Goal: Task Accomplishment & Management: Manage account settings

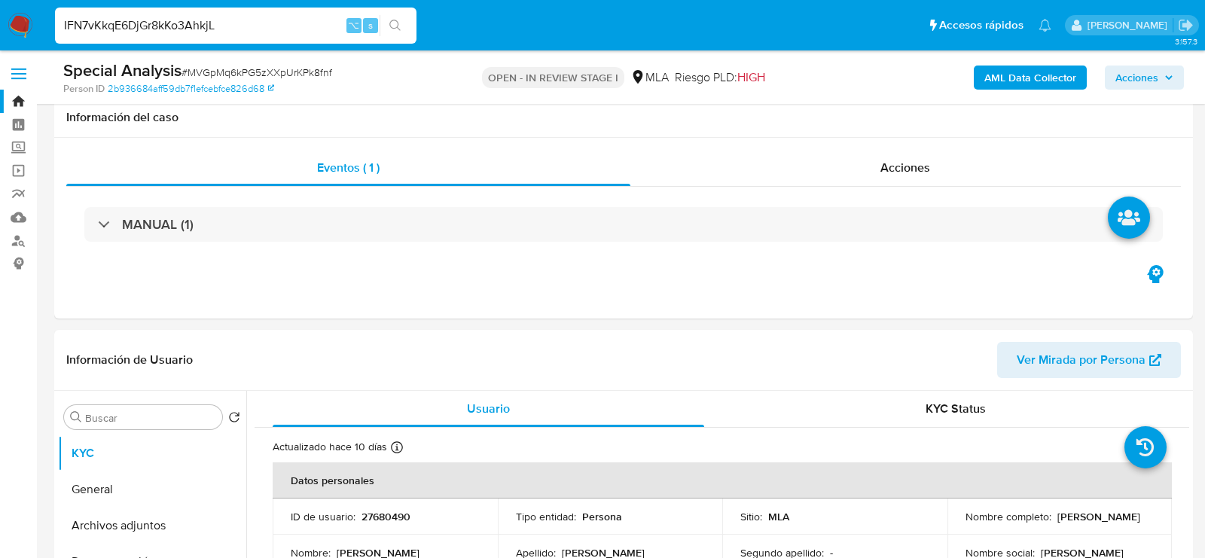
select select "10"
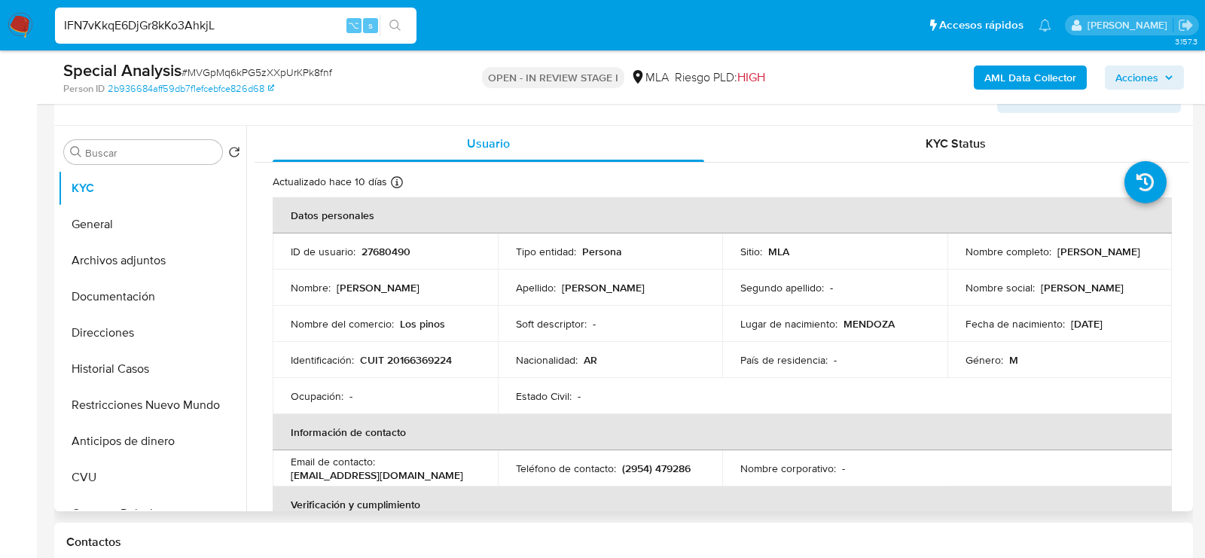
scroll to position [47, 0]
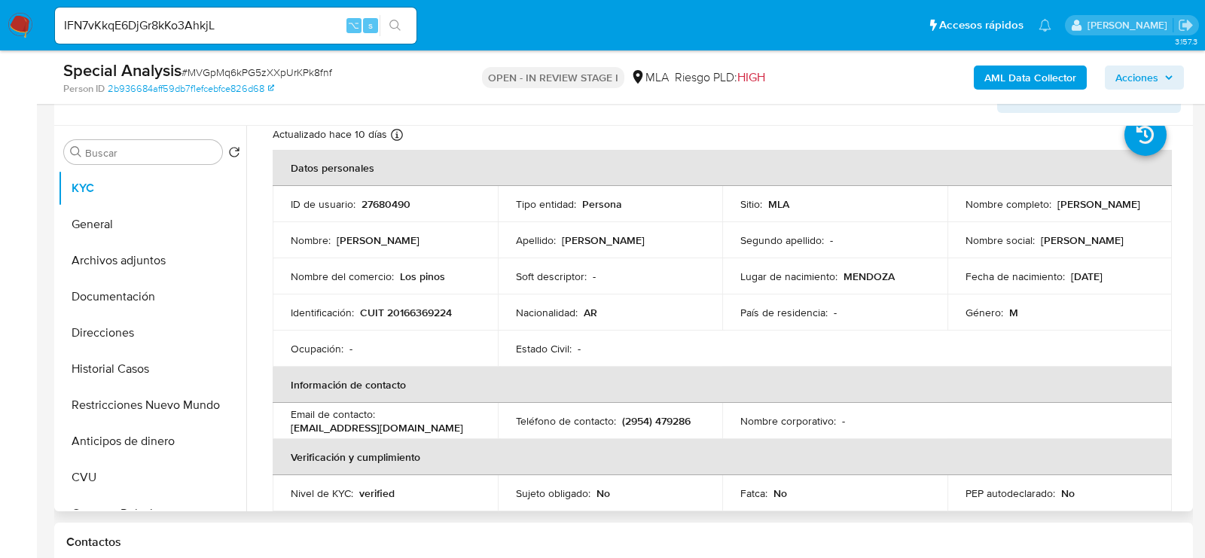
drag, startPoint x: 963, startPoint y: 210, endPoint x: 1065, endPoint y: 212, distance: 102.4
click at [1065, 211] on div "Nombre completo : Carlos Alberto Molina" at bounding box center [1059, 204] width 189 height 14
copy p "Carlos Alberto Molina"
click at [389, 306] on p "CUIT 20166369224" at bounding box center [406, 313] width 92 height 14
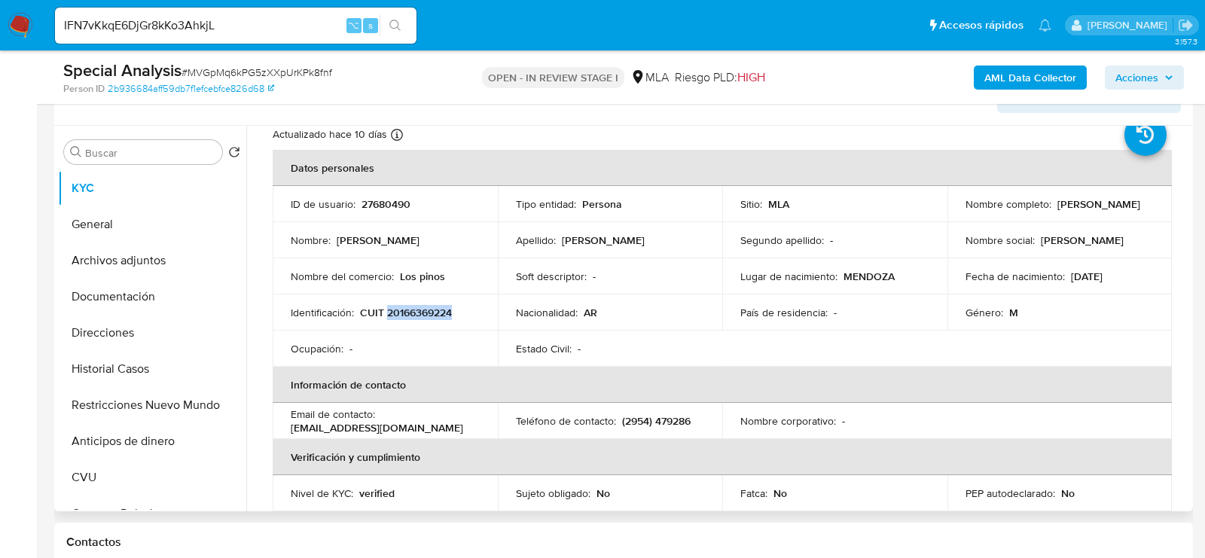
copy p "20166369224"
drag, startPoint x: 963, startPoint y: 207, endPoint x: 1063, endPoint y: 213, distance: 100.3
click at [1063, 211] on div "Nombre completo : Carlos Alberto Molina" at bounding box center [1059, 204] width 189 height 14
copy p "Carlos Alberto Molina"
click at [405, 309] on p "CUIT 20166369224" at bounding box center [406, 313] width 92 height 14
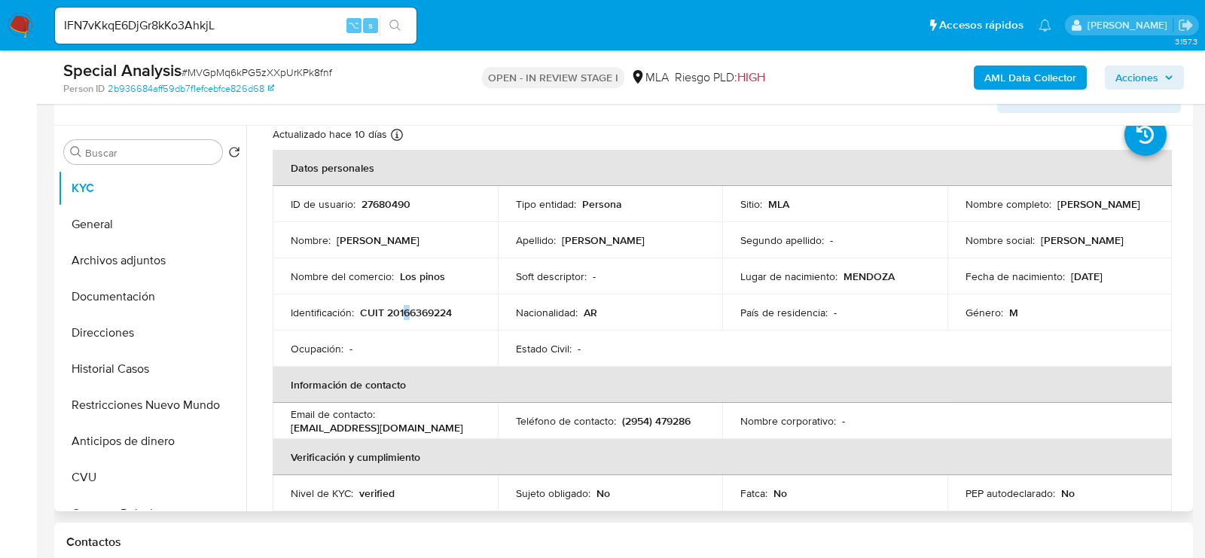
click at [405, 309] on p "CUIT 20166369224" at bounding box center [406, 313] width 92 height 14
copy p "6"
click at [443, 306] on p "CUIT 20166369224" at bounding box center [406, 313] width 92 height 14
copy p "20166369224"
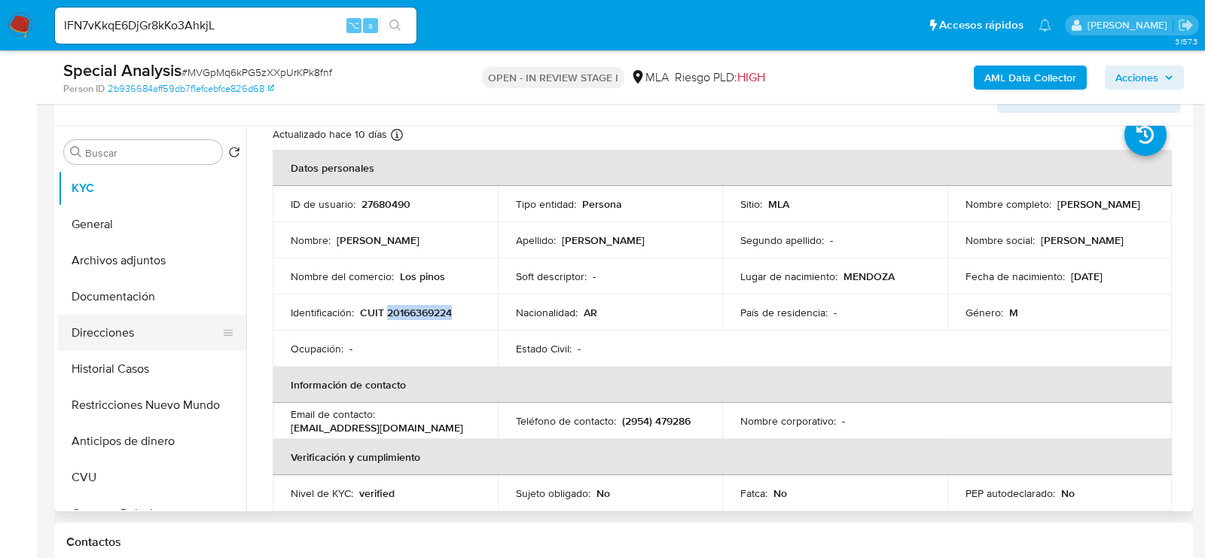
click at [123, 319] on button "Direcciones" at bounding box center [146, 333] width 176 height 36
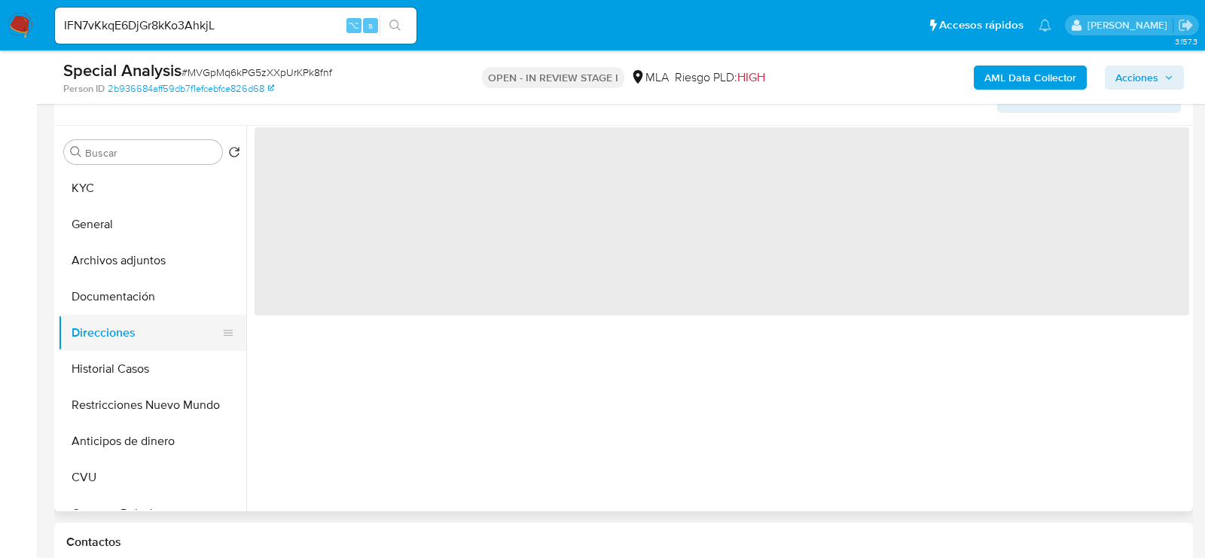
scroll to position [0, 0]
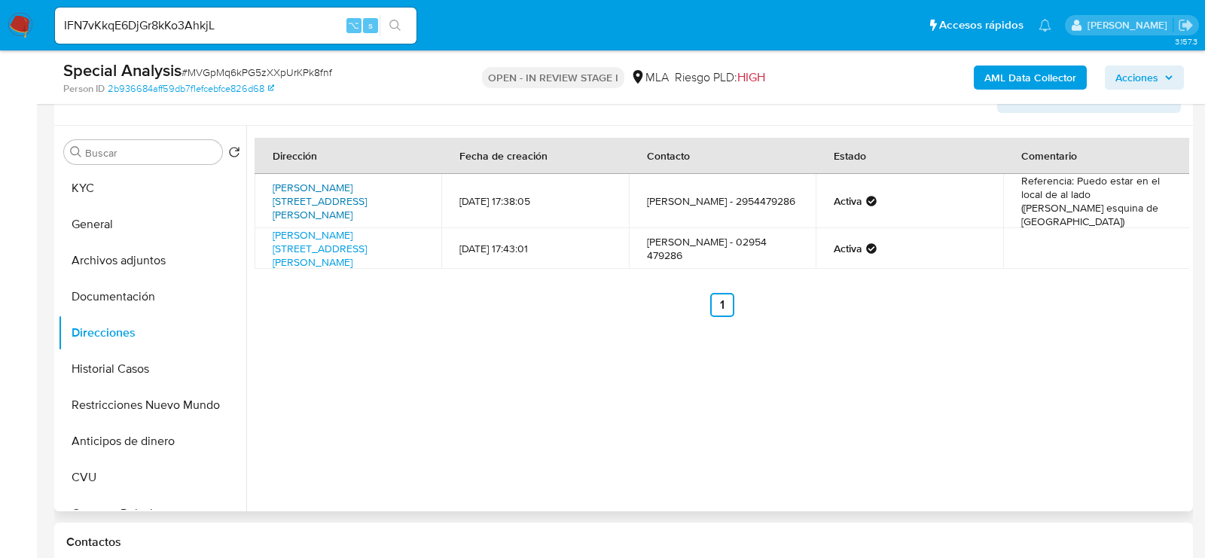
click at [367, 193] on link "Spinetto 823, Santa Rosa, La Pampa, 6300, Argentina 823" at bounding box center [320, 201] width 94 height 42
click at [300, 236] on link "Spinetto 815, Santa Rosa, La Pampa, 6300, Argentina 815" at bounding box center [320, 248] width 94 height 42
click at [114, 184] on button "KYC" at bounding box center [146, 188] width 176 height 36
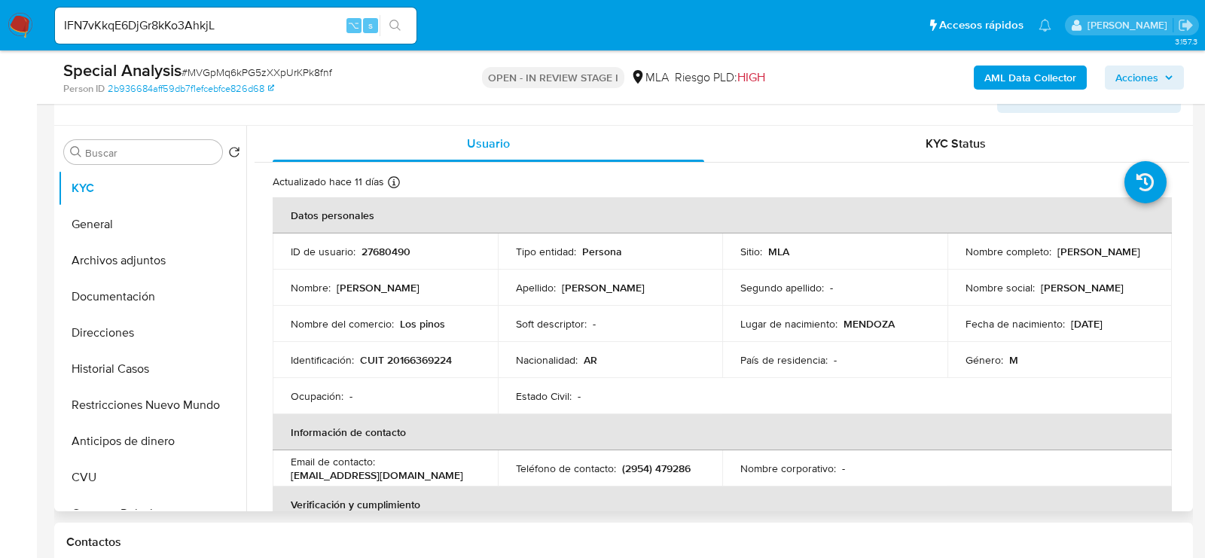
drag, startPoint x: 401, startPoint y: 325, endPoint x: 450, endPoint y: 325, distance: 49.7
click at [450, 325] on div "Nombre del comercio : Los pinos" at bounding box center [385, 324] width 189 height 14
drag, startPoint x: 450, startPoint y: 325, endPoint x: 398, endPoint y: 322, distance: 52.8
click at [398, 322] on div "Nombre del comercio : Los pinos" at bounding box center [385, 324] width 189 height 14
copy p "Los pinos"
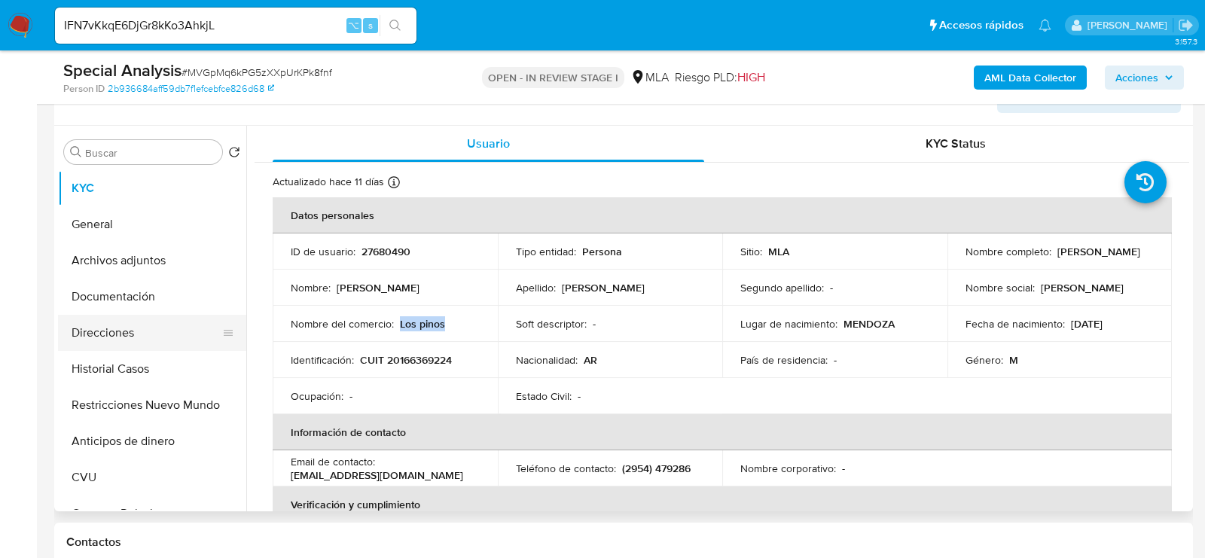
click at [123, 335] on button "Direcciones" at bounding box center [146, 333] width 176 height 36
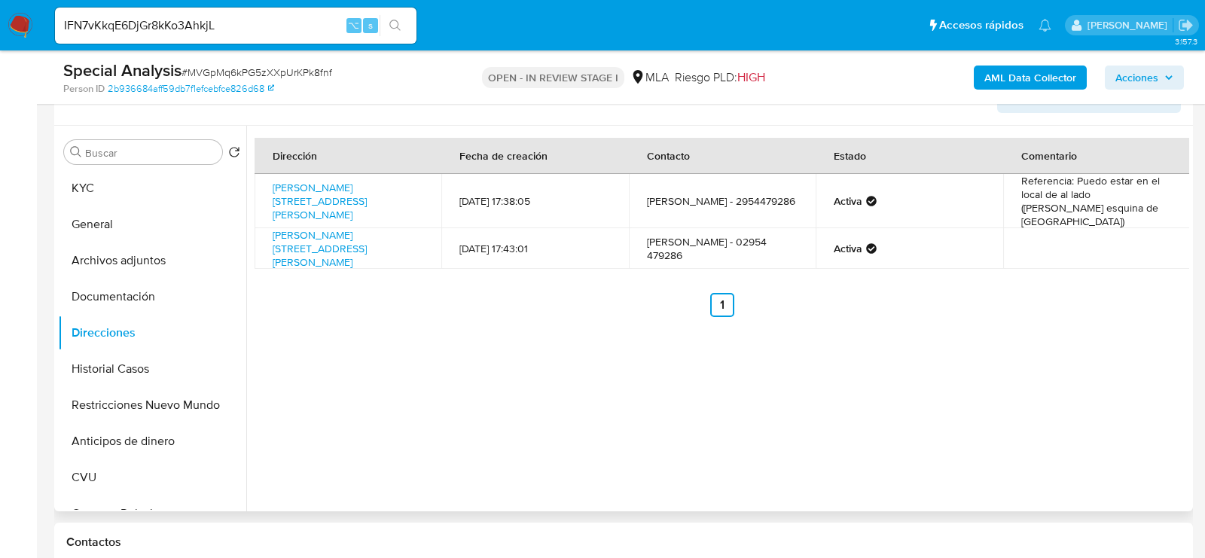
click at [424, 200] on td "Spinetto 823, Santa Rosa, La Pampa, 6300, Argentina 823" at bounding box center [347, 201] width 187 height 54
copy td "Spinetto 823, Santa Rosa, La Pampa, 6300, Argentina 823"
click at [125, 187] on button "KYC" at bounding box center [146, 188] width 176 height 36
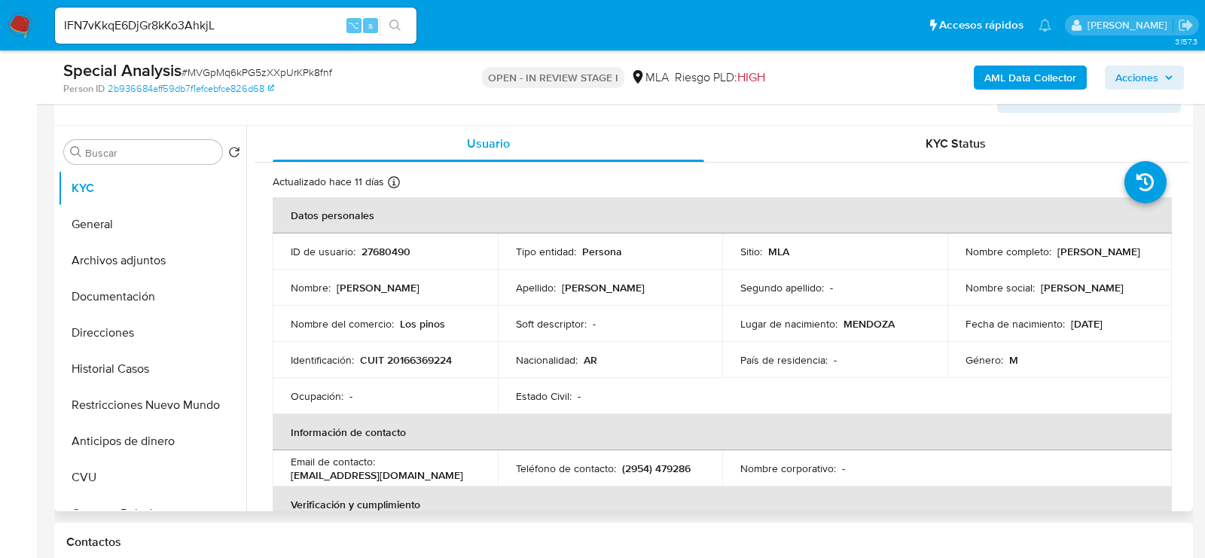
drag, startPoint x: 962, startPoint y: 258, endPoint x: 1084, endPoint y: 257, distance: 122.7
click at [1085, 258] on div "Nombre completo : Carlos Alberto Molina" at bounding box center [1059, 252] width 189 height 14
click at [218, 28] on input "IFN7vKkqE6DjGr8kKo3AhkjL" at bounding box center [235, 26] width 361 height 20
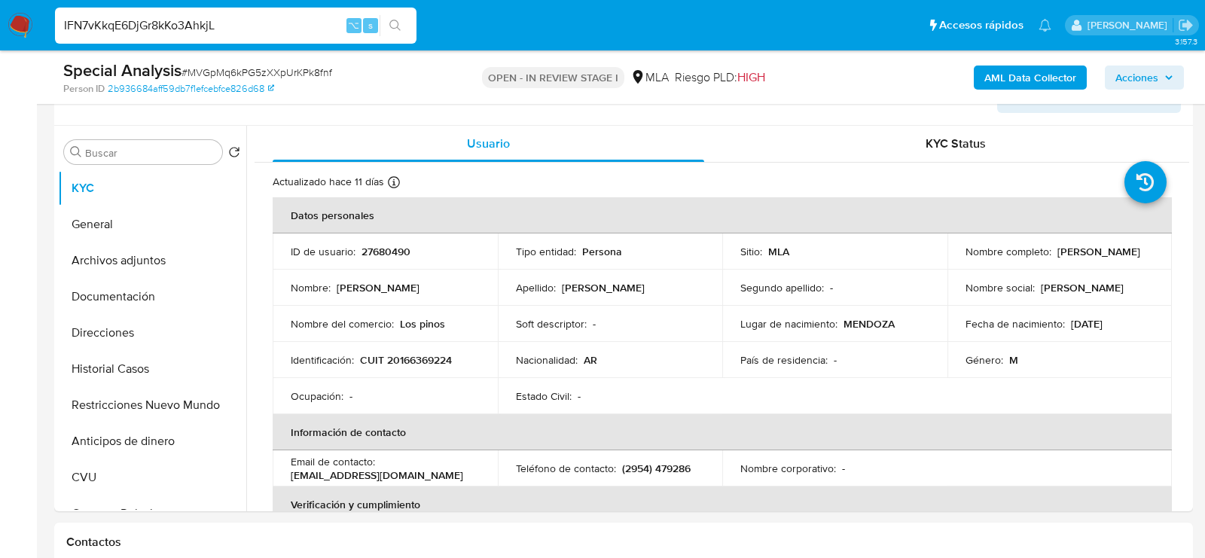
paste input "l0Uu8lWcVa0kteomqZ8yZWIK"
type input "l0Uu8lWcVa0kteomqZ8yZWIK"
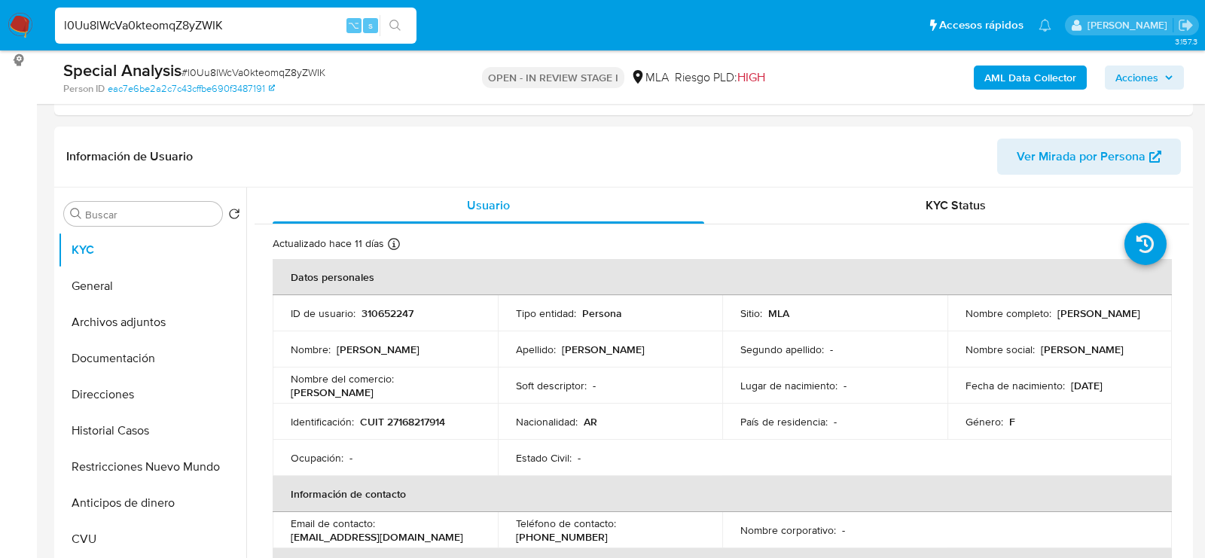
select select "10"
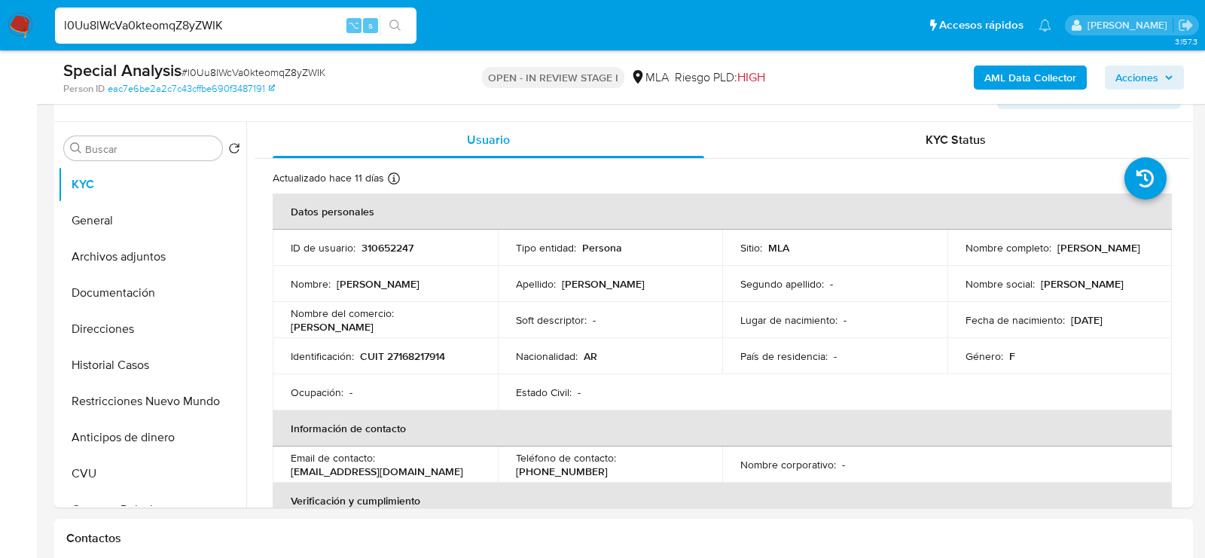
scroll to position [273, 0]
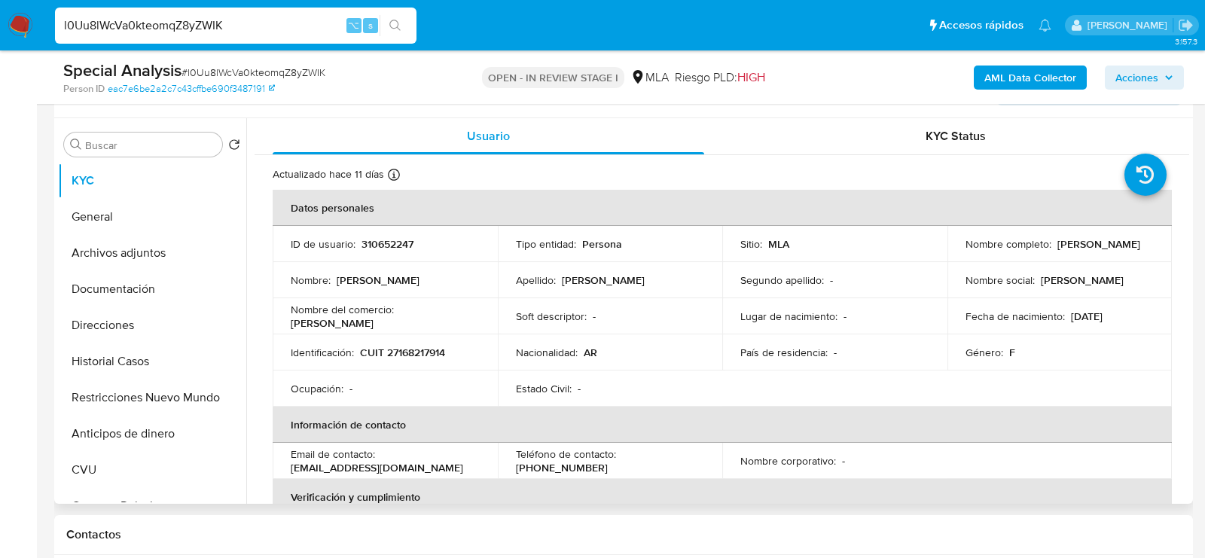
drag, startPoint x: 1053, startPoint y: 242, endPoint x: 1151, endPoint y: 241, distance: 98.6
click at [1152, 242] on td "Nombre completo : Elizabeth Rodrigo" at bounding box center [1059, 244] width 225 height 36
copy p "Elizabeth Rodrigo"
click at [413, 352] on p "CUIT 27168217914" at bounding box center [402, 353] width 85 height 14
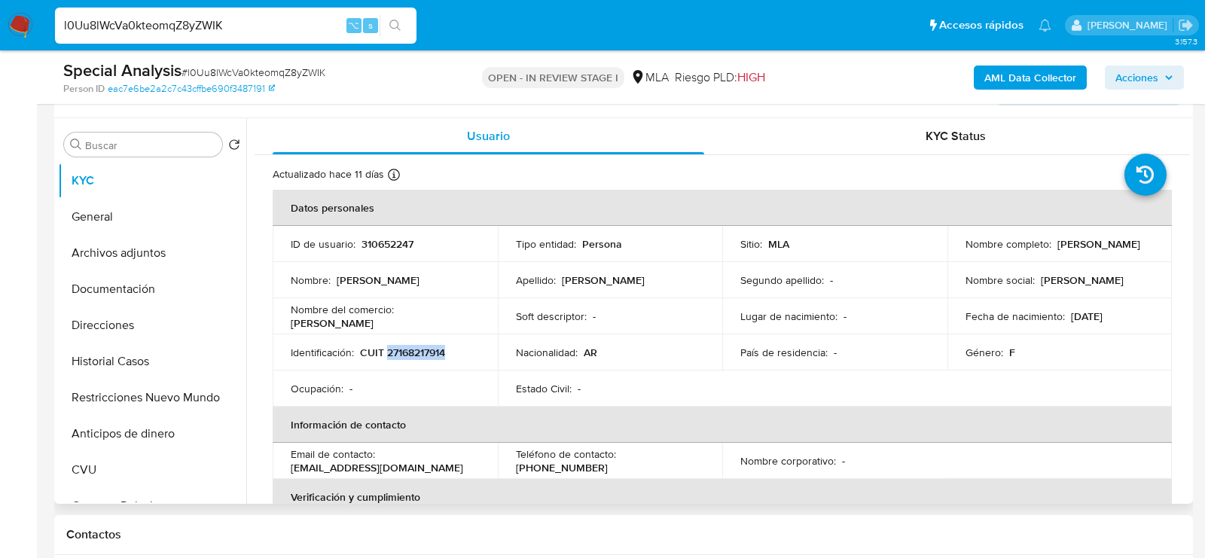
copy p "27168217914"
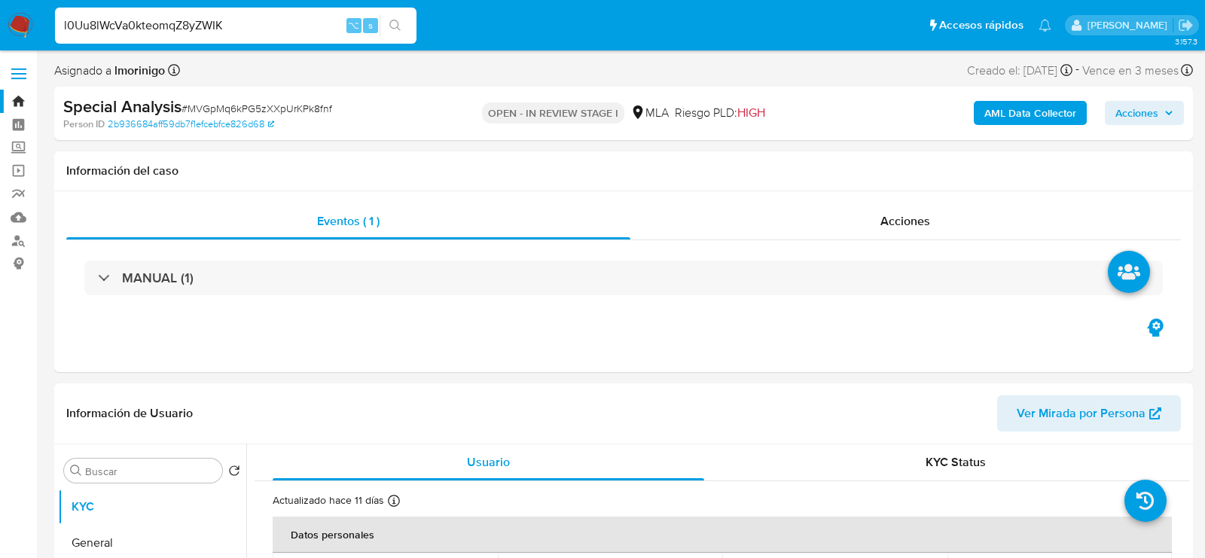
select select "10"
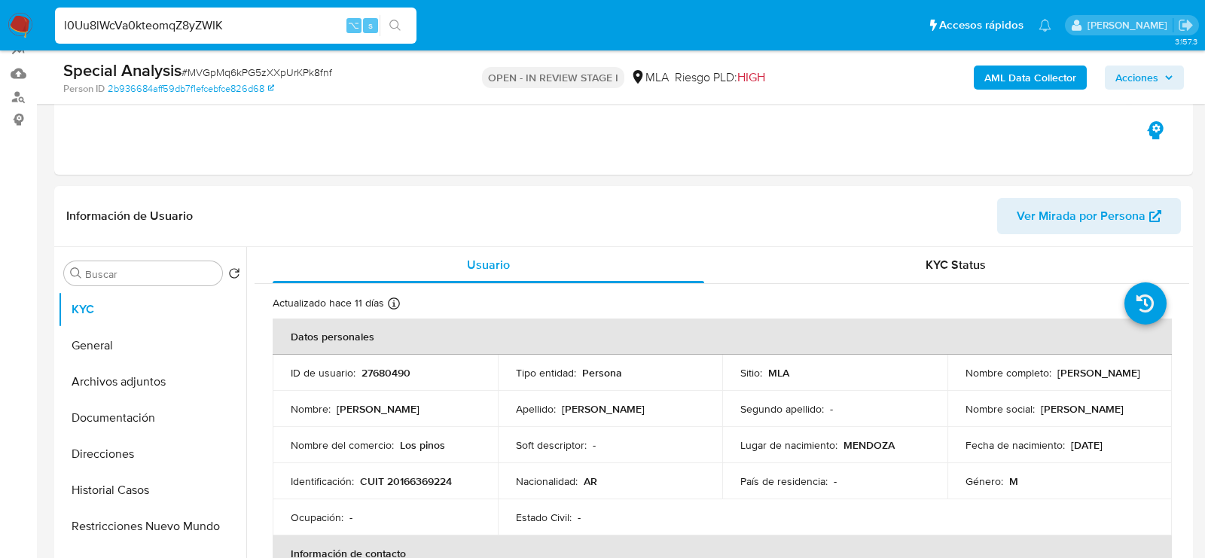
scroll to position [143, 0]
click at [405, 477] on p "CUIT 20166369224" at bounding box center [406, 482] width 92 height 14
copy p "20166369224"
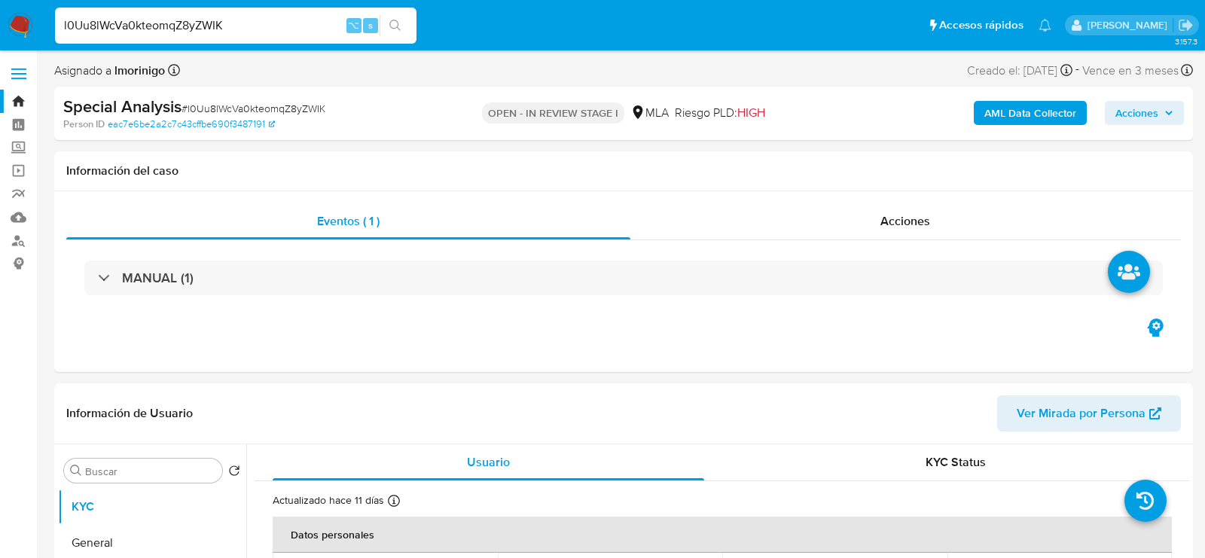
select select "10"
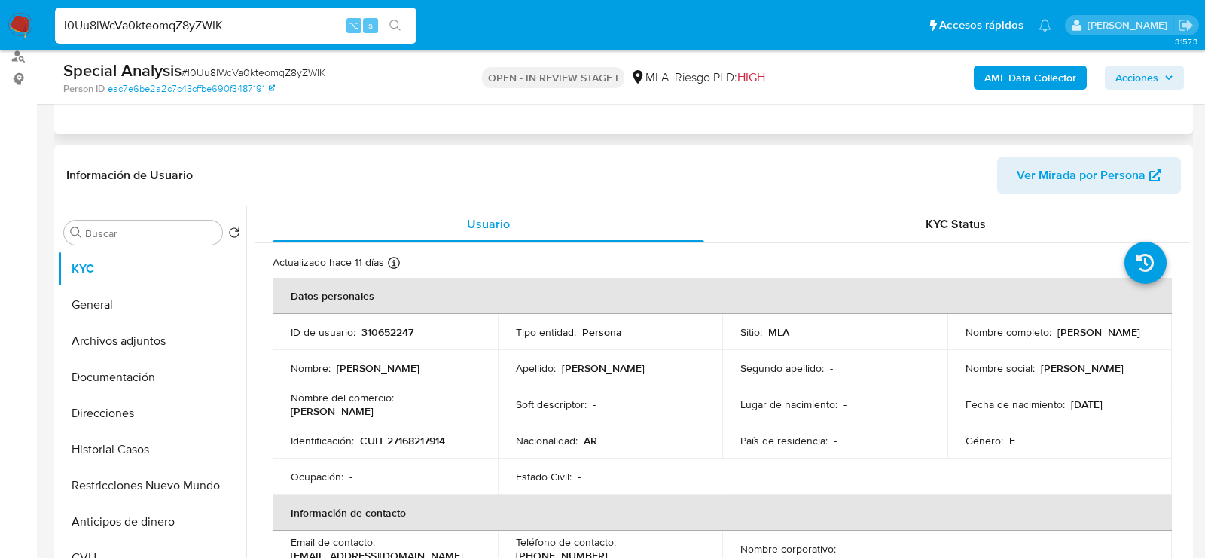
scroll to position [199, 0]
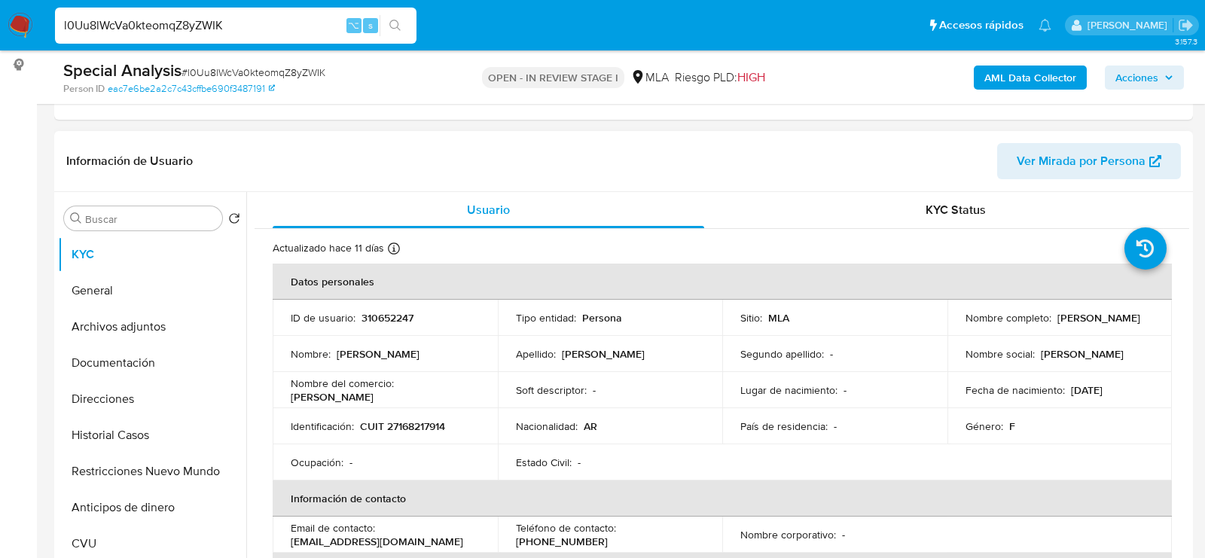
drag, startPoint x: 1050, startPoint y: 316, endPoint x: 1147, endPoint y: 316, distance: 97.1
click at [1147, 316] on div "Nombre completo : Elizabeth Rodrigo" at bounding box center [1059, 318] width 189 height 14
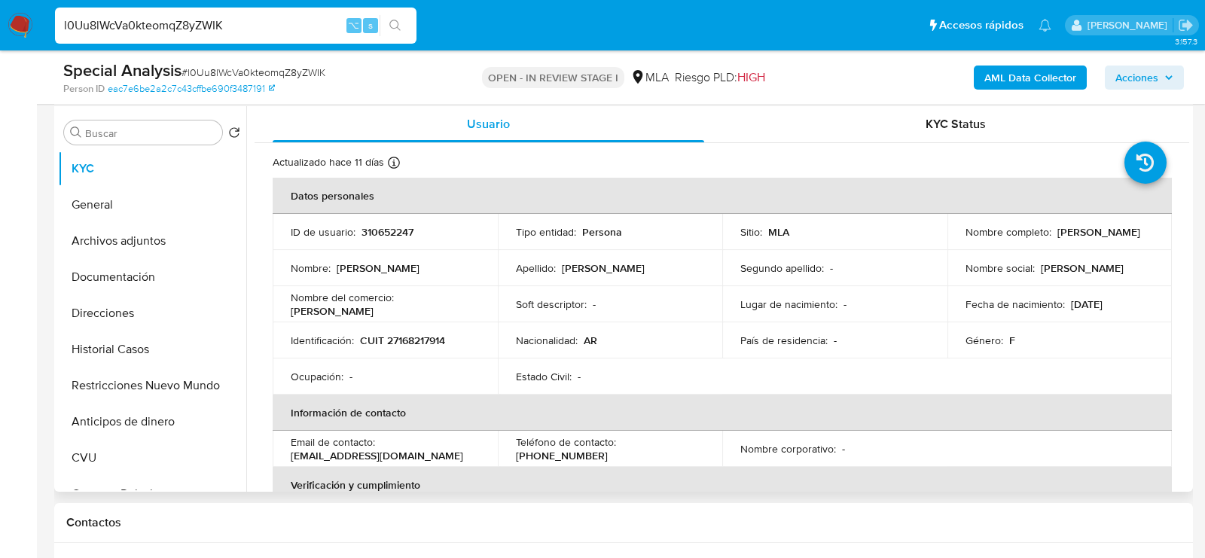
scroll to position [286, 0]
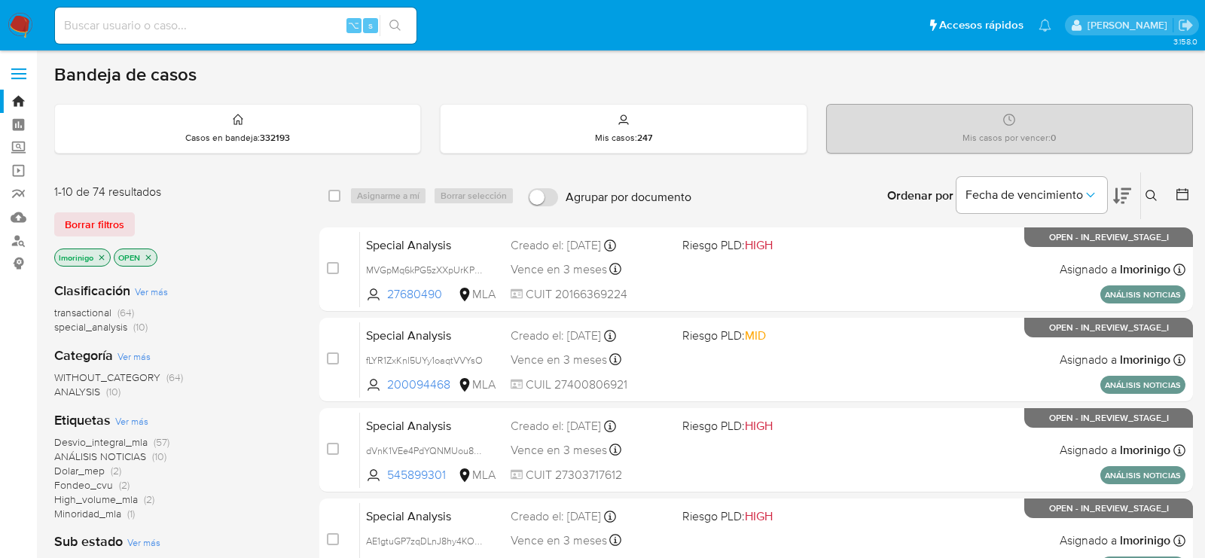
click at [223, 14] on div "⌥ s" at bounding box center [235, 26] width 361 height 36
click at [205, 26] on input at bounding box center [235, 26] width 361 height 20
paste input "0eHJQBTeFtAaecOBLEHaFG3W"
type input "0eHJQBTeFtAaecOBLEHaFG3W"
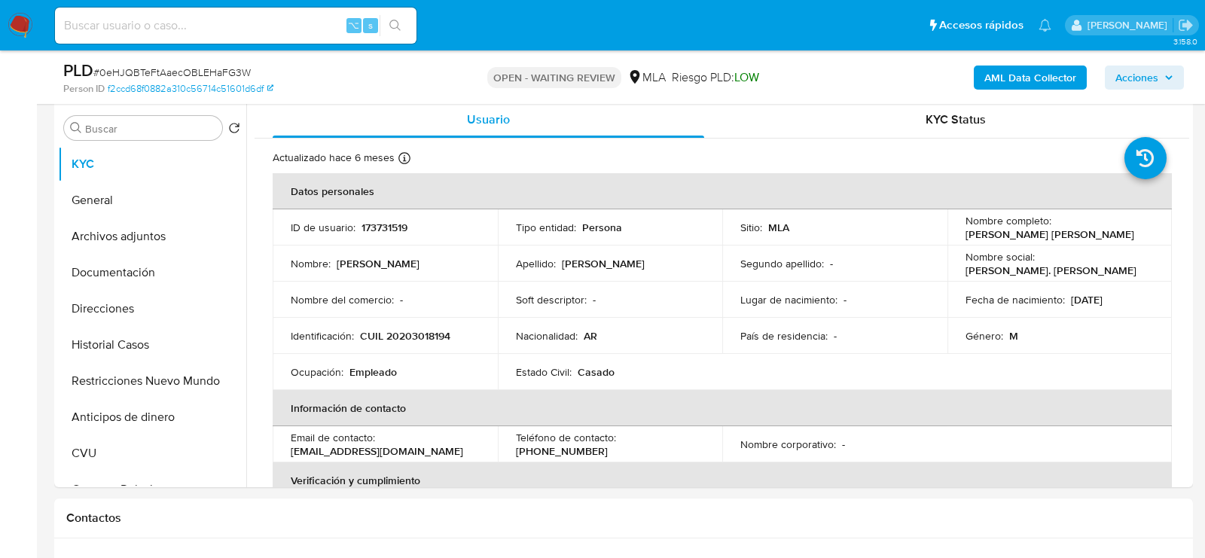
scroll to position [355, 0]
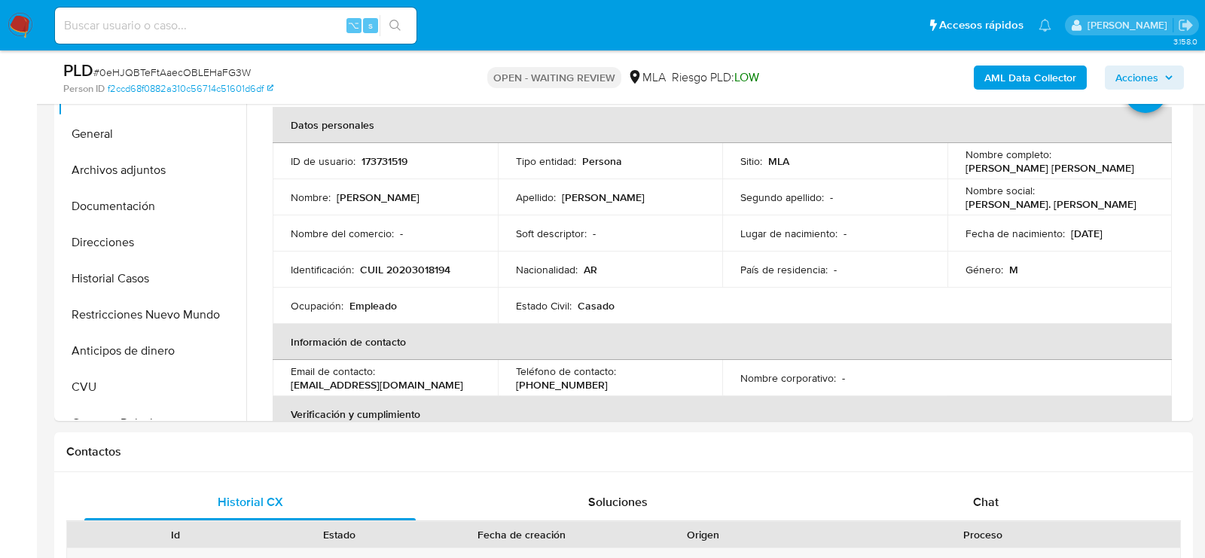
select select "10"
click at [975, 501] on span "Chat" at bounding box center [986, 501] width 26 height 17
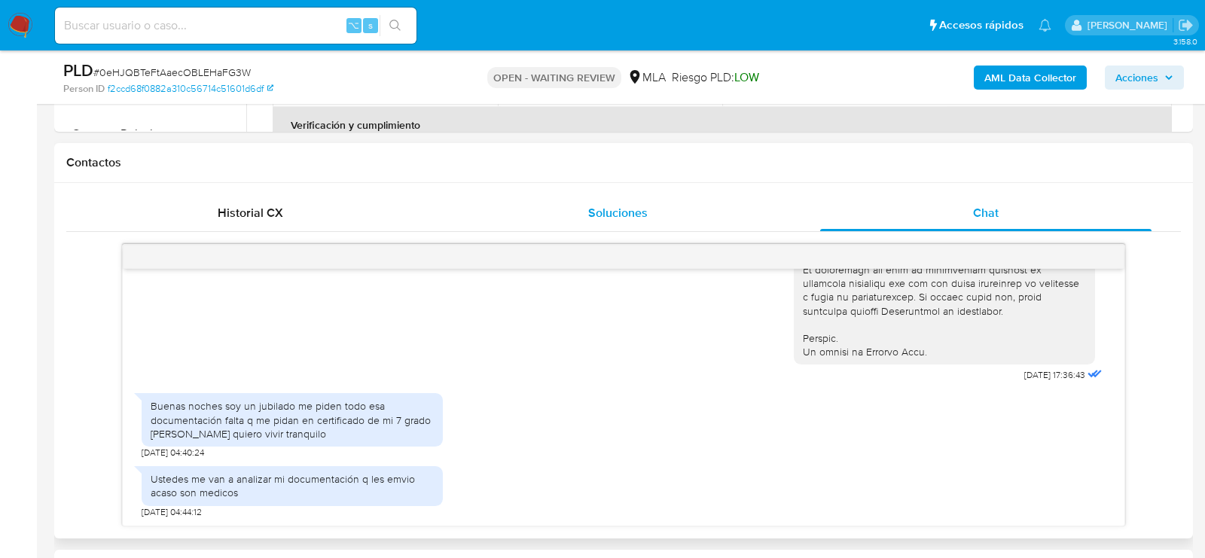
scroll to position [742, 0]
click at [208, 69] on span "# 0eHJQBTeFtAaecOBLEHaFG3W" at bounding box center [171, 72] width 157 height 15
copy span "0eHJQBTeFtAaecOBLEHaFG3W"
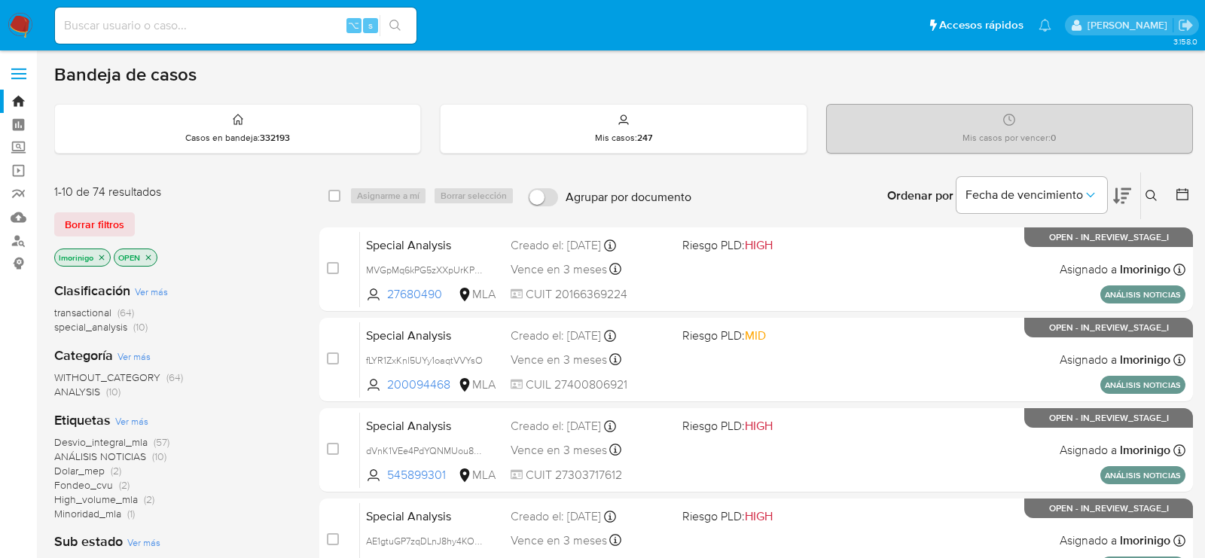
click at [248, 29] on input at bounding box center [235, 26] width 361 height 20
paste input "0eHJQBTeFtAaecOBLEHaFG3W"
type input "0eHJQBTeFtAaecOBLEHaFG3W"
click at [1155, 183] on div "Ingrese ID de usuario o caso Buscar Borrar filtros" at bounding box center [1153, 195] width 26 height 47
click at [1155, 187] on button at bounding box center [1153, 196] width 25 height 18
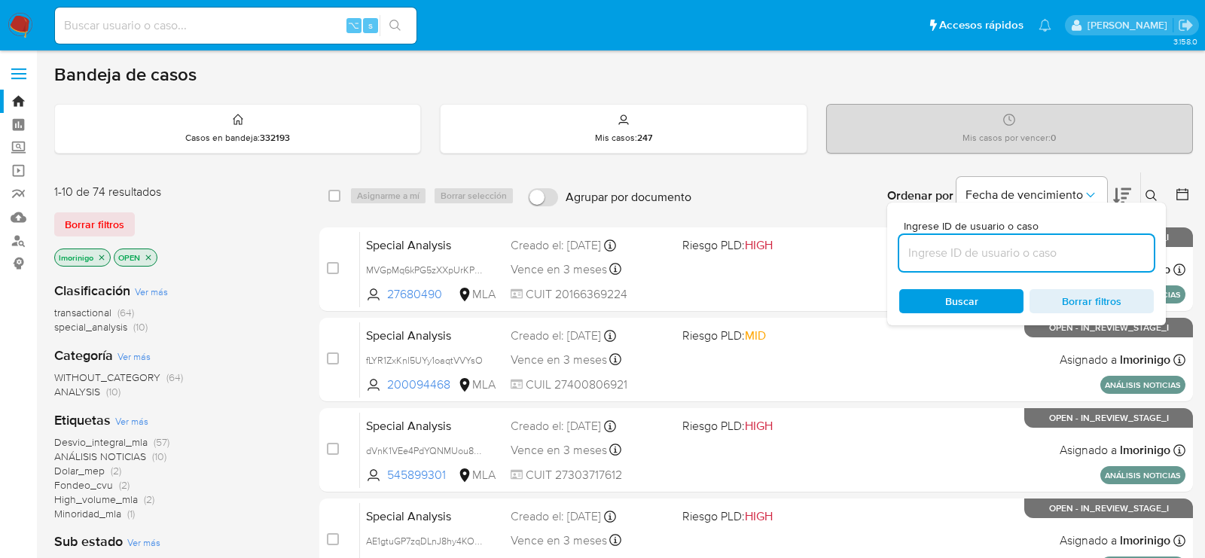
click at [997, 258] on input at bounding box center [1026, 253] width 254 height 20
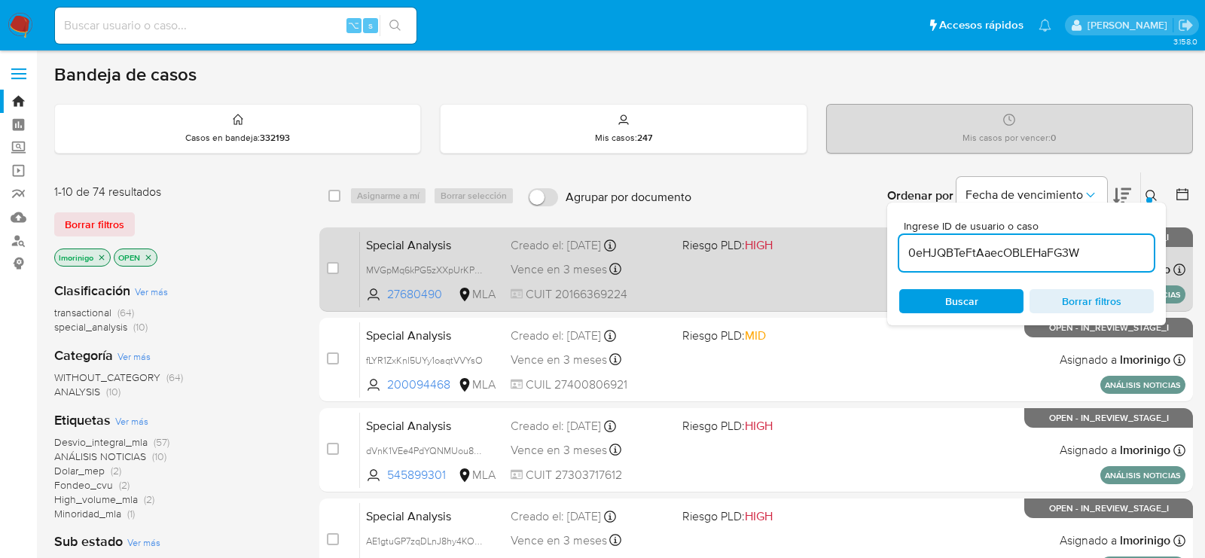
type input "0eHJQBTeFtAaecOBLEHaFG3W"
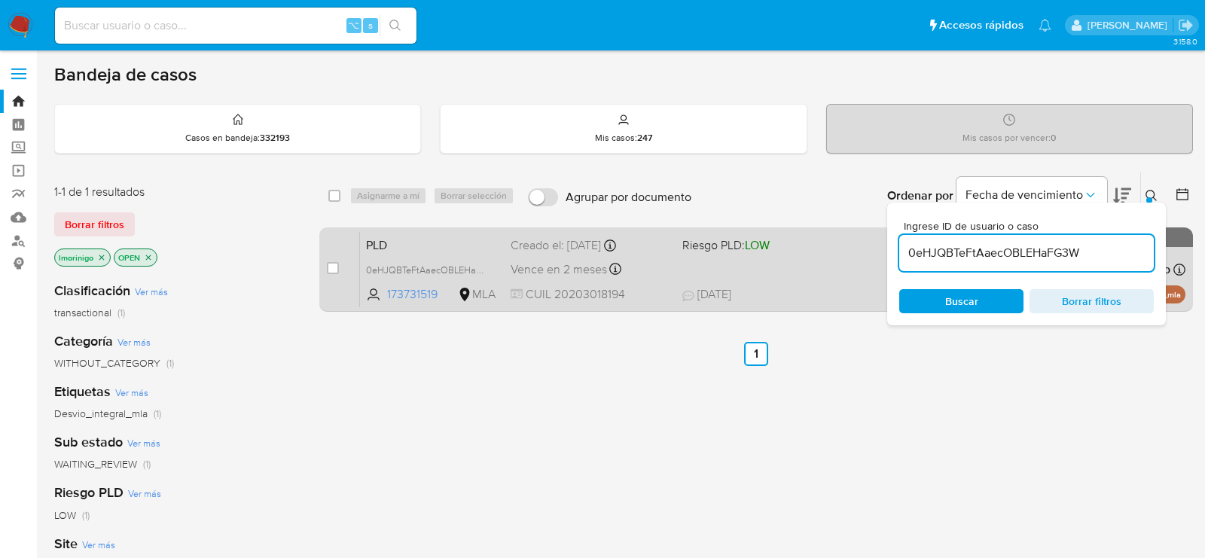
click at [322, 269] on div "case-item-checkbox No es posible asignar el caso PLD 0eHJQBTeFtAaecOBLEHaFG3W 1…" at bounding box center [755, 269] width 873 height 84
click at [332, 269] on input "checkbox" at bounding box center [333, 268] width 12 height 12
checkbox input "true"
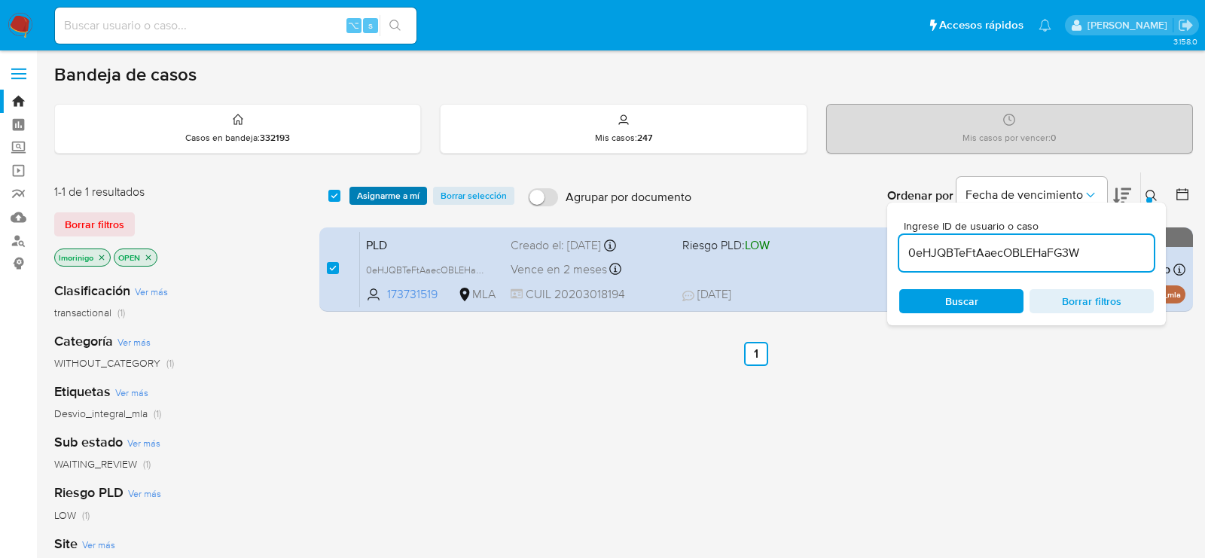
click at [392, 193] on span "Asignarme a mí" at bounding box center [388, 195] width 62 height 15
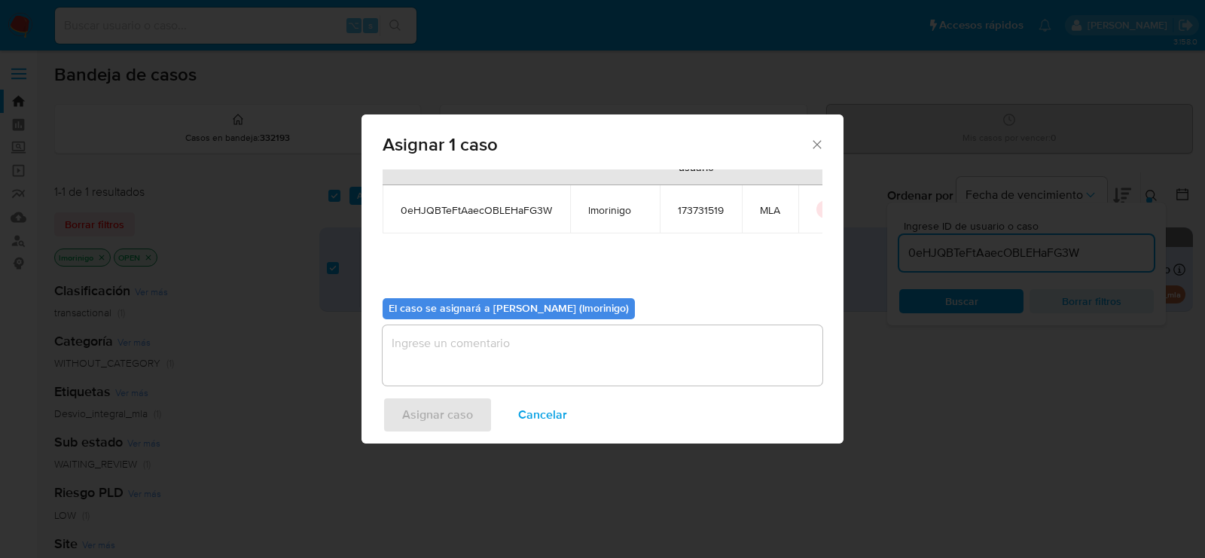
scroll to position [77, 0]
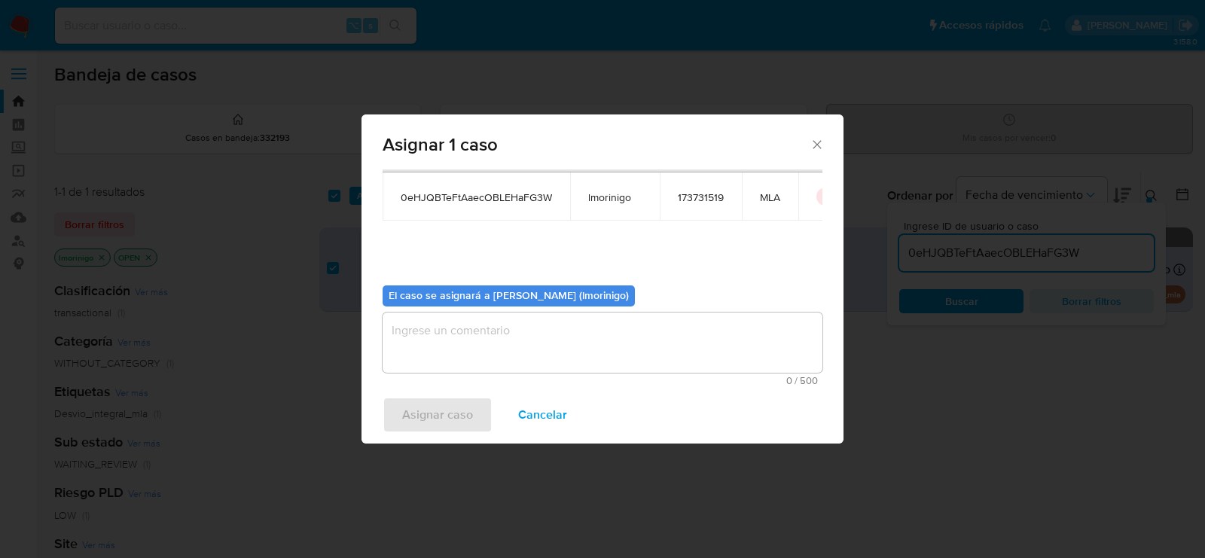
click at [450, 334] on textarea "assign-modal" at bounding box center [603, 342] width 440 height 60
click at [443, 410] on span "Asignar caso" at bounding box center [437, 414] width 71 height 33
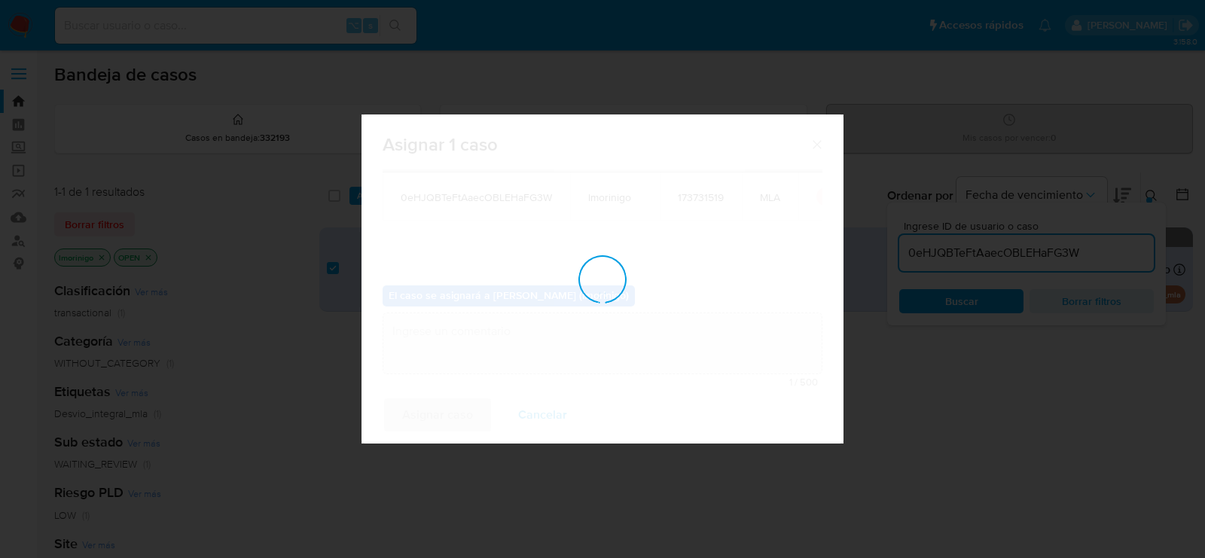
checkbox input "false"
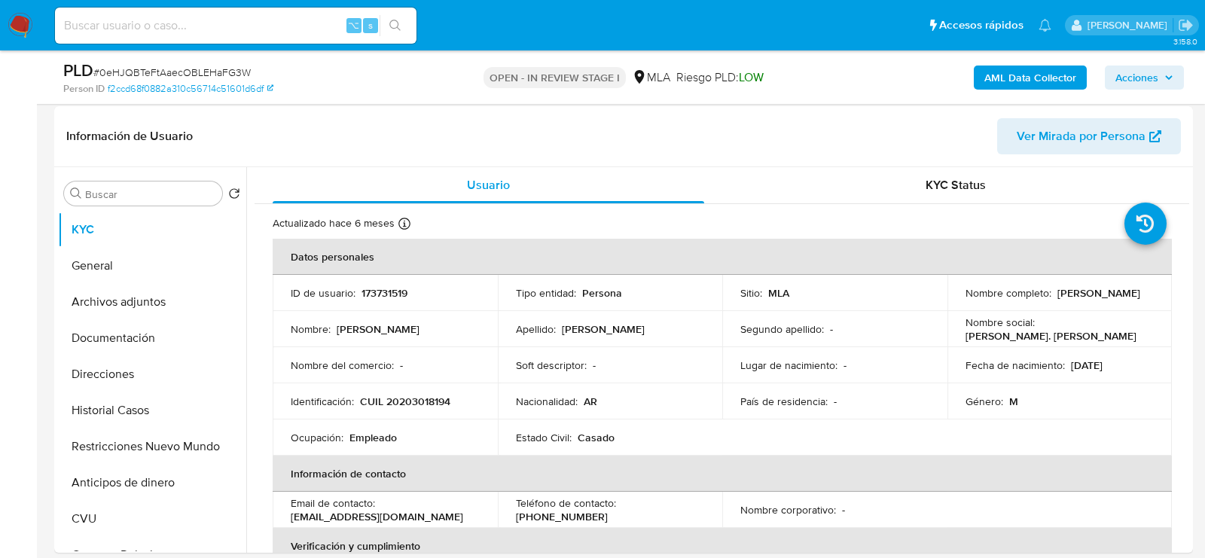
scroll to position [261, 0]
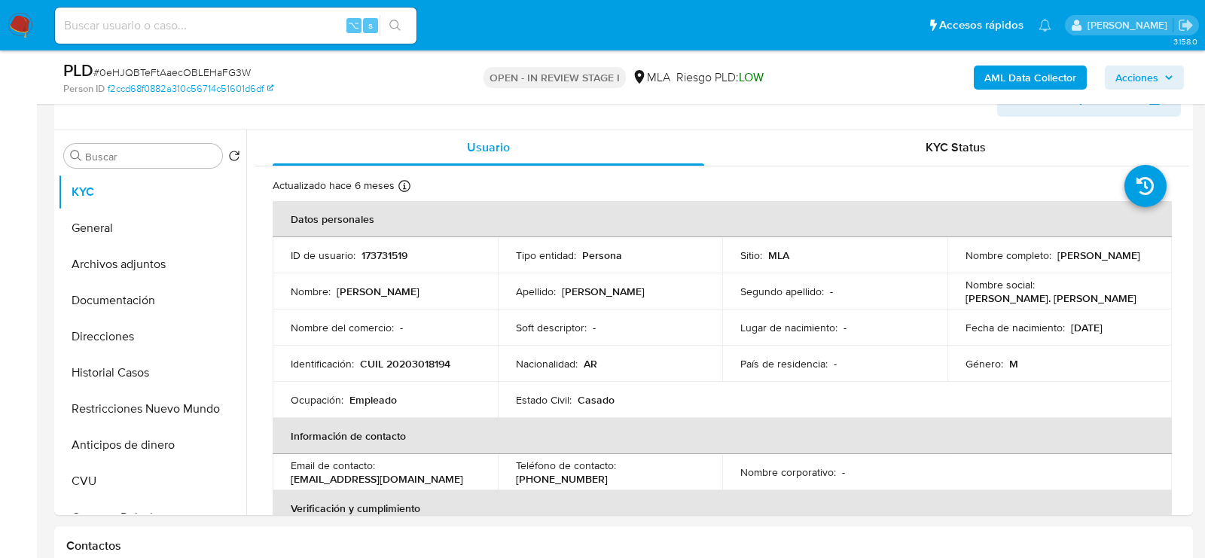
select select "10"
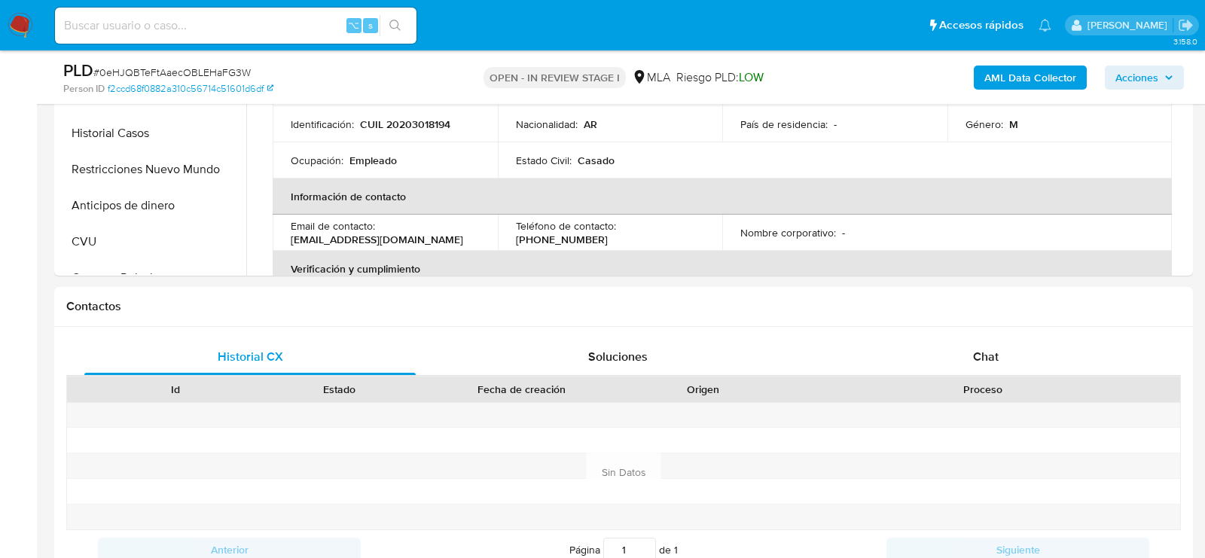
scroll to position [575, 0]
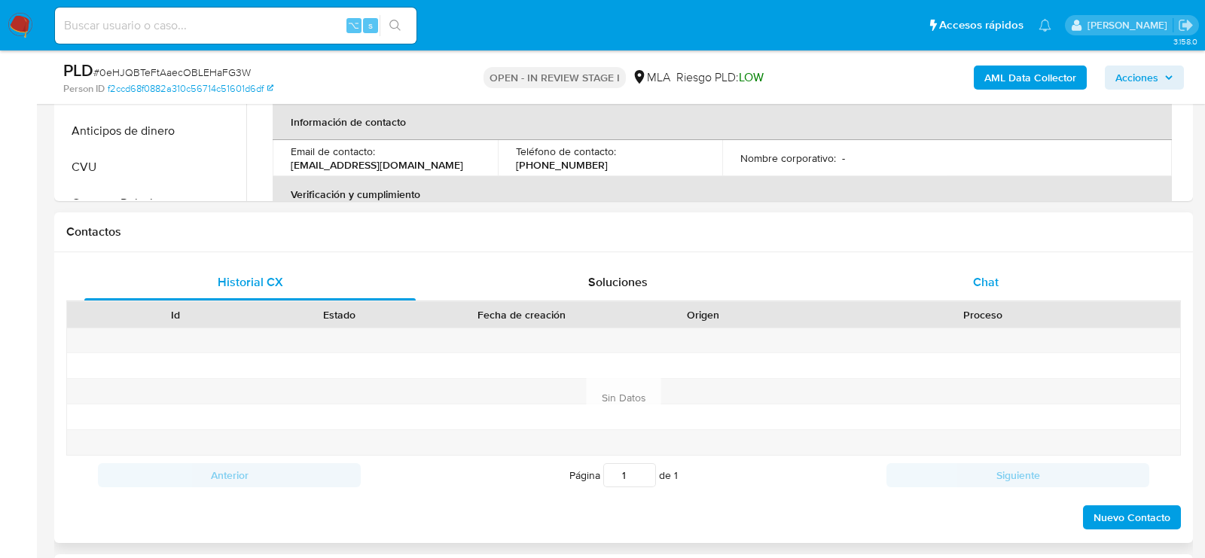
click at [1023, 273] on div "Chat" at bounding box center [985, 282] width 331 height 36
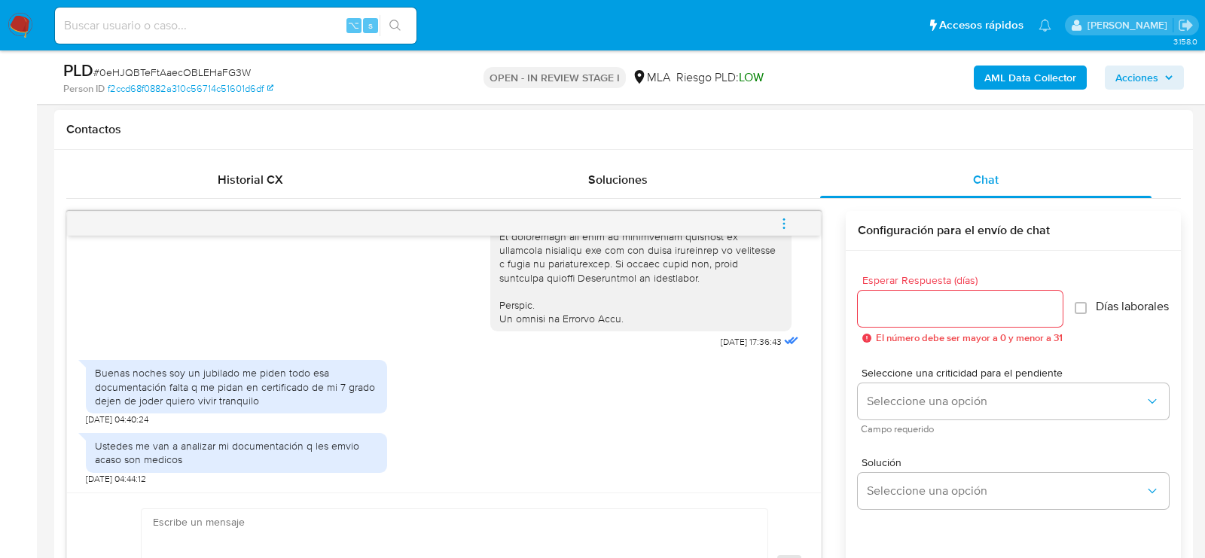
scroll to position [680, 0]
drag, startPoint x: 747, startPoint y: 339, endPoint x: 706, endPoint y: 339, distance: 41.4
click at [721, 339] on span "18/08/2025 17:36:43" at bounding box center [751, 340] width 61 height 12
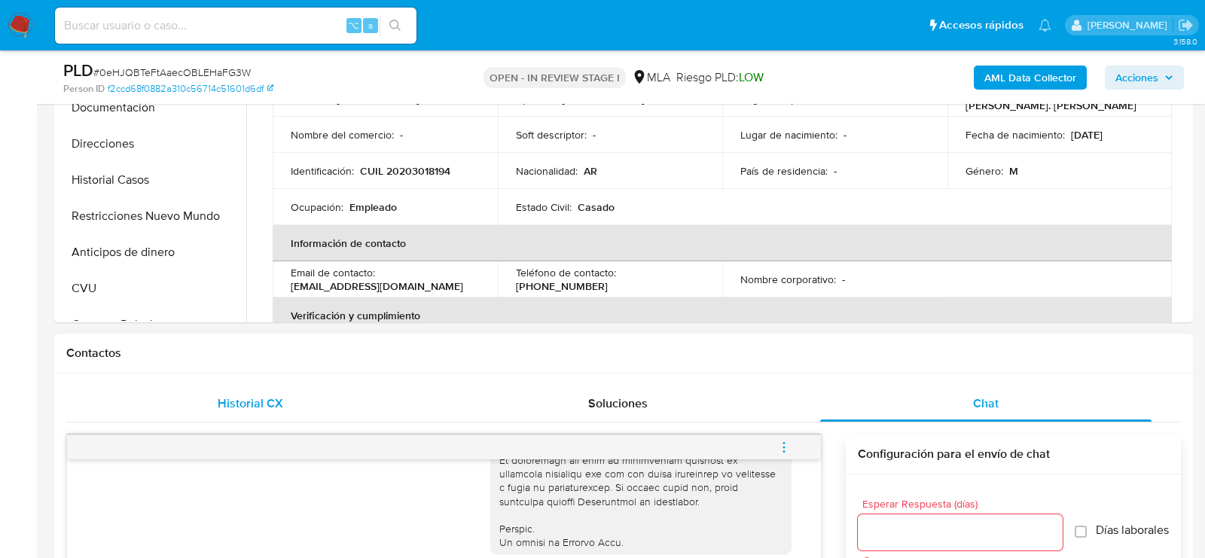
scroll to position [452, 0]
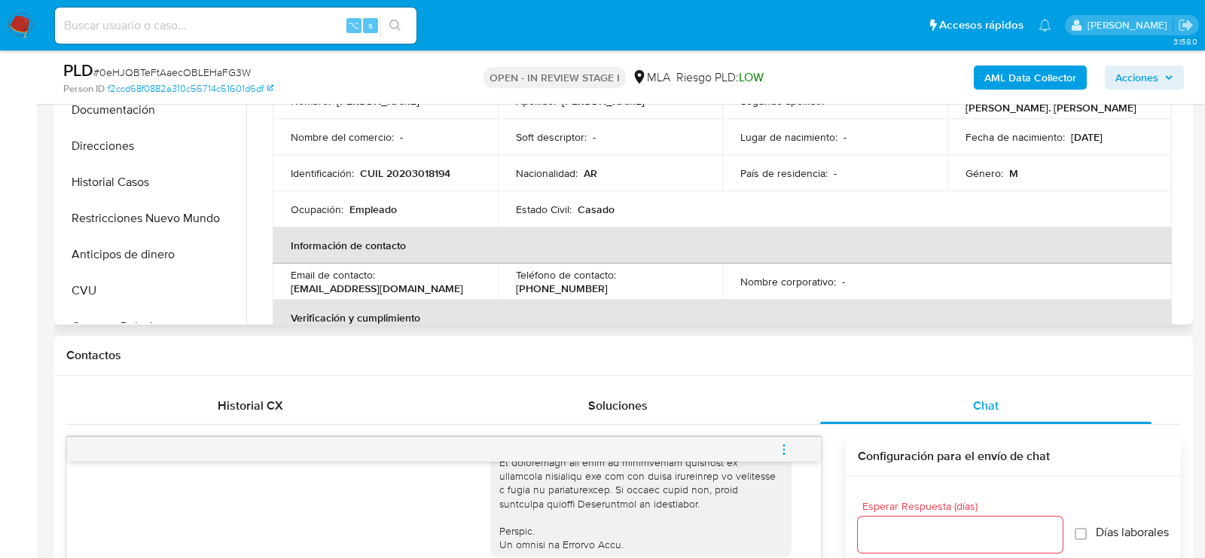
click at [392, 177] on p "CUIL 20203018194" at bounding box center [405, 173] width 90 height 14
copy p "20203018194"
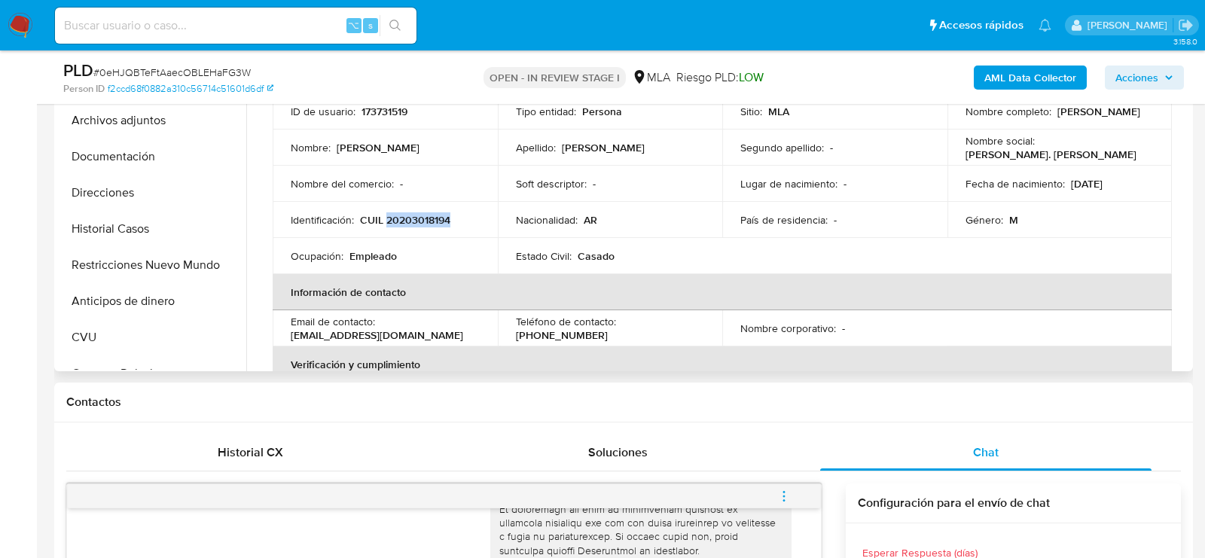
scroll to position [388, 0]
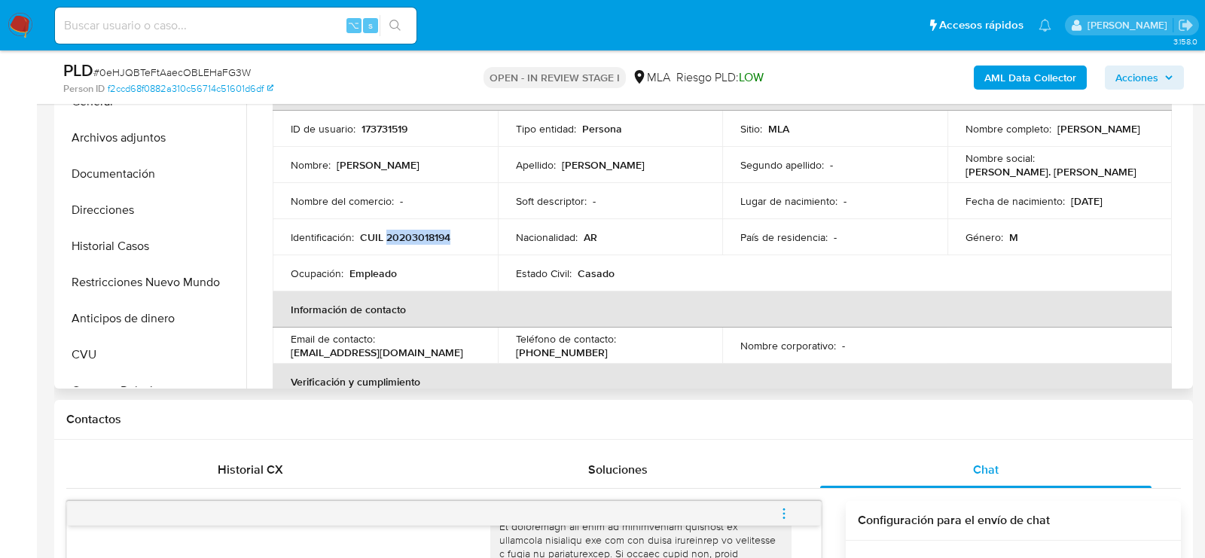
copy p "20203018194"
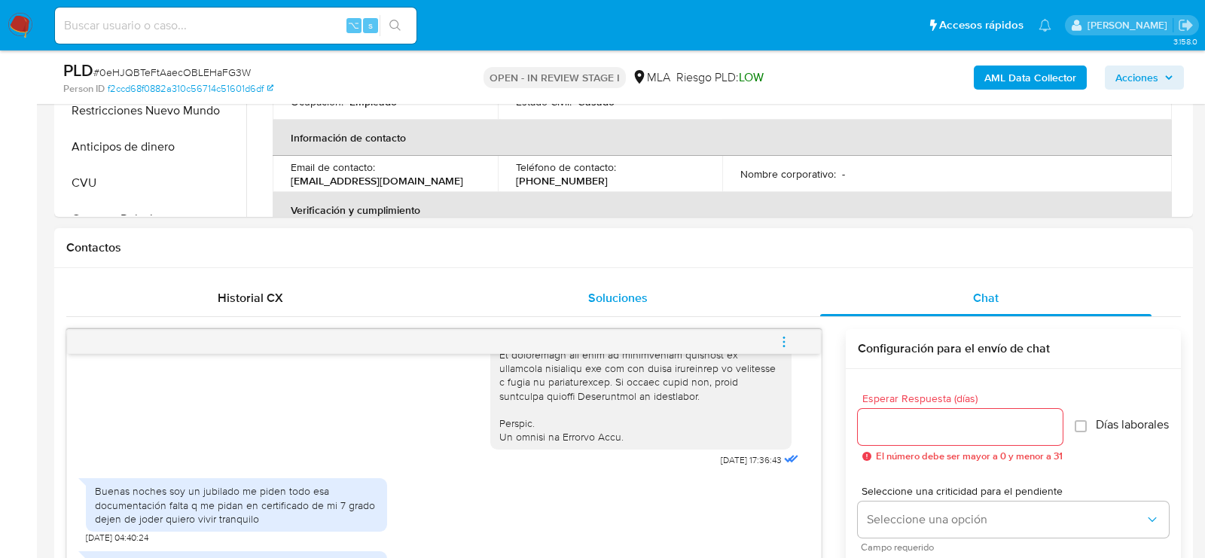
scroll to position [718, 0]
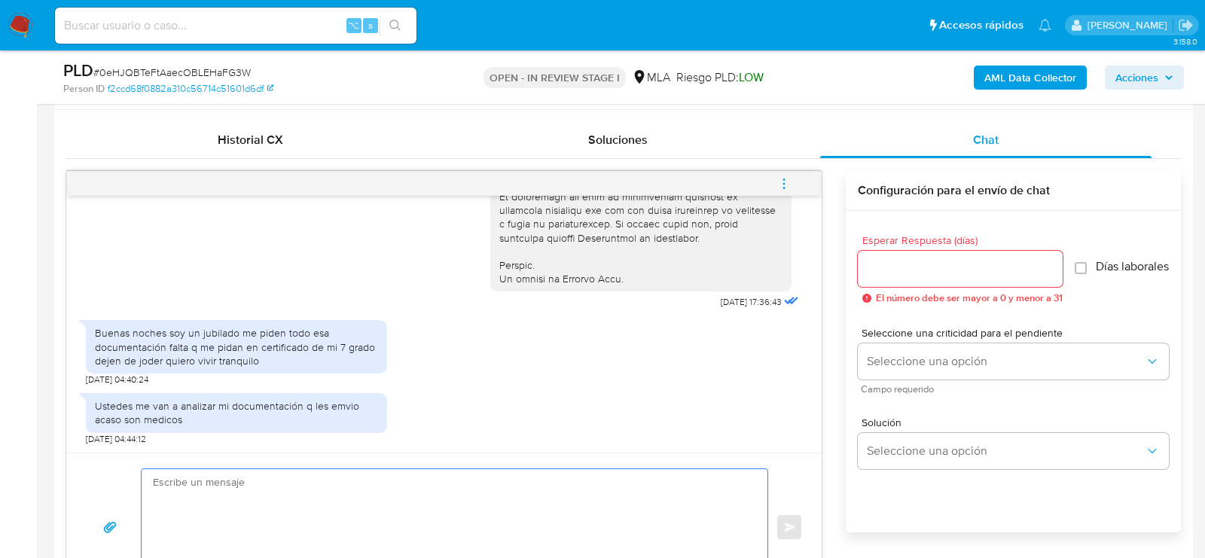
click at [585, 502] on textarea at bounding box center [451, 527] width 596 height 116
click at [791, 187] on button "menu-action" at bounding box center [784, 184] width 50 height 36
click at [726, 153] on li "Cerrar conversación" at bounding box center [682, 152] width 154 height 27
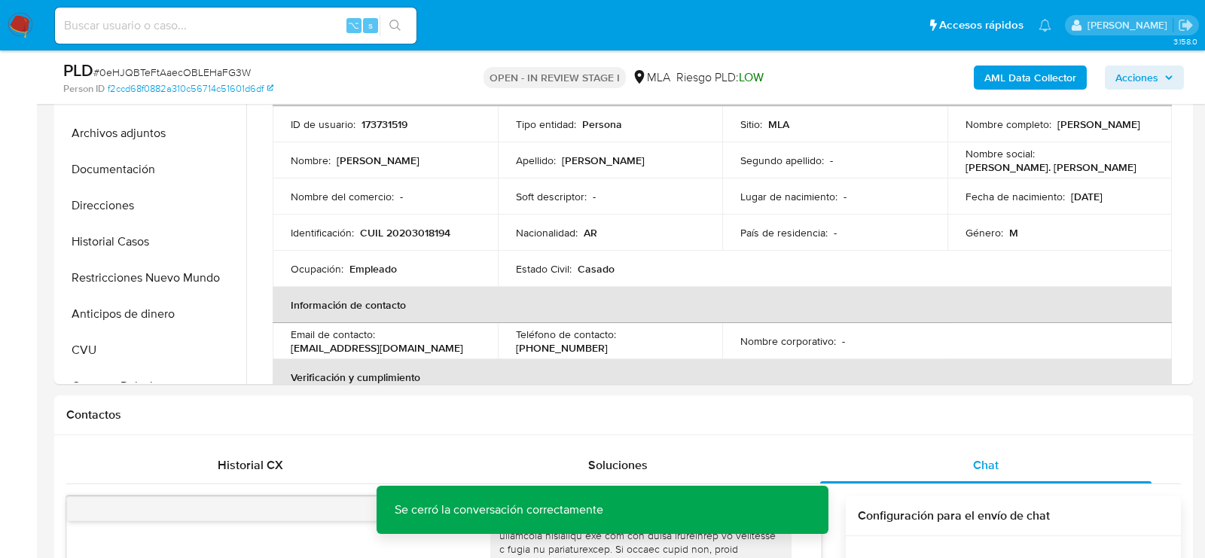
scroll to position [306, 0]
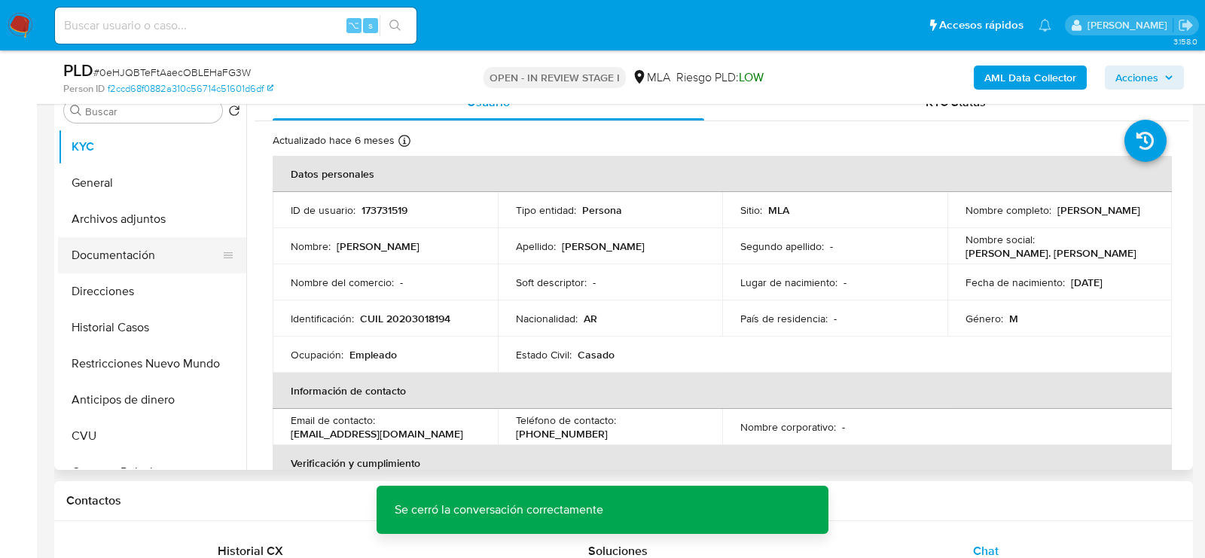
click at [120, 246] on button "Documentación" at bounding box center [146, 255] width 176 height 36
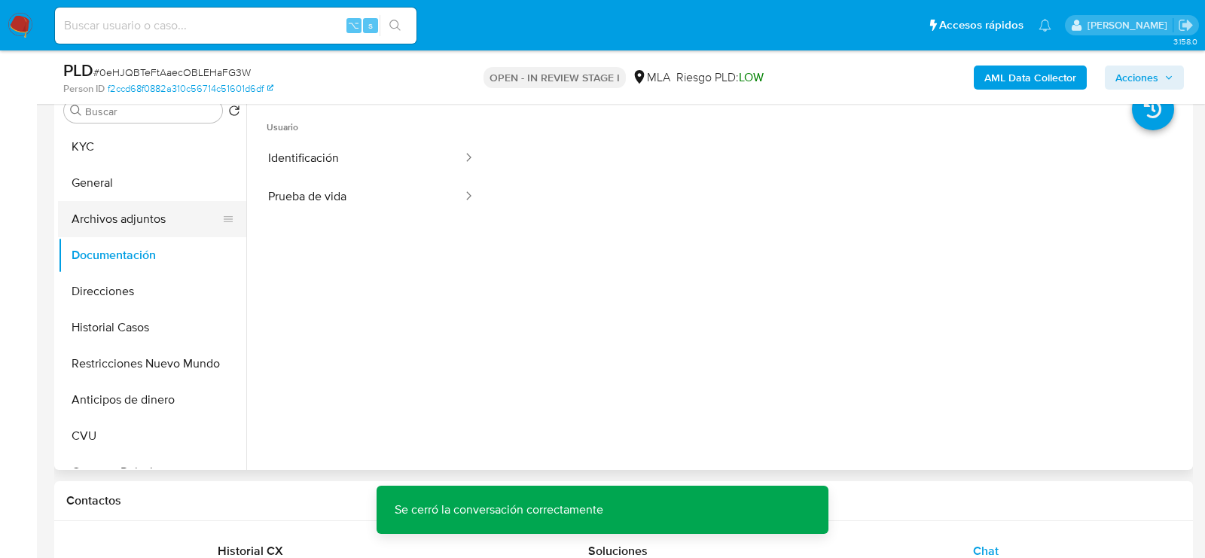
click at [108, 217] on button "Archivos adjuntos" at bounding box center [146, 219] width 176 height 36
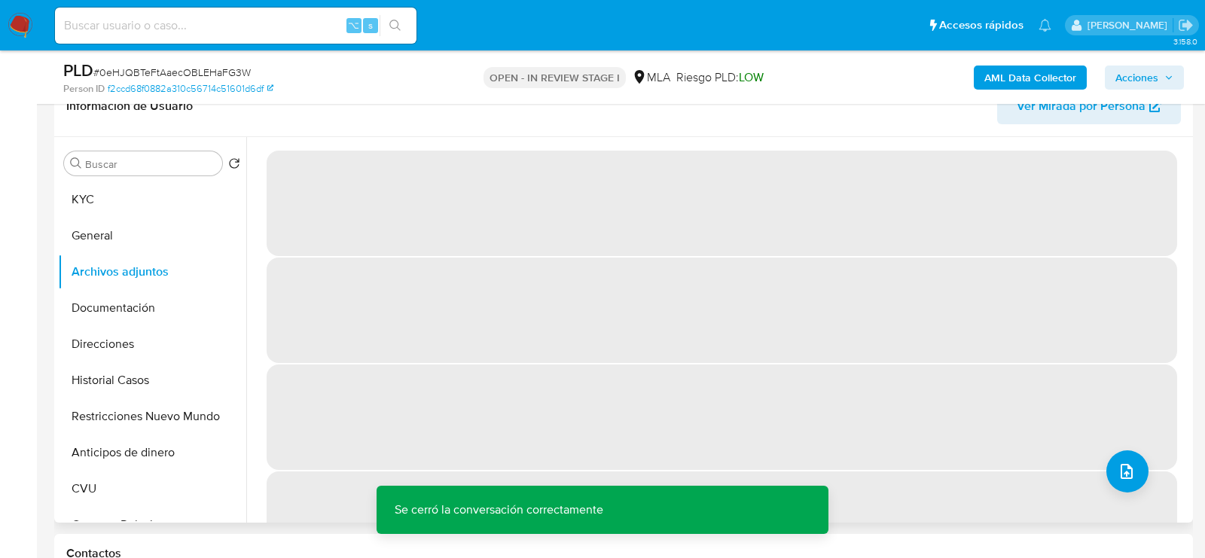
scroll to position [241, 0]
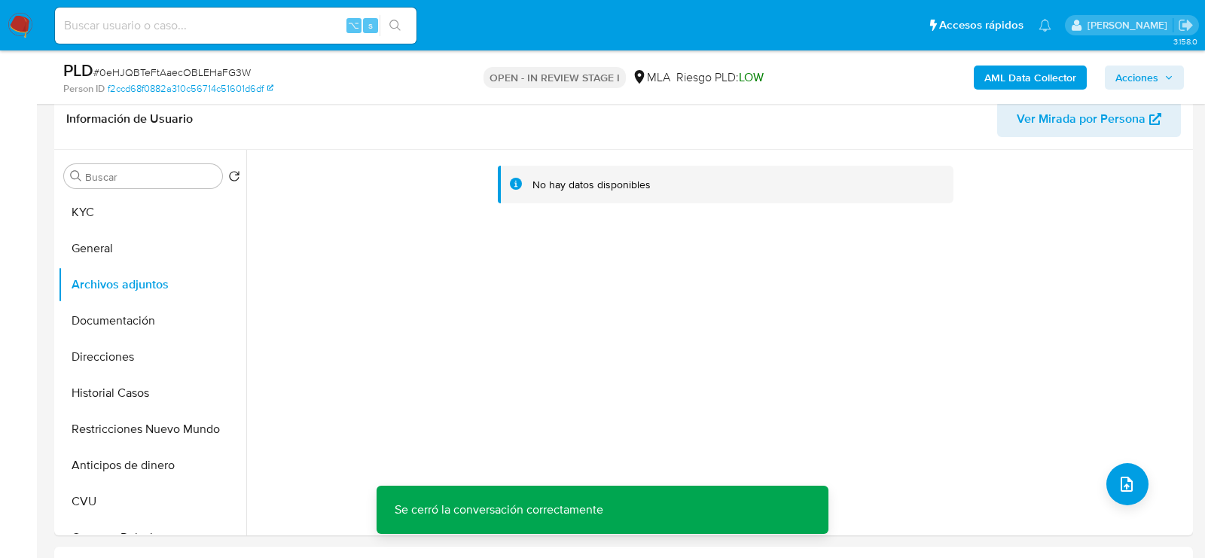
click at [1020, 78] on b "AML Data Collector" at bounding box center [1030, 78] width 92 height 24
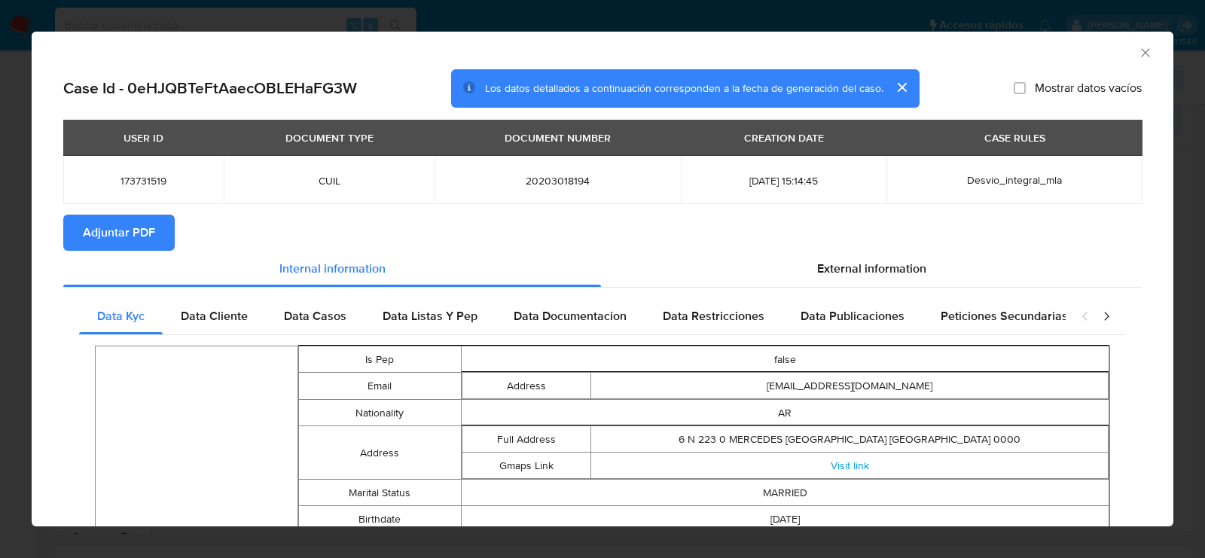
click at [1156, 52] on div "AML Data Collector" at bounding box center [602, 51] width 1141 height 38
click at [1143, 52] on icon "Cerrar ventana" at bounding box center [1145, 52] width 15 height 15
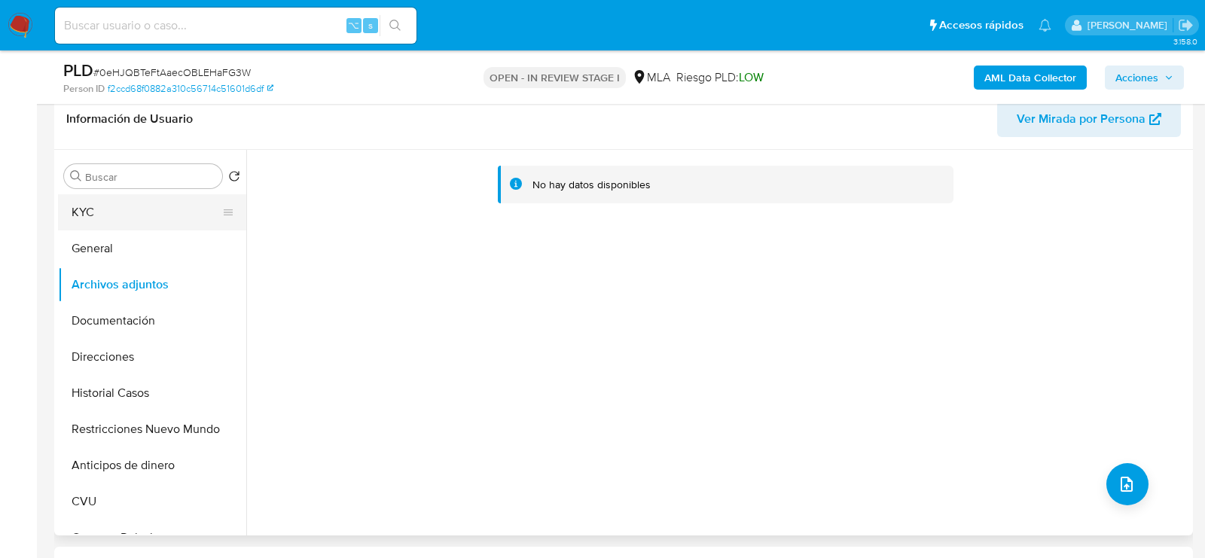
click at [142, 228] on button "KYC" at bounding box center [146, 212] width 176 height 36
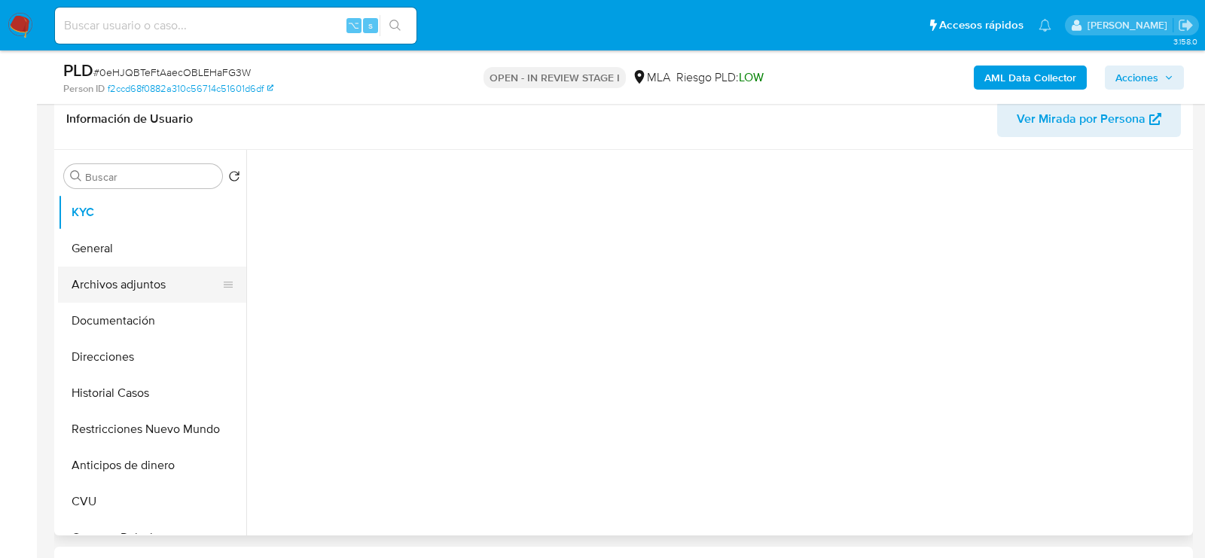
click at [142, 273] on button "Archivos adjuntos" at bounding box center [146, 285] width 176 height 36
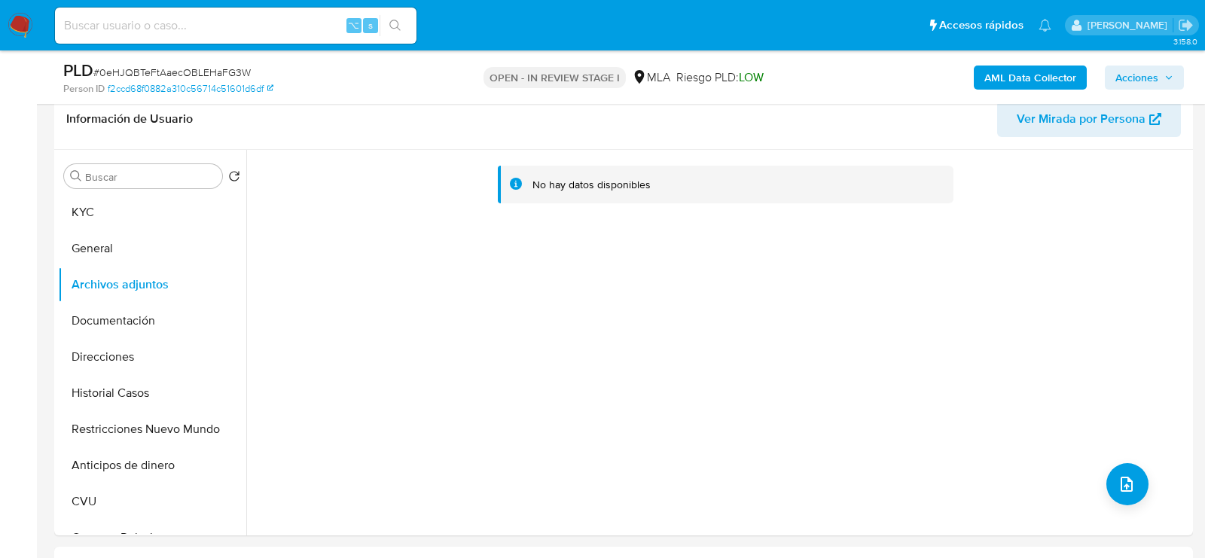
click at [1001, 79] on b "AML Data Collector" at bounding box center [1030, 78] width 92 height 24
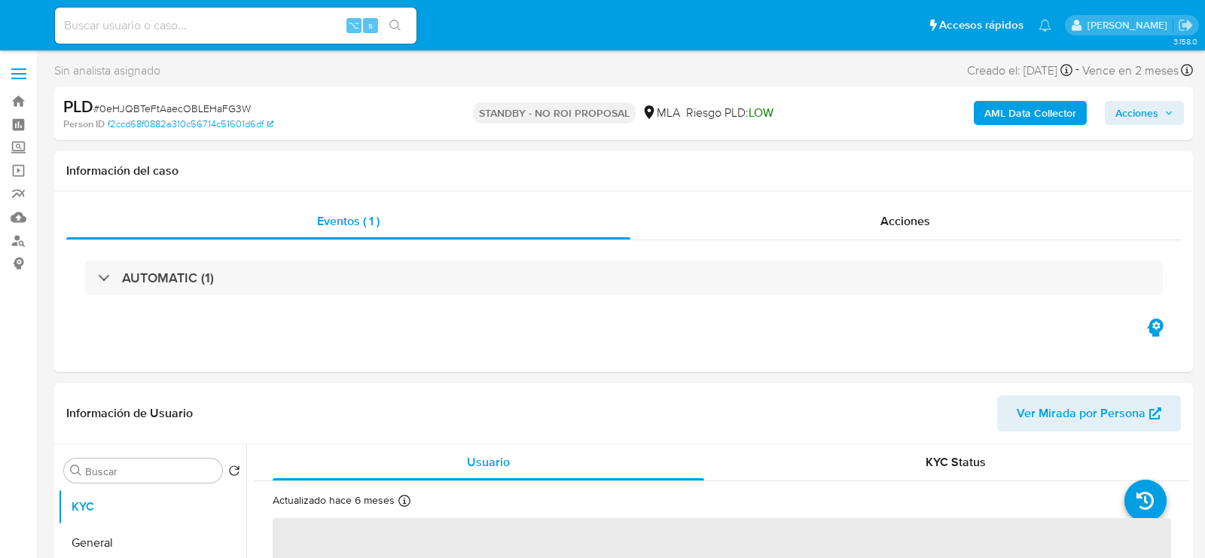
select select "10"
click at [266, 18] on input at bounding box center [235, 26] width 361 height 20
paste input "Ik4L5xCjsxKeSBhDSORBViGP"
type input "Ik4L5xCjsxKeSBhDSORBViGP"
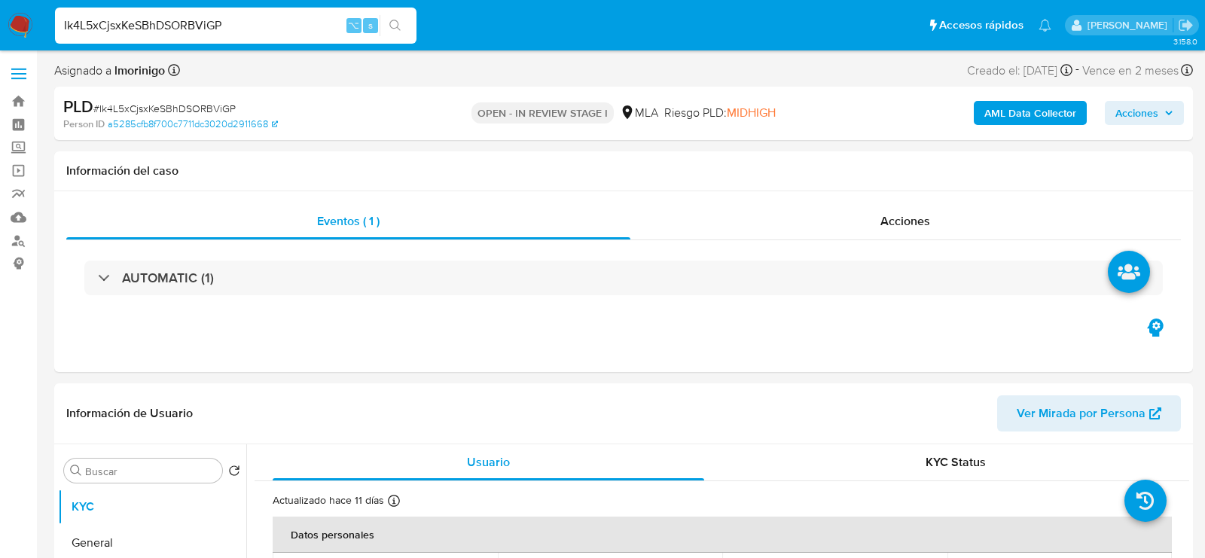
select select "10"
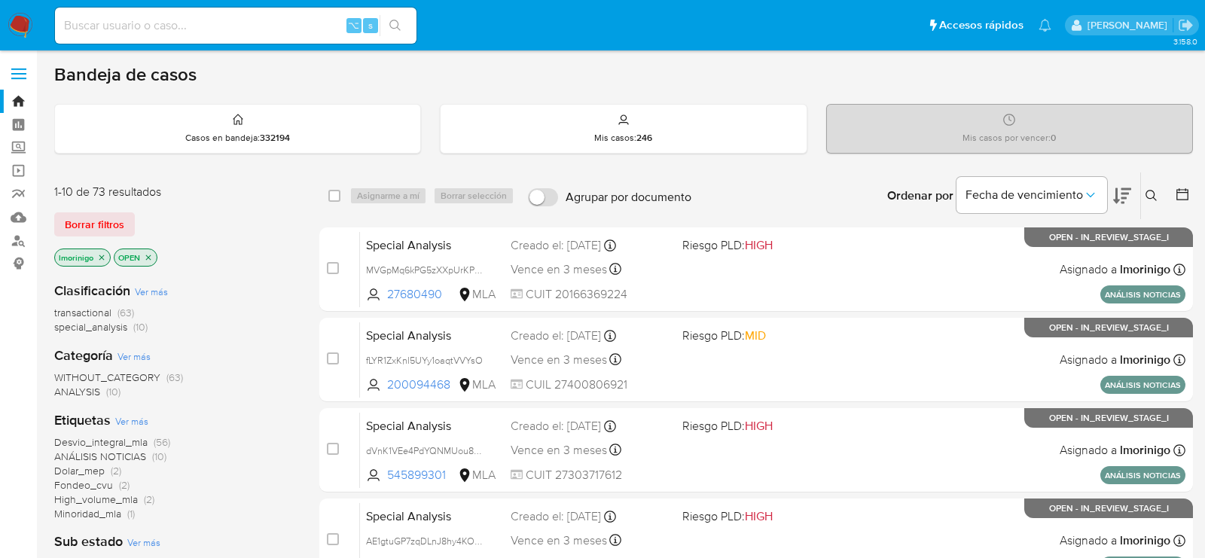
click at [103, 253] on icon "close-filter" at bounding box center [101, 257] width 9 height 9
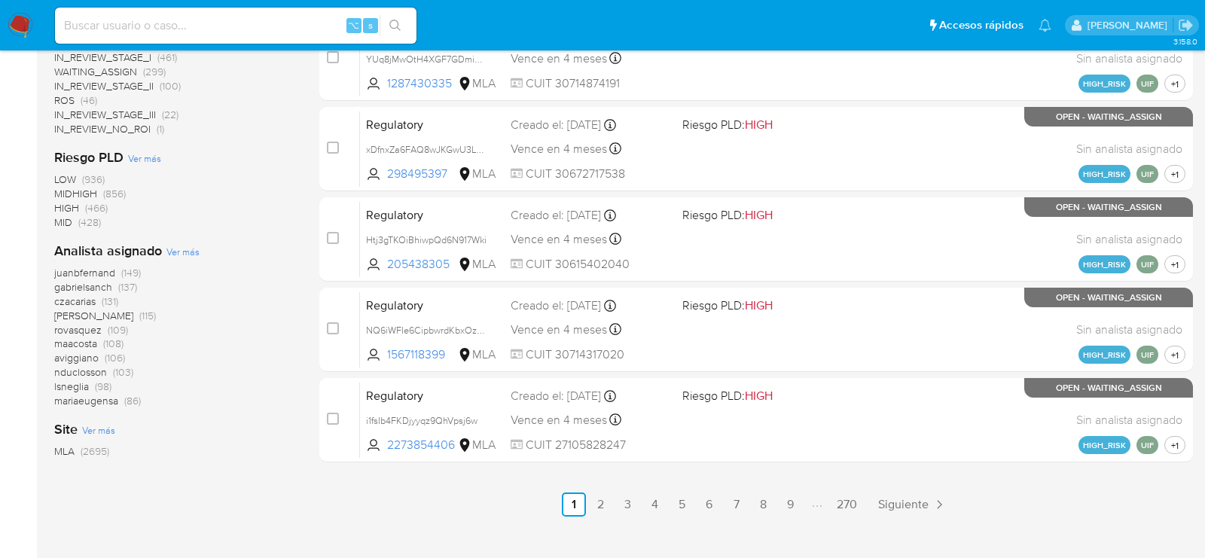
scroll to position [666, 0]
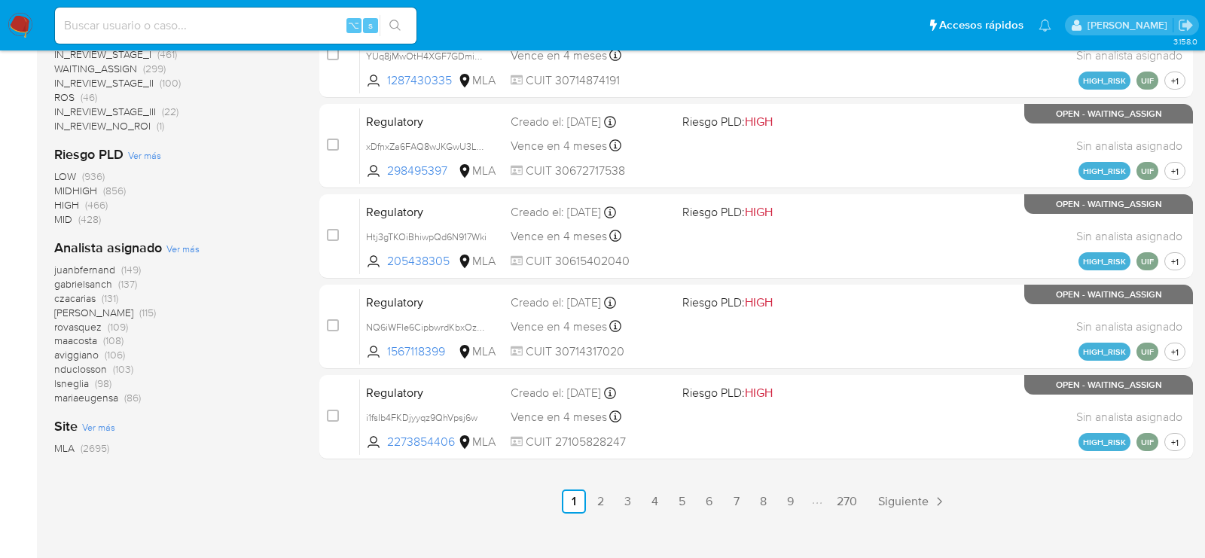
click at [189, 263] on div "juanbfernand (149) gabrielsanch (137) czacarias (131) amedzovich (115) rovasque…" at bounding box center [174, 334] width 241 height 142
click at [189, 242] on span "Ver más" at bounding box center [182, 249] width 33 height 14
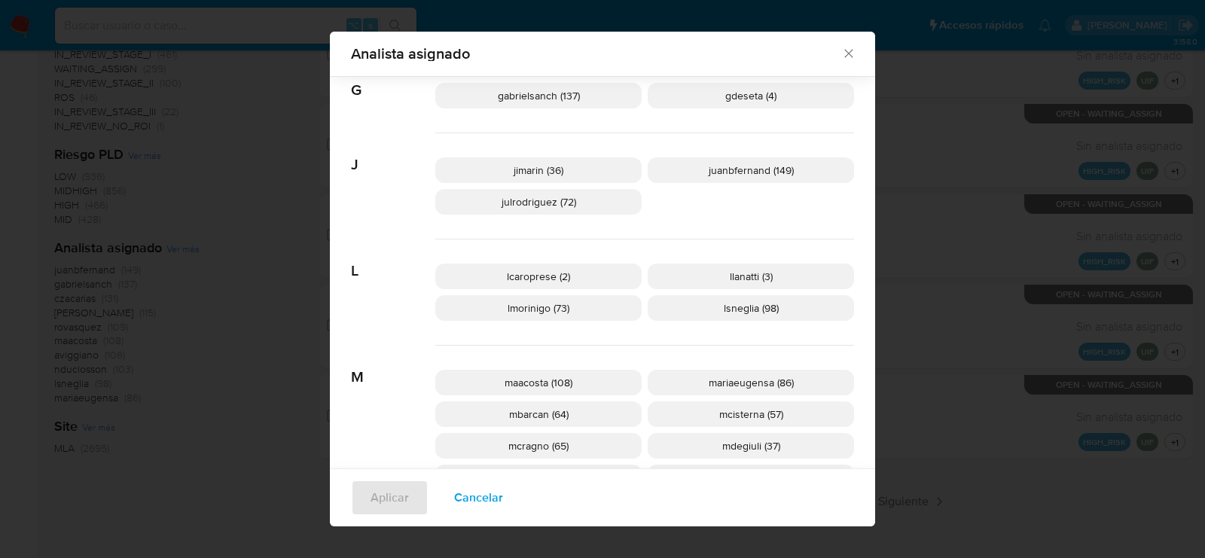
scroll to position [507, 0]
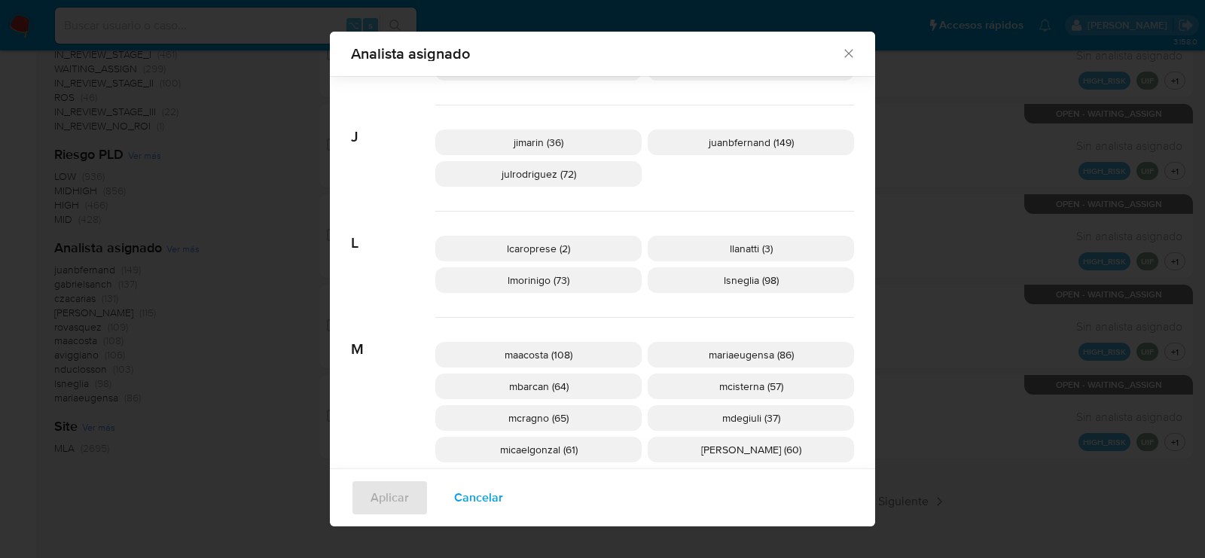
click at [488, 492] on span "Cancelar" at bounding box center [478, 497] width 49 height 33
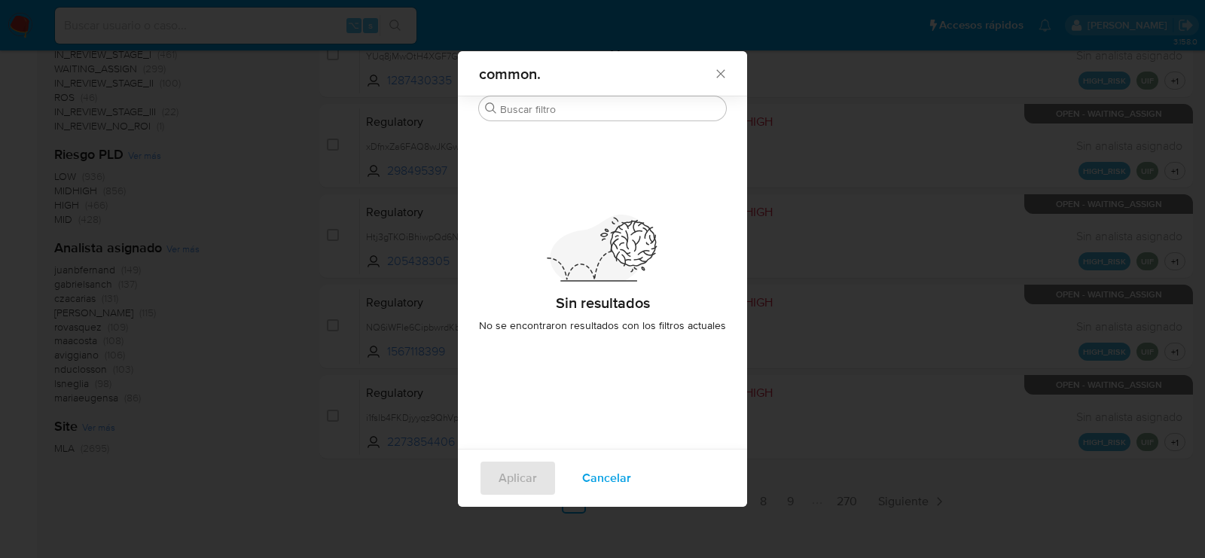
scroll to position [0, 0]
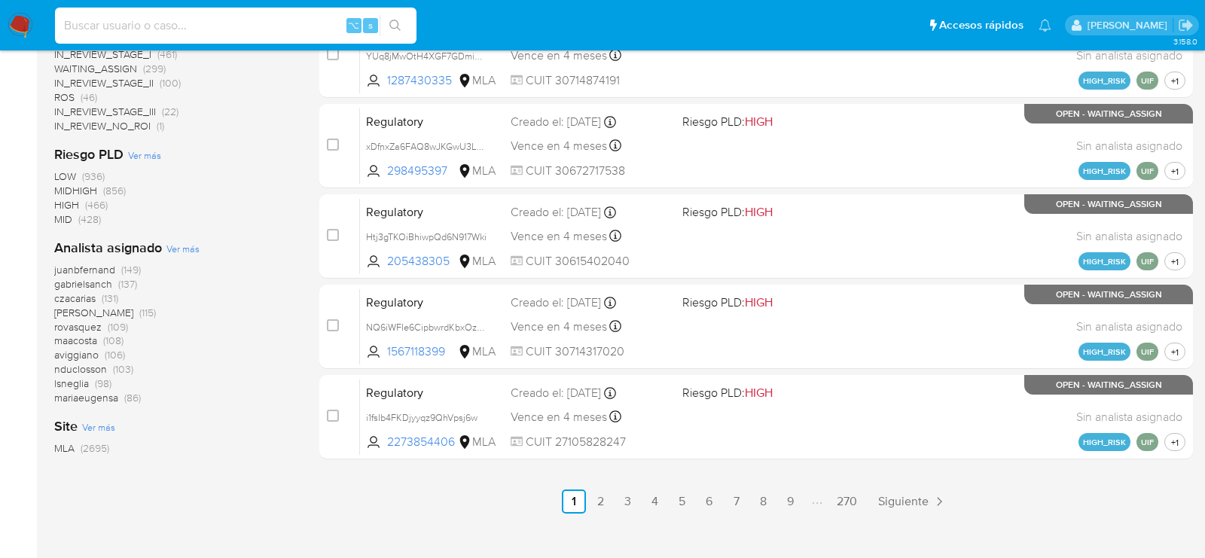
click at [236, 33] on input at bounding box center [235, 26] width 361 height 20
paste input "1827. JUBILADO | 173731519 | [PERSON_NAME]"
type input "1827. JUBILADO | 173731519 | [PERSON_NAME]"
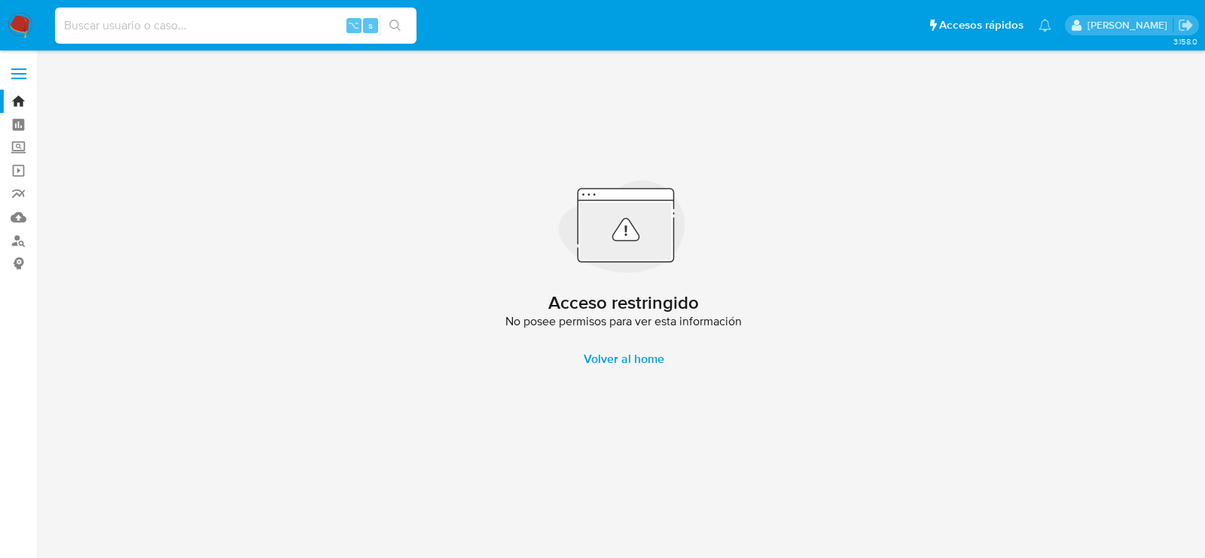
click at [279, 24] on input at bounding box center [235, 26] width 361 height 20
paste input "Ik4L5xCjsxKeSBhDSORBViGP"
type input "Ik4L5xCjsxKeSBhDSORBViGP"
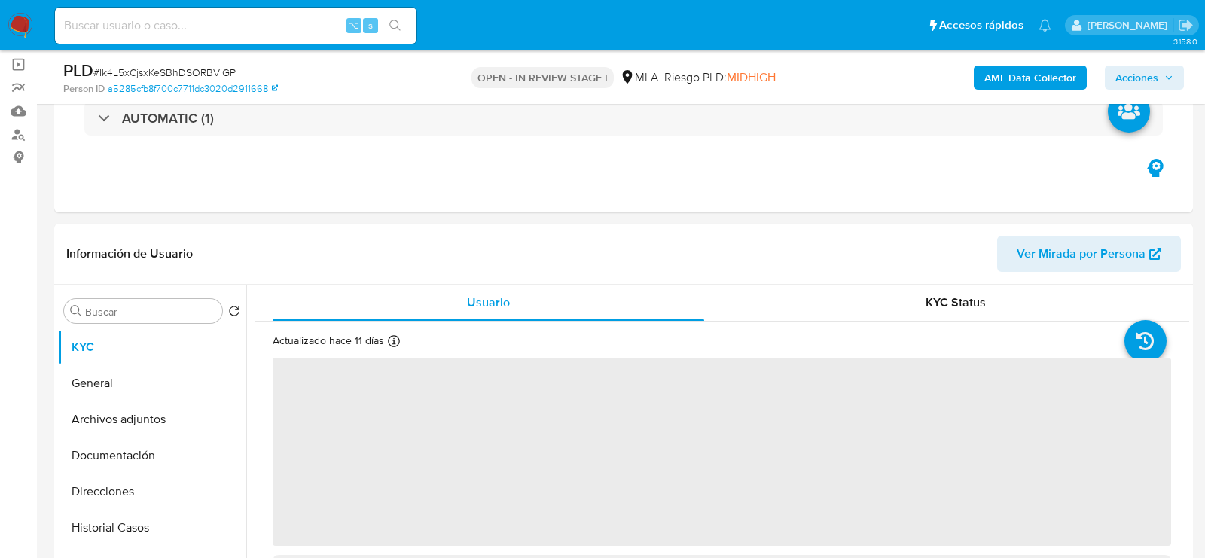
scroll to position [140, 0]
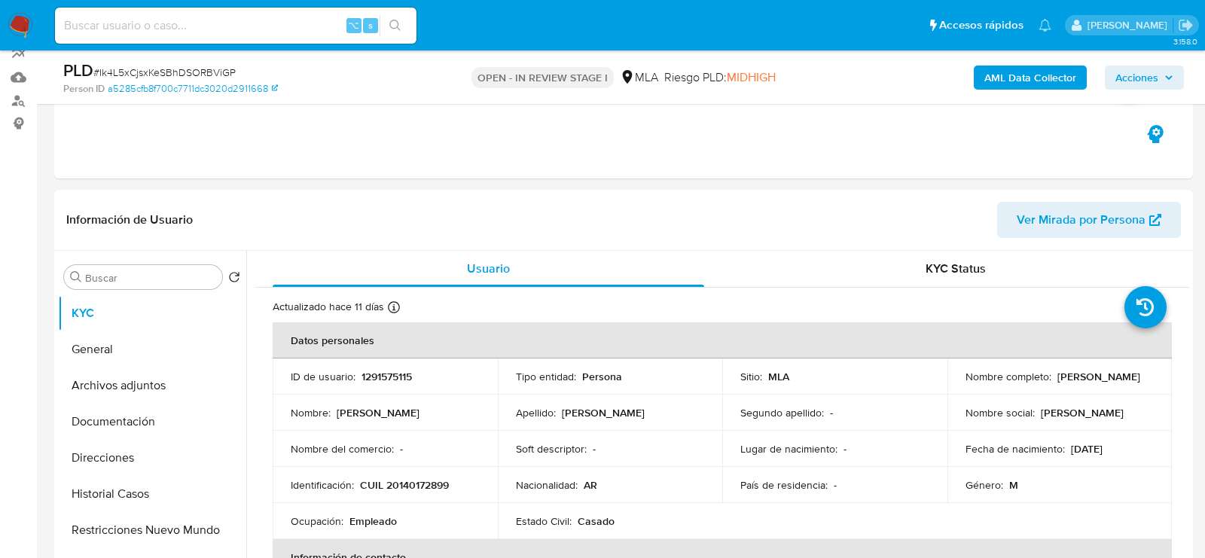
select select "10"
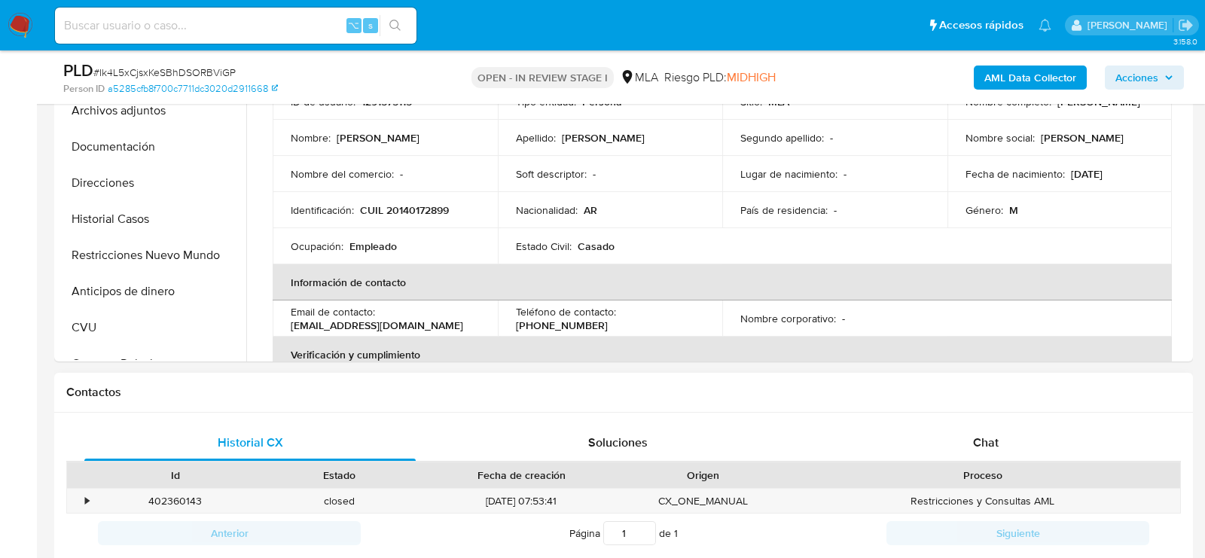
scroll to position [422, 0]
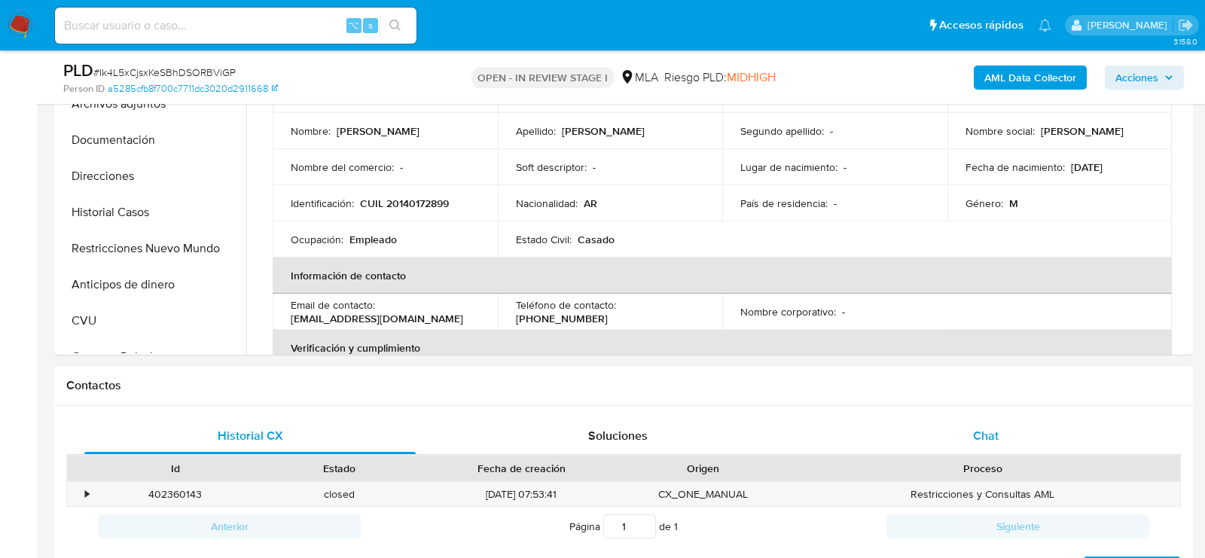
click at [994, 447] on div "Chat" at bounding box center [985, 436] width 331 height 36
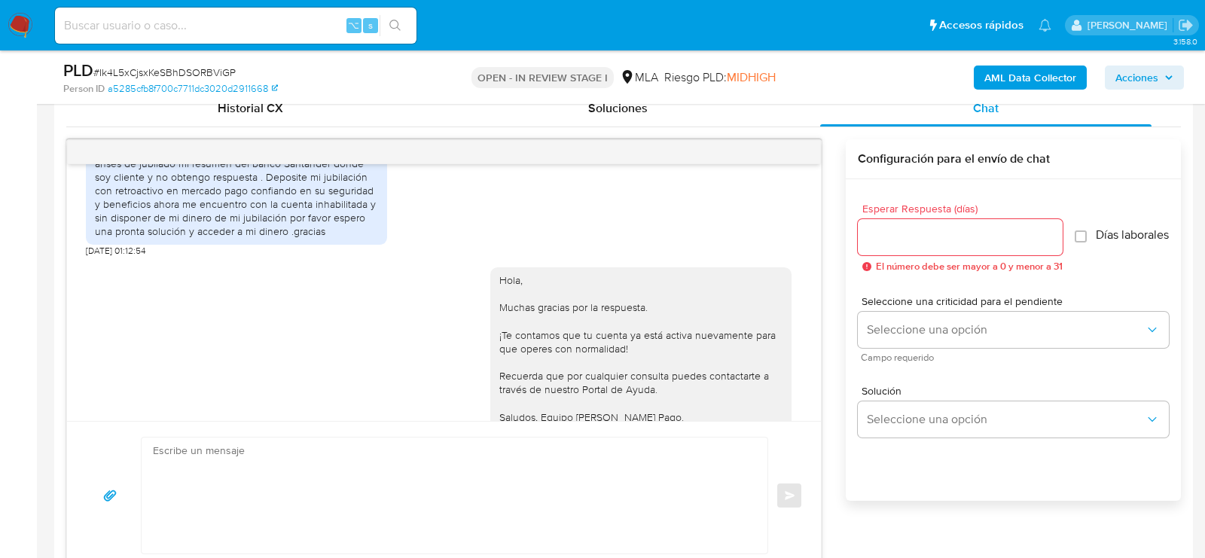
scroll to position [1291, 0]
drag, startPoint x: 132, startPoint y: 291, endPoint x: 71, endPoint y: 291, distance: 61.0
click at [71, 291] on div "[DATE] 17:37:30 Hola, Esperamos que te encuentres muy bien. Te consultamos si t…" at bounding box center [444, 292] width 754 height 257
copy span "[DATE]"
click at [237, 117] on div "Historial CX" at bounding box center [249, 108] width 331 height 36
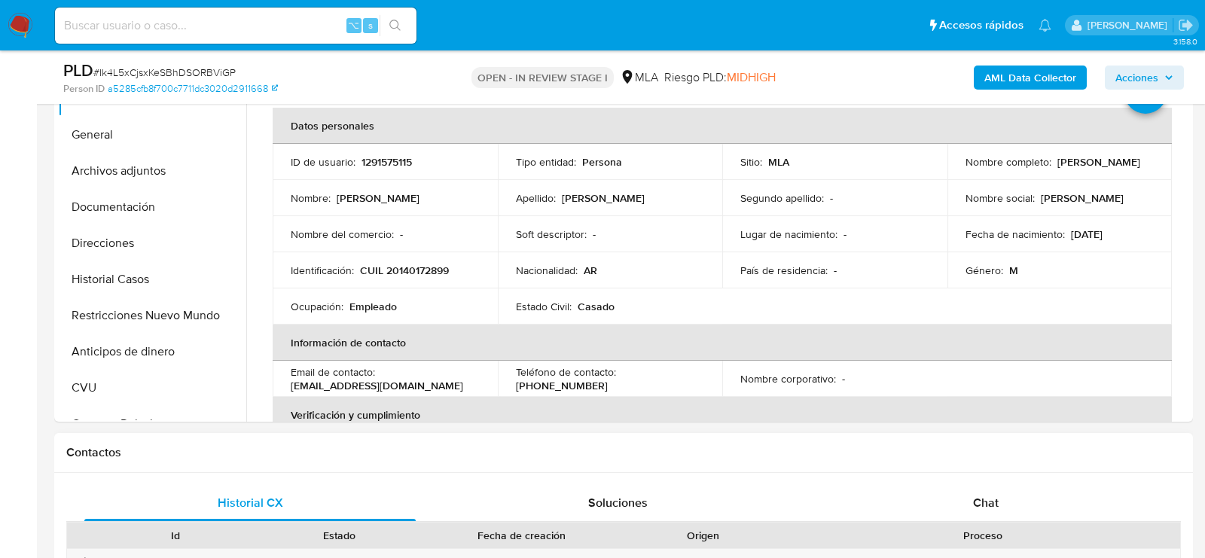
scroll to position [349, 0]
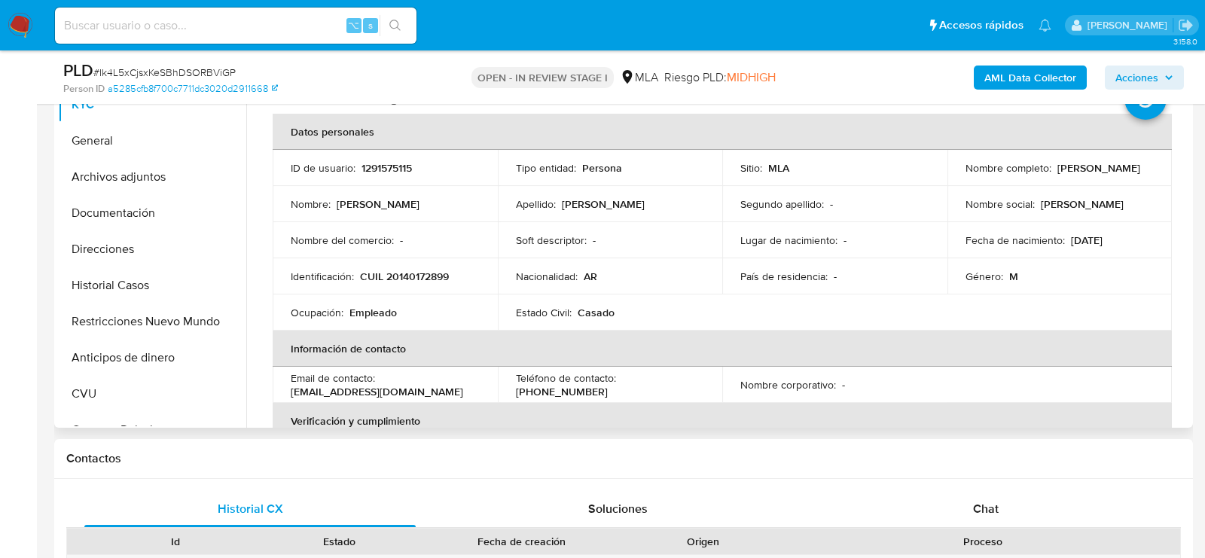
drag, startPoint x: 956, startPoint y: 172, endPoint x: 1139, endPoint y: 173, distance: 183.7
click at [1139, 173] on td "Nombre completo : [PERSON_NAME]" at bounding box center [1059, 168] width 225 height 36
click at [157, 192] on button "Archivos adjuntos" at bounding box center [146, 177] width 176 height 36
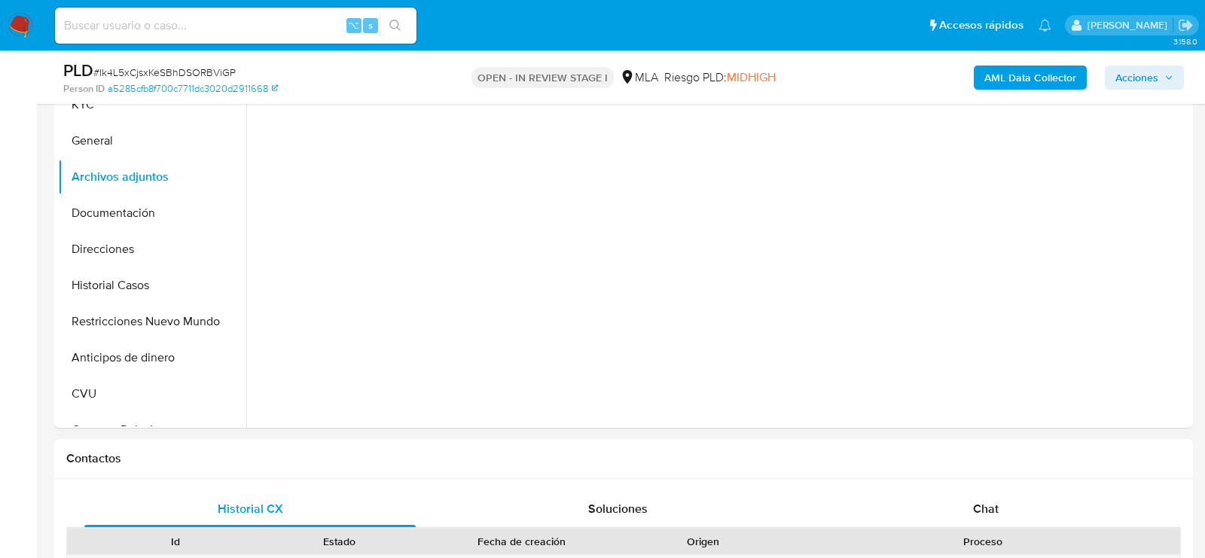
click at [986, 80] on b "AML Data Collector" at bounding box center [1030, 78] width 92 height 24
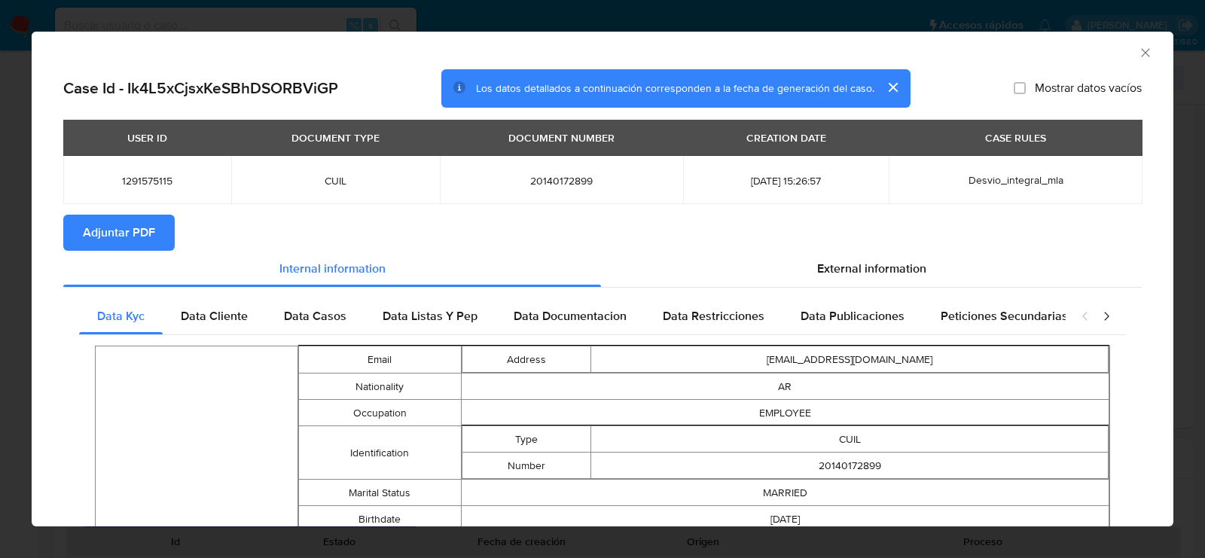
click at [1141, 52] on icon "Cerrar ventana" at bounding box center [1145, 52] width 15 height 15
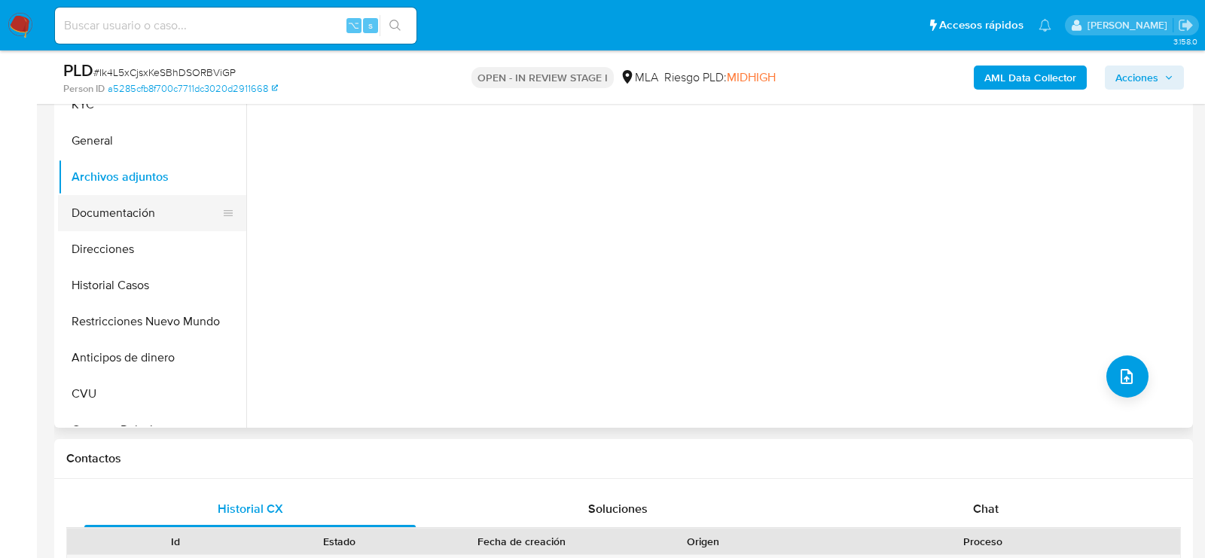
click at [115, 206] on button "Documentación" at bounding box center [146, 213] width 176 height 36
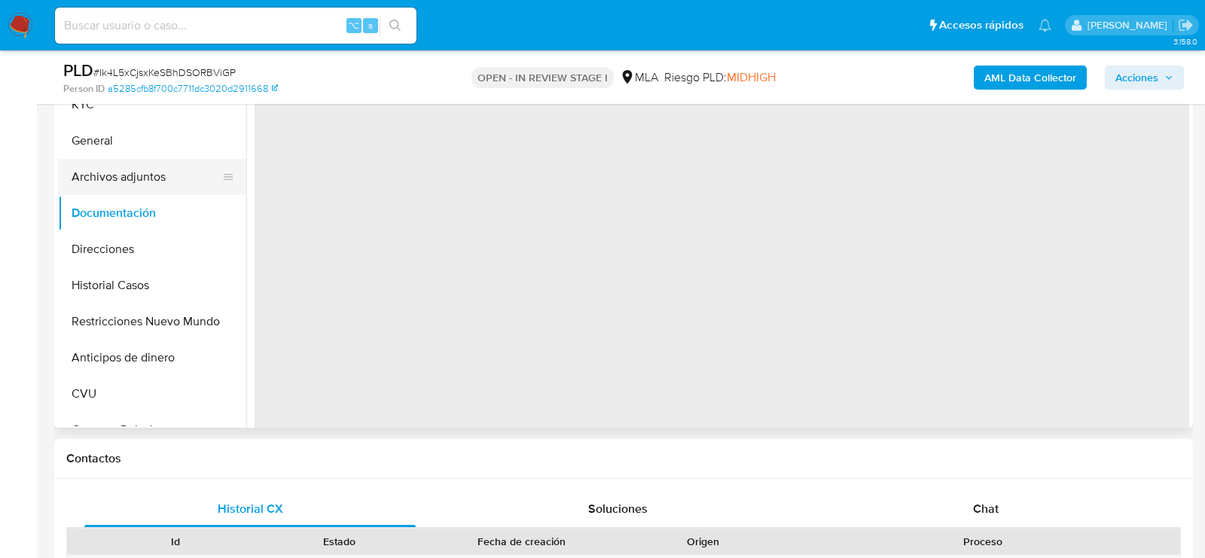
click at [115, 183] on button "Archivos adjuntos" at bounding box center [146, 177] width 176 height 36
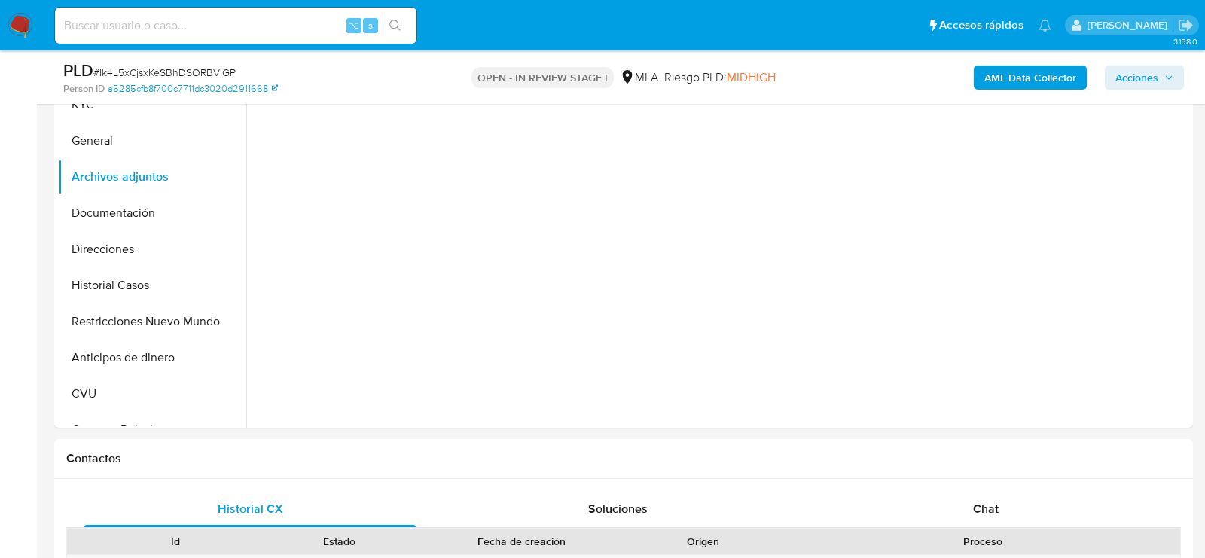
click at [1047, 76] on b "AML Data Collector" at bounding box center [1030, 78] width 92 height 24
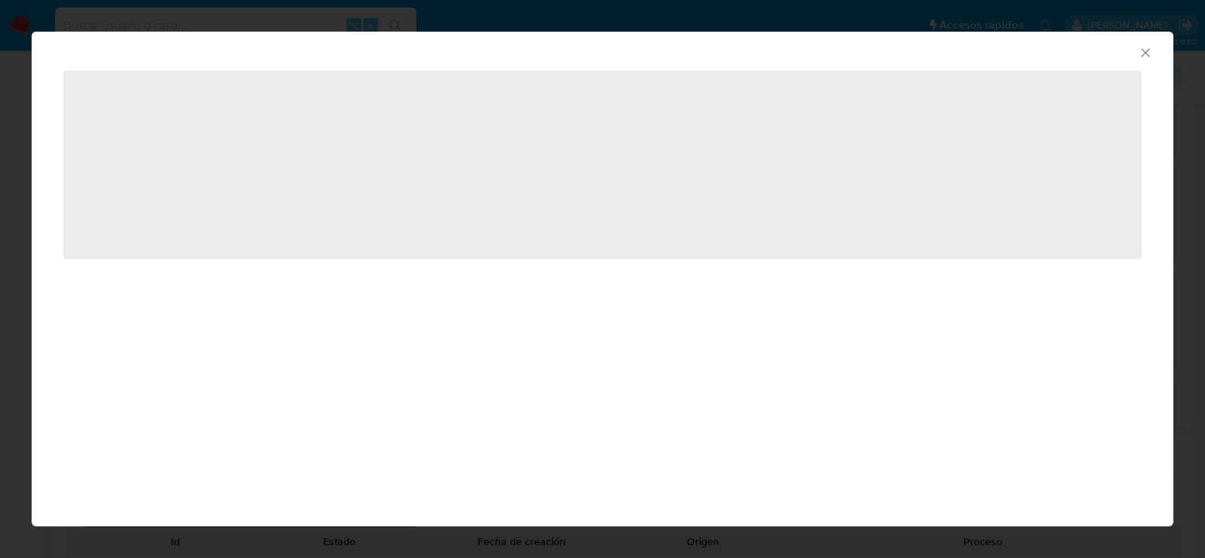
click at [1144, 55] on icon "Cerrar ventana" at bounding box center [1145, 52] width 15 height 15
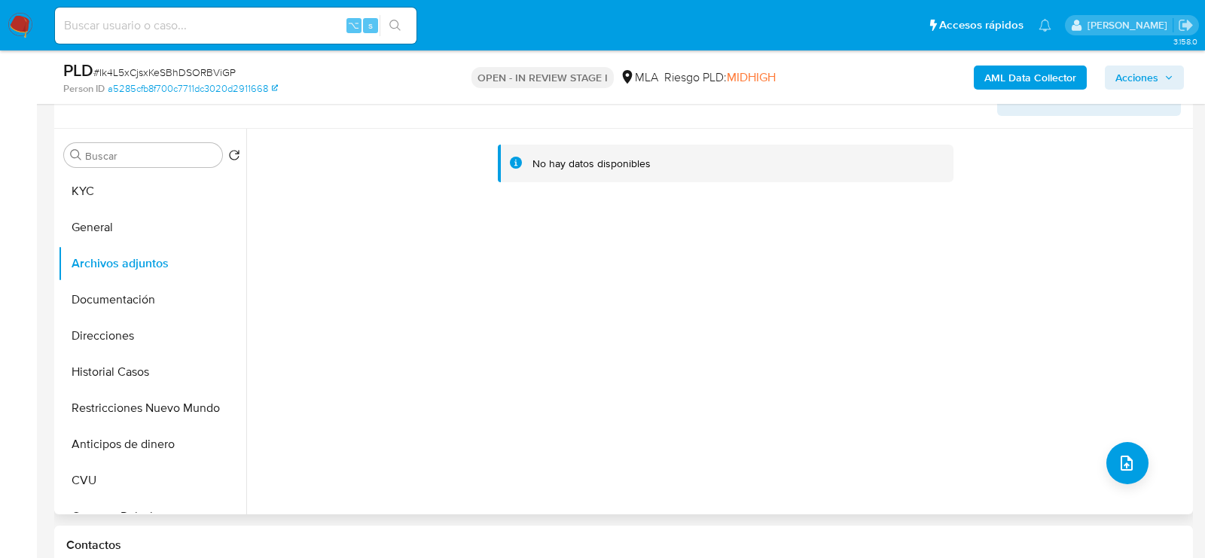
scroll to position [261, 0]
click at [1002, 78] on b "AML Data Collector" at bounding box center [1030, 78] width 92 height 24
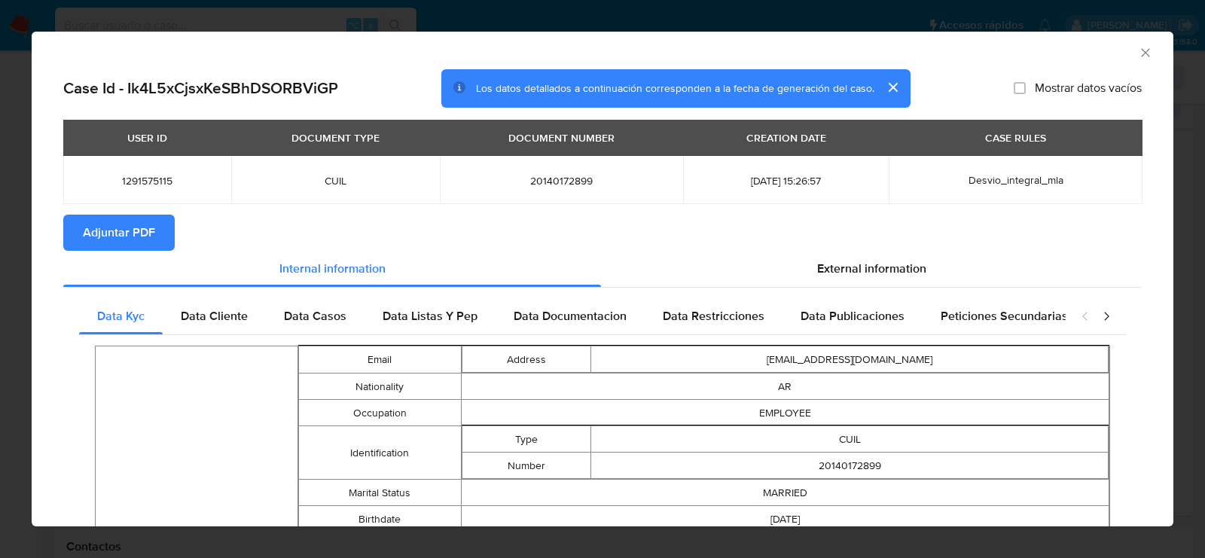
click at [133, 241] on span "Adjuntar PDF" at bounding box center [119, 232] width 72 height 33
click at [1145, 50] on icon "Cerrar ventana" at bounding box center [1145, 52] width 15 height 15
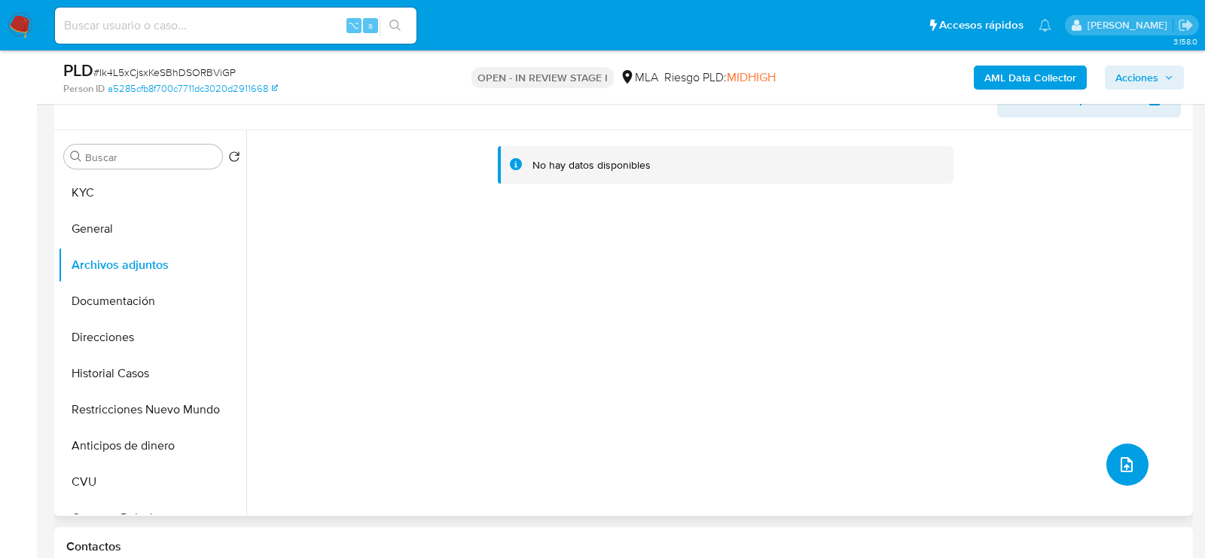
click at [1135, 474] on button "upload-file" at bounding box center [1127, 464] width 42 height 42
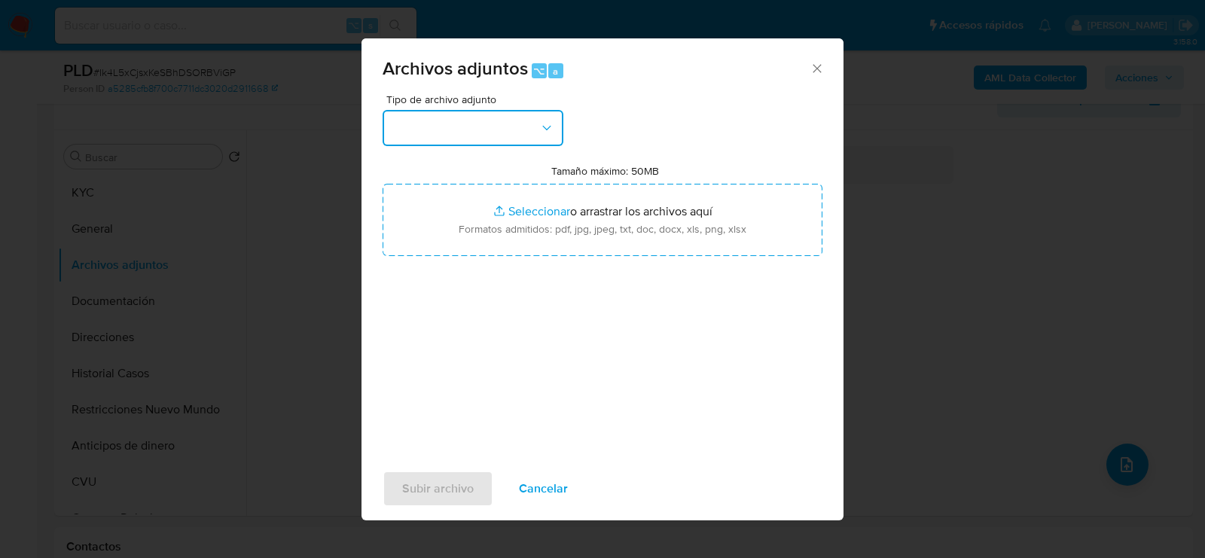
click at [472, 120] on button "button" at bounding box center [473, 128] width 181 height 36
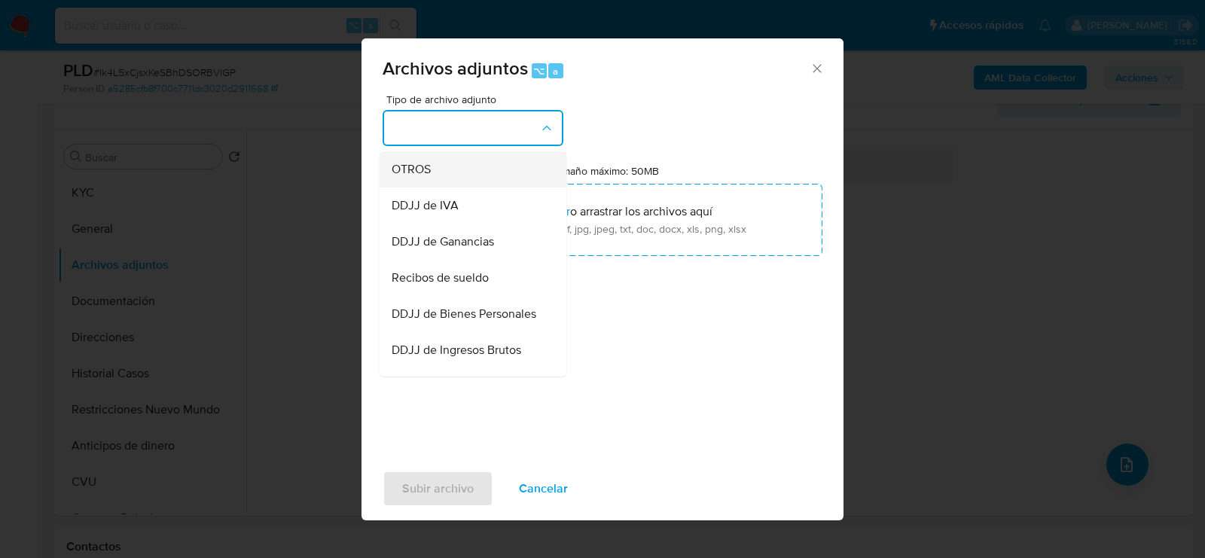
scroll to position [291, 0]
click at [437, 173] on div "OTROS" at bounding box center [469, 167] width 154 height 36
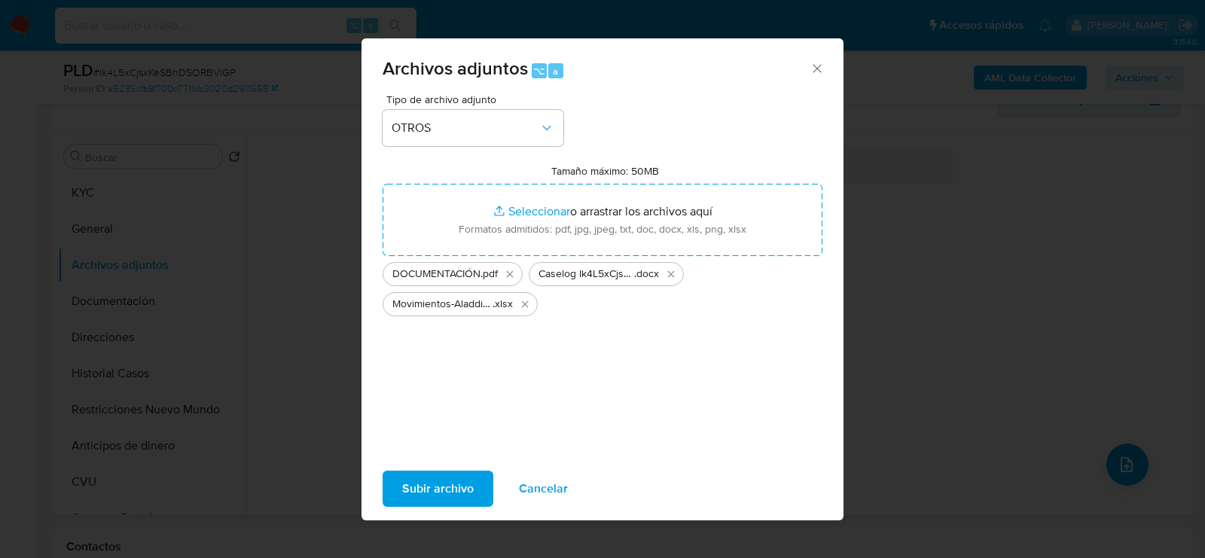
click at [445, 489] on span "Subir archivo" at bounding box center [438, 488] width 72 height 33
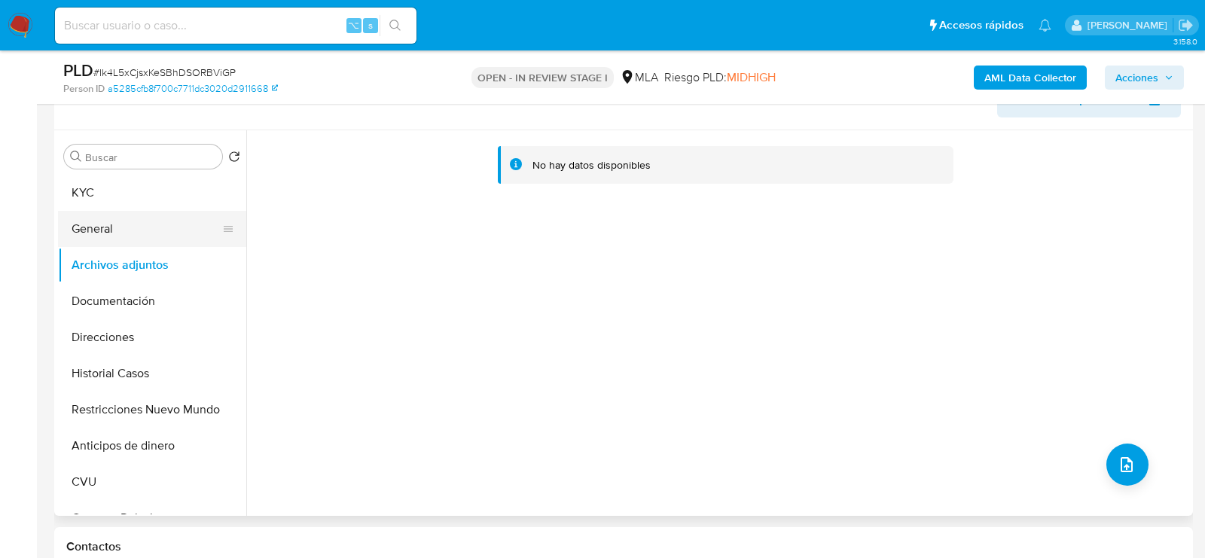
click at [114, 227] on button "General" at bounding box center [146, 229] width 176 height 36
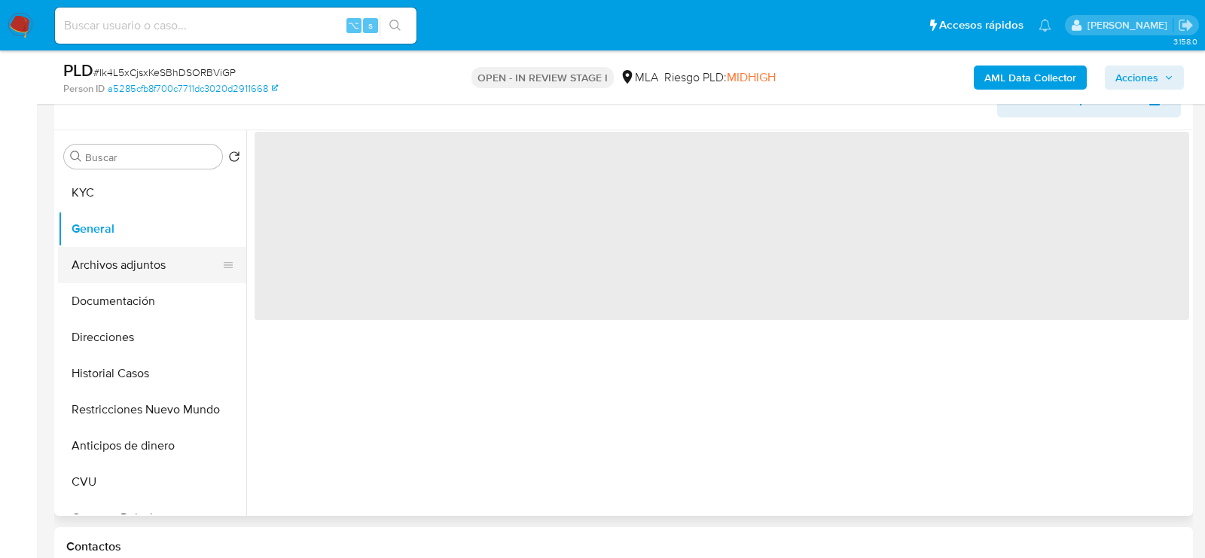
click at [114, 267] on button "Archivos adjuntos" at bounding box center [146, 265] width 176 height 36
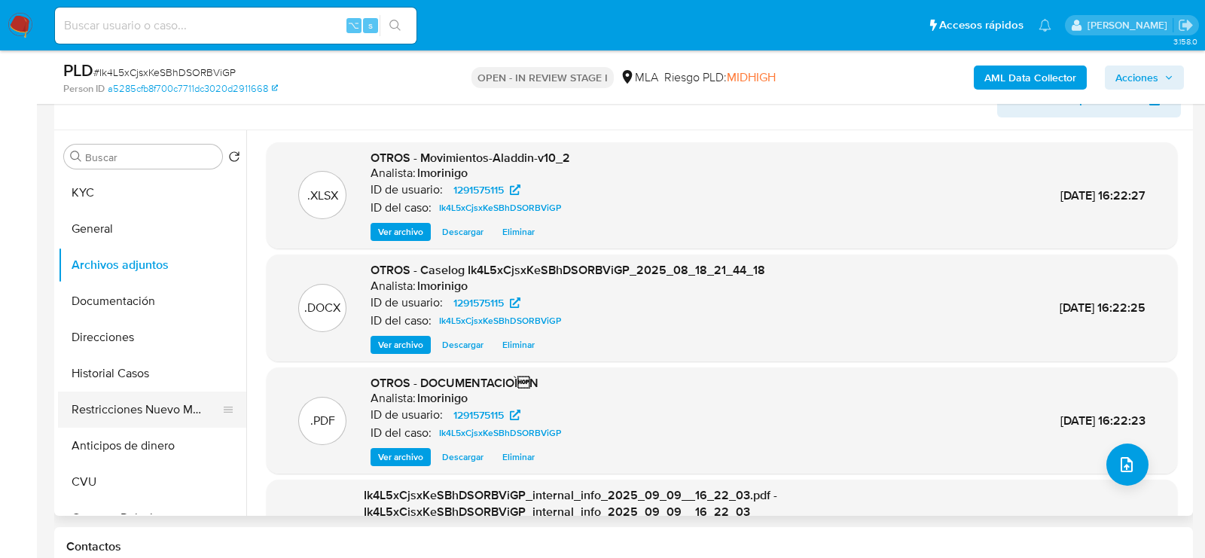
click at [76, 410] on button "Restricciones Nuevo Mundo" at bounding box center [146, 410] width 176 height 36
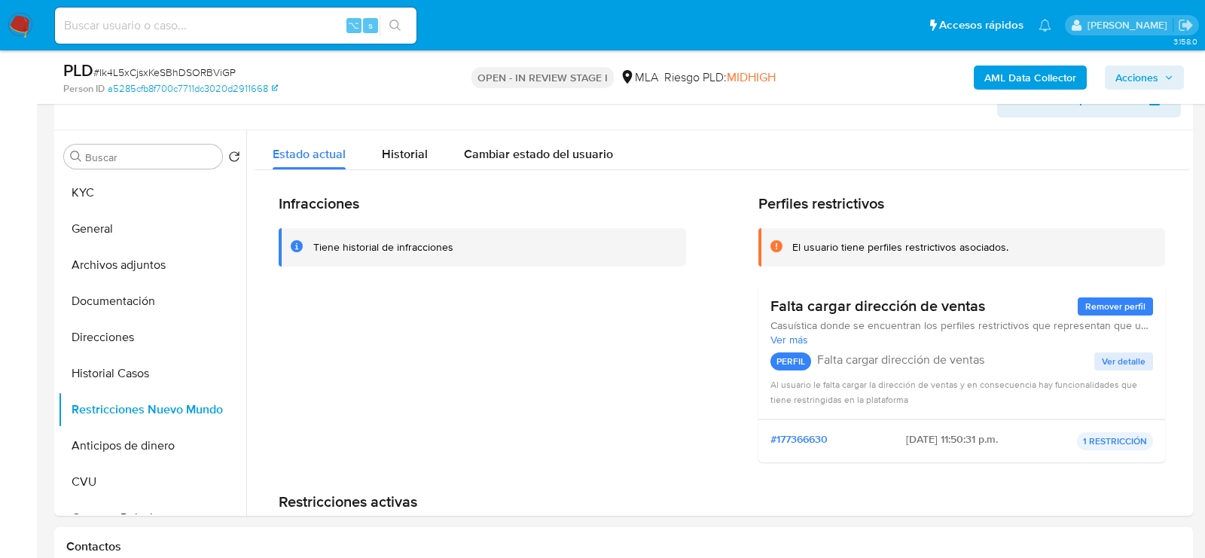
click at [1142, 83] on span "Acciones" at bounding box center [1136, 78] width 43 height 24
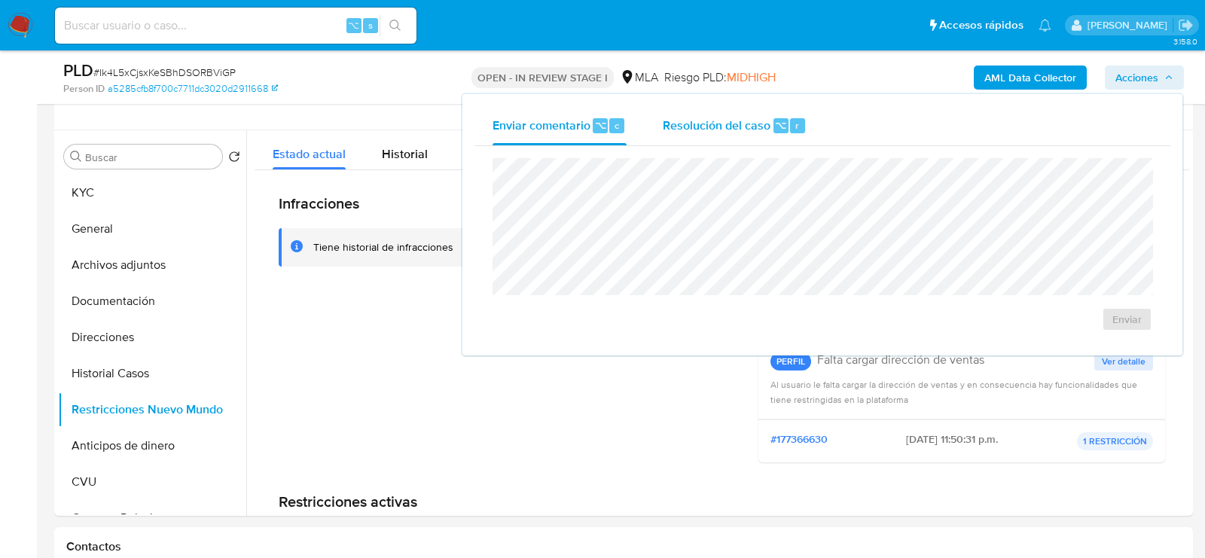
click at [757, 133] on div "Resolución del caso ⌥ r" at bounding box center [735, 125] width 144 height 39
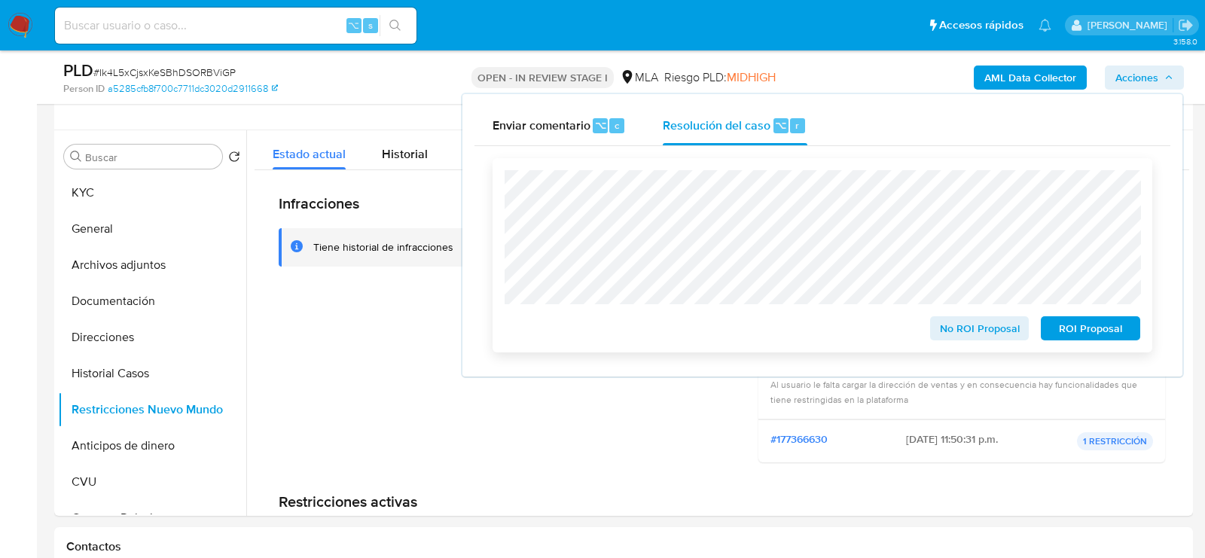
click at [974, 335] on span "No ROI Proposal" at bounding box center [979, 328] width 78 height 21
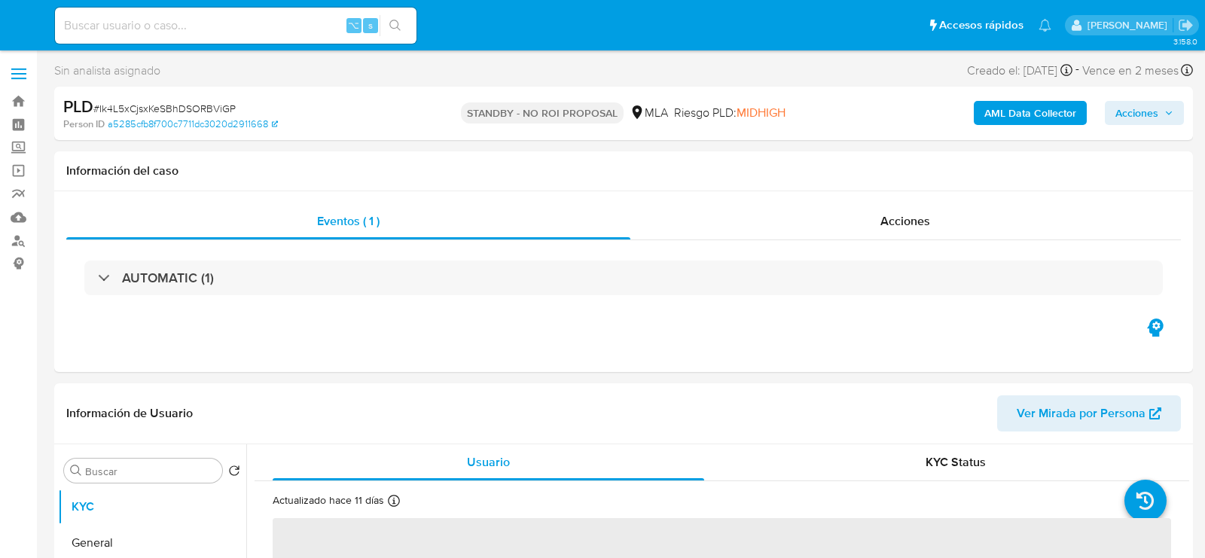
select select "10"
click at [215, 24] on input at bounding box center [235, 26] width 361 height 20
paste input "XnSc0jtUa8IlUpwbgRjglwPL"
type input "XnSc0jtUa8IlUpwbgRjglwPL"
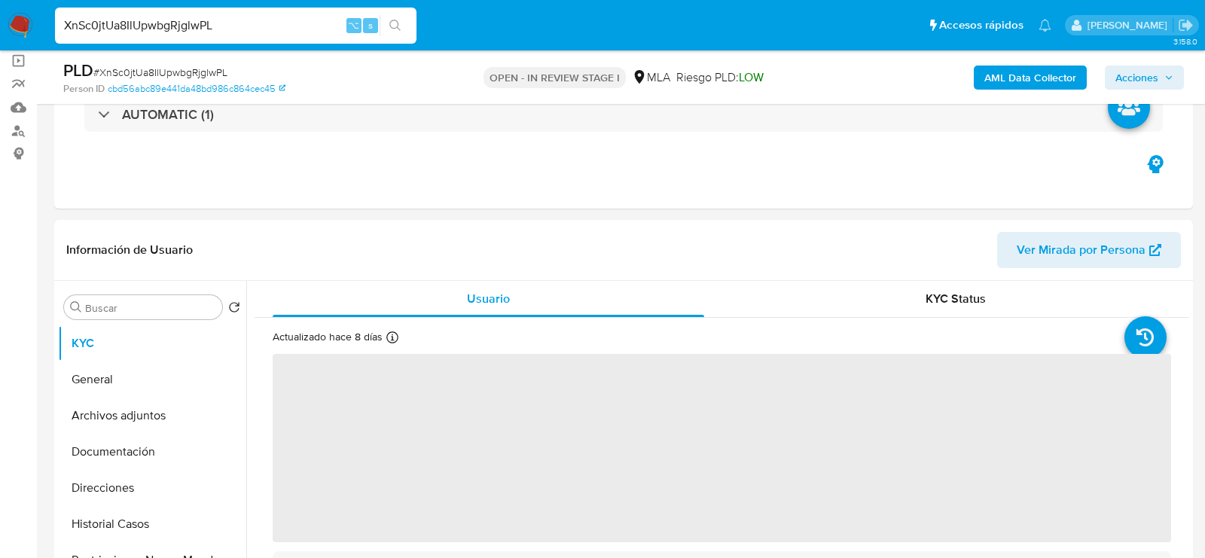
scroll to position [319, 0]
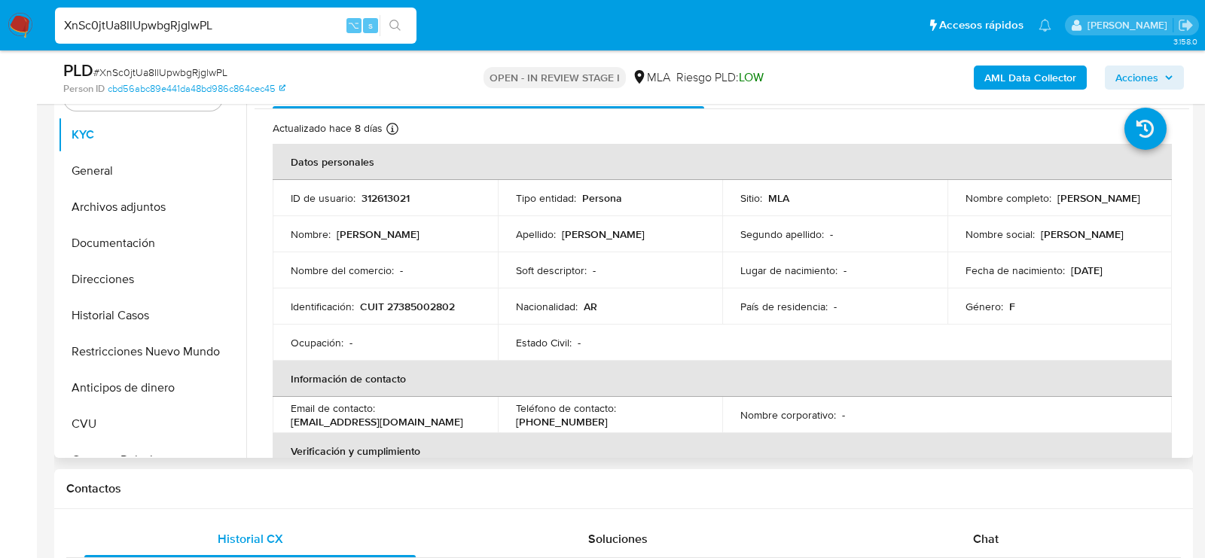
select select "10"
click at [114, 173] on button "General" at bounding box center [146, 171] width 176 height 36
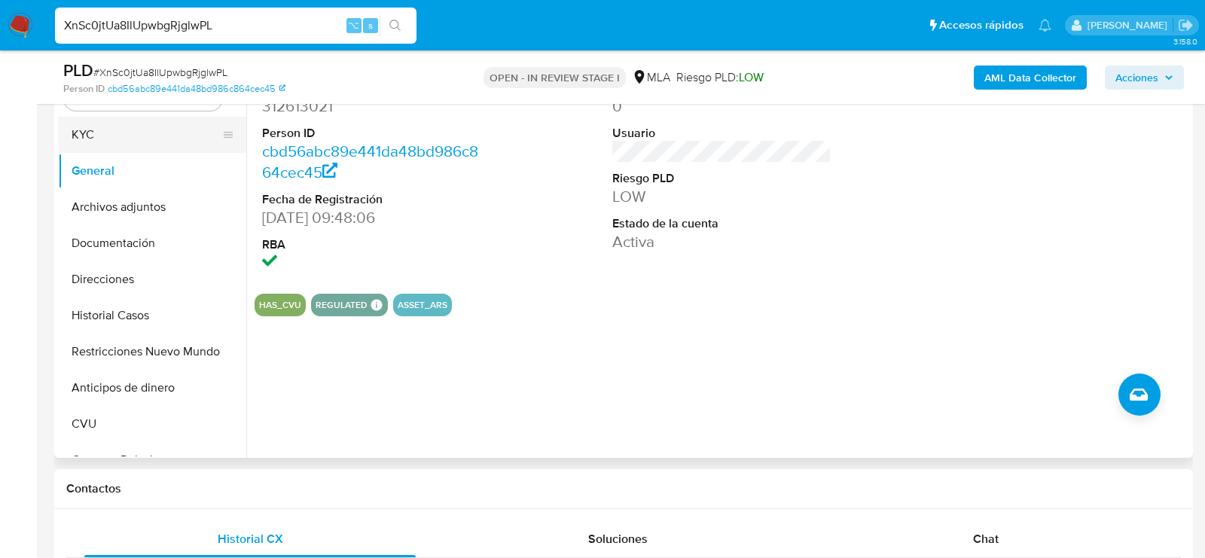
click at [96, 132] on button "KYC" at bounding box center [146, 135] width 176 height 36
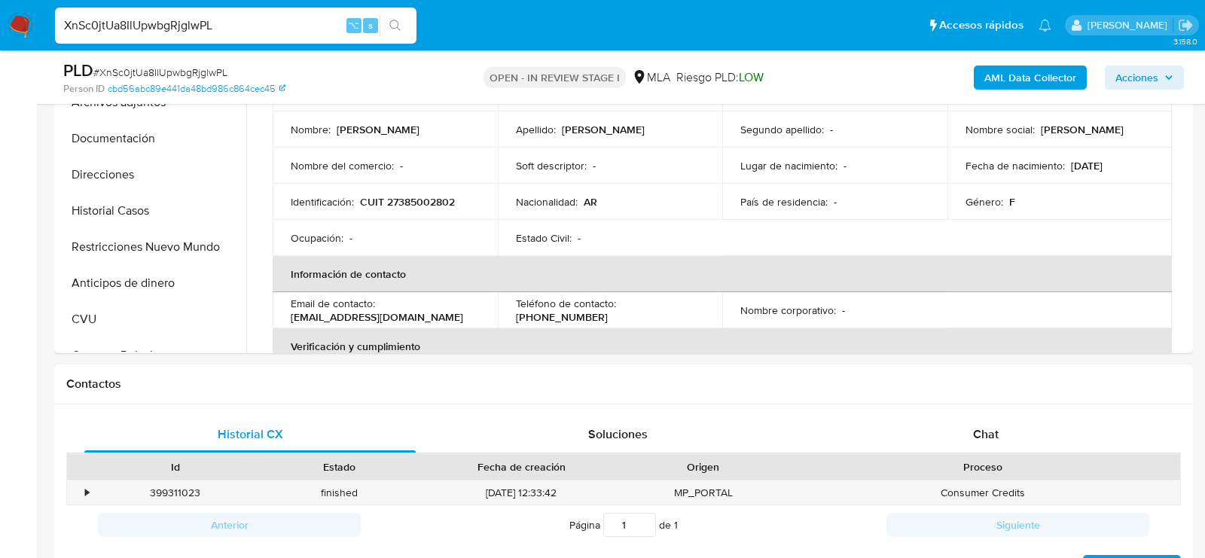
scroll to position [591, 0]
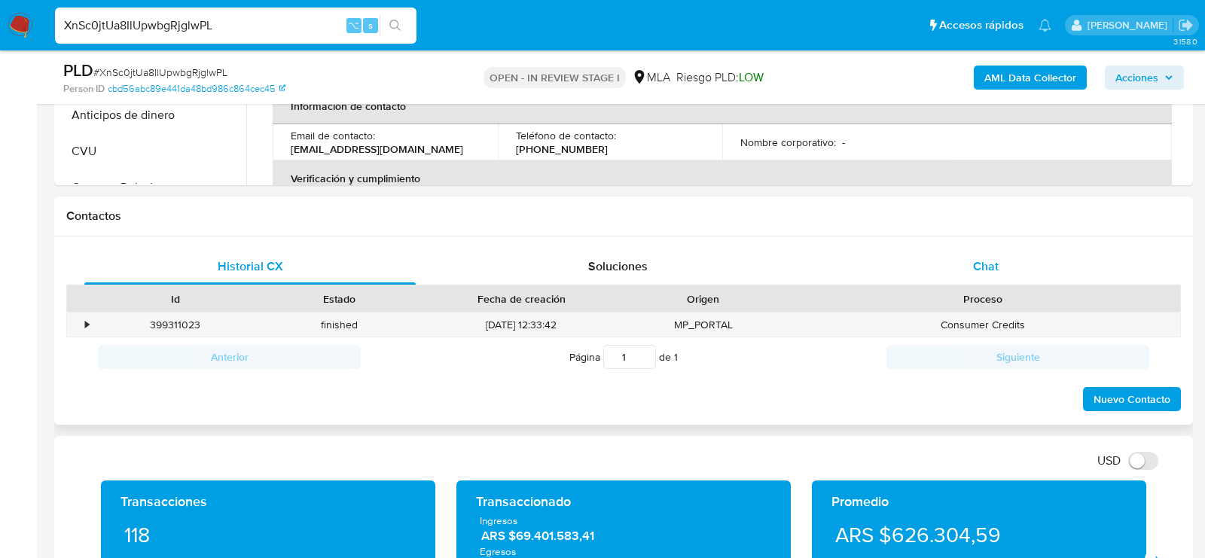
click at [1052, 262] on div "Chat" at bounding box center [985, 266] width 331 height 36
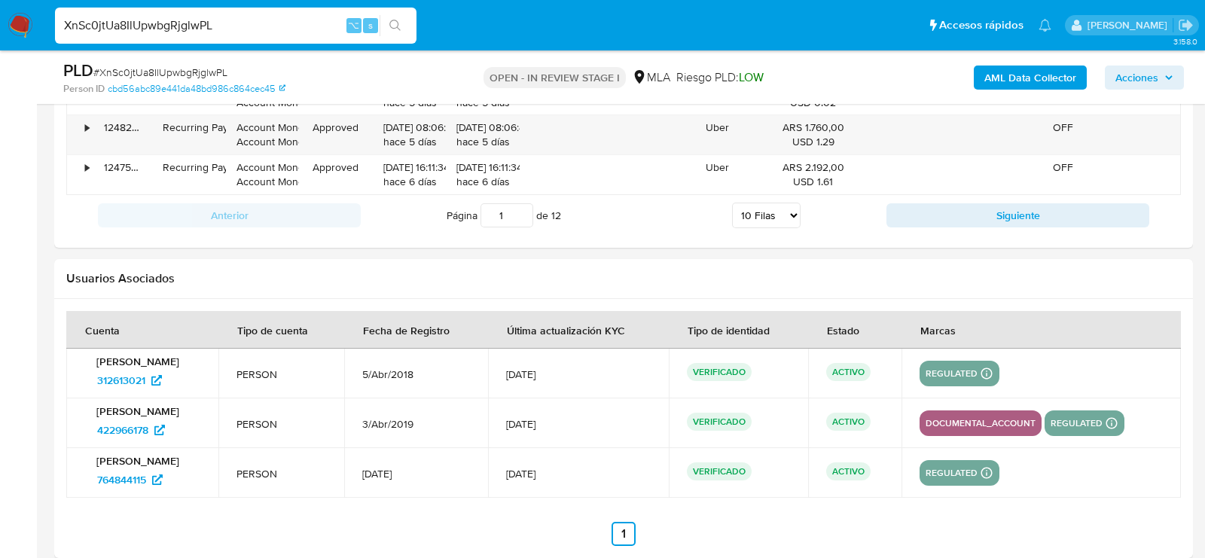
scroll to position [2643, 0]
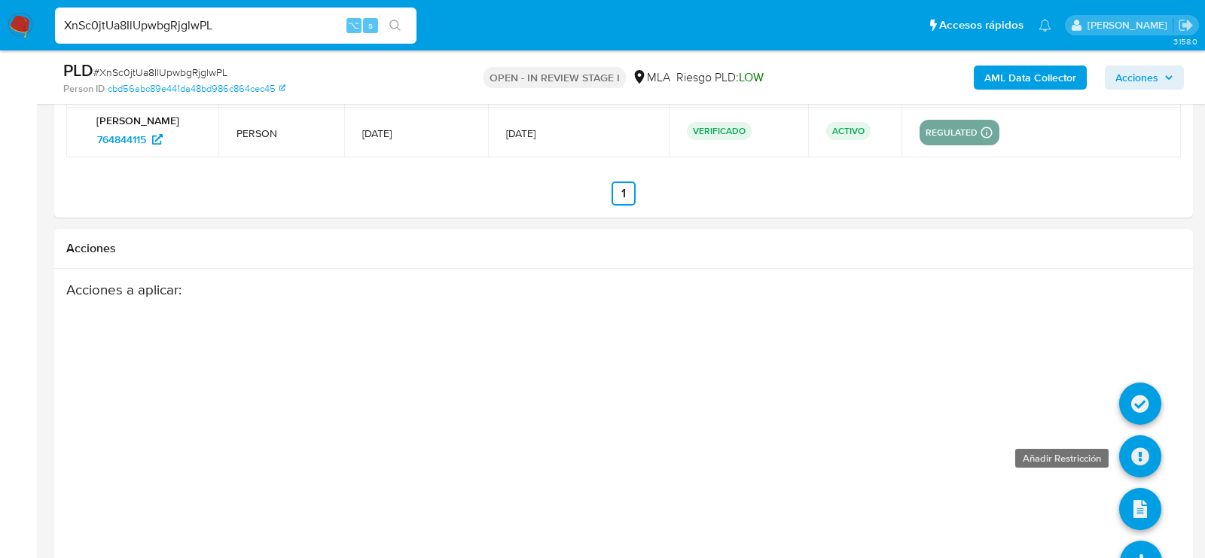
click at [1136, 455] on icon at bounding box center [1140, 456] width 42 height 42
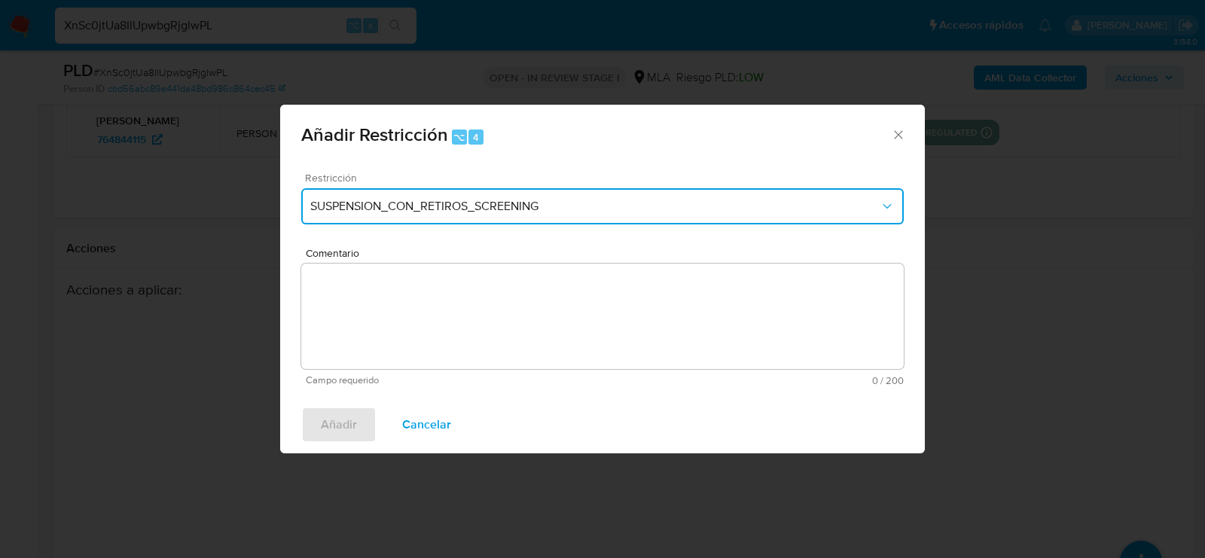
click at [390, 214] on span "SUSPENSION_CON_RETIROS_SCREENING" at bounding box center [594, 206] width 569 height 15
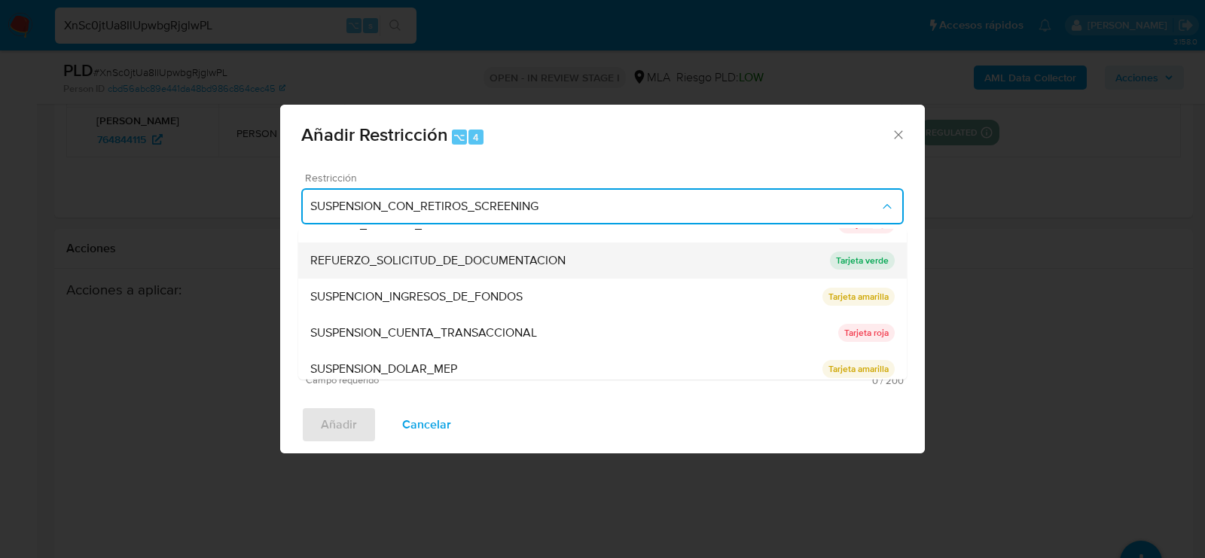
scroll to position [313, 0]
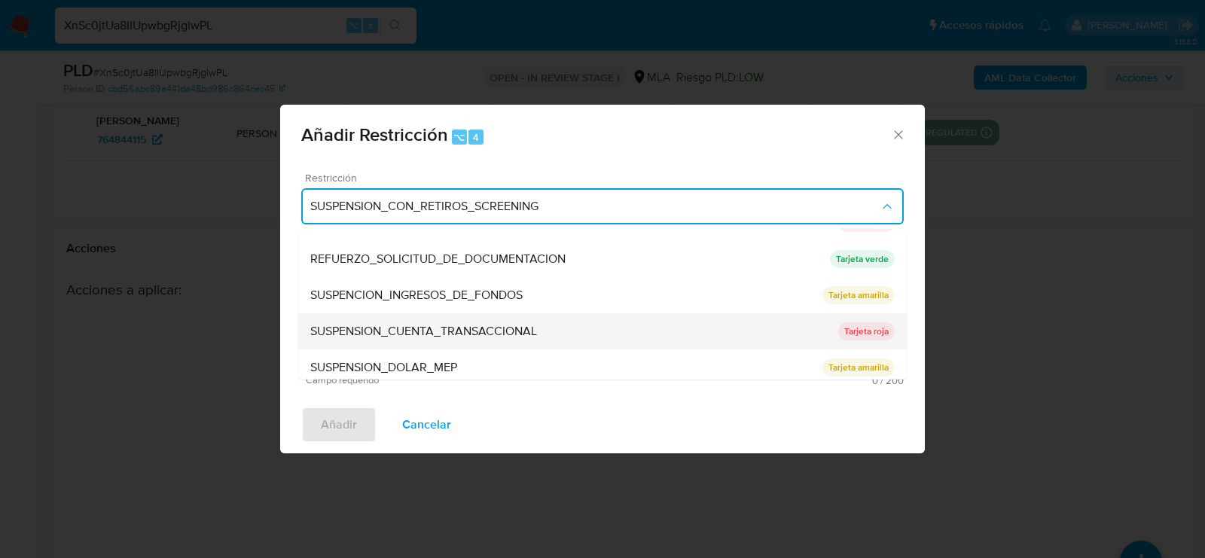
click at [383, 334] on span "SUSPENSION_CUENTA_TRANSACCIONAL" at bounding box center [423, 331] width 227 height 15
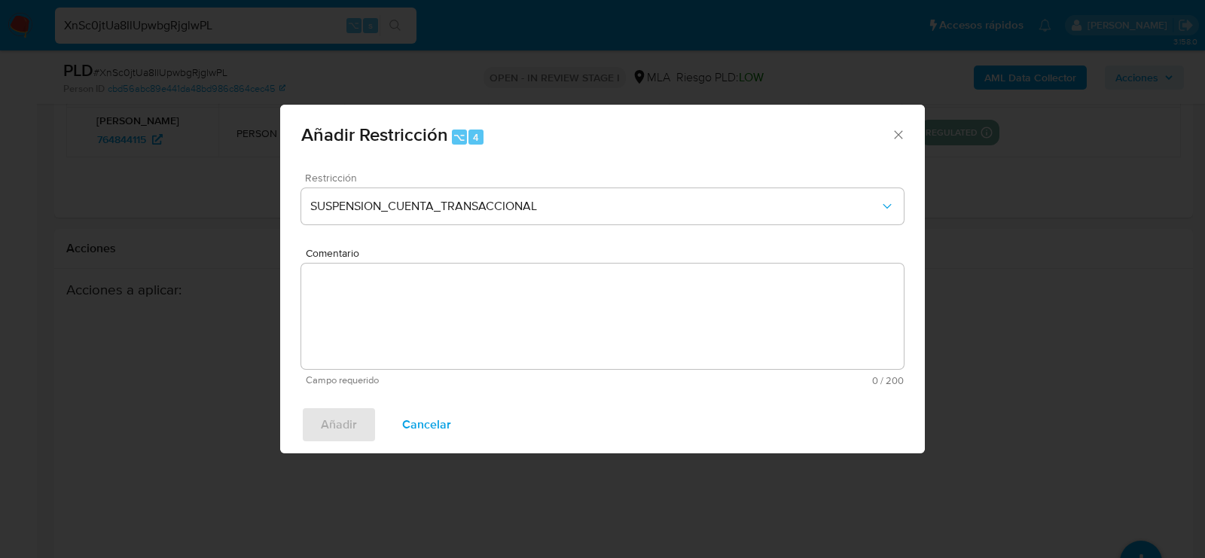
click at [383, 334] on textarea "Comentario" at bounding box center [602, 316] width 602 height 105
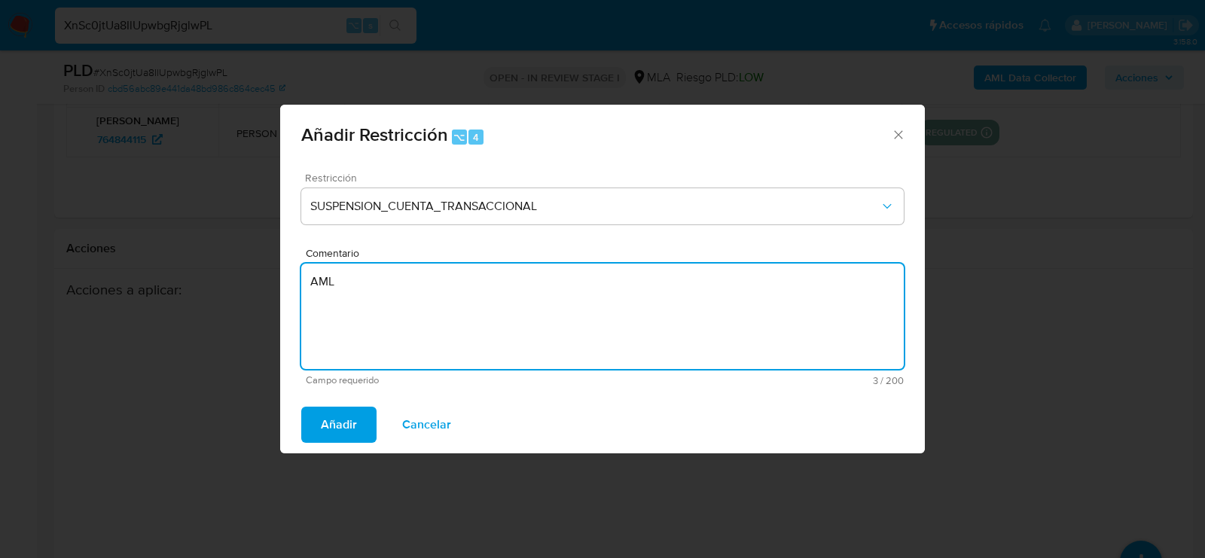
type textarea "AML"
drag, startPoint x: 358, startPoint y: 402, endPoint x: 358, endPoint y: 410, distance: 7.6
click at [358, 402] on div "Añadir Cancelar" at bounding box center [602, 424] width 645 height 57
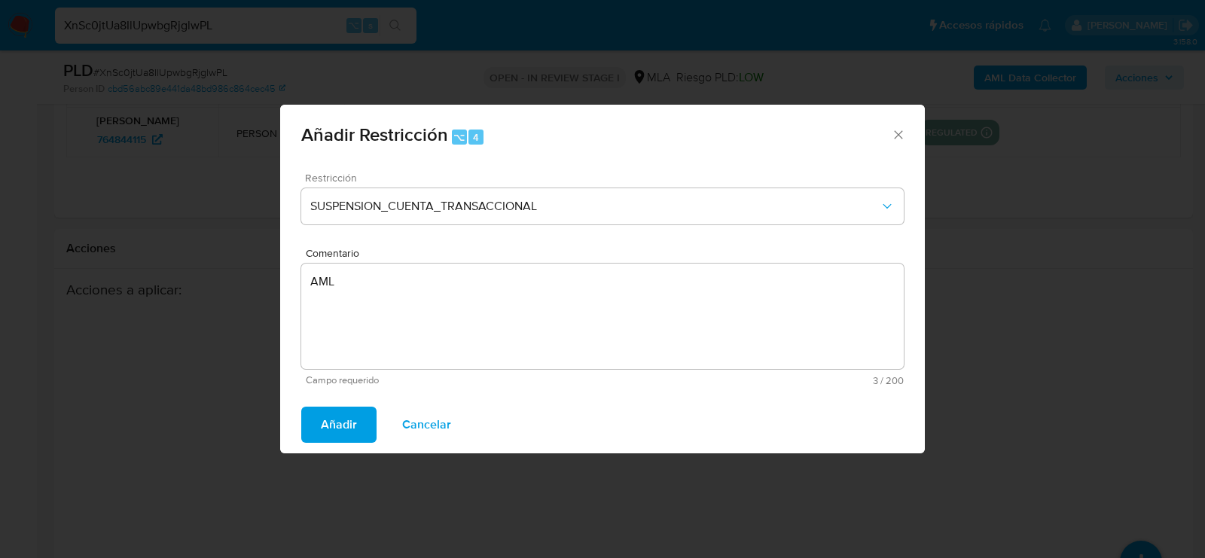
click at [356, 419] on button "Añadir" at bounding box center [338, 425] width 75 height 36
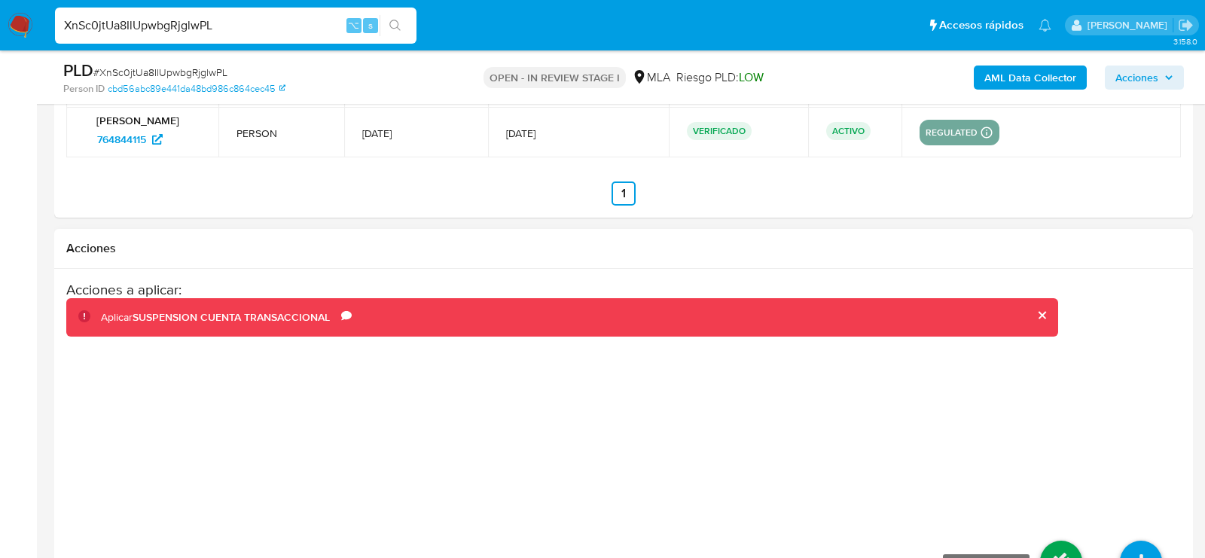
click at [1064, 541] on icon at bounding box center [1061, 562] width 42 height 42
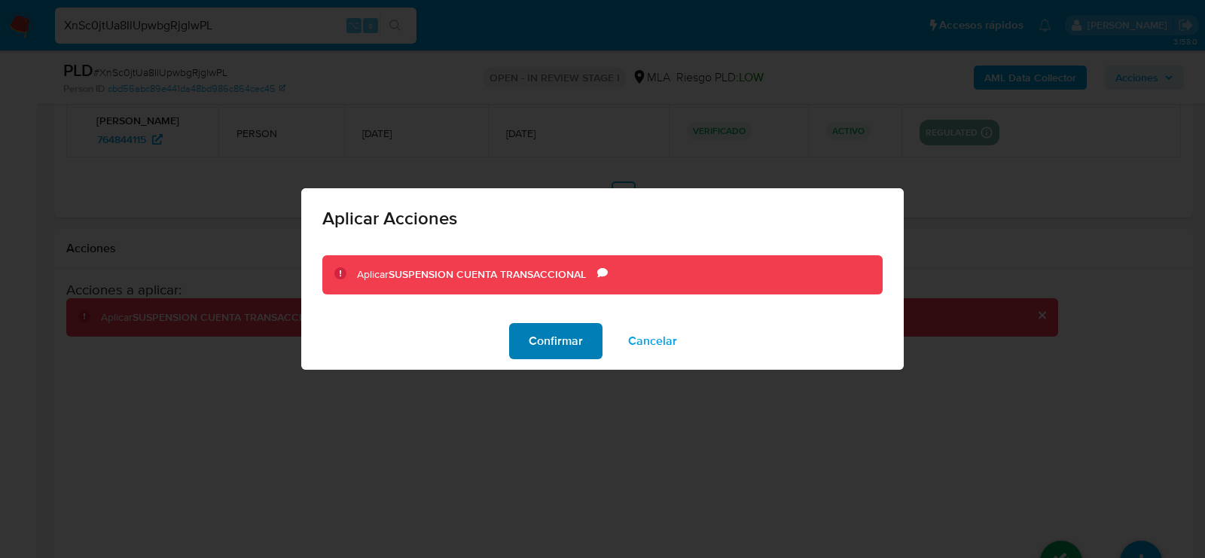
click at [527, 348] on button "Confirmar" at bounding box center [555, 341] width 93 height 36
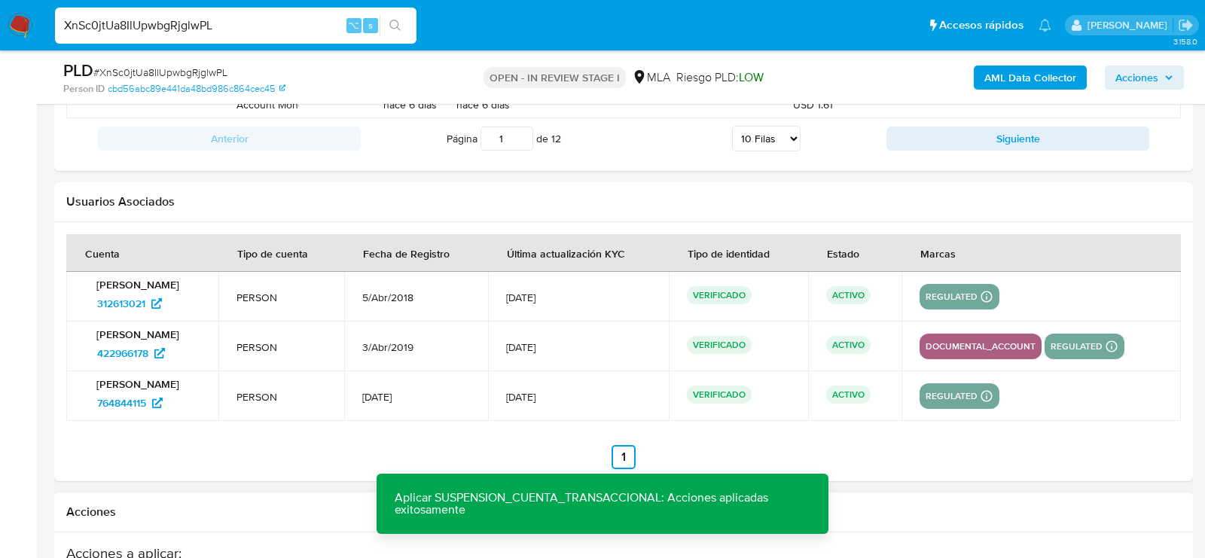
scroll to position [2065, 0]
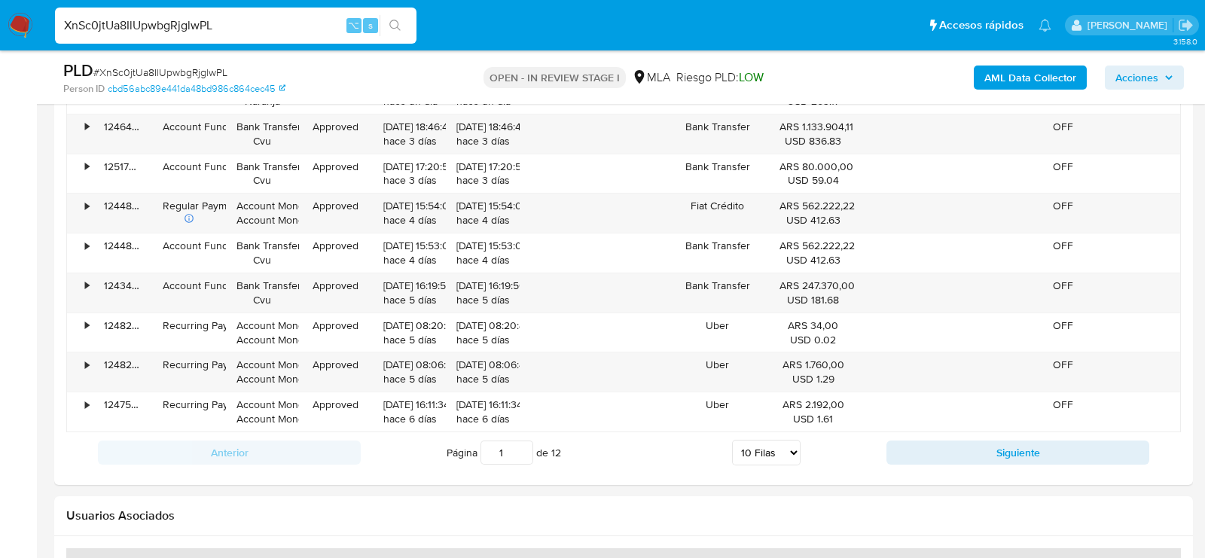
click at [224, 21] on input "XnSc0jtUa8IlUpwbgRjglwPL" at bounding box center [235, 26] width 361 height 20
paste input "e66oQIcCmbPIfmsf0QJvukbn"
type input "e66oQIcCmbPIfmsf0QJvukbn"
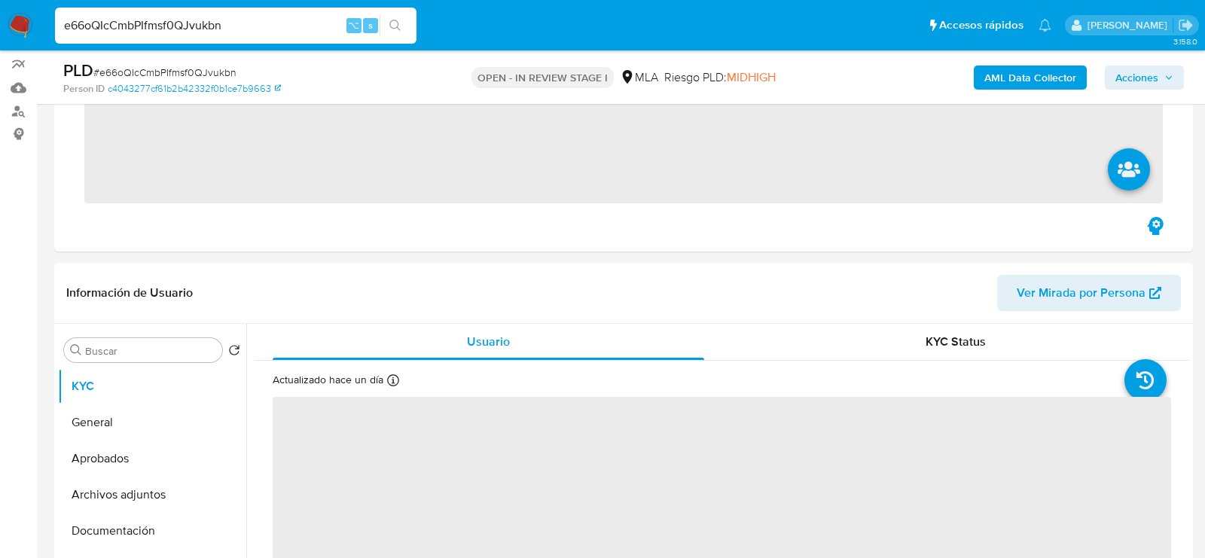
scroll to position [156, 0]
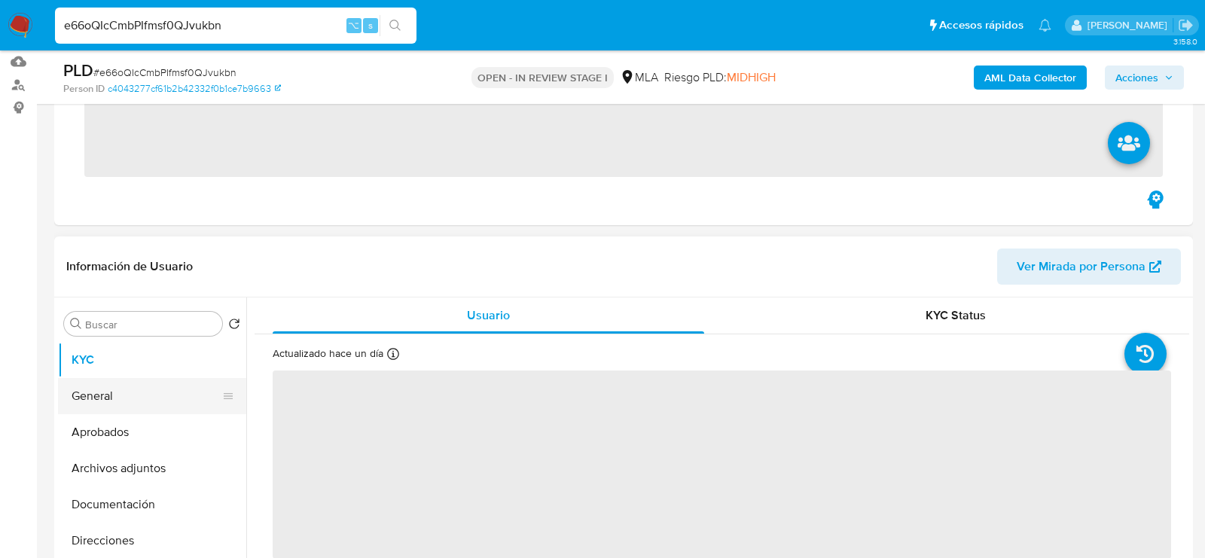
click at [92, 398] on button "General" at bounding box center [146, 396] width 176 height 36
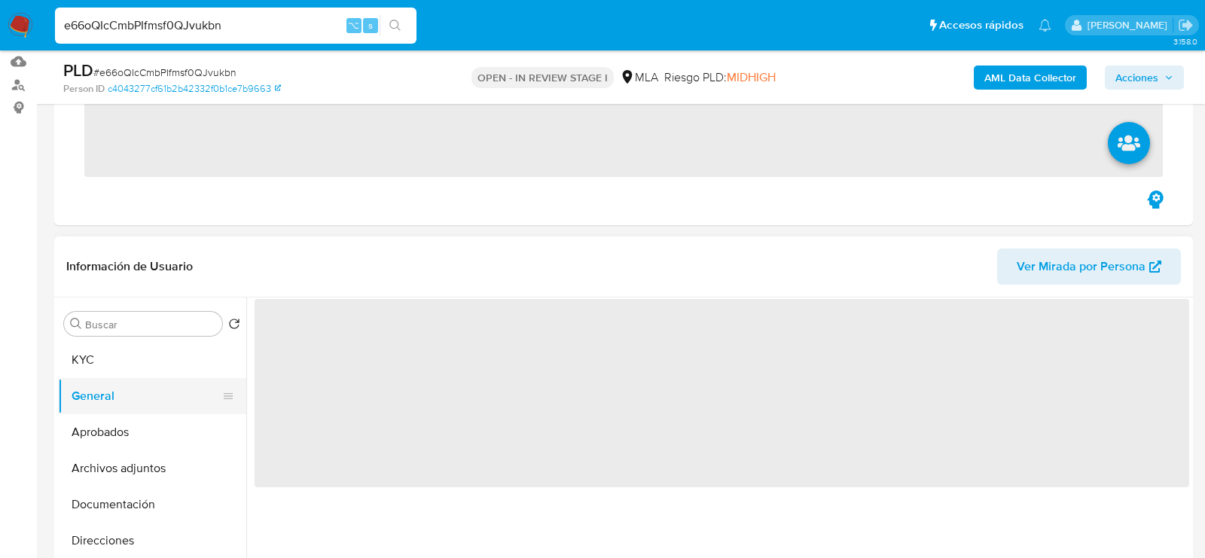
select select "10"
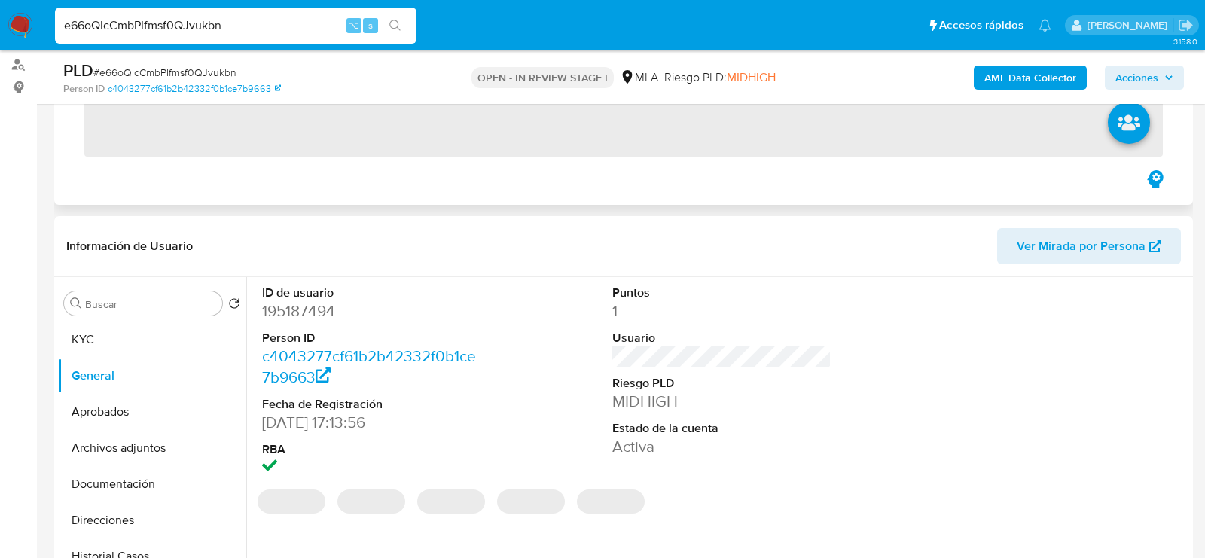
scroll to position [170, 0]
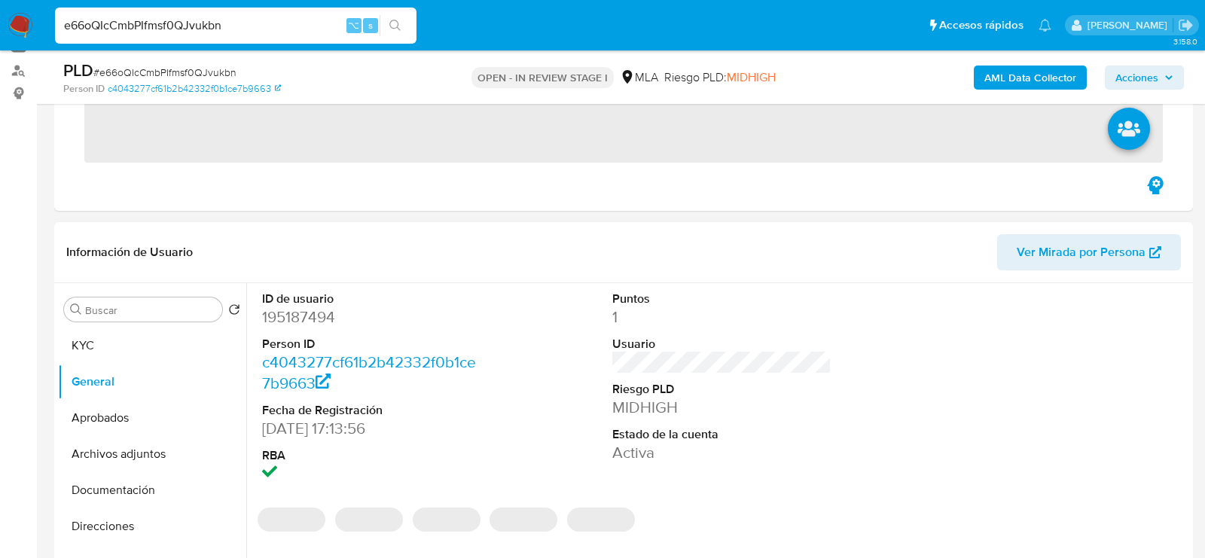
click at [309, 315] on dd "195187494" at bounding box center [371, 316] width 218 height 21
copy dd "195187494"
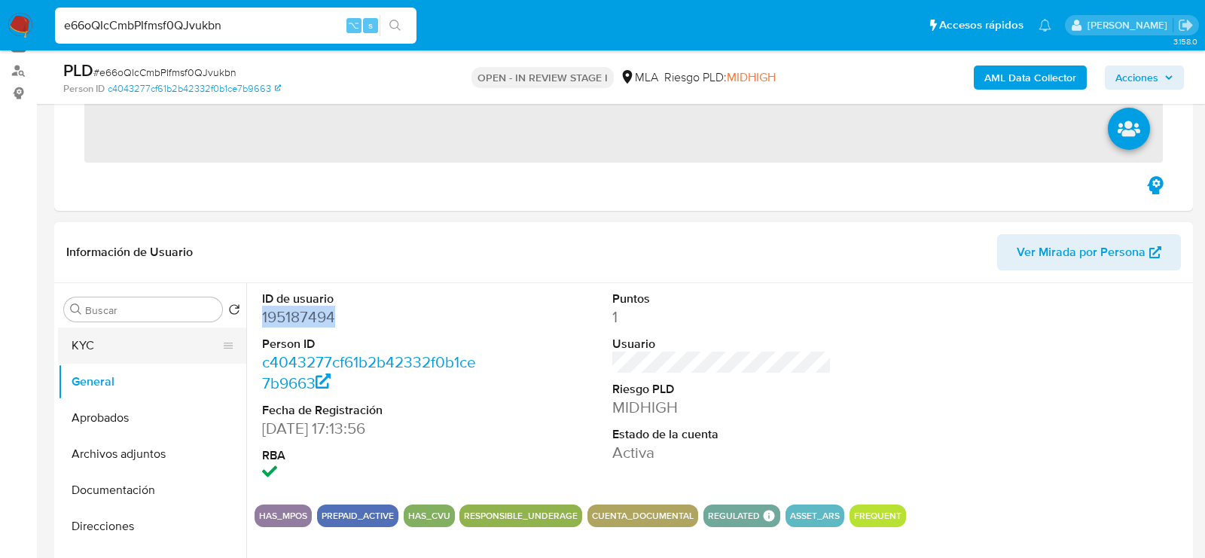
click at [74, 351] on button "KYC" at bounding box center [146, 346] width 176 height 36
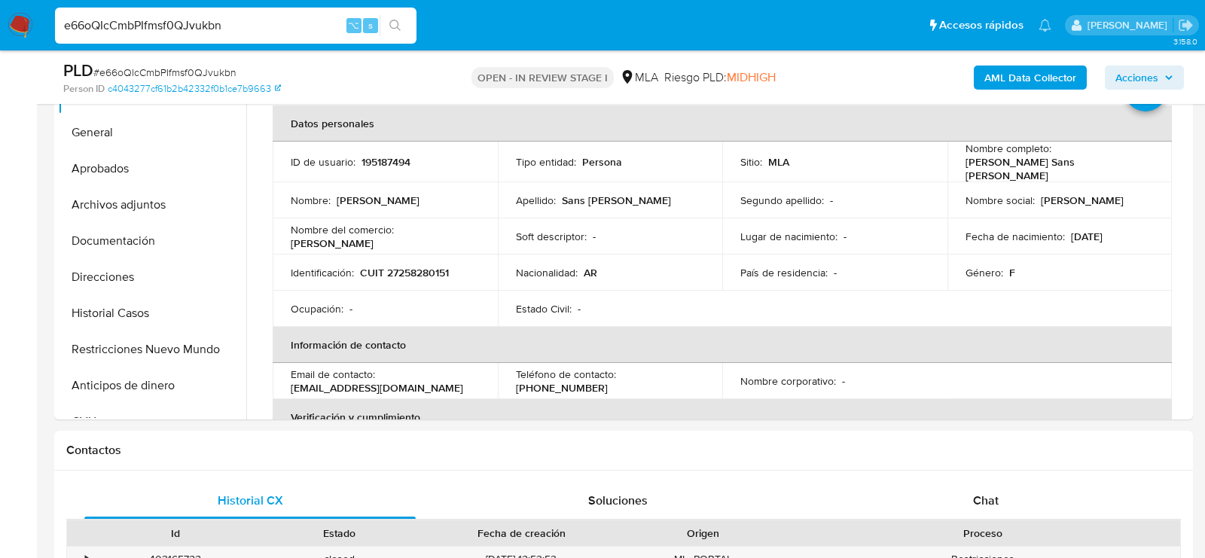
scroll to position [356, 0]
click at [949, 492] on div "Chat" at bounding box center [985, 501] width 331 height 36
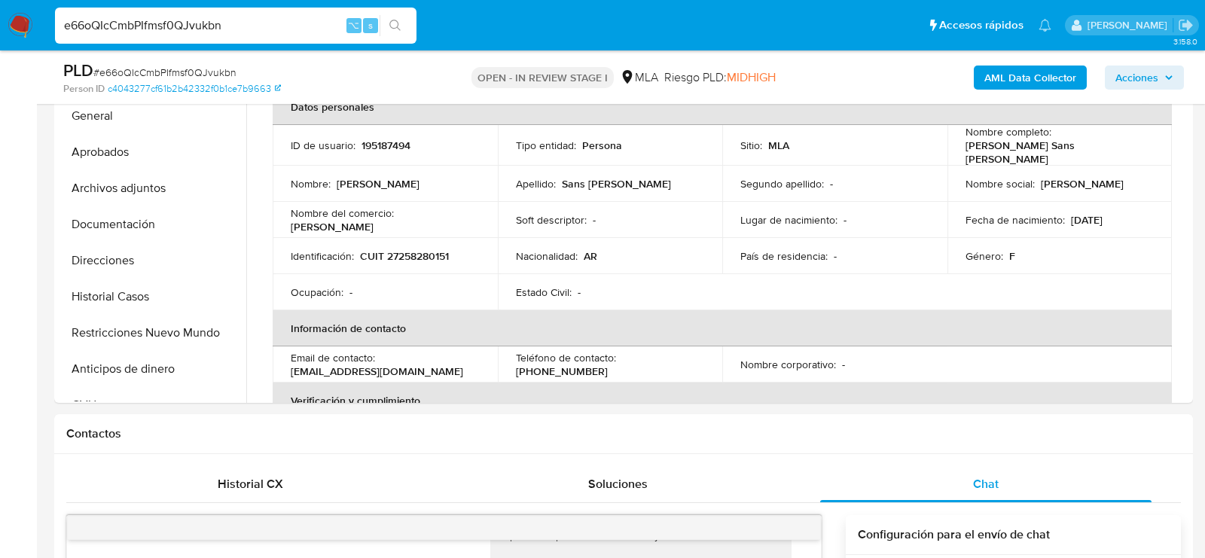
scroll to position [254, 0]
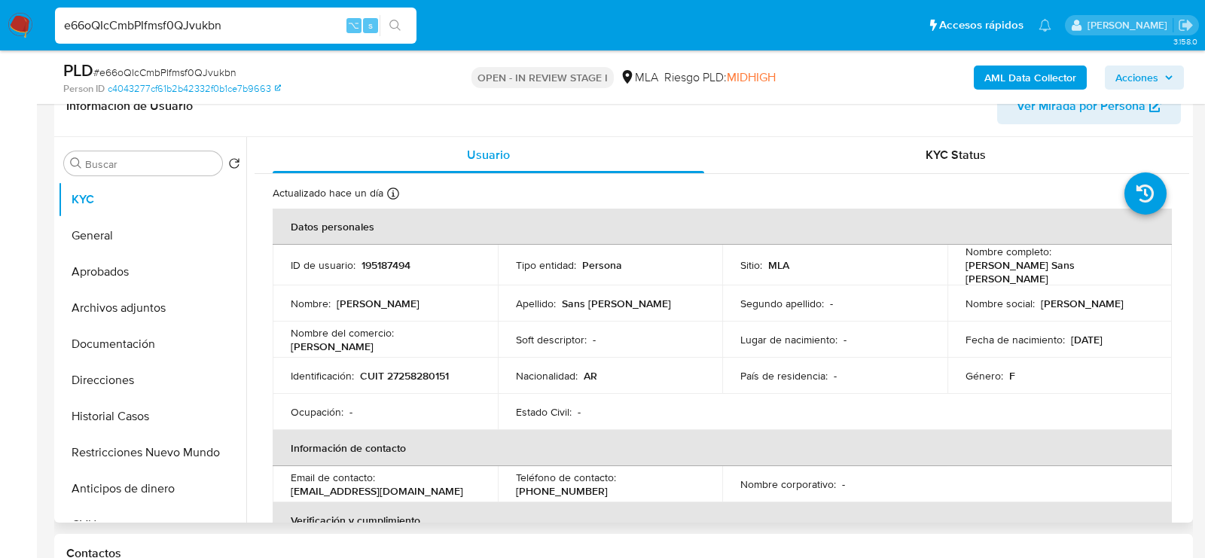
click at [403, 369] on p "CUIT 27258280151" at bounding box center [404, 376] width 89 height 14
copy p "27258280151"
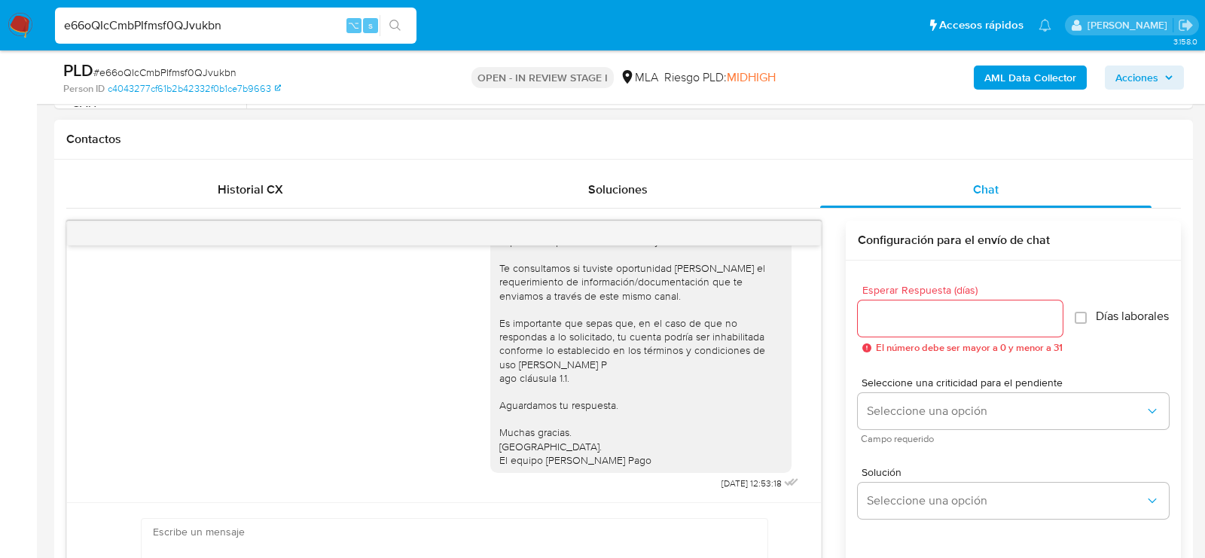
scroll to position [690, 0]
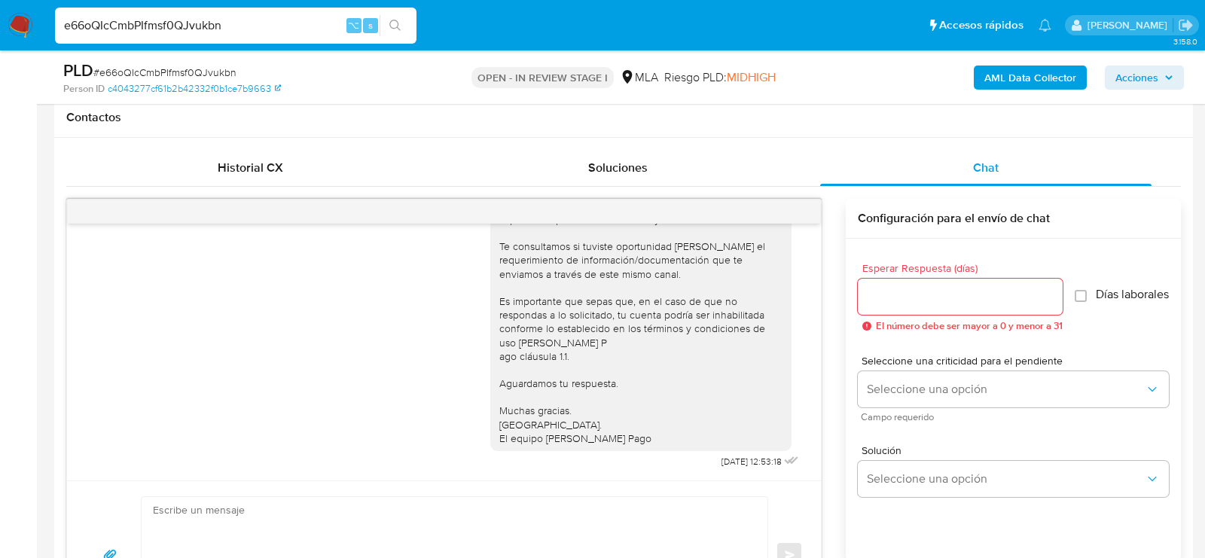
click at [210, 17] on input "e66oQIcCmbPIfmsf0QJvukbn" at bounding box center [235, 26] width 361 height 20
paste input "miy2mMTbPleJoONxAAiHTEGB"
type input "miy2mMTbPleJoONxAAiHTEGB"
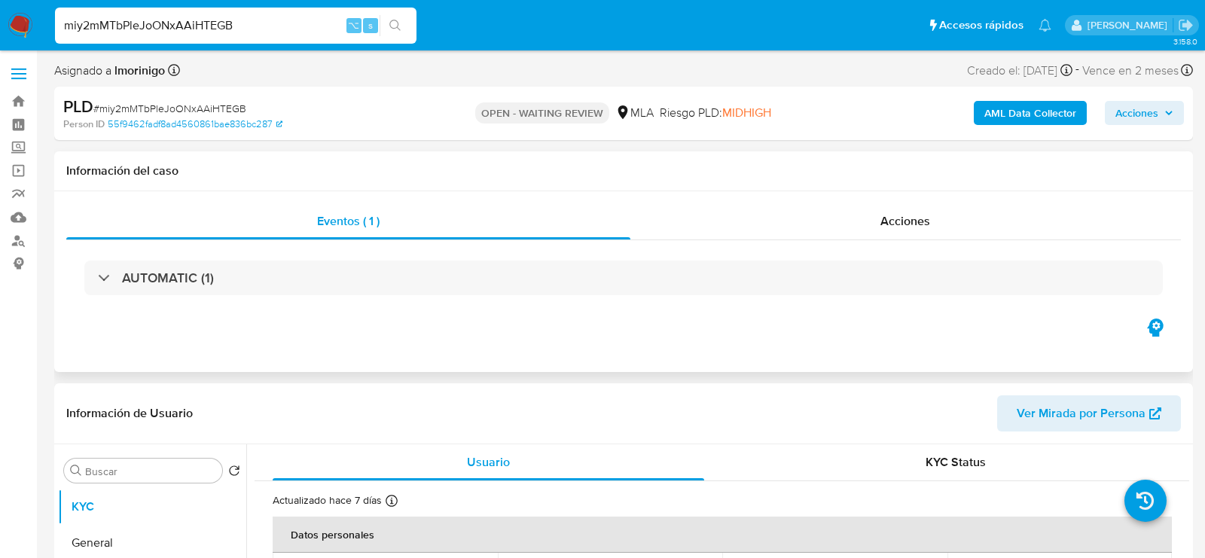
select select "10"
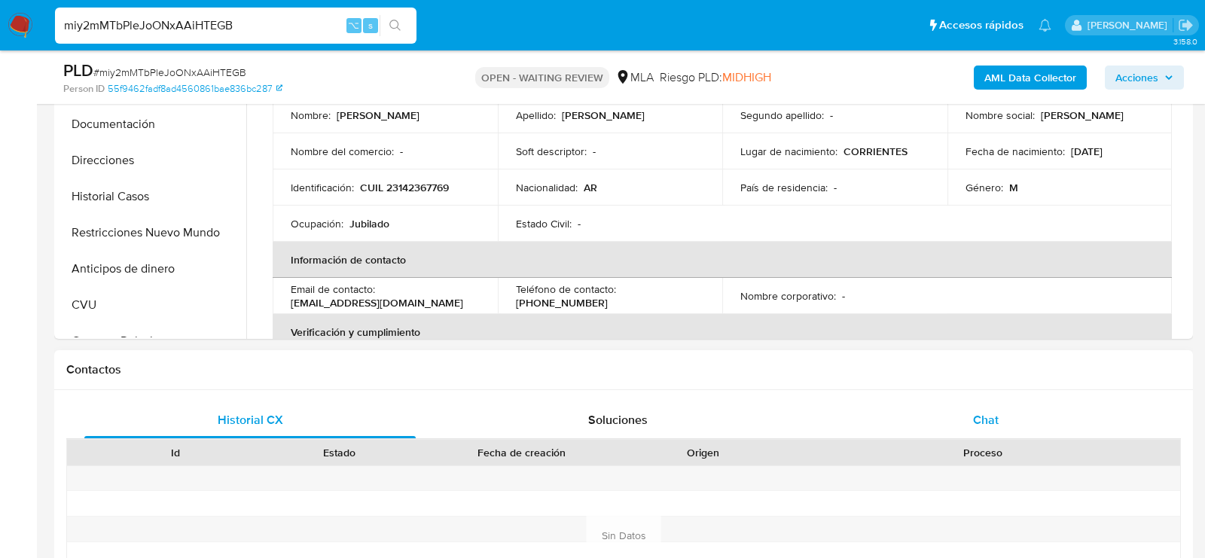
click at [949, 412] on div "Chat" at bounding box center [985, 420] width 331 height 36
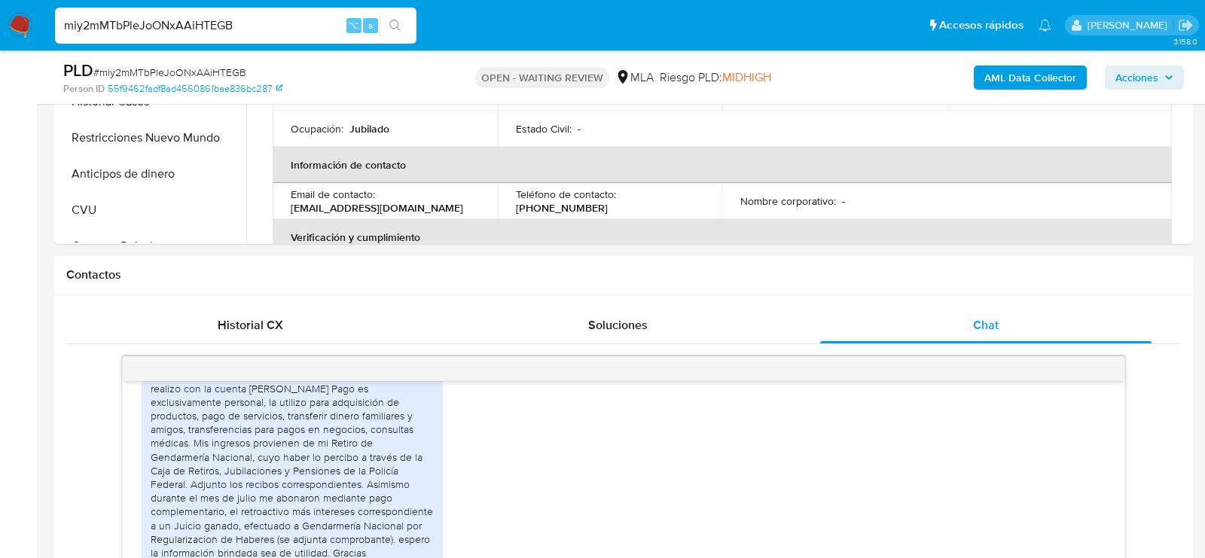
scroll to position [431, 0]
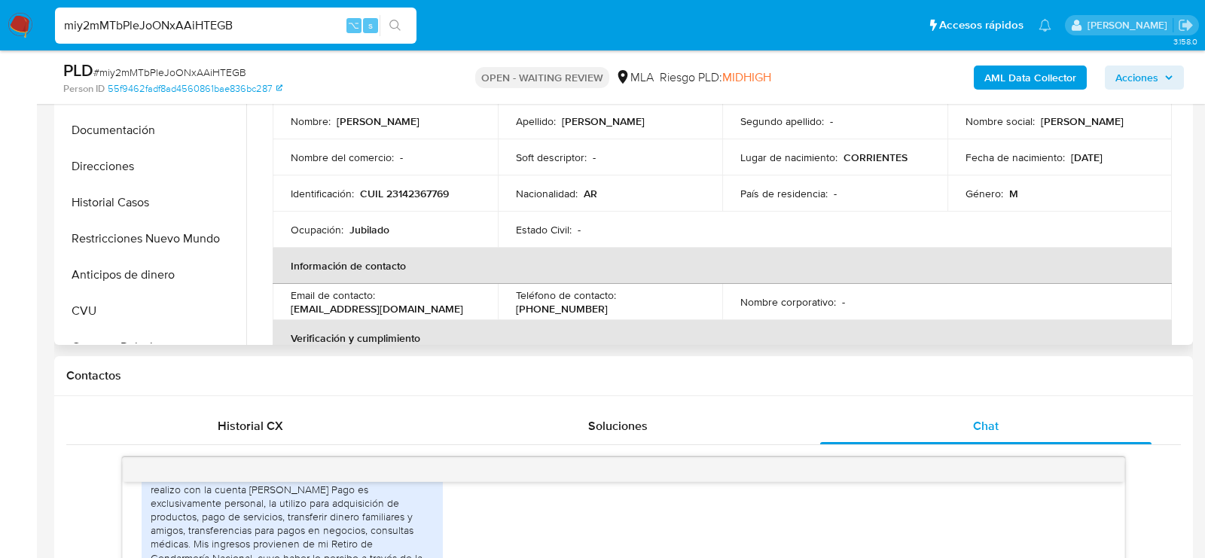
click at [385, 206] on td "Identificación : CUIL 23142367769" at bounding box center [385, 193] width 225 height 36
click at [393, 189] on p "CUIL 23142367769" at bounding box center [404, 194] width 89 height 14
copy p "23142367769"
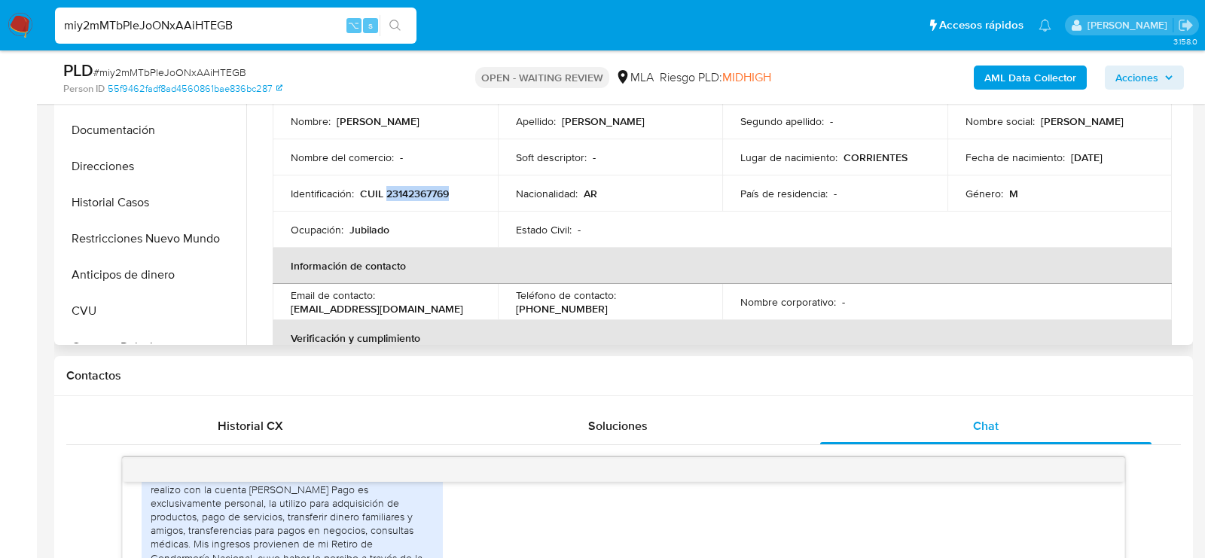
click at [392, 188] on p "CUIL 23142367769" at bounding box center [404, 194] width 89 height 14
drag, startPoint x: 398, startPoint y: 190, endPoint x: 443, endPoint y: 191, distance: 45.2
click at [443, 191] on p "CUIL 23142367769" at bounding box center [404, 194] width 89 height 14
copy p "14236776"
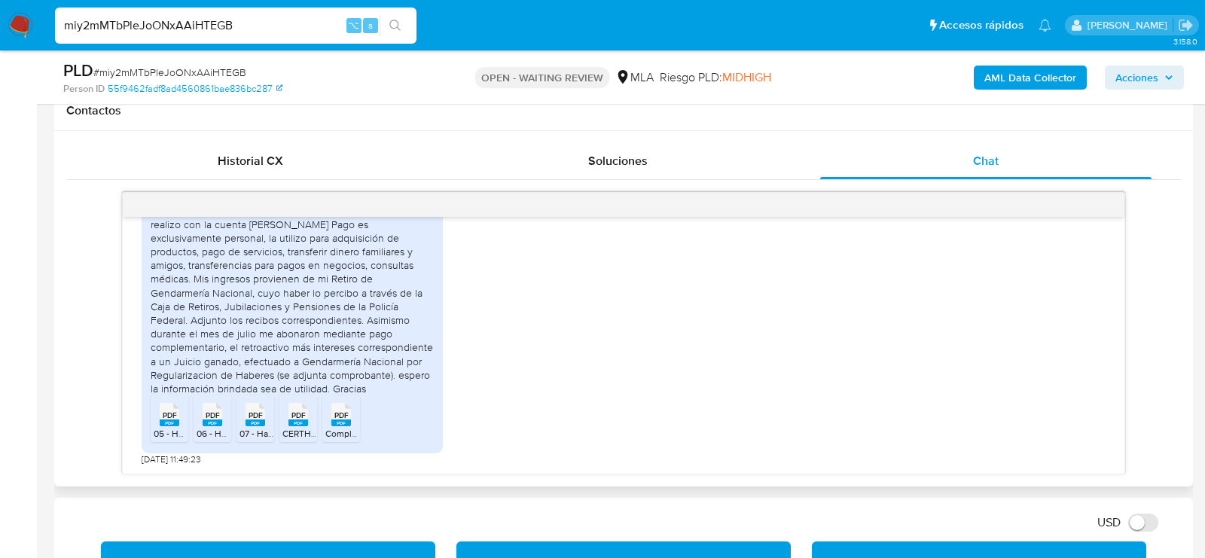
scroll to position [696, 0]
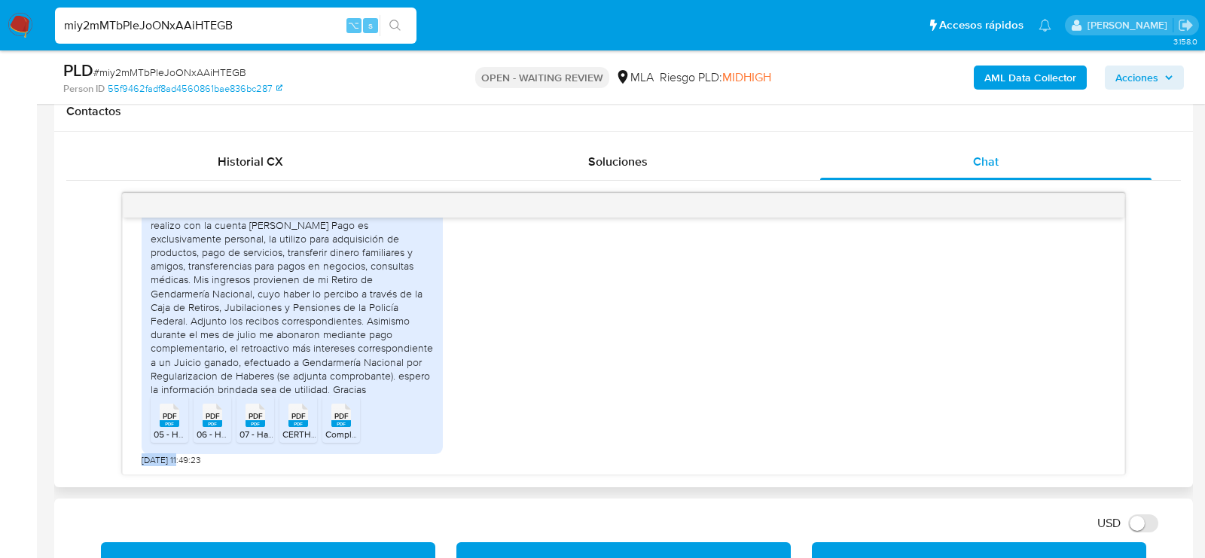
drag, startPoint x: 183, startPoint y: 454, endPoint x: 119, endPoint y: 453, distance: 64.0
click at [119, 454] on div "18/08/2025 17:40:48 Buenos días, para su conocimiento, las actividades que real…" at bounding box center [623, 334] width 1114 height 282
copy span "19/08/2025"
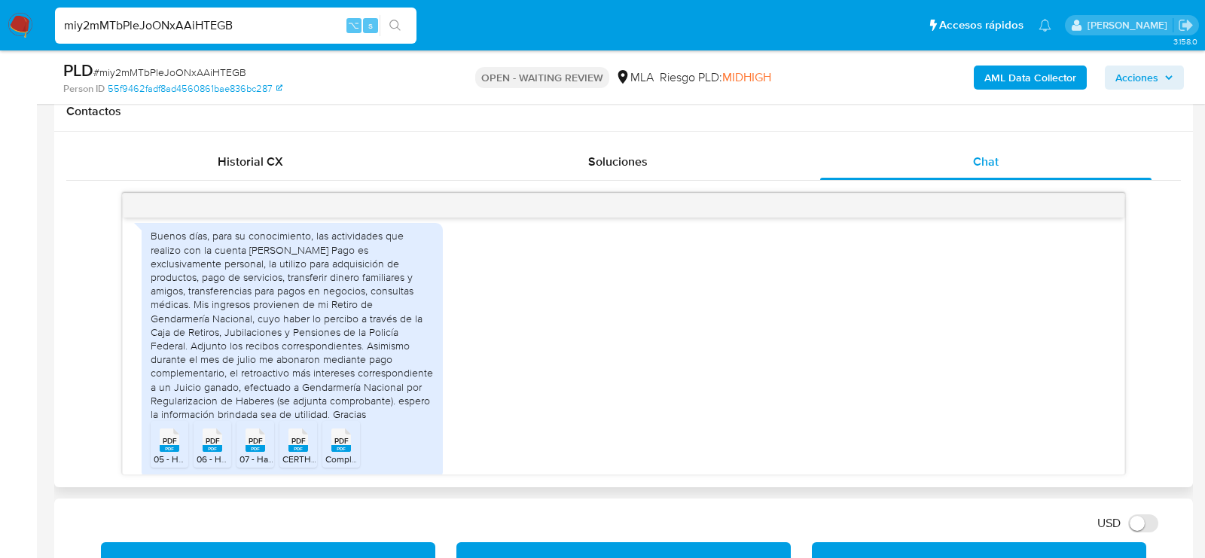
scroll to position [833, 0]
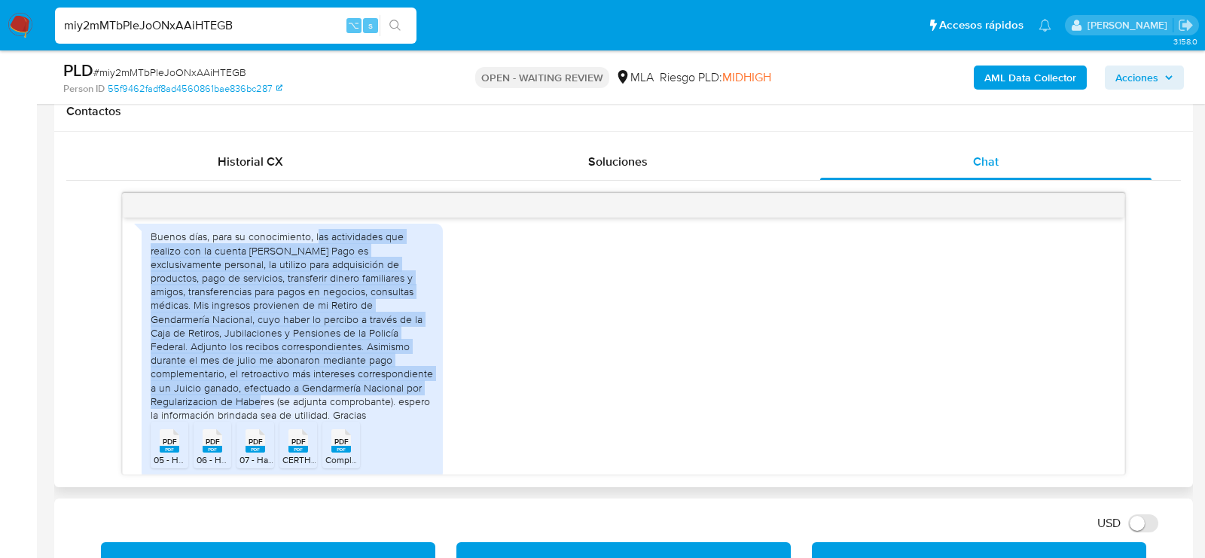
drag, startPoint x: 315, startPoint y: 264, endPoint x: 395, endPoint y: 411, distance: 167.4
click at [395, 411] on div "Buenos [PERSON_NAME], para su conocimiento, las actividades que realizo con la …" at bounding box center [292, 326] width 283 height 192
copy div "as actividades que realizo con la cuenta de Mercado Pago es exclusivamente pers…"
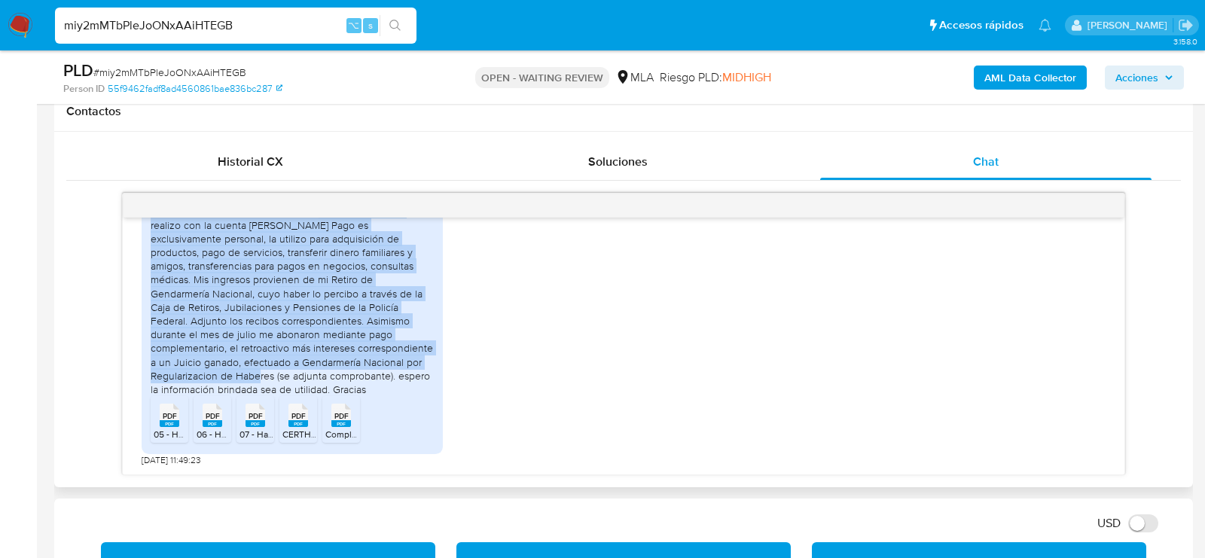
scroll to position [882, 0]
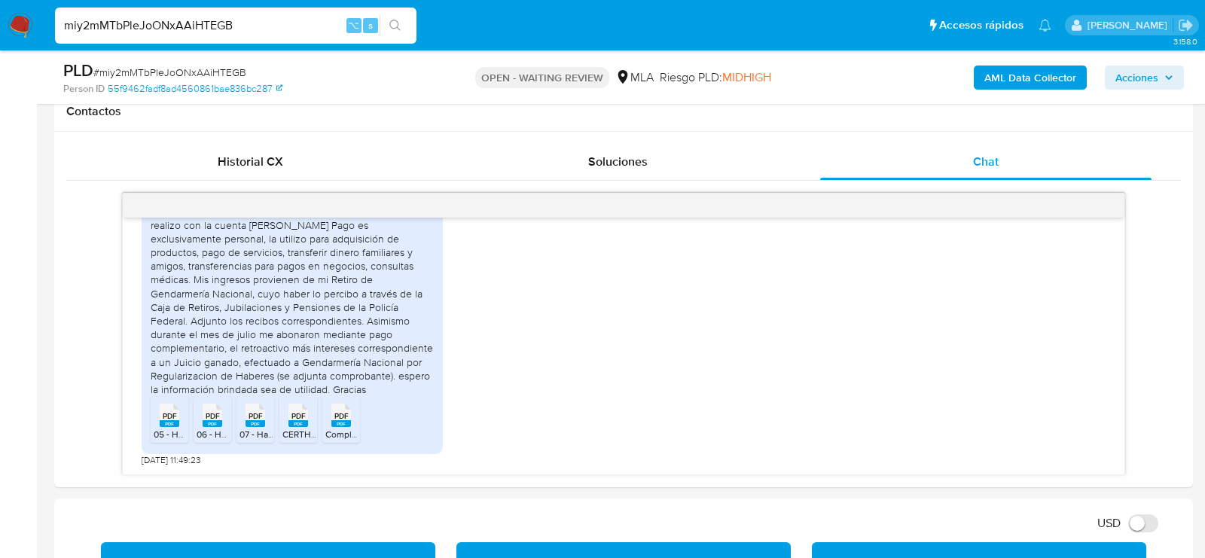
click at [212, 69] on span "# miy2mMTbPleJoONxAAiHTEGB" at bounding box center [169, 72] width 153 height 15
copy span "miy2mMTbPleJoONxAAiHTEGB"
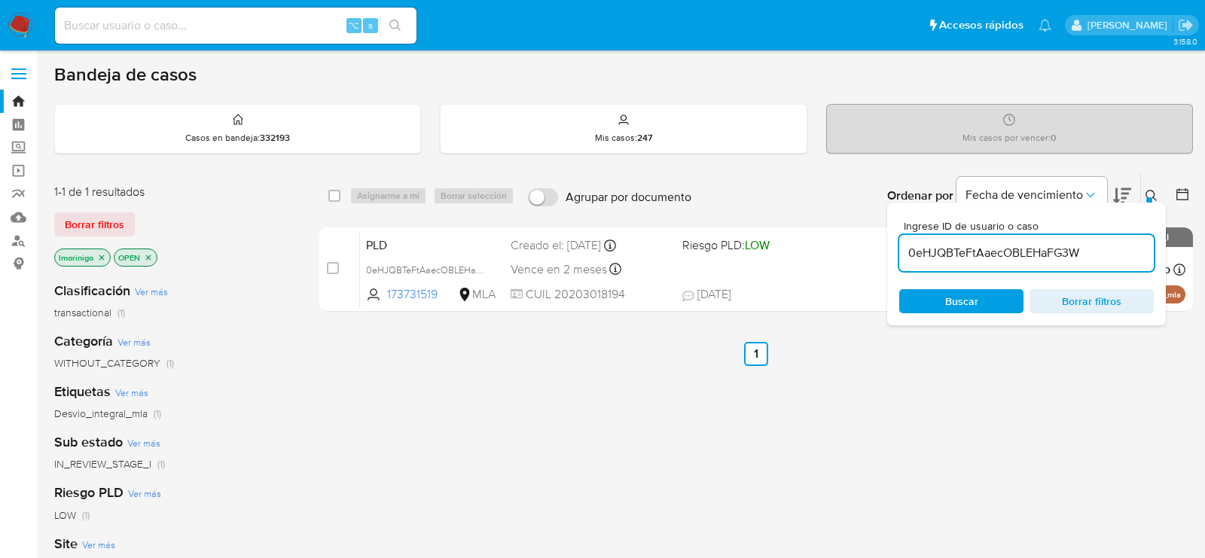
click at [1003, 254] on input "0eHJQBTeFtAaecOBLEHaFG3W" at bounding box center [1026, 253] width 254 height 20
paste input "miy2mMTbPleJoONxAAiHTEGB"
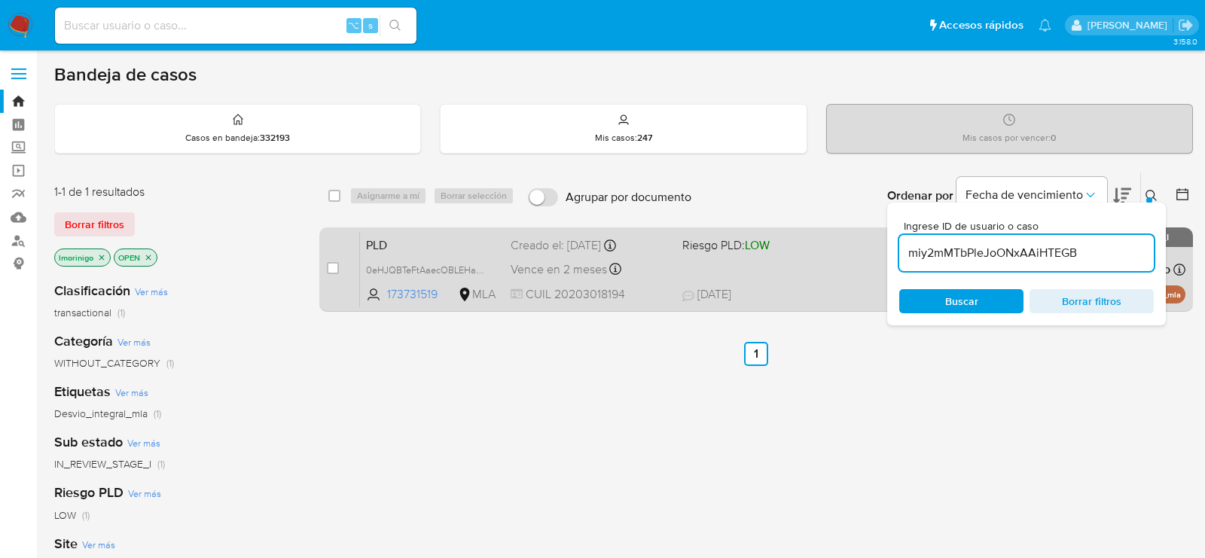
type input "miy2mMTbPleJoONxAAiHTEGB"
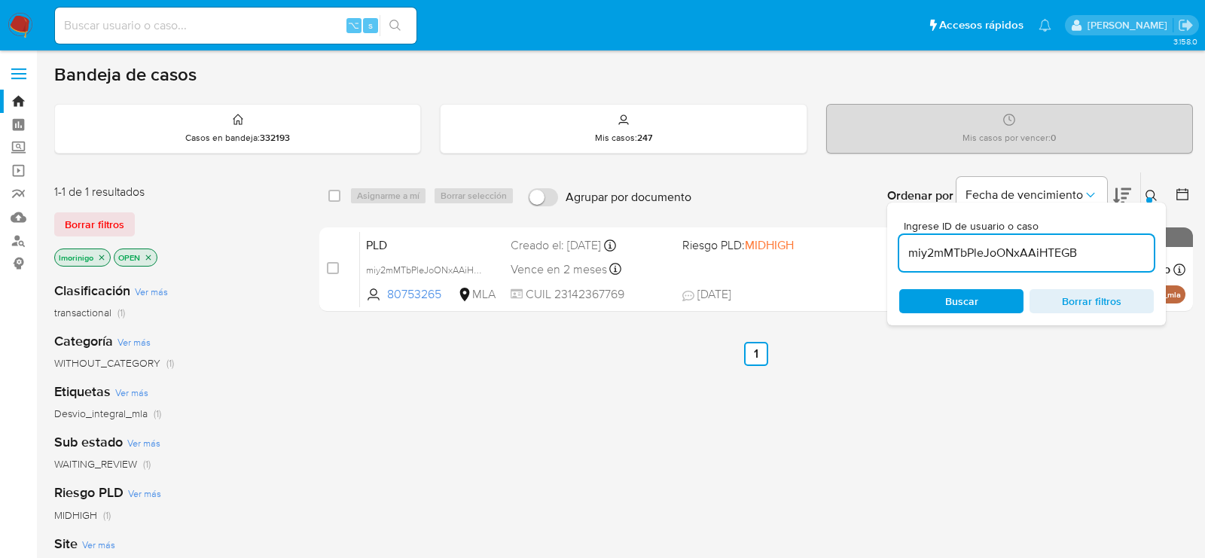
click at [329, 267] on input "checkbox" at bounding box center [333, 268] width 12 height 12
checkbox input "true"
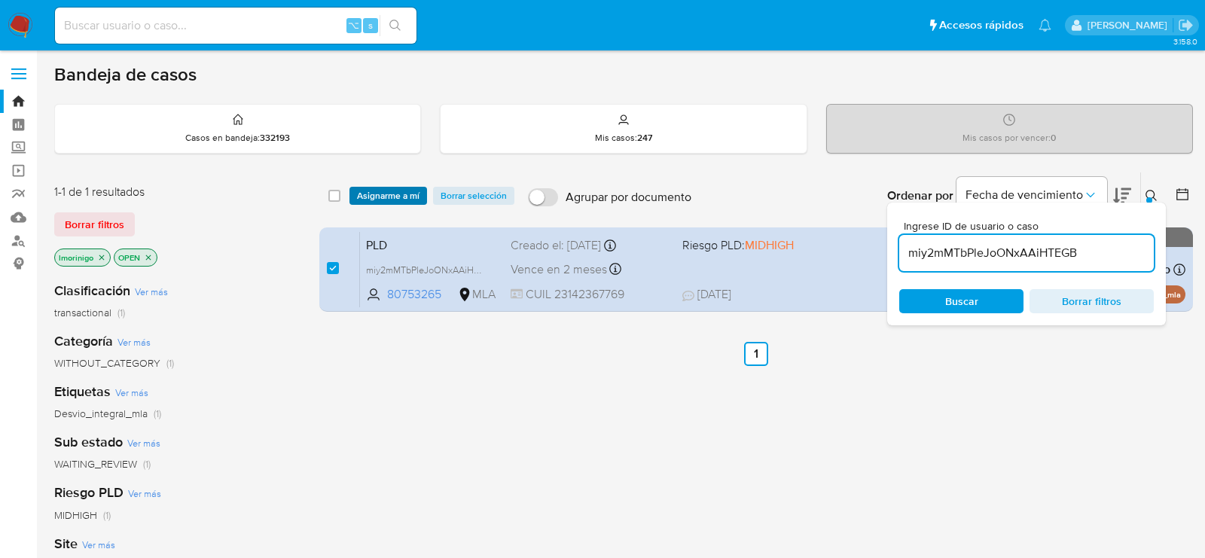
click at [379, 194] on span "Asignarme a mí" at bounding box center [388, 195] width 62 height 15
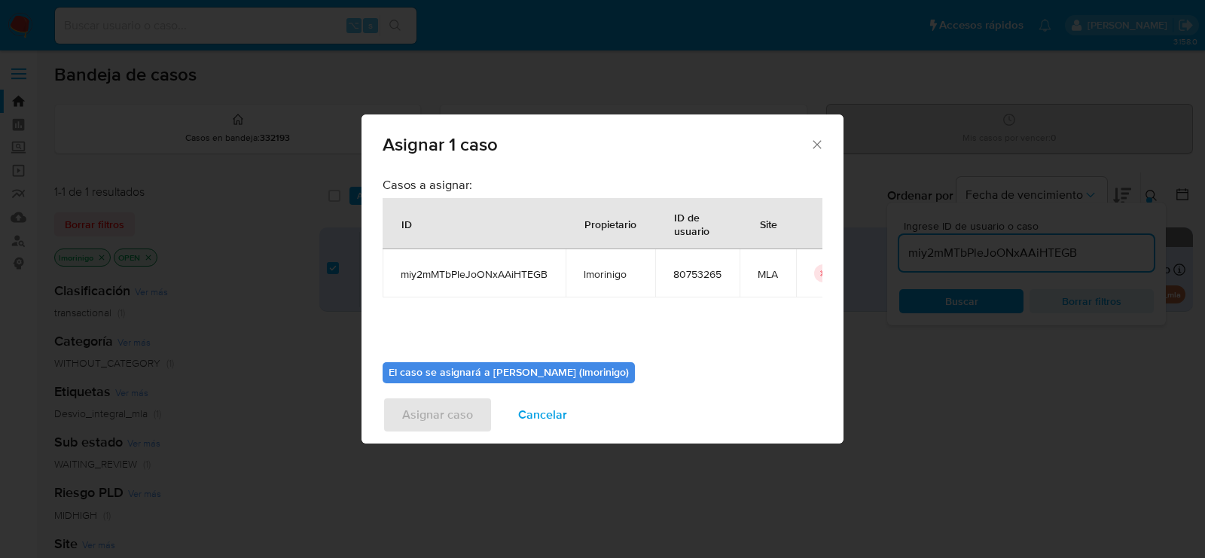
scroll to position [77, 0]
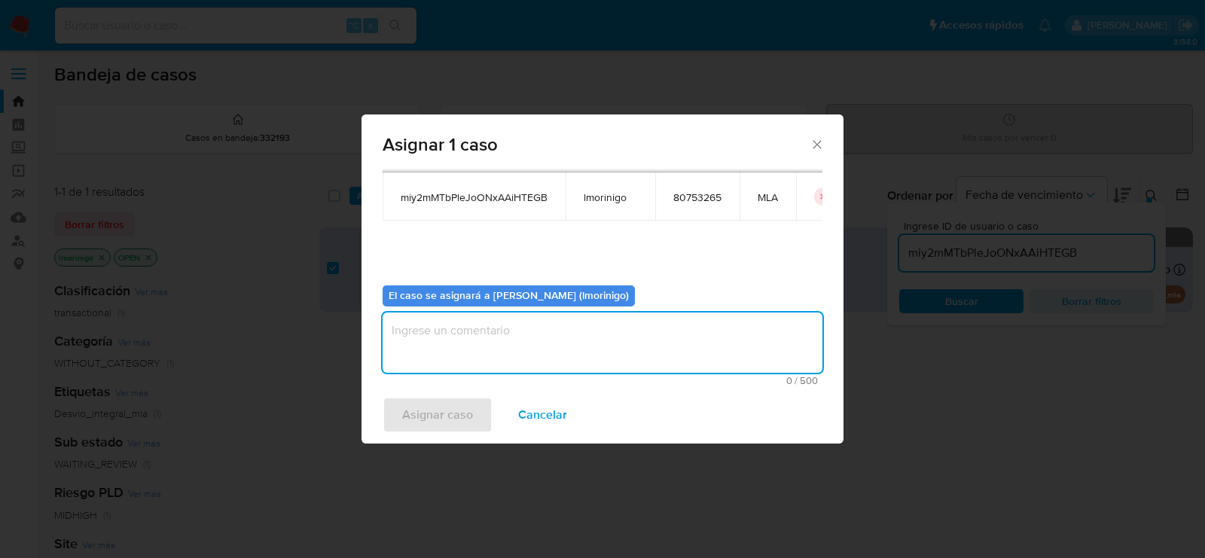
click at [434, 333] on textarea "assign-modal" at bounding box center [603, 342] width 440 height 60
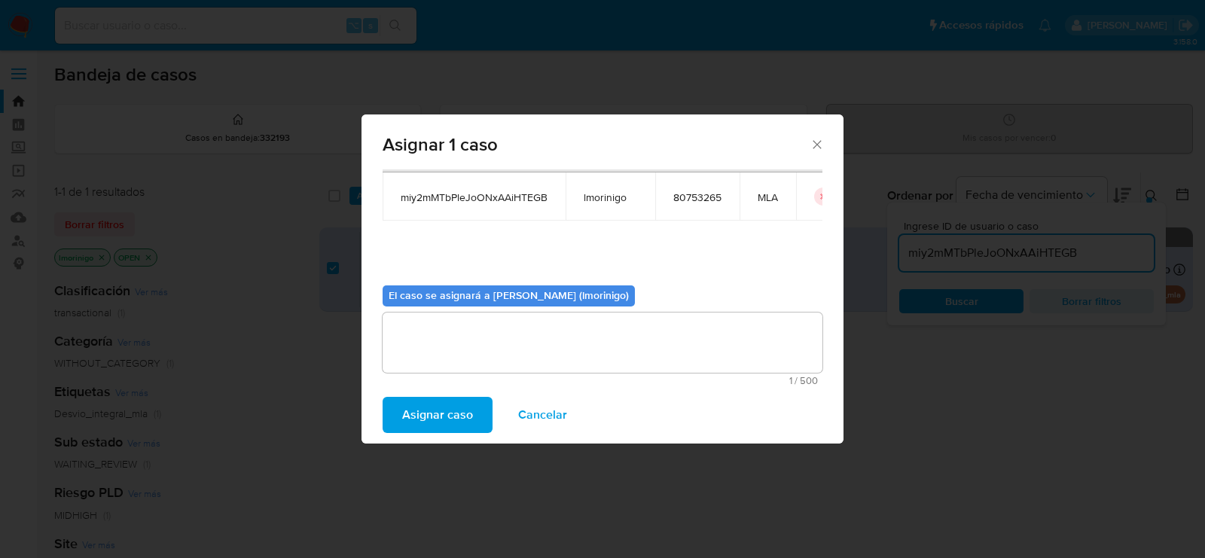
click at [427, 419] on span "Asignar caso" at bounding box center [437, 414] width 71 height 33
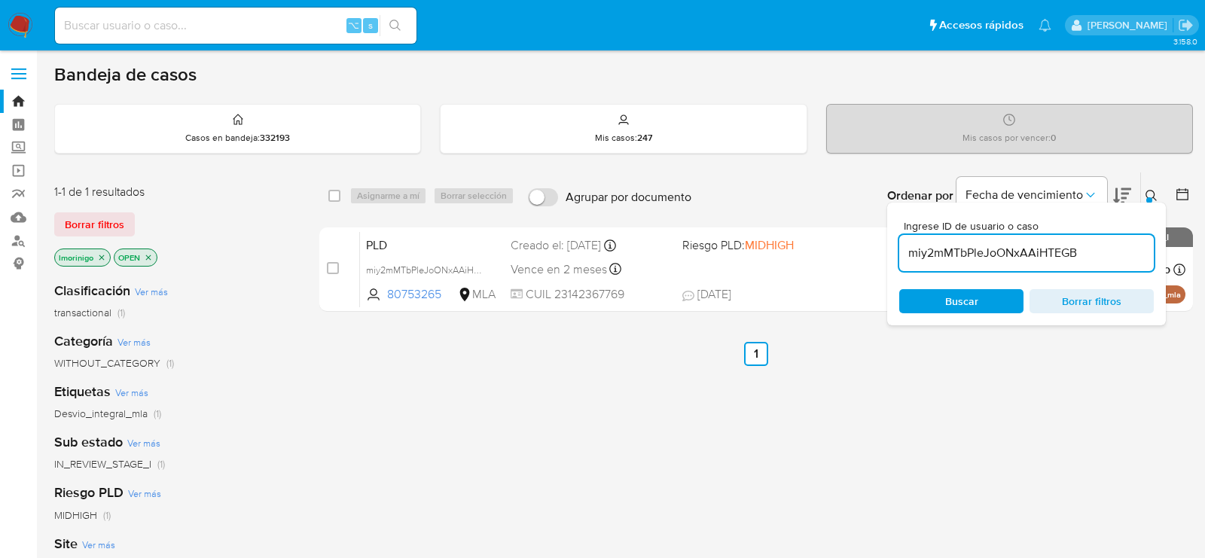
click at [940, 255] on input "miy2mMTbPleJoONxAAiHTEGB" at bounding box center [1026, 253] width 254 height 20
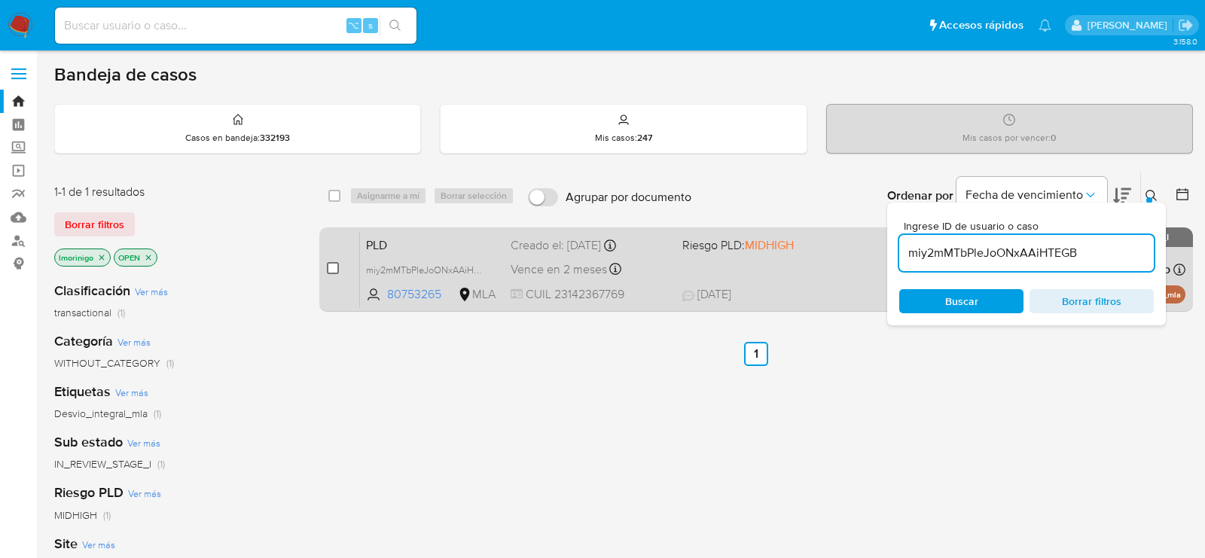
click at [330, 269] on input "checkbox" at bounding box center [333, 268] width 12 height 12
checkbox input "true"
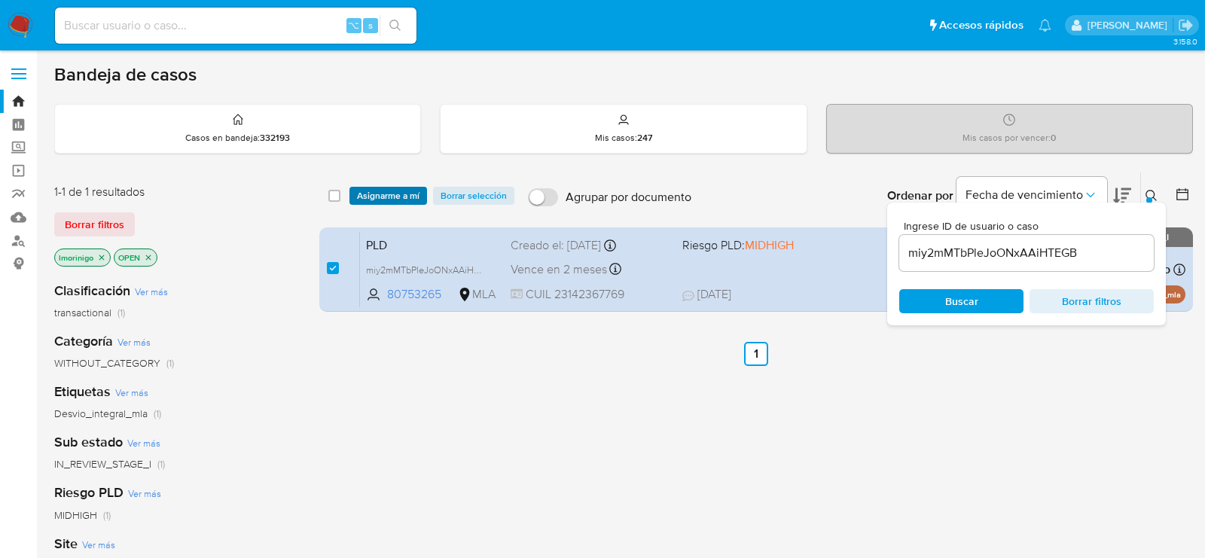
click at [388, 188] on span "Asignarme a mí" at bounding box center [388, 195] width 62 height 15
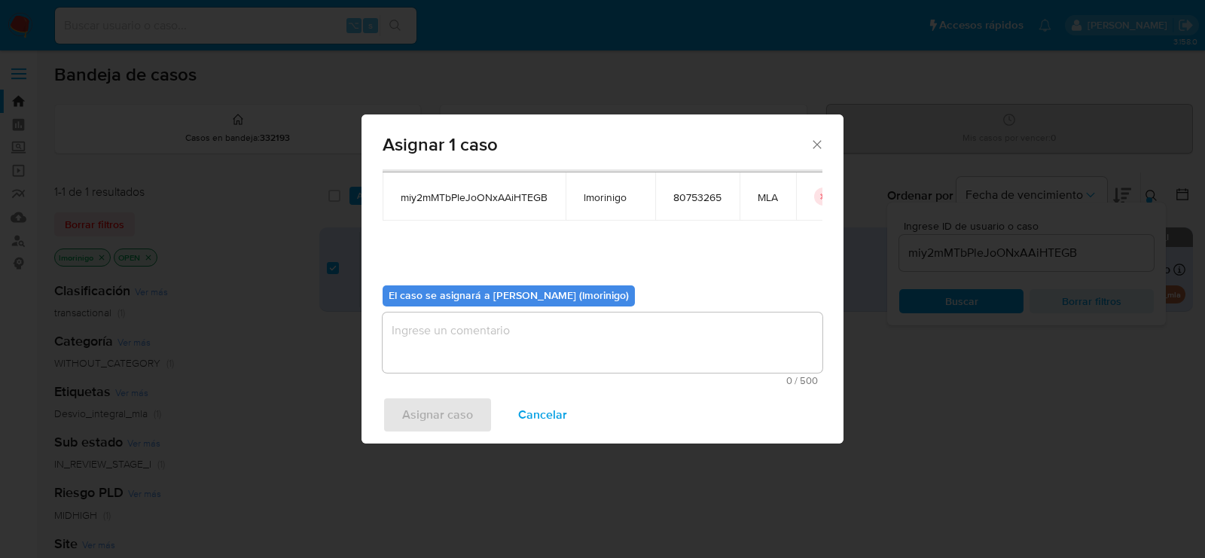
click at [451, 345] on textarea "assign-modal" at bounding box center [603, 342] width 440 height 60
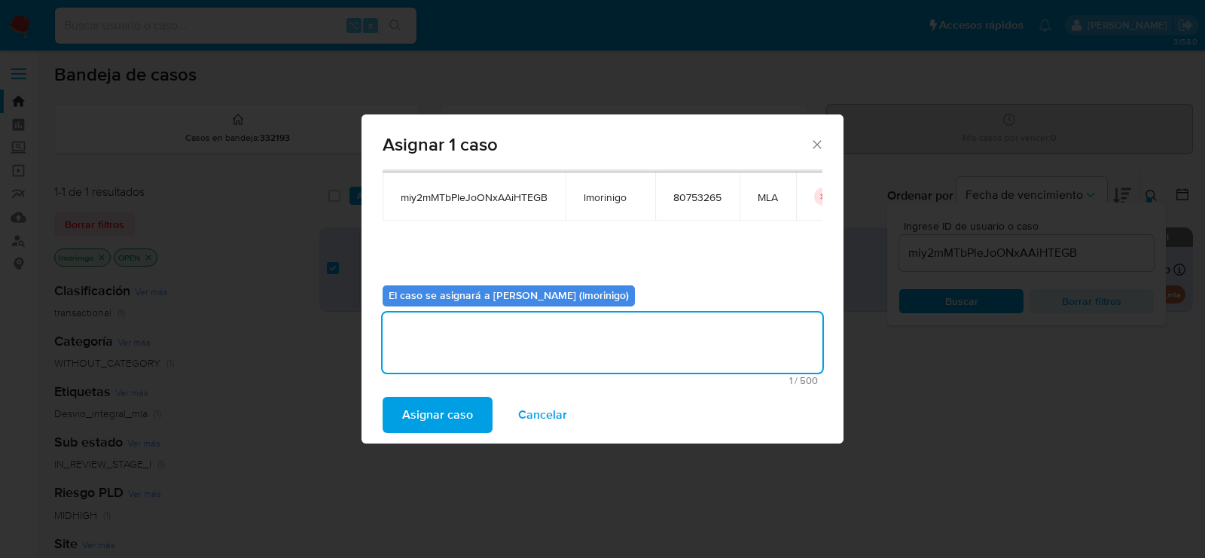
click at [432, 417] on span "Asignar caso" at bounding box center [437, 414] width 71 height 33
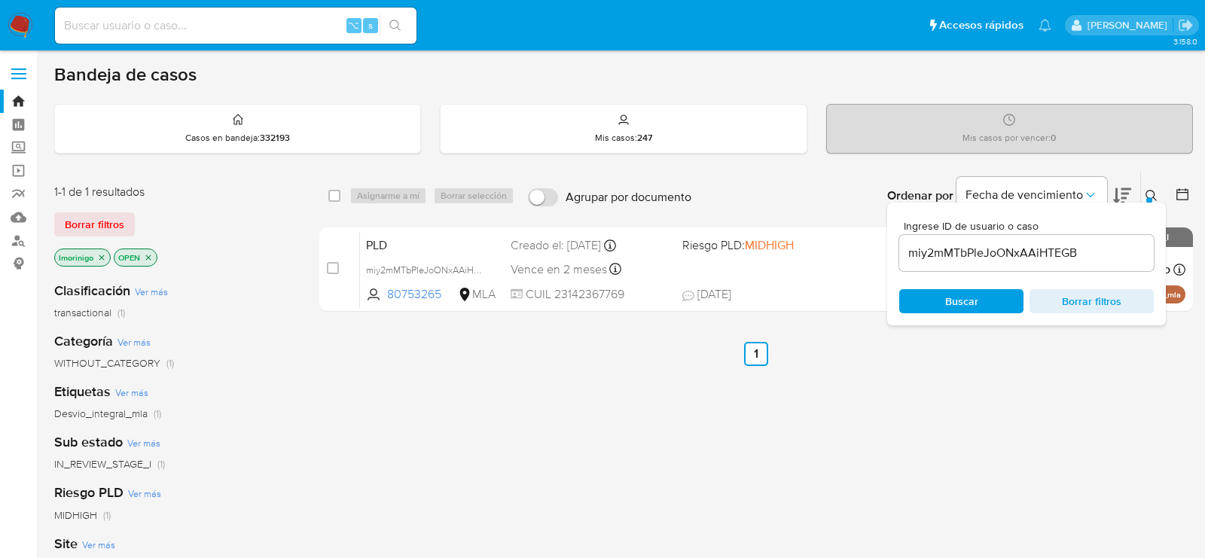
click at [950, 247] on input "miy2mMTbPleJoONxAAiHTEGB" at bounding box center [1026, 253] width 254 height 20
paste input "N5eiPnnZ4qnmxiCyG0o337ez"
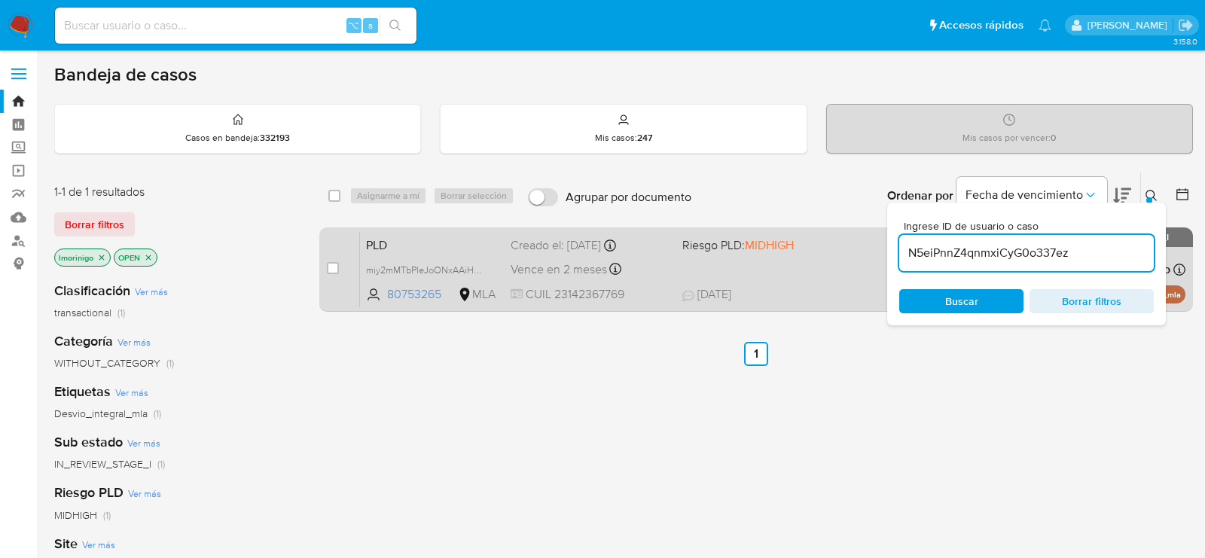
type input "N5eiPnnZ4qnmxiCyG0o337ez"
click at [331, 267] on input "checkbox" at bounding box center [333, 268] width 12 height 12
checkbox input "true"
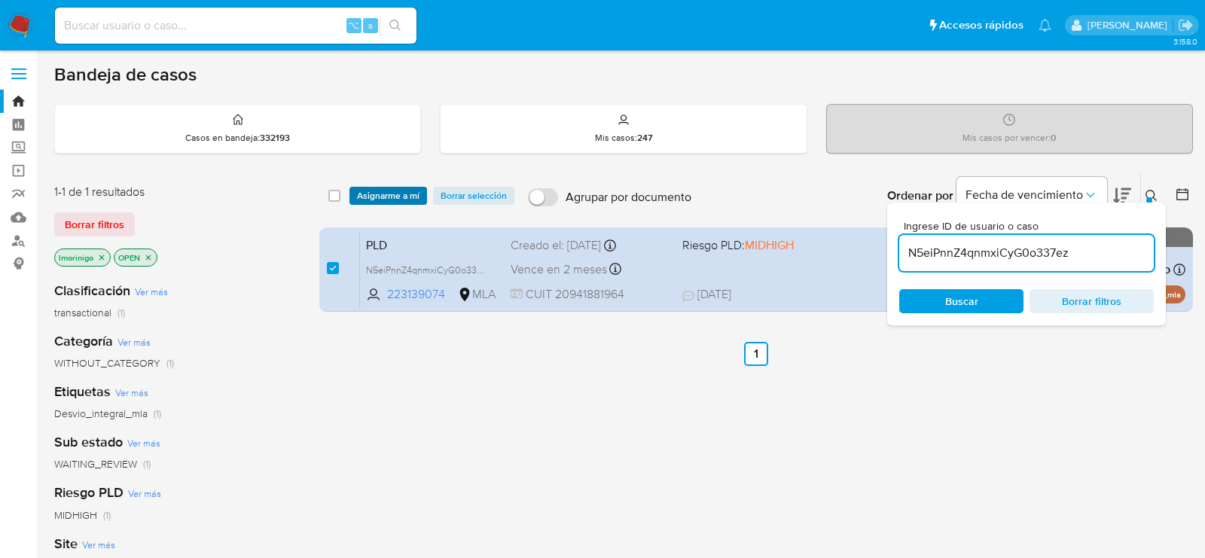
click at [377, 192] on span "Asignarme a mí" at bounding box center [388, 195] width 62 height 15
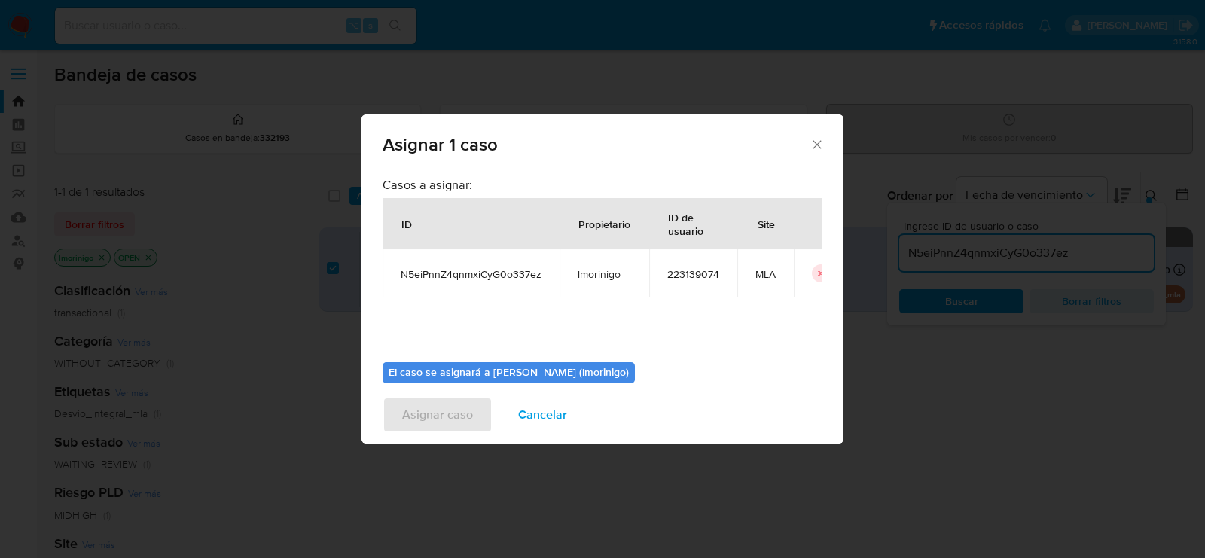
scroll to position [77, 0]
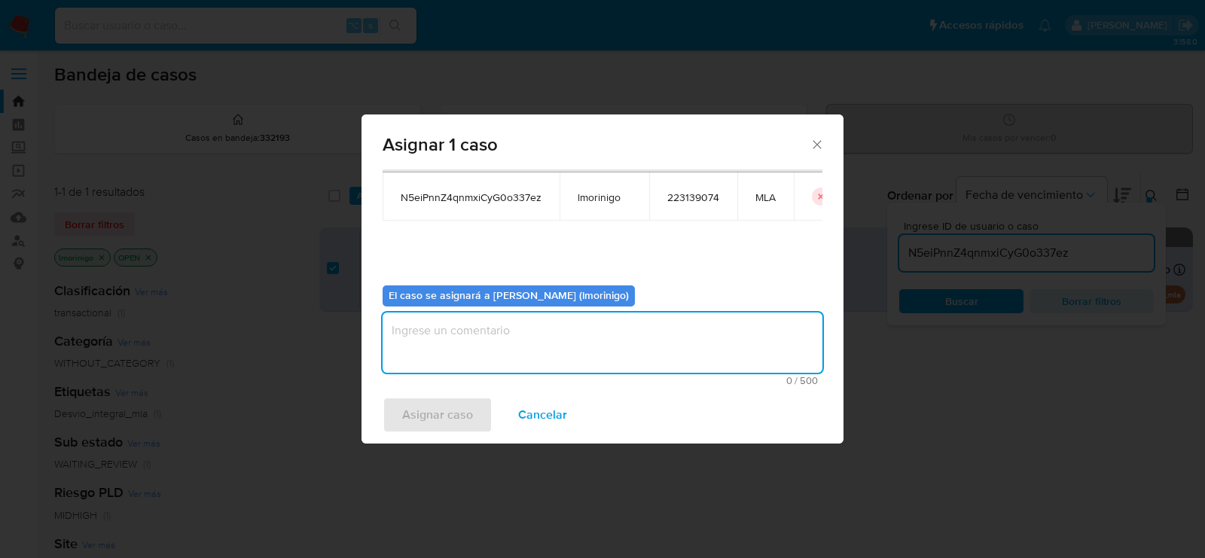
click at [586, 322] on textarea "assign-modal" at bounding box center [603, 342] width 440 height 60
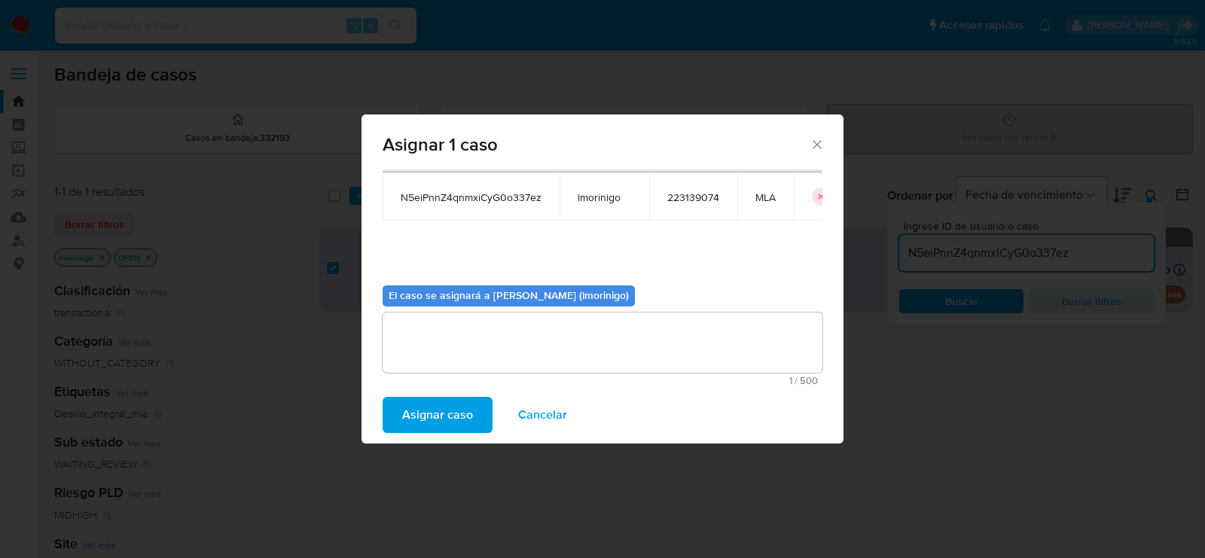
click at [455, 402] on span "Asignar caso" at bounding box center [437, 414] width 71 height 33
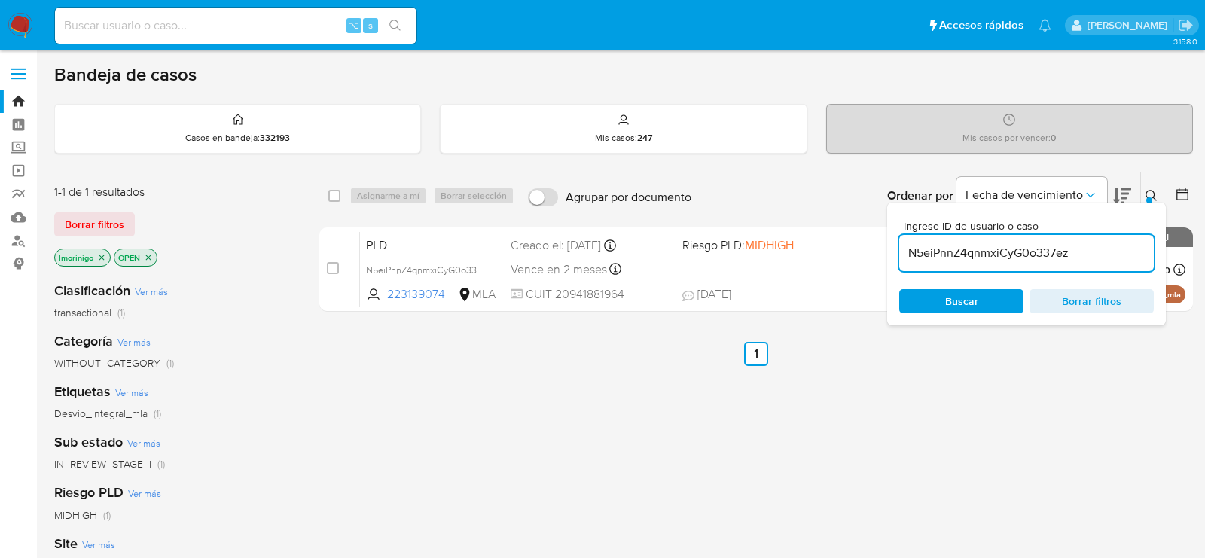
click at [940, 247] on input "N5eiPnnZ4qnmxiCyG0o337ez" at bounding box center [1026, 253] width 254 height 20
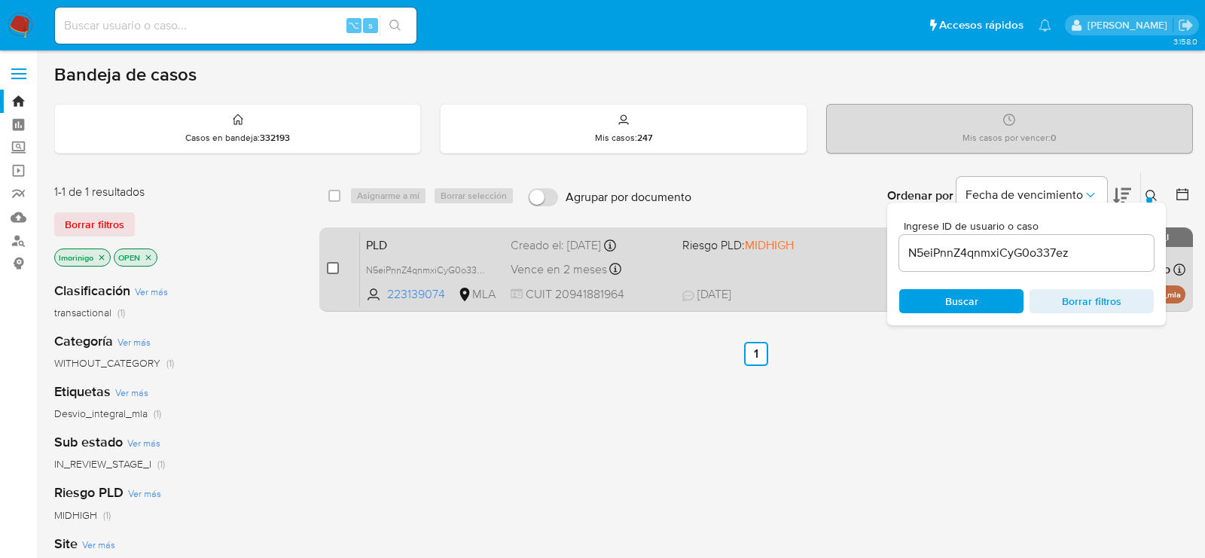
click at [338, 263] on input "checkbox" at bounding box center [333, 268] width 12 height 12
checkbox input "true"
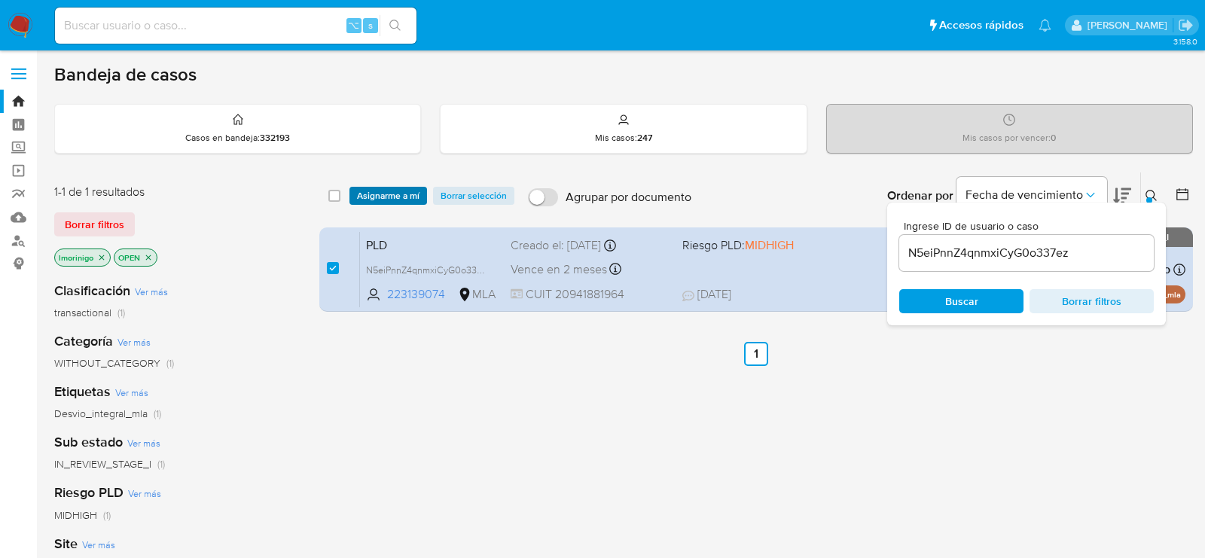
click at [373, 195] on span "Asignarme a mí" at bounding box center [388, 195] width 62 height 15
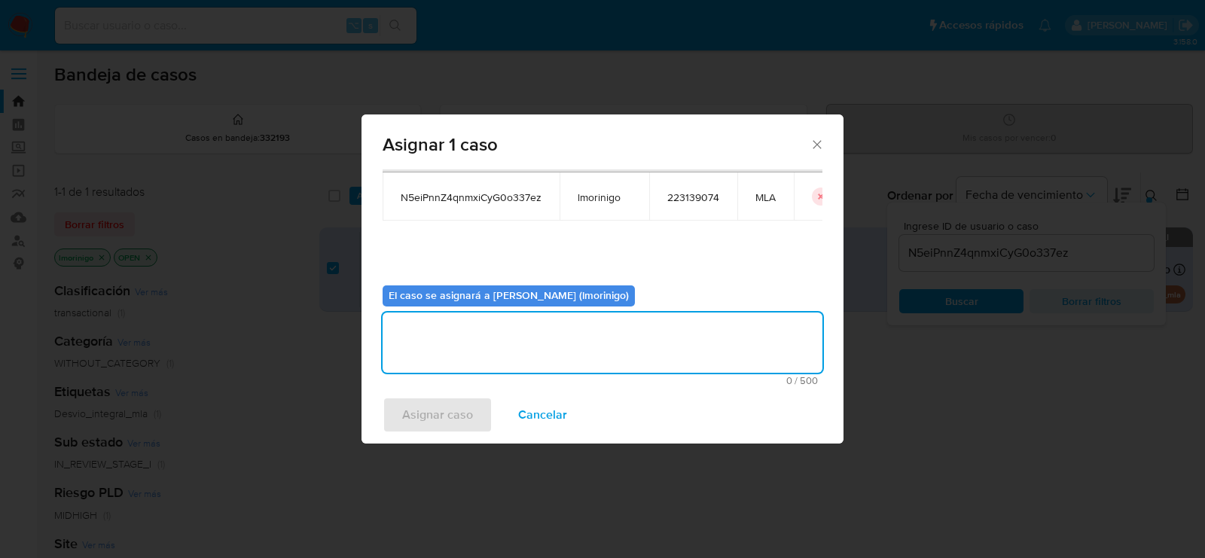
click at [419, 331] on textarea "assign-modal" at bounding box center [603, 342] width 440 height 60
click at [444, 403] on span "Asignar caso" at bounding box center [437, 414] width 71 height 33
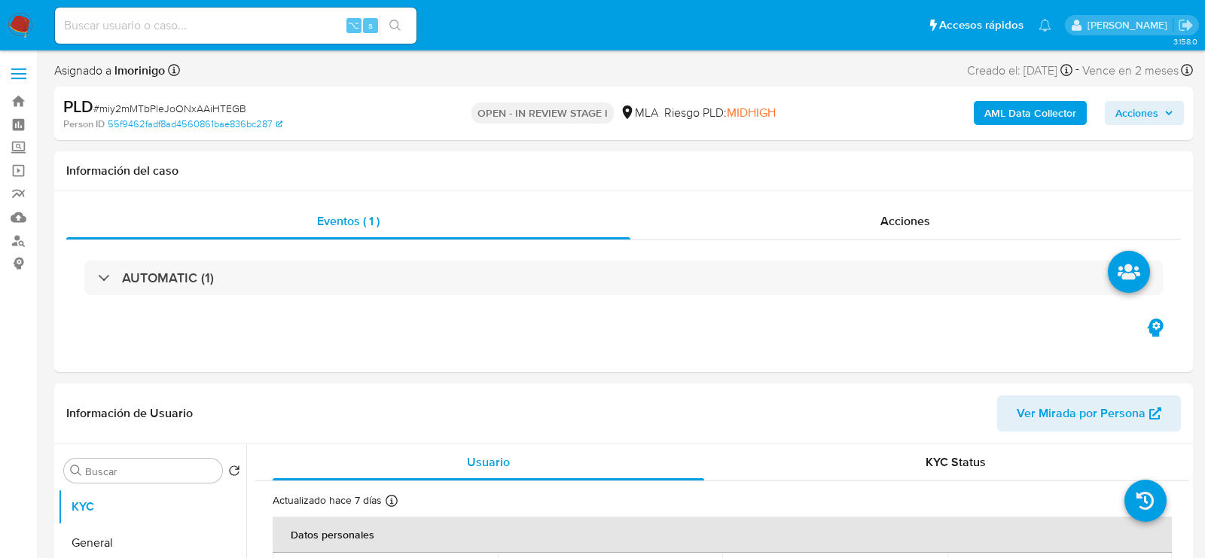
select select "10"
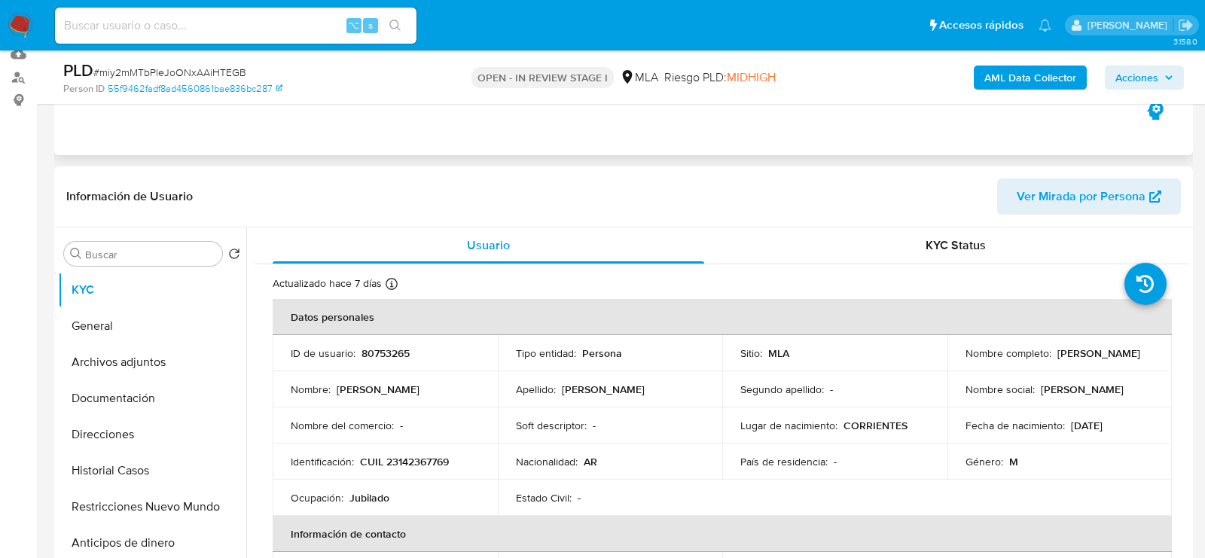
scroll to position [409, 0]
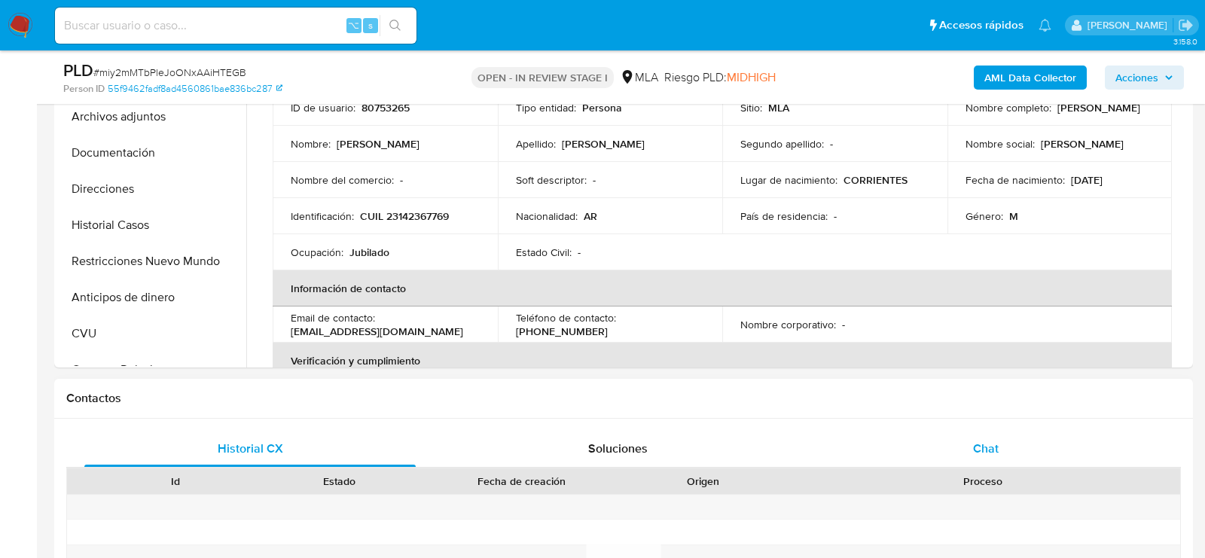
click at [971, 456] on div "Chat" at bounding box center [985, 449] width 331 height 36
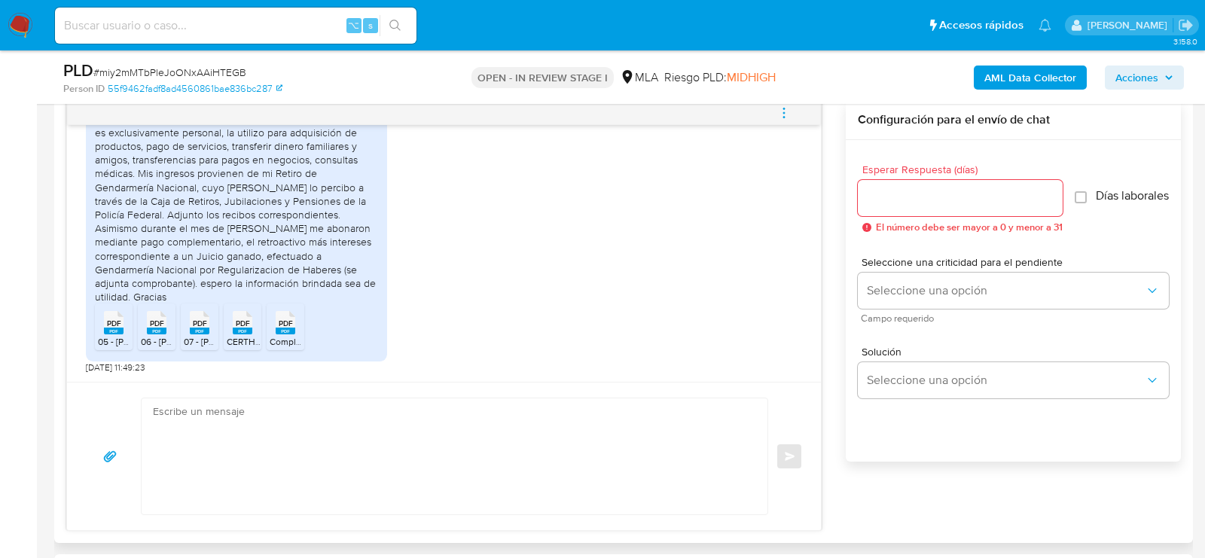
scroll to position [796, 0]
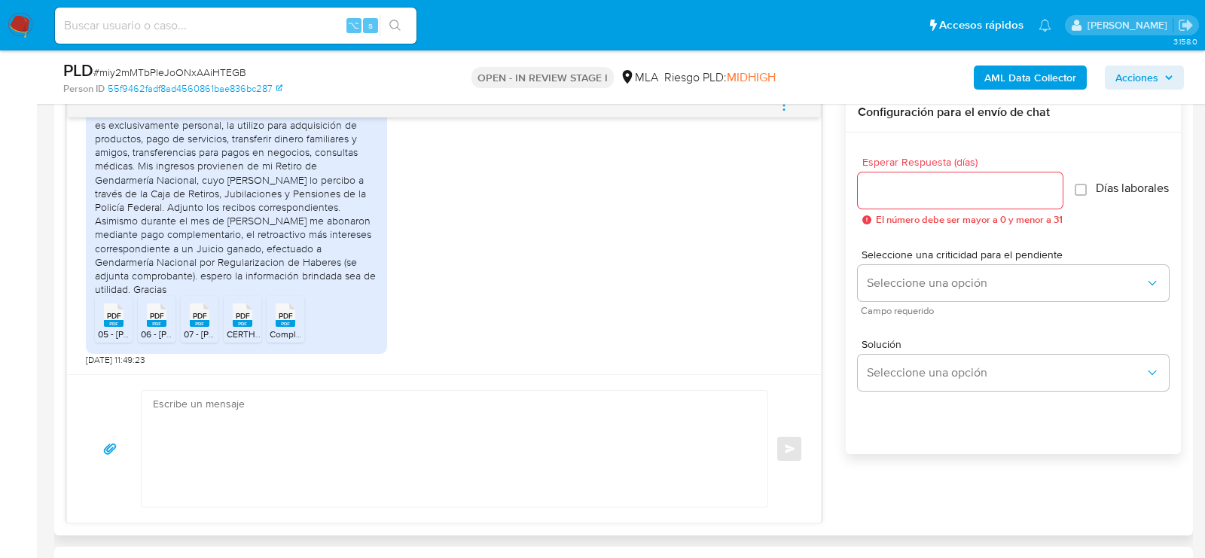
click at [509, 434] on textarea at bounding box center [451, 449] width 596 height 116
paste textarea "Hola, ¡Muchas gracias por tu respuesta! Confirmamos la recepción de la document…"
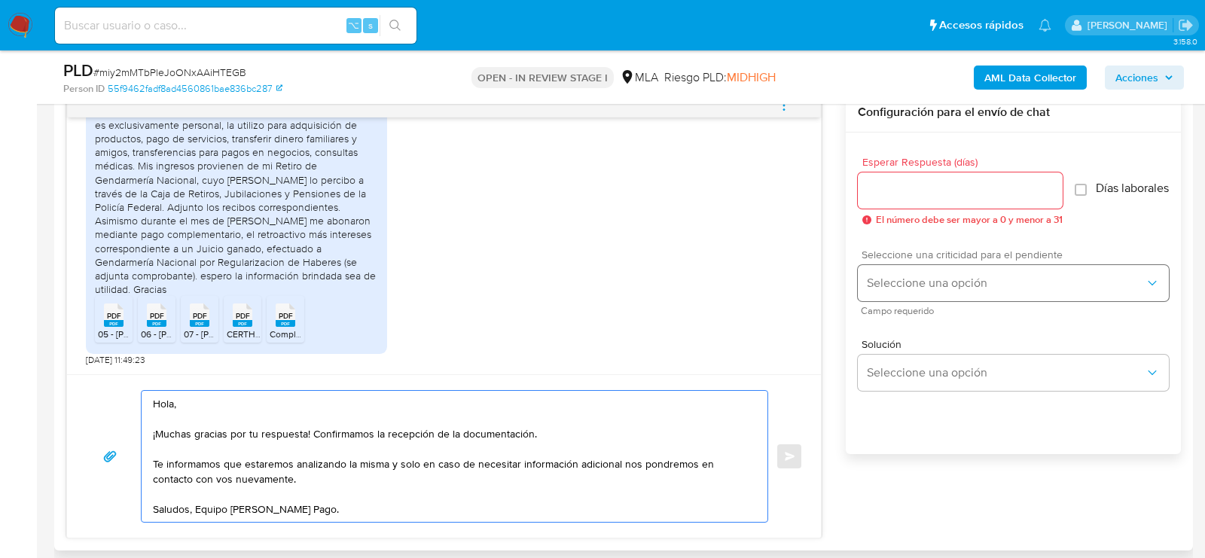
type textarea "Hola, ¡Muchas gracias por tu respuesta! Confirmamos la recepción de la document…"
click at [957, 288] on span "Seleccione una opción" at bounding box center [1006, 283] width 278 height 15
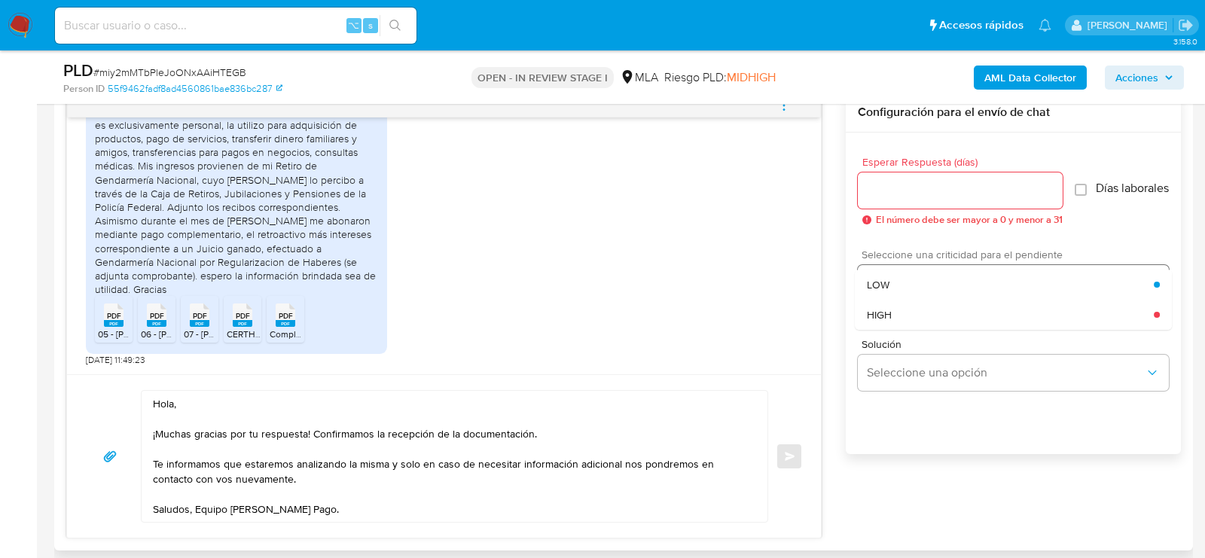
click at [913, 285] on div "LOW" at bounding box center [1010, 285] width 287 height 30
click at [879, 184] on input "Esperar Respuesta (días)" at bounding box center [960, 191] width 205 height 20
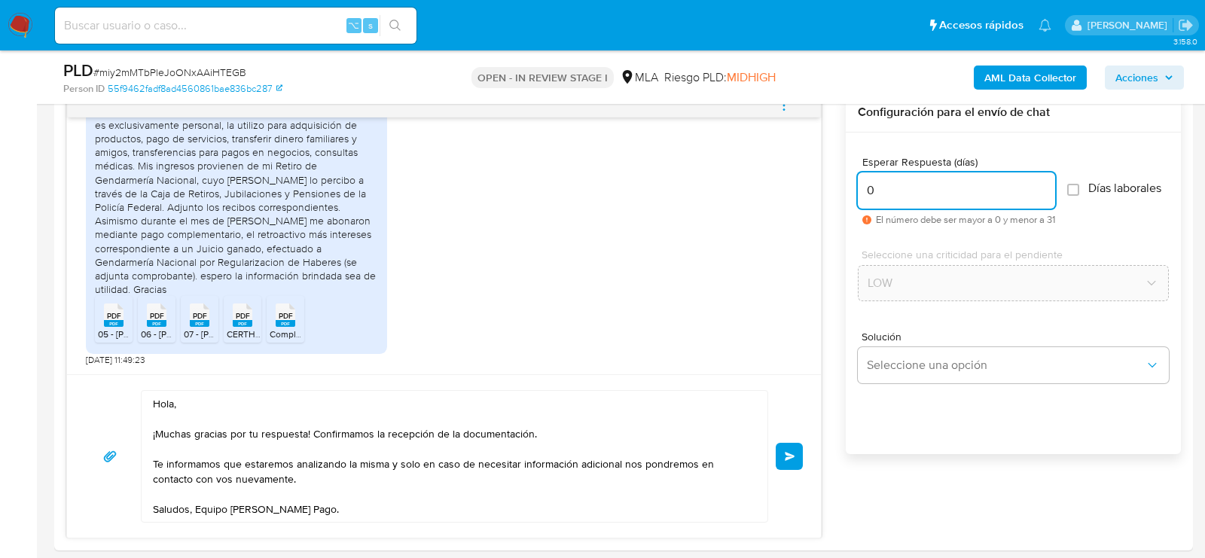
type input "0"
click at [242, 62] on div "PLD # miy2mMTbPleJoONxAAiHTEGB" at bounding box center [247, 70] width 368 height 23
click at [230, 66] on span "# miy2mMTbPleJoONxAAiHTEGB" at bounding box center [169, 72] width 153 height 15
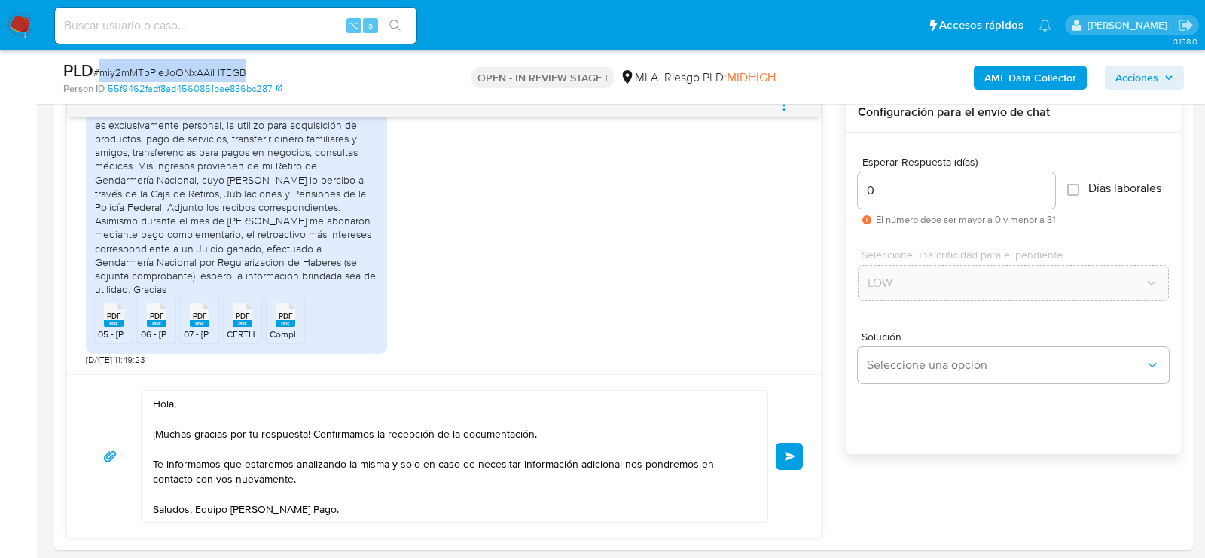
click at [230, 66] on span "# miy2mMTbPleJoONxAAiHTEGB" at bounding box center [169, 72] width 153 height 15
copy span "miy2mMTbPleJoONxAAiHTEGB"
click at [787, 452] on span "Enviar" at bounding box center [790, 456] width 11 height 9
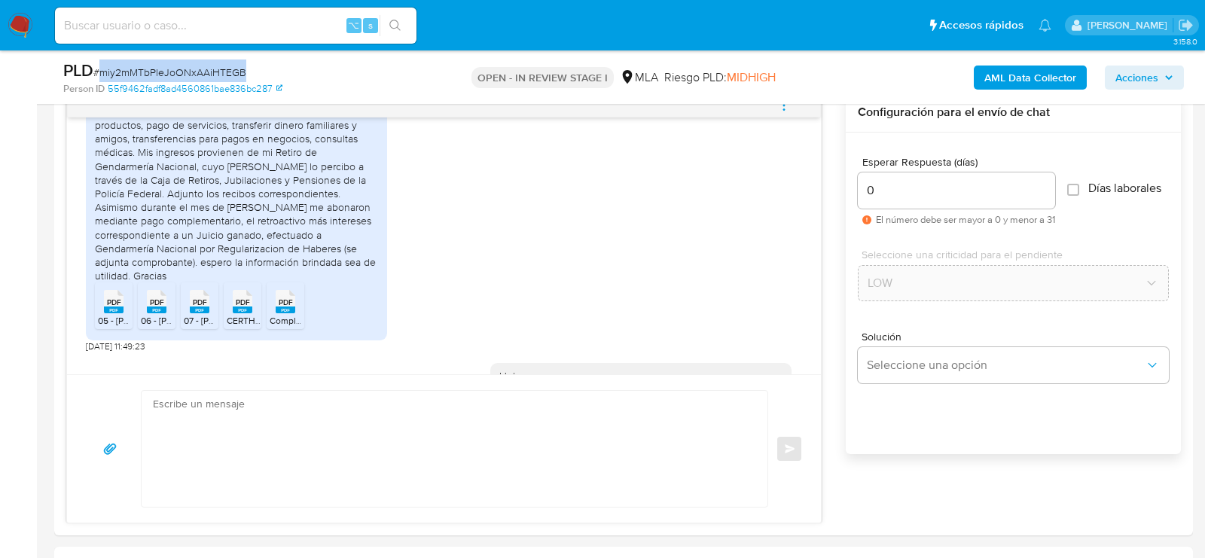
scroll to position [1066, 0]
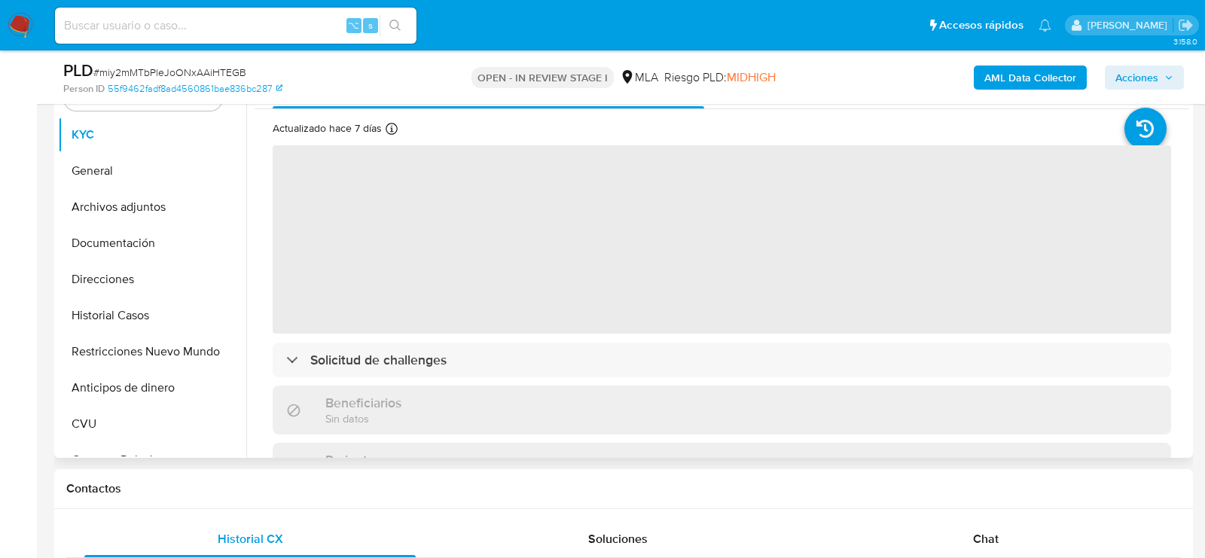
scroll to position [396, 0]
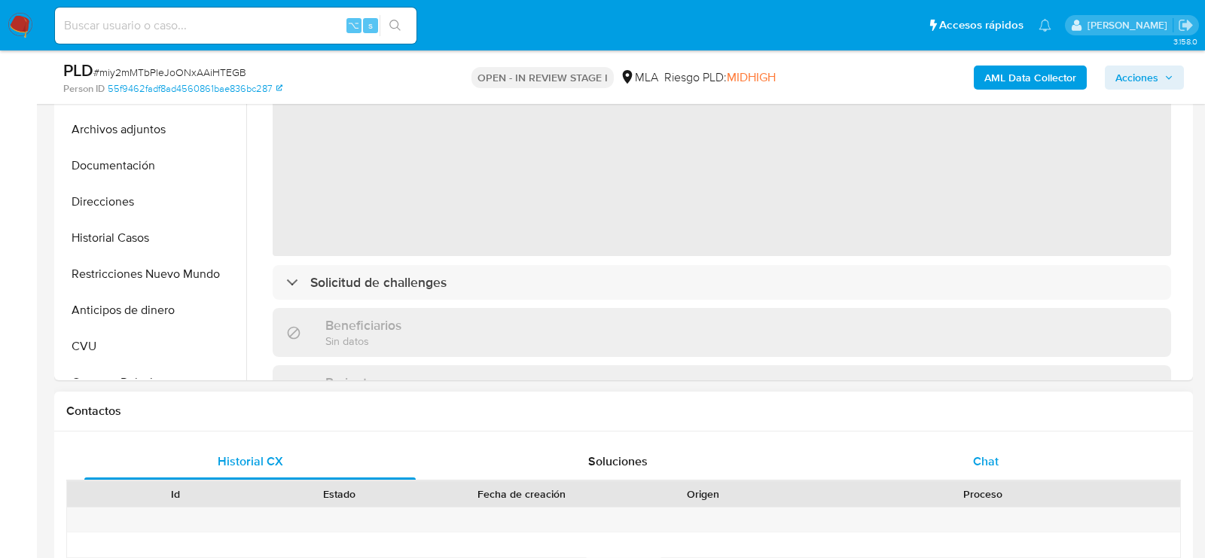
click at [977, 462] on span "Chat" at bounding box center [986, 461] width 26 height 17
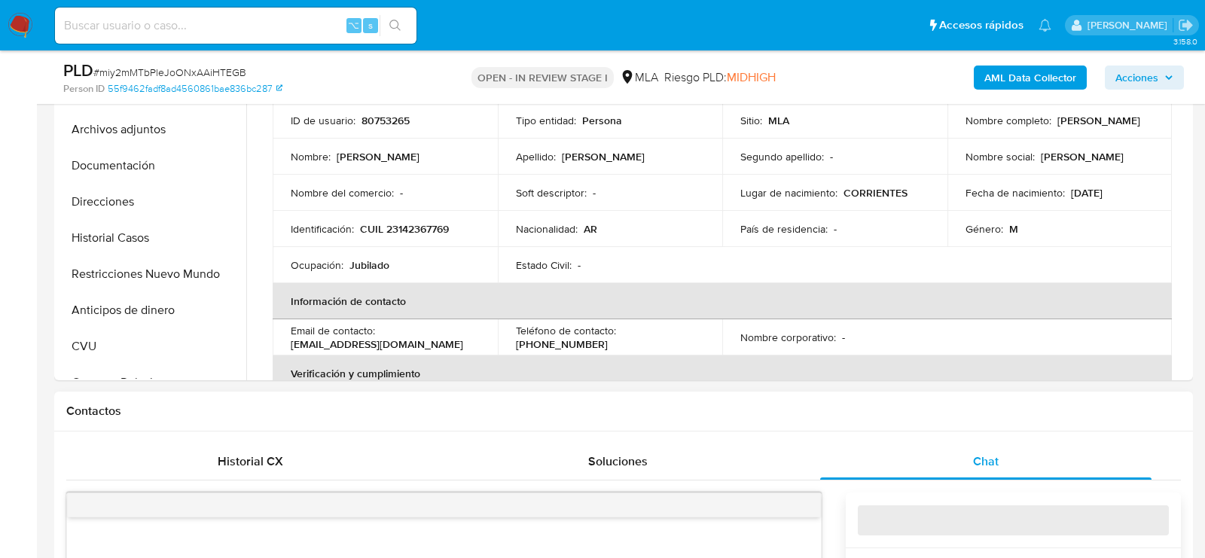
select select "10"
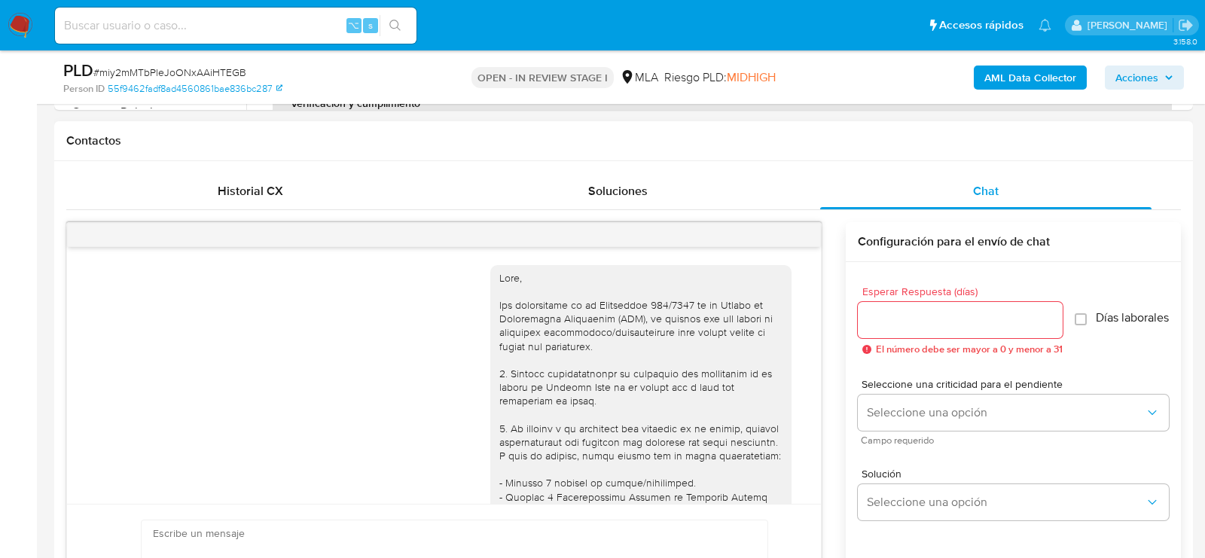
scroll to position [1066, 0]
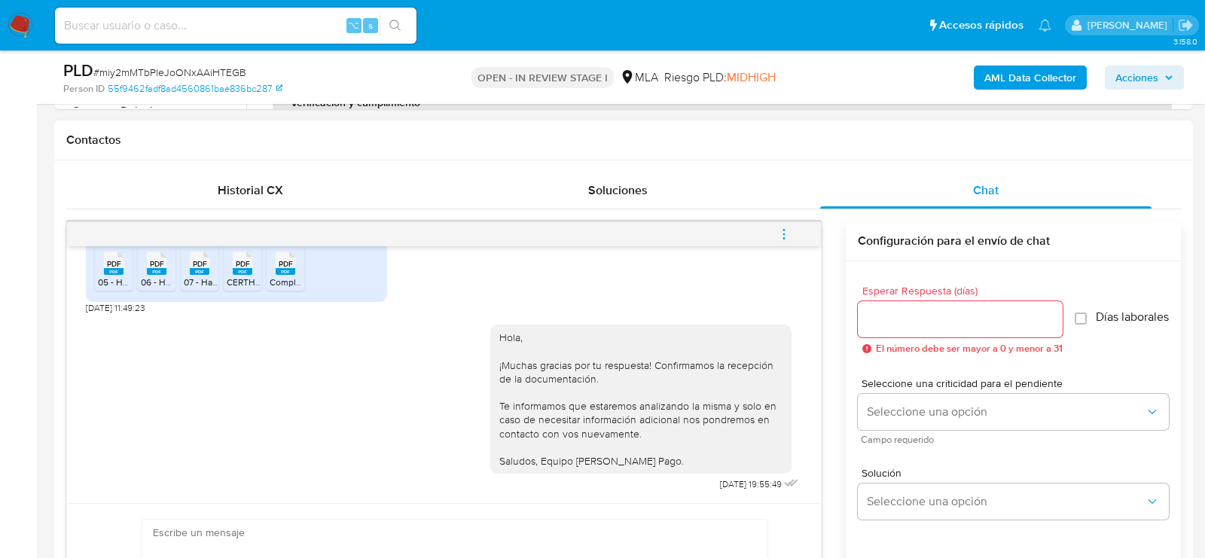
click at [786, 227] on icon "menu-action" at bounding box center [784, 234] width 14 height 14
click at [710, 186] on ul "Cerrar conversación Abrir gestor de archivos" at bounding box center [682, 217] width 154 height 66
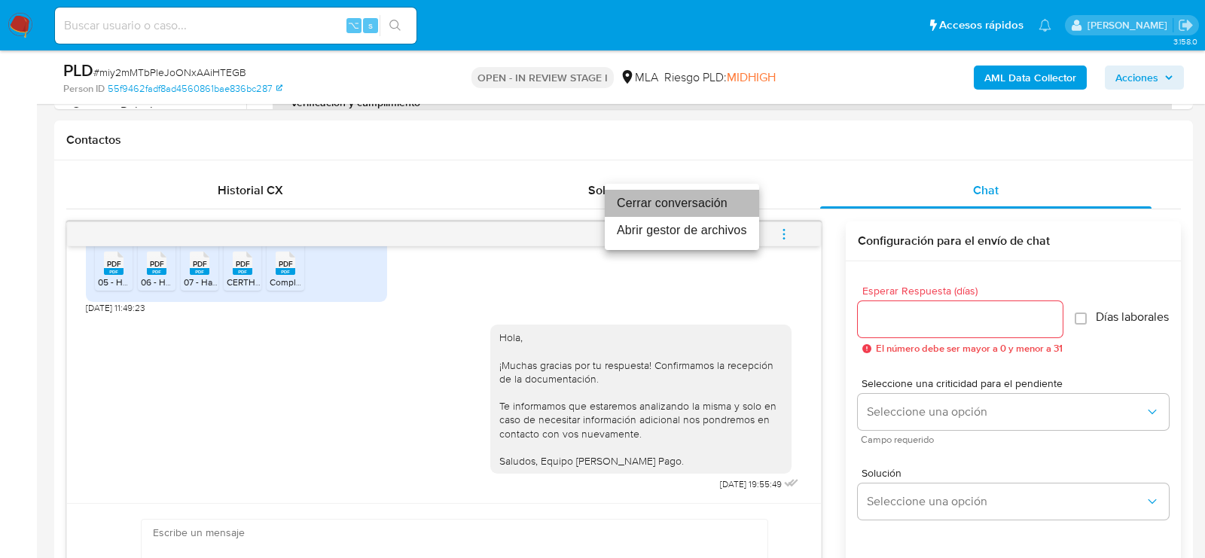
click at [711, 190] on li "Cerrar conversación" at bounding box center [682, 203] width 154 height 27
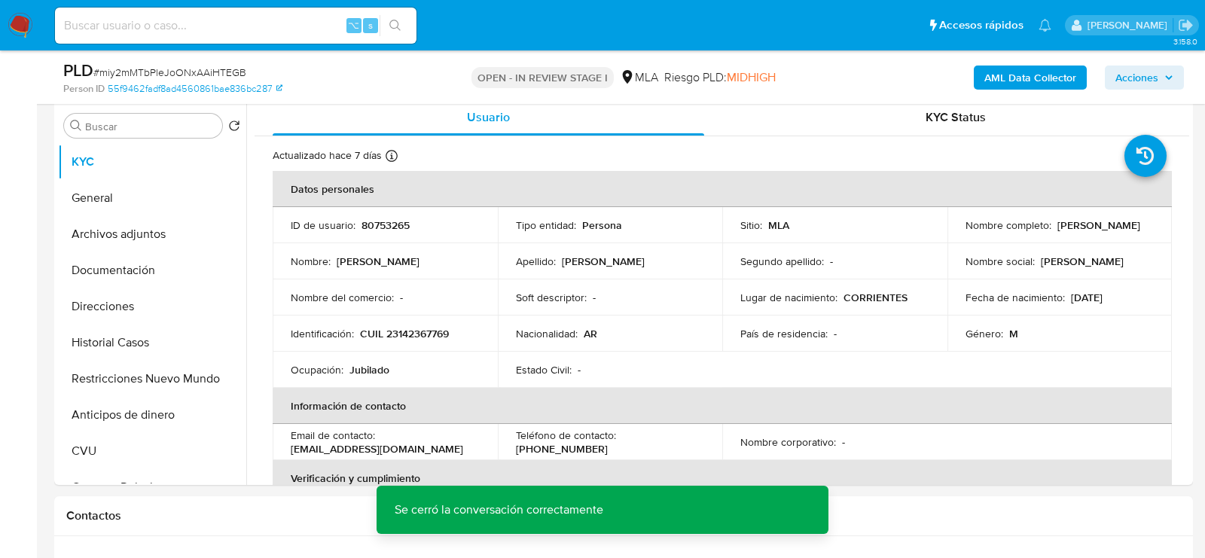
scroll to position [287, 0]
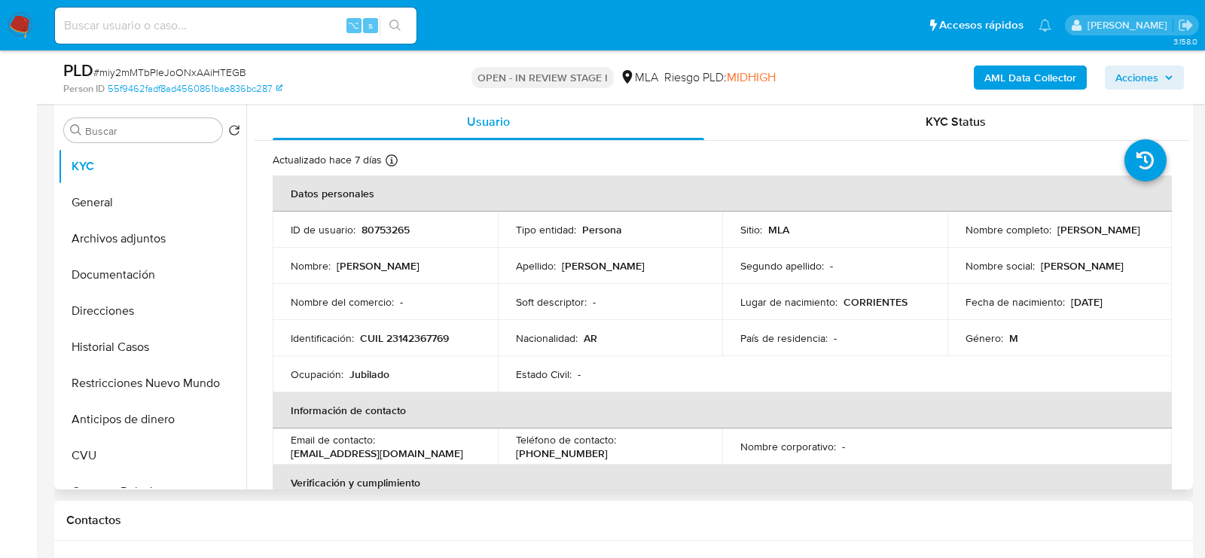
drag, startPoint x: 1053, startPoint y: 227, endPoint x: 1161, endPoint y: 228, distance: 108.4
click at [1161, 228] on td "Nombre completo : [PERSON_NAME]" at bounding box center [1059, 230] width 225 height 36
click at [90, 223] on button "Archivos adjuntos" at bounding box center [146, 239] width 176 height 36
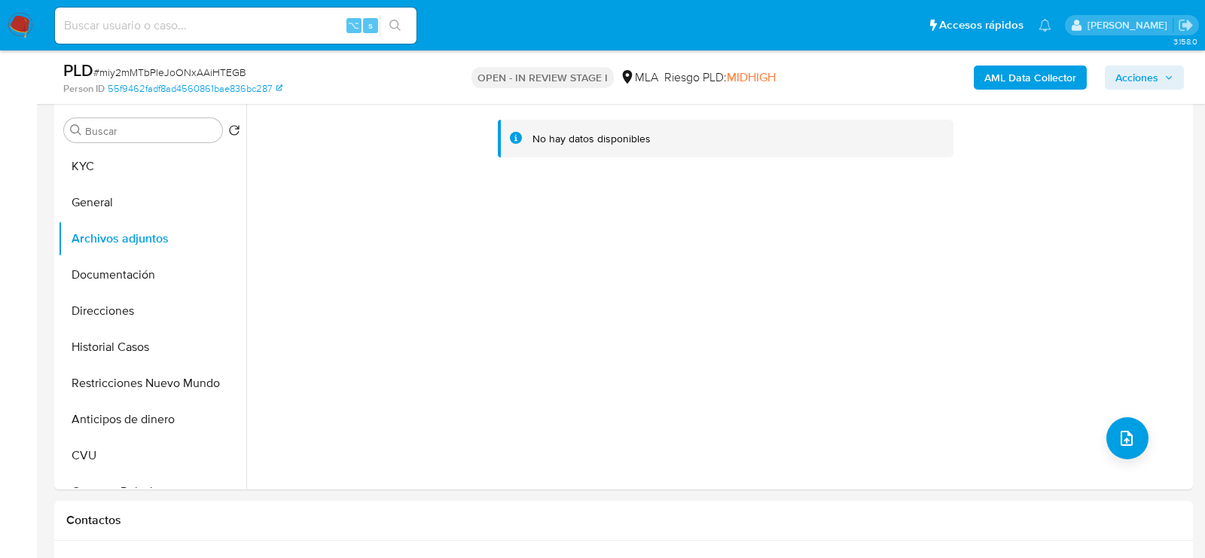
click at [992, 72] on b "AML Data Collector" at bounding box center [1030, 78] width 92 height 24
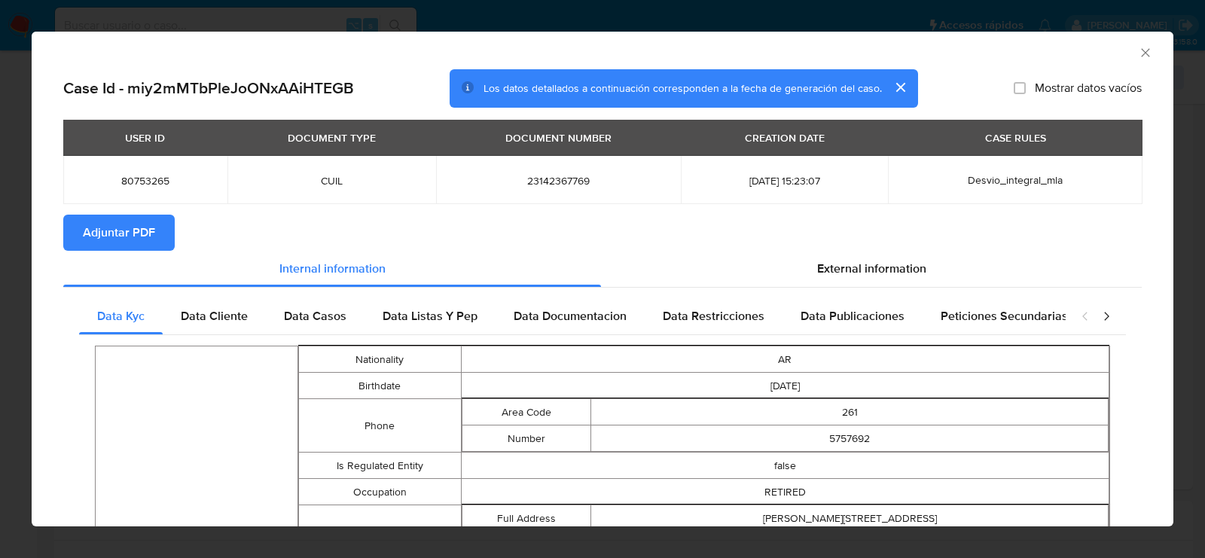
click at [114, 240] on span "Adjuntar PDF" at bounding box center [119, 232] width 72 height 33
click at [1145, 53] on icon "Cerrar ventana" at bounding box center [1145, 52] width 8 height 8
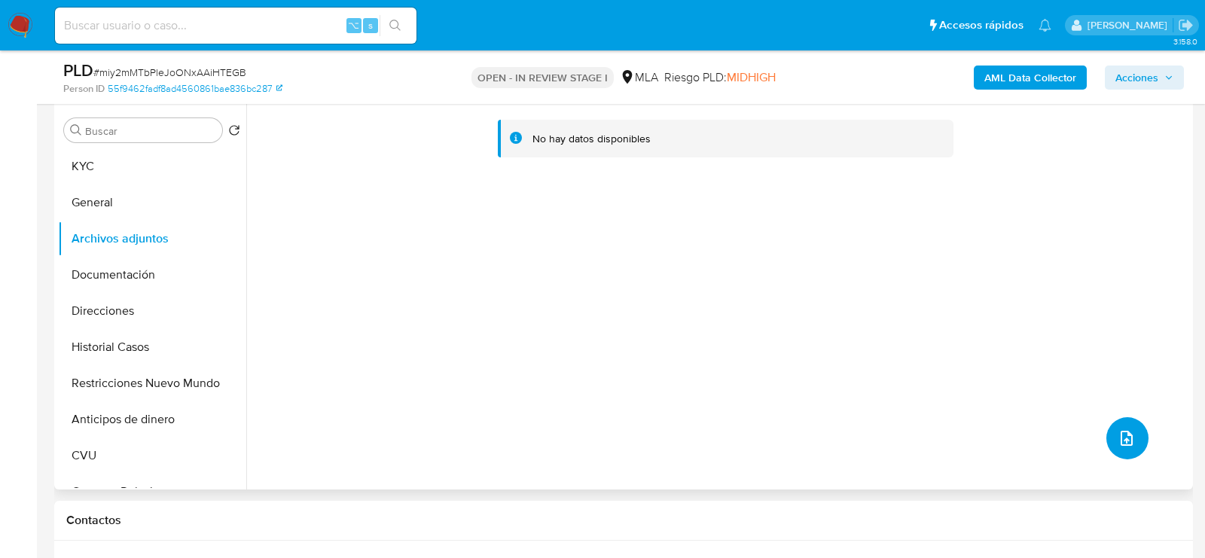
click at [1120, 452] on button "upload-file" at bounding box center [1127, 438] width 42 height 42
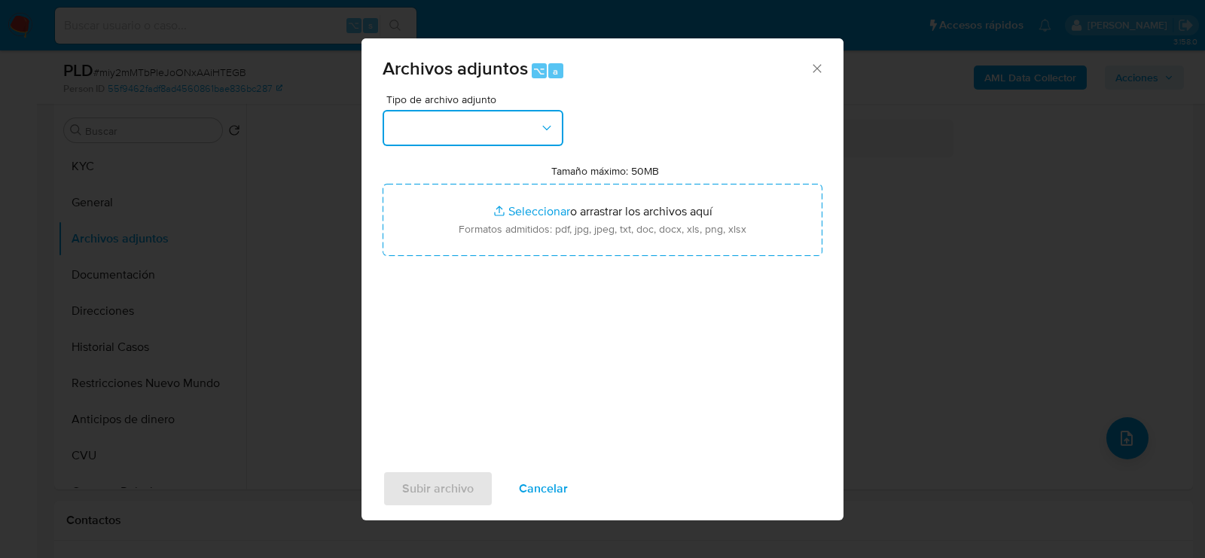
click at [477, 120] on button "button" at bounding box center [473, 128] width 181 height 36
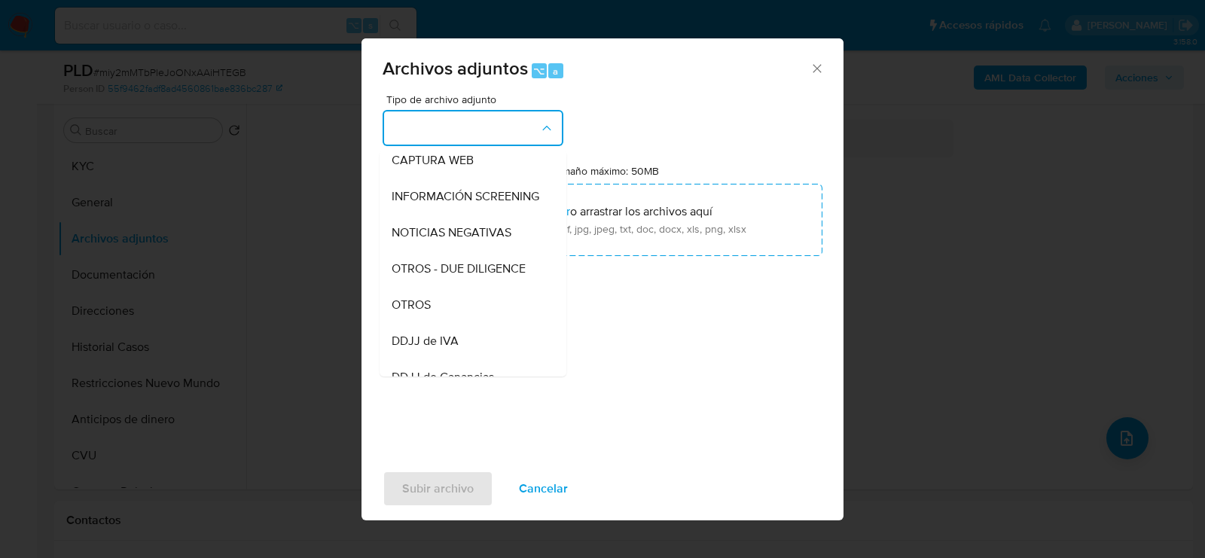
scroll to position [166, 0]
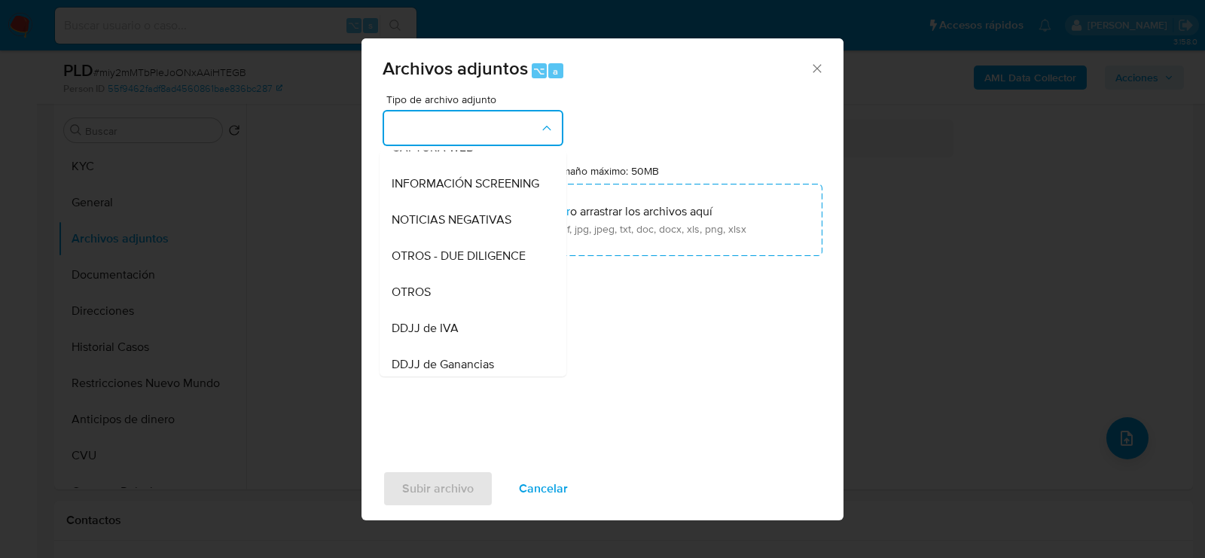
click at [464, 288] on div "OTROS" at bounding box center [469, 292] width 154 height 36
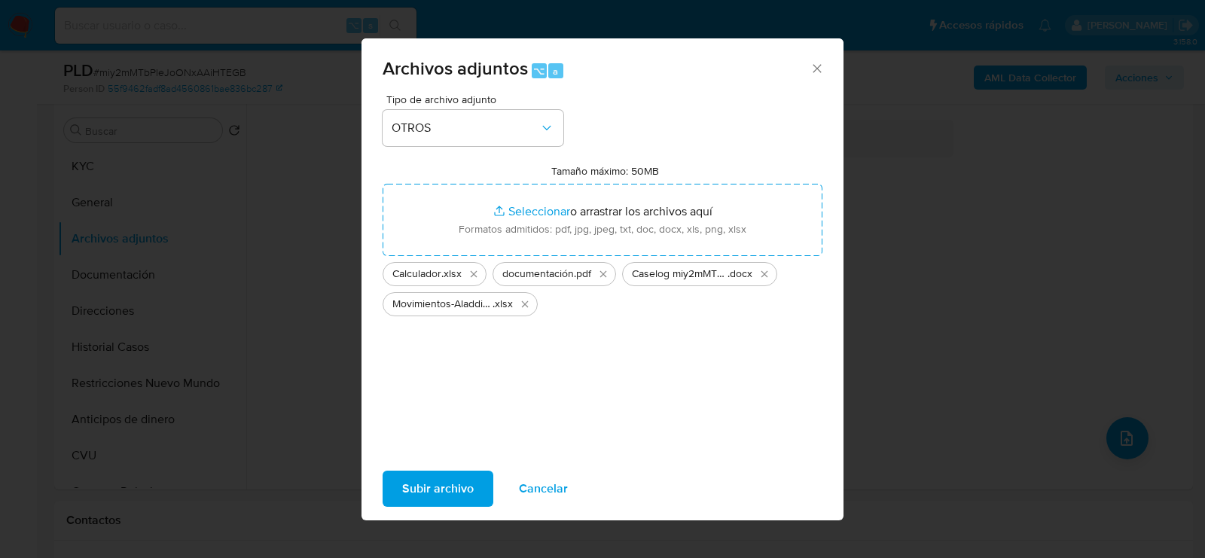
click at [449, 488] on span "Subir archivo" at bounding box center [438, 488] width 72 height 33
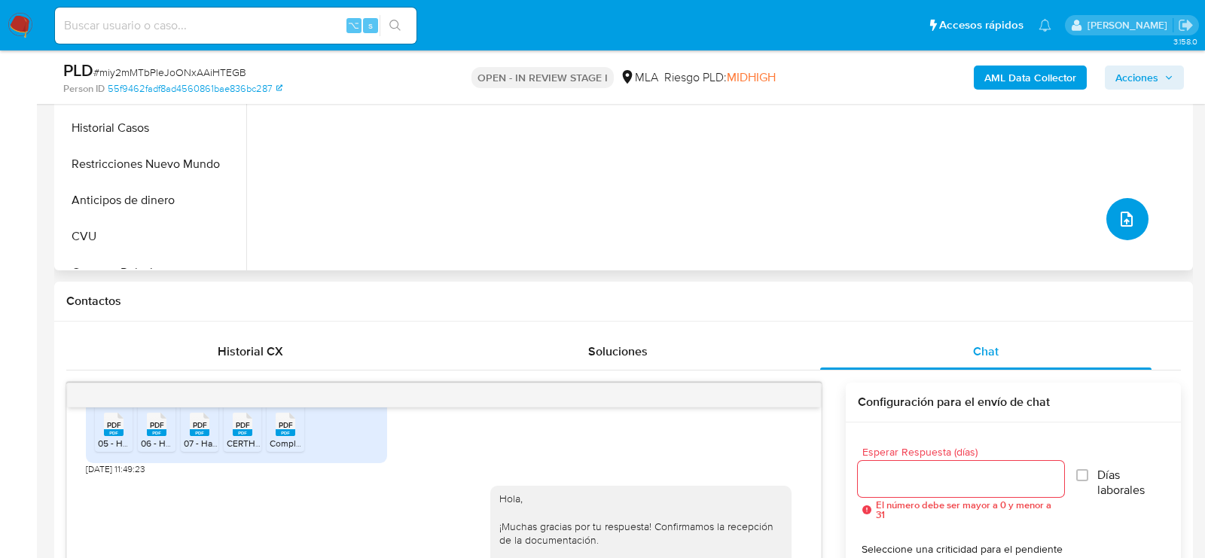
scroll to position [397, 0]
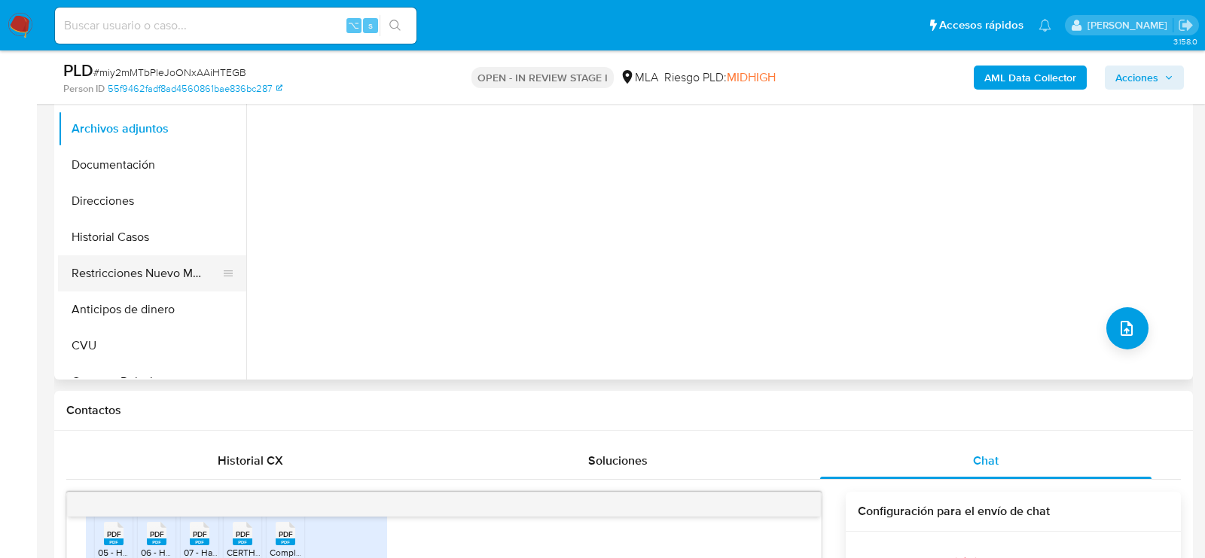
click at [136, 261] on button "Restricciones Nuevo Mundo" at bounding box center [146, 273] width 176 height 36
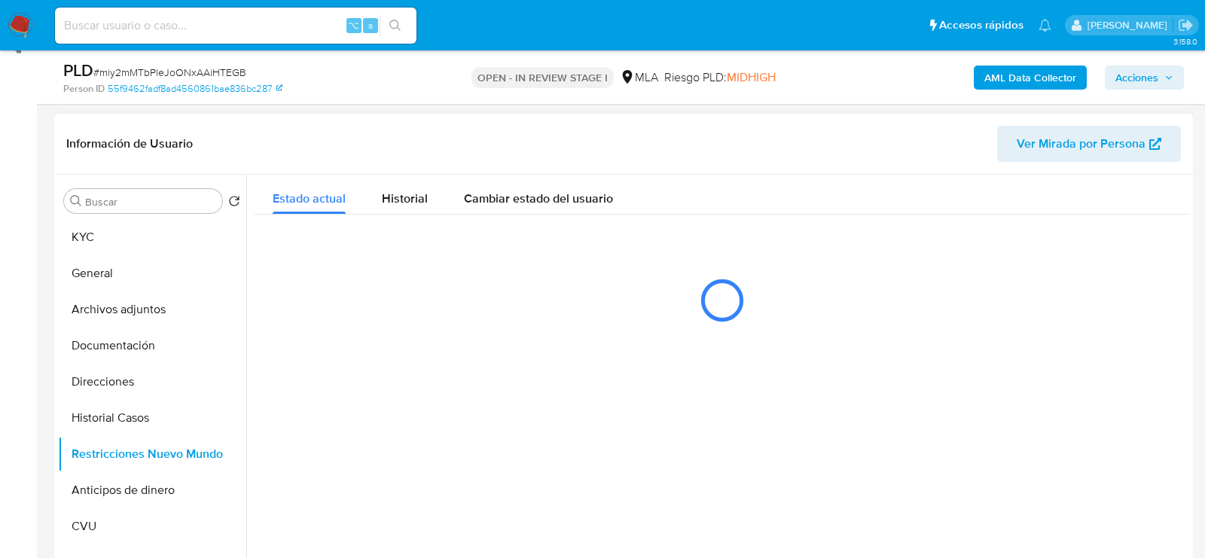
scroll to position [218, 0]
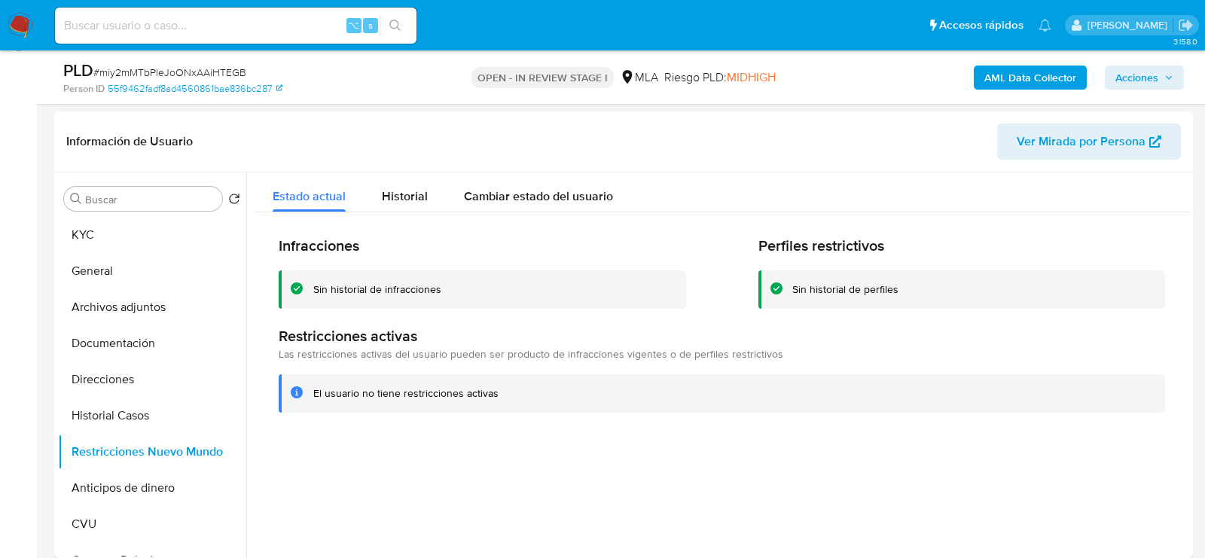
click at [1159, 80] on span "Acciones" at bounding box center [1144, 77] width 58 height 21
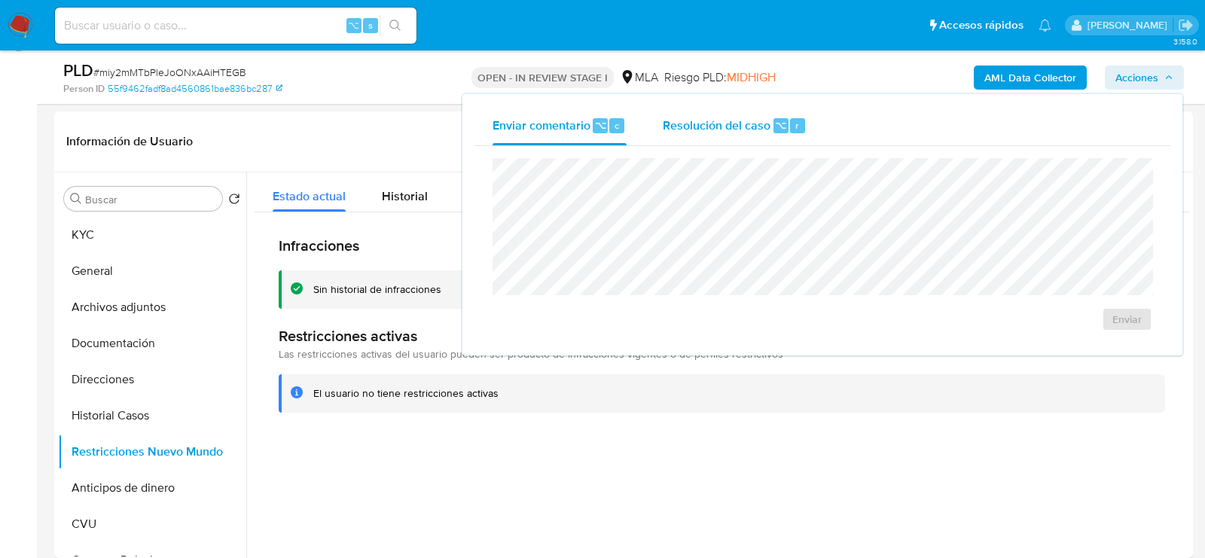
click at [730, 130] on span "Resolución del caso" at bounding box center [717, 124] width 108 height 17
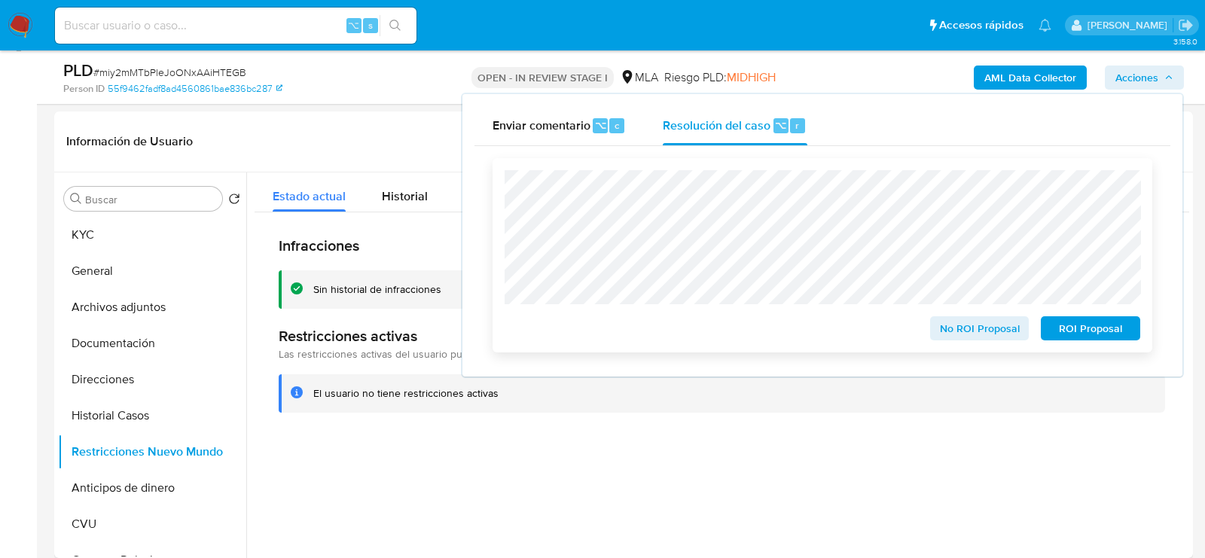
click at [955, 330] on span "No ROI Proposal" at bounding box center [979, 328] width 78 height 21
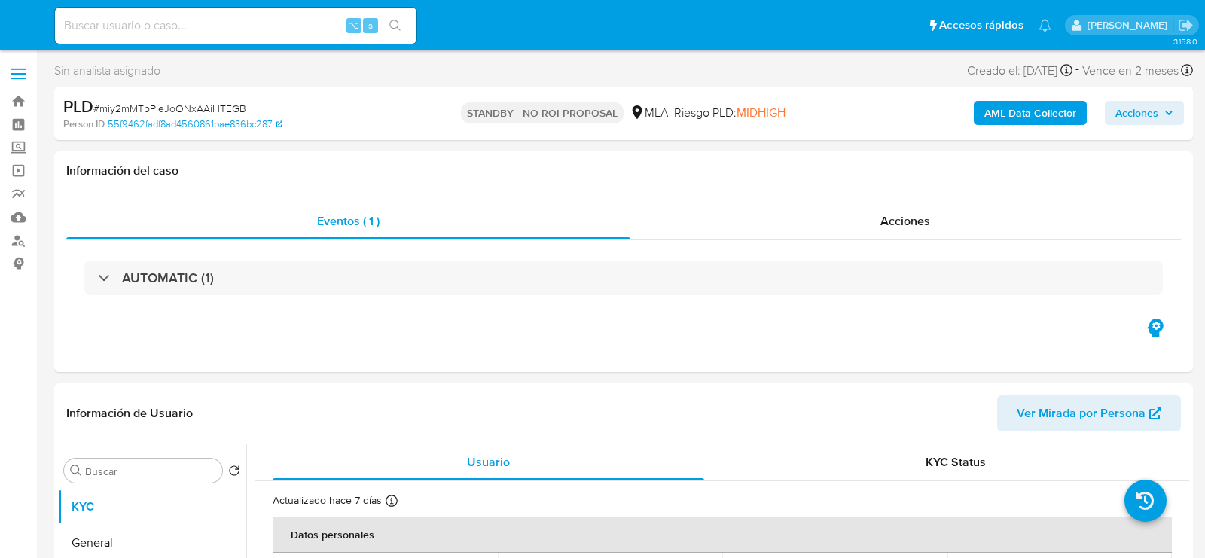
select select "10"
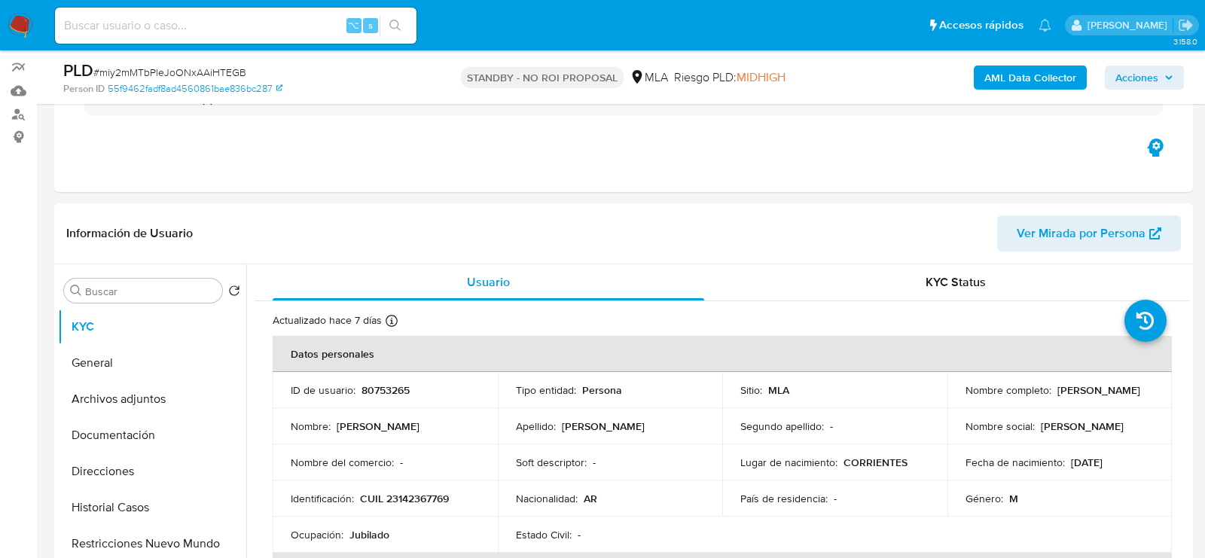
scroll to position [129, 0]
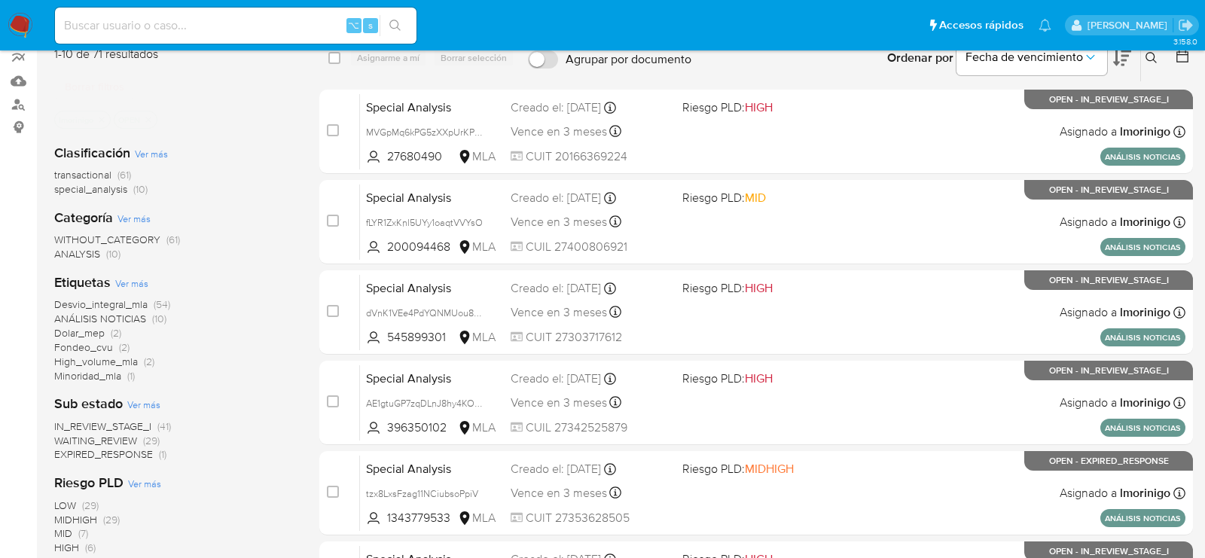
scroll to position [145, 0]
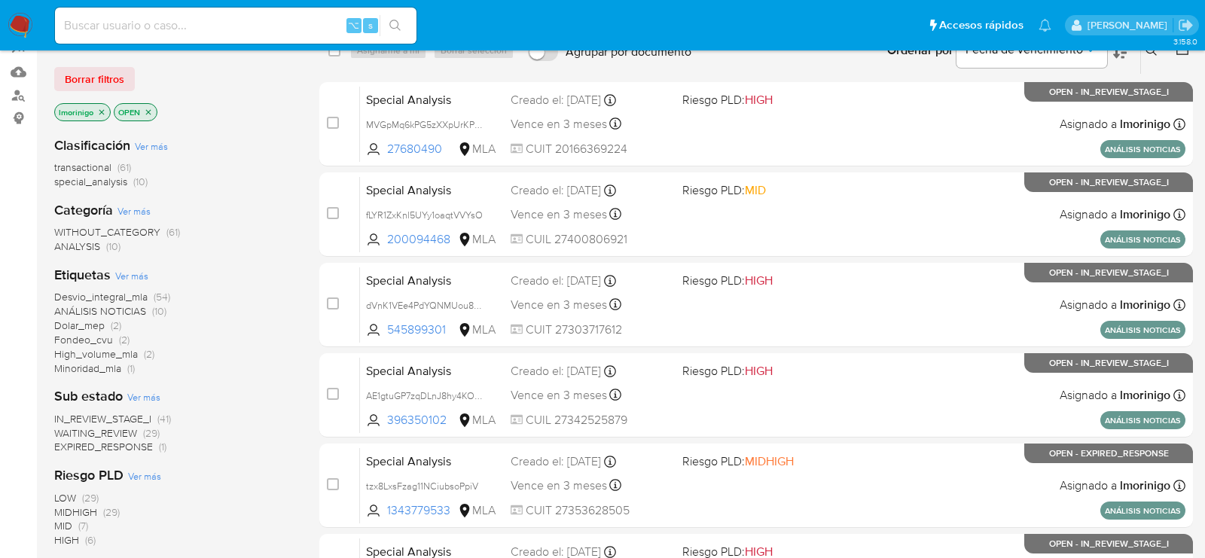
click at [102, 109] on icon "close-filter" at bounding box center [101, 111] width 5 height 5
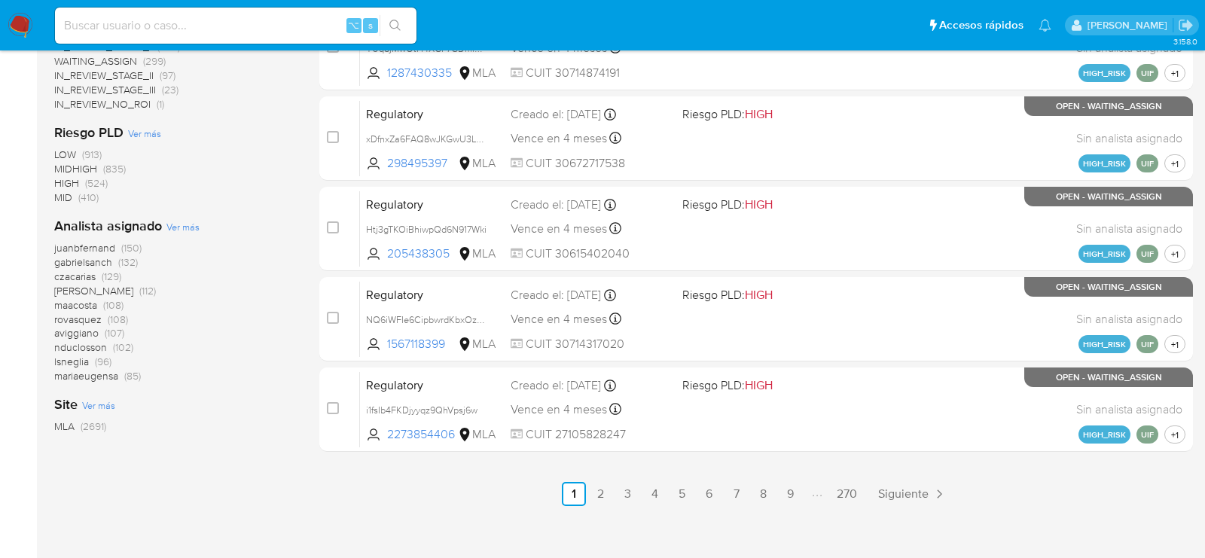
scroll to position [674, 0]
click at [194, 237] on div "Analista asignado Ver más juanbfernand (150) gabrielsanch (132) czacarias (129)…" at bounding box center [174, 299] width 241 height 166
click at [194, 227] on span "Ver más" at bounding box center [182, 226] width 33 height 14
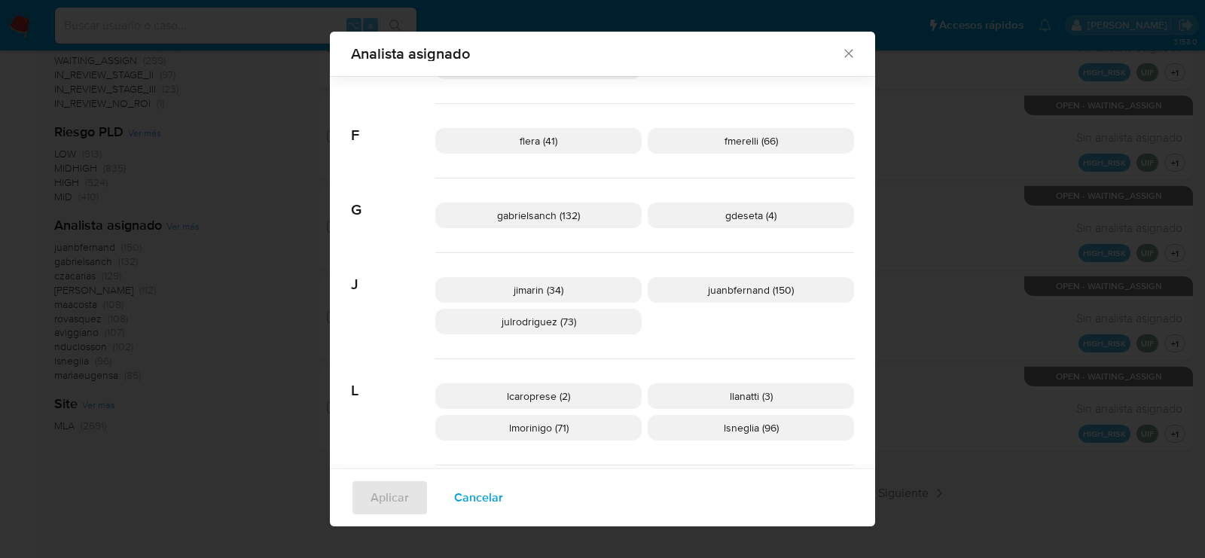
scroll to position [561, 0]
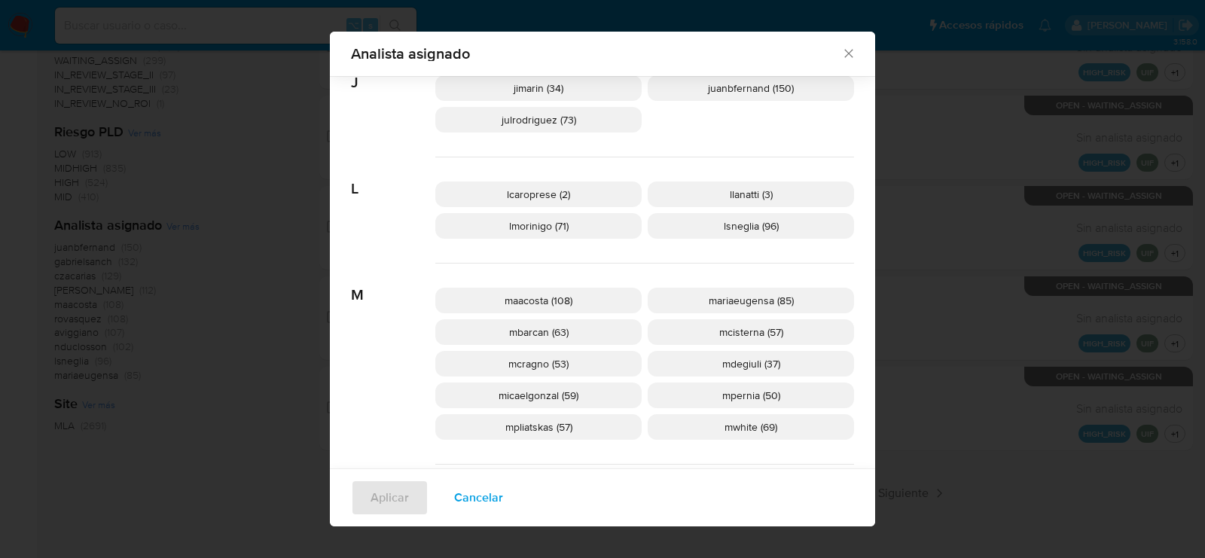
click at [788, 337] on p "mcisterna (57)" at bounding box center [751, 332] width 206 height 26
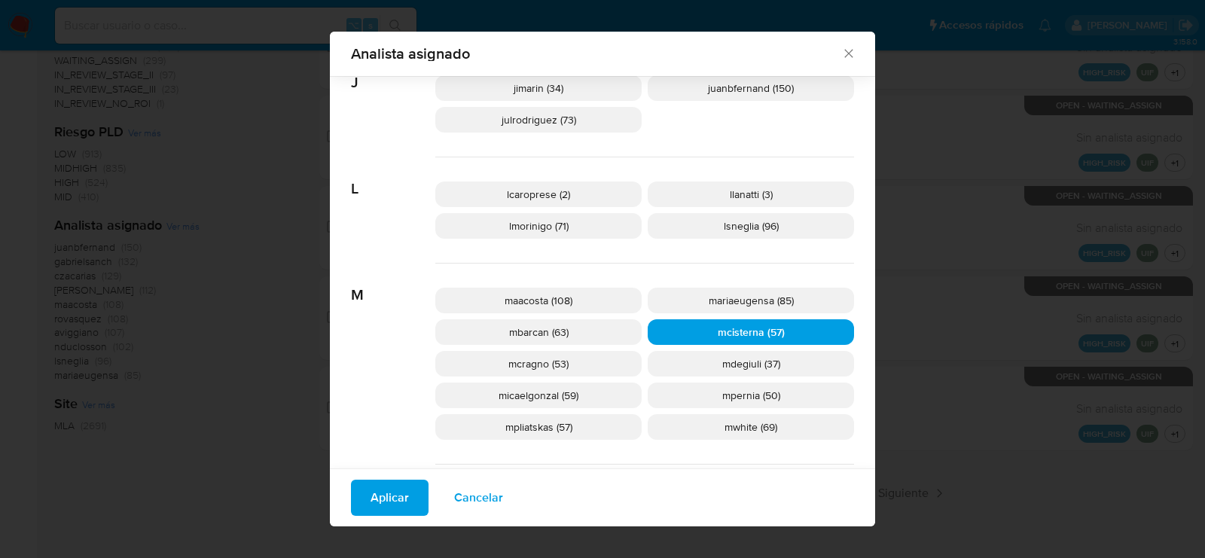
click at [404, 493] on span "Aplicar" at bounding box center [389, 497] width 38 height 33
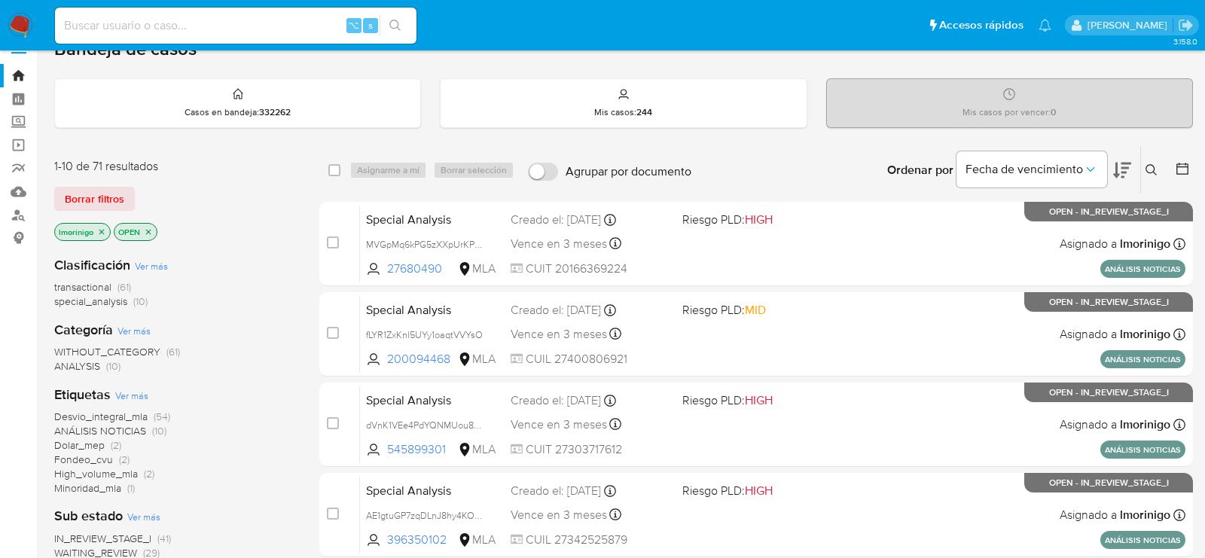
scroll to position [21, 0]
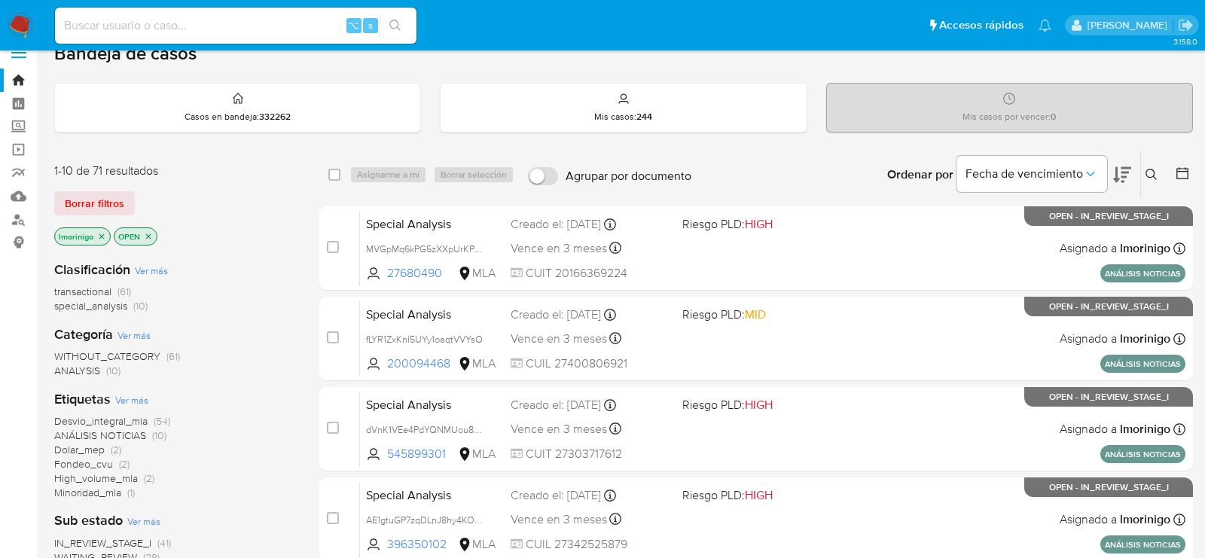
click at [261, 14] on div "⌥ s" at bounding box center [235, 26] width 361 height 36
click at [261, 16] on input at bounding box center [235, 26] width 361 height 20
paste input "N5eiPnnZ4qnmxiCyG0o337ez"
type input "N5eiPnnZ4qnmxiCyG0o337ez"
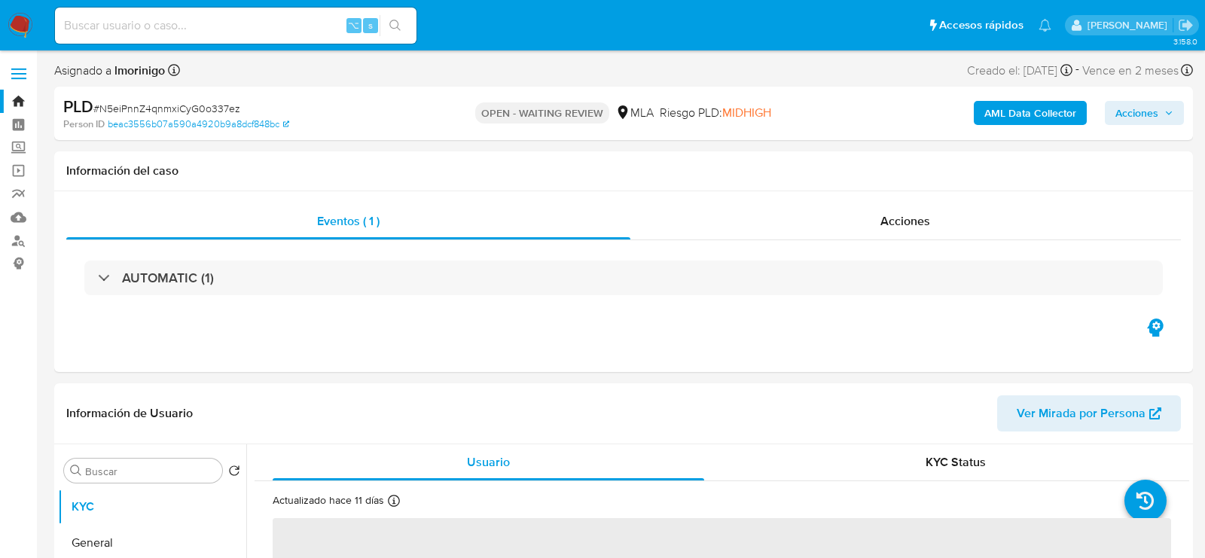
select select "10"
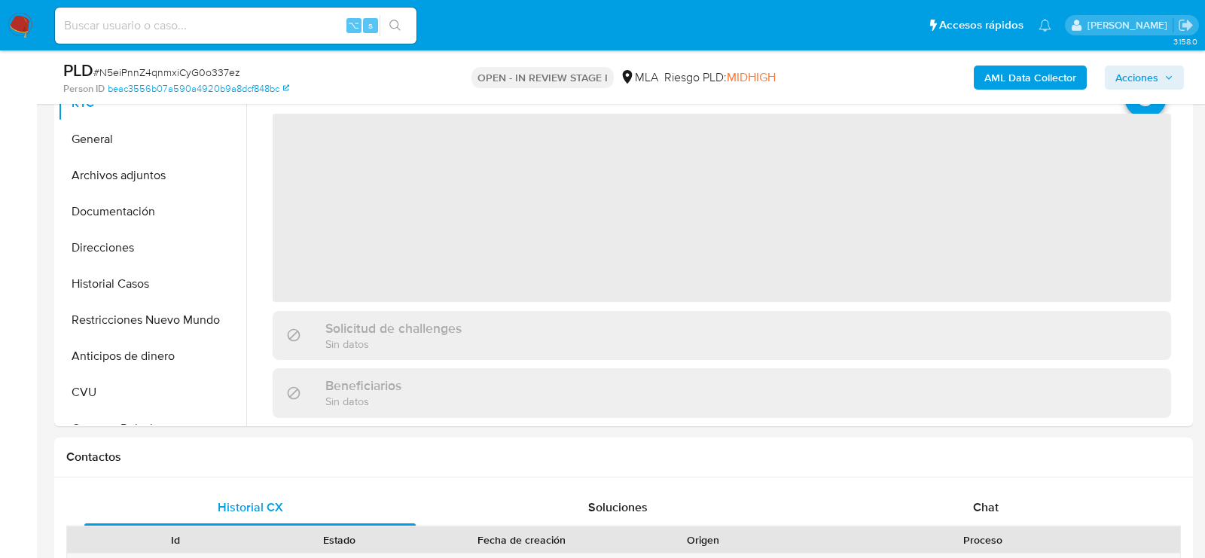
select select "10"
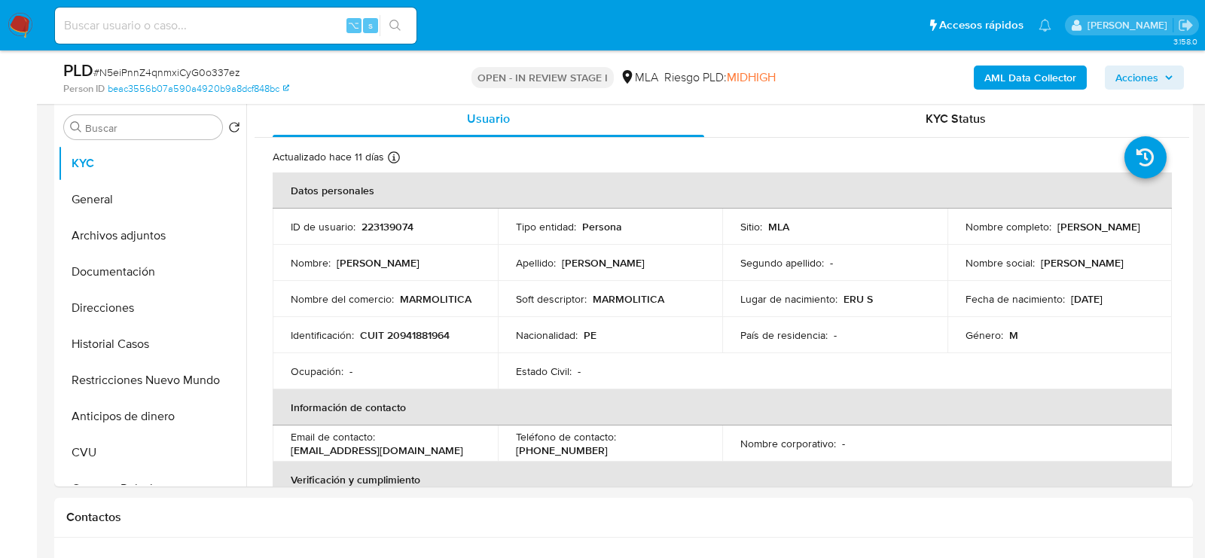
scroll to position [288, 0]
click at [401, 348] on td "Identificación : CUIT 20941881964" at bounding box center [385, 337] width 225 height 36
click at [401, 337] on p "CUIT 20941881964" at bounding box center [405, 337] width 90 height 14
copy p "20941881964"
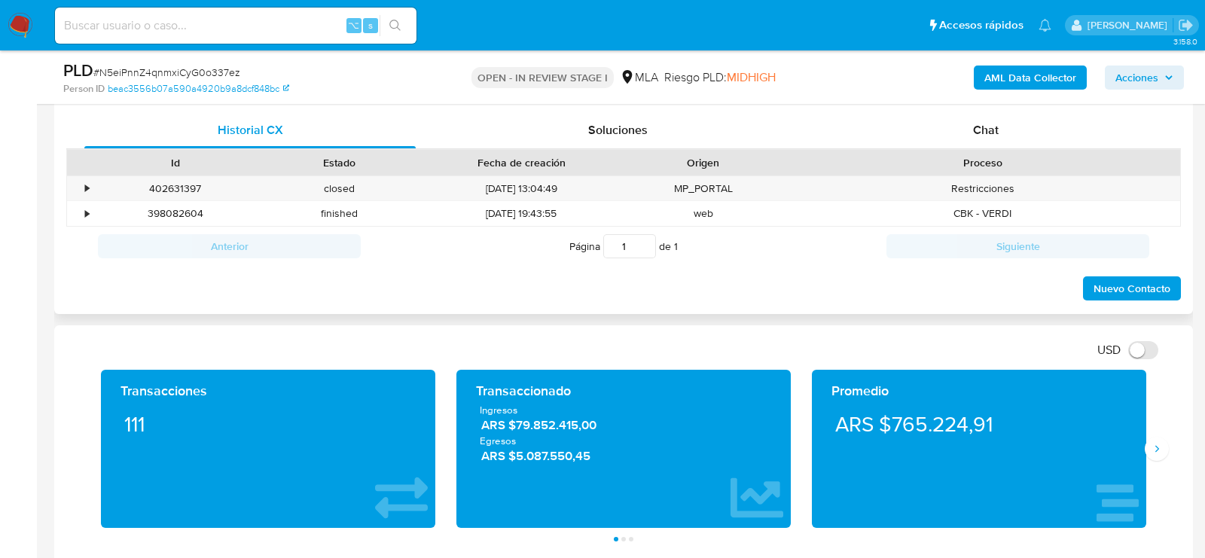
scroll to position [721, 0]
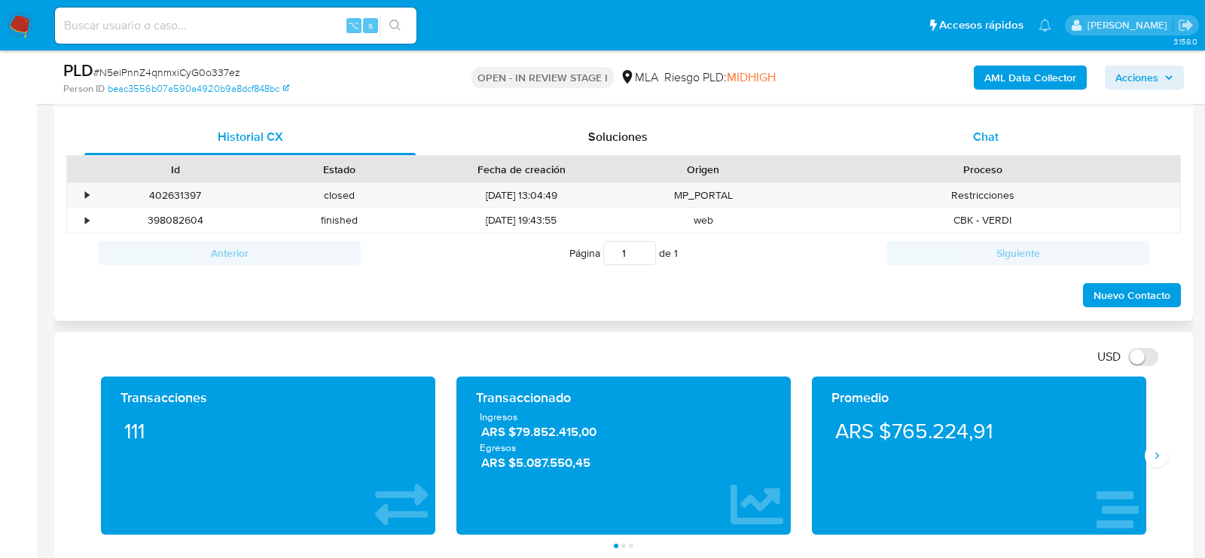
click at [971, 127] on div "Chat" at bounding box center [985, 137] width 331 height 36
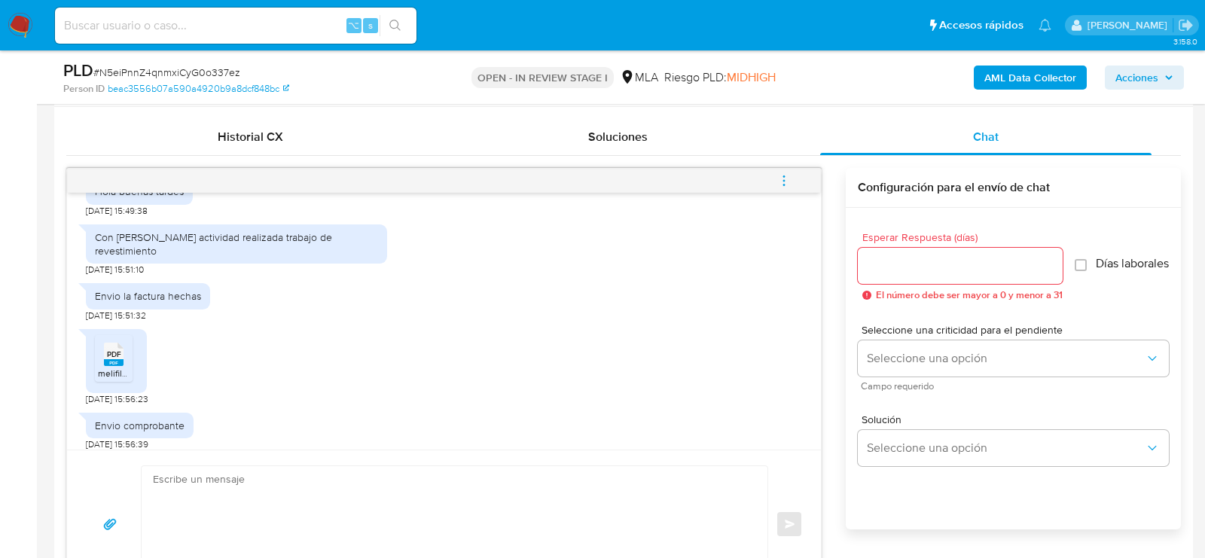
scroll to position [589, 0]
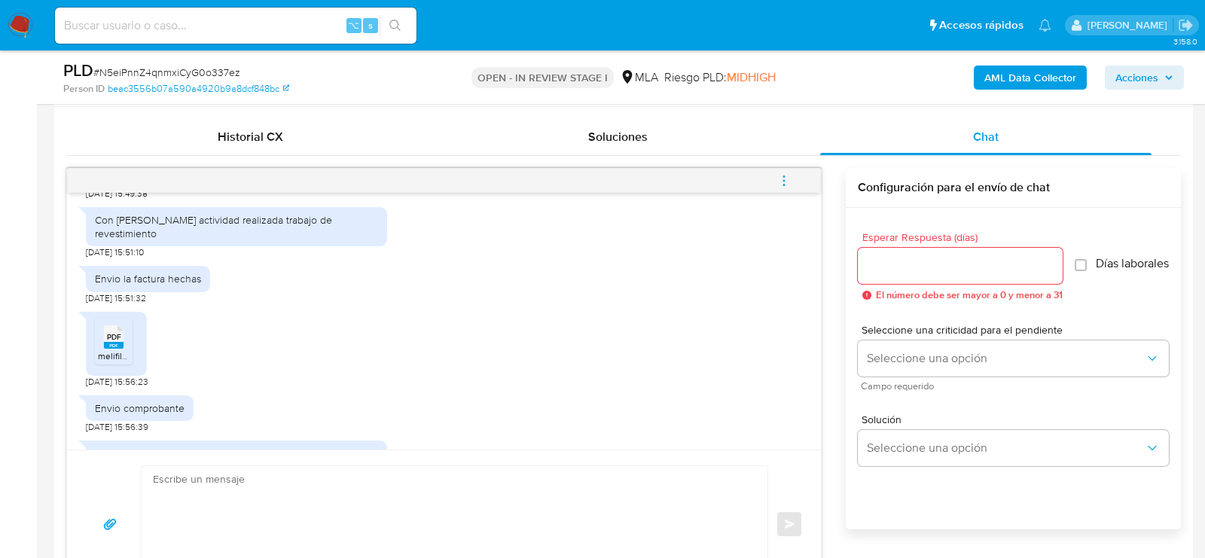
click at [126, 350] on div "PDF PDF" at bounding box center [114, 335] width 32 height 29
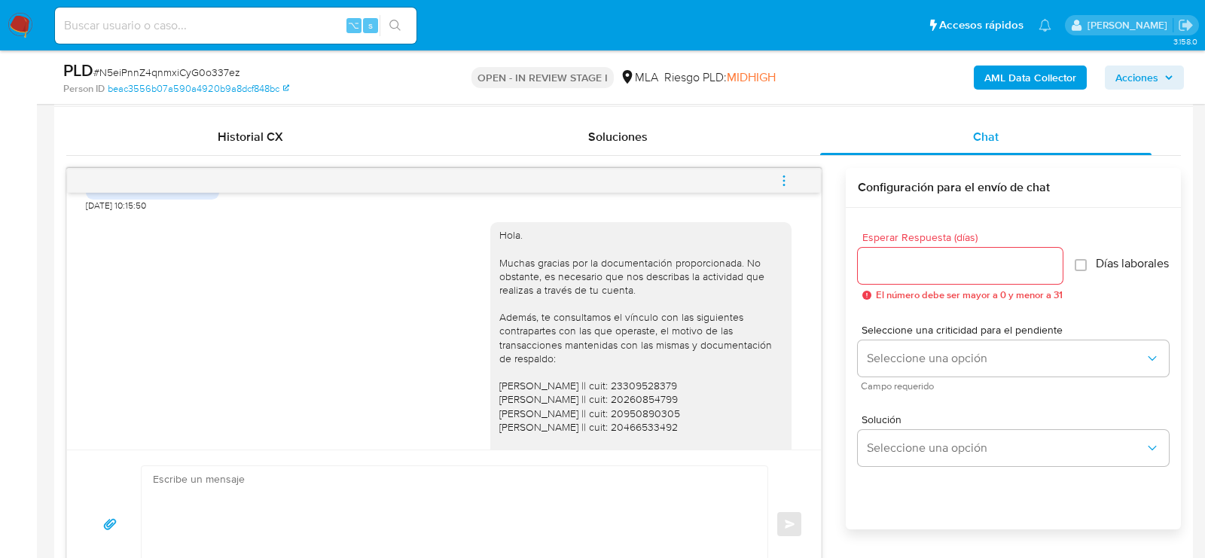
scroll to position [81, 0]
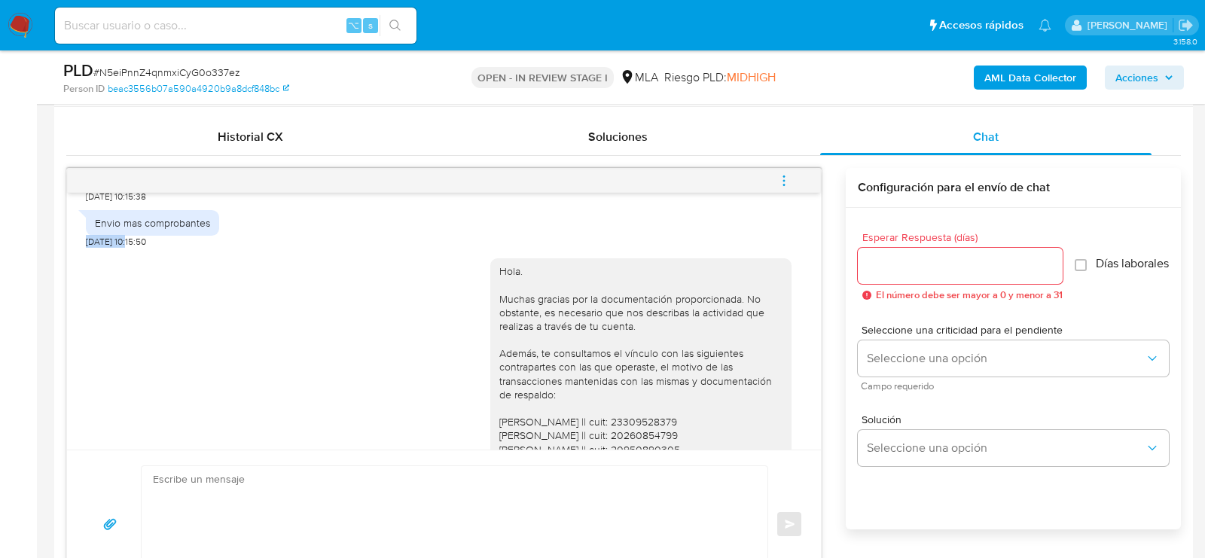
drag, startPoint x: 130, startPoint y: 240, endPoint x: 83, endPoint y: 242, distance: 47.5
click at [82, 241] on div "PDF PDF melifile952083980125667671.pdf PDF PDF melifile291102595903347368.pdf […" at bounding box center [444, 321] width 754 height 257
copy span "[DATE]"
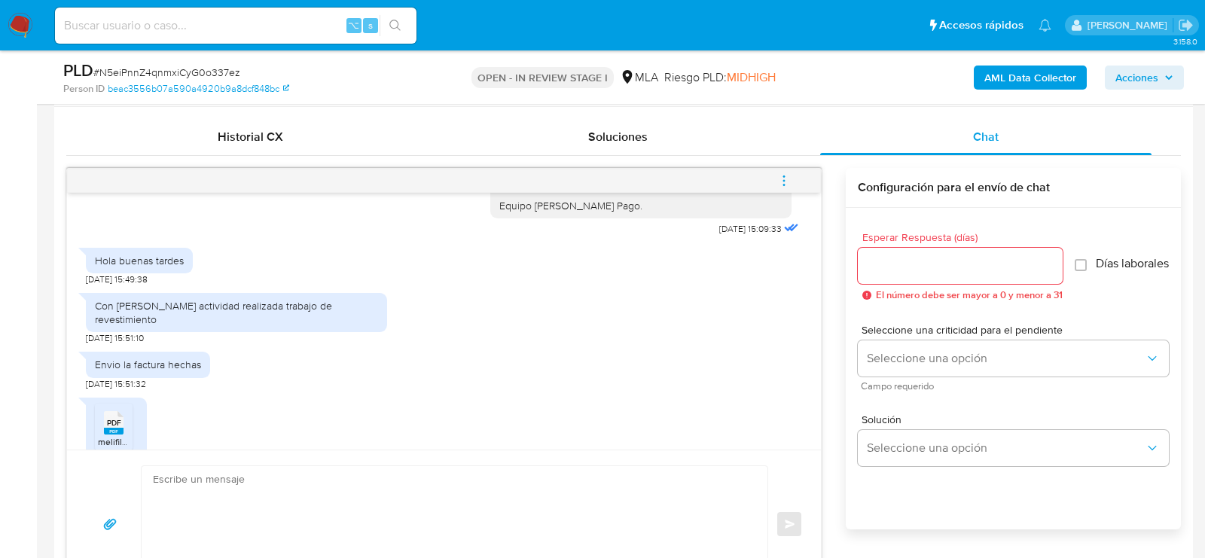
scroll to position [1661, 0]
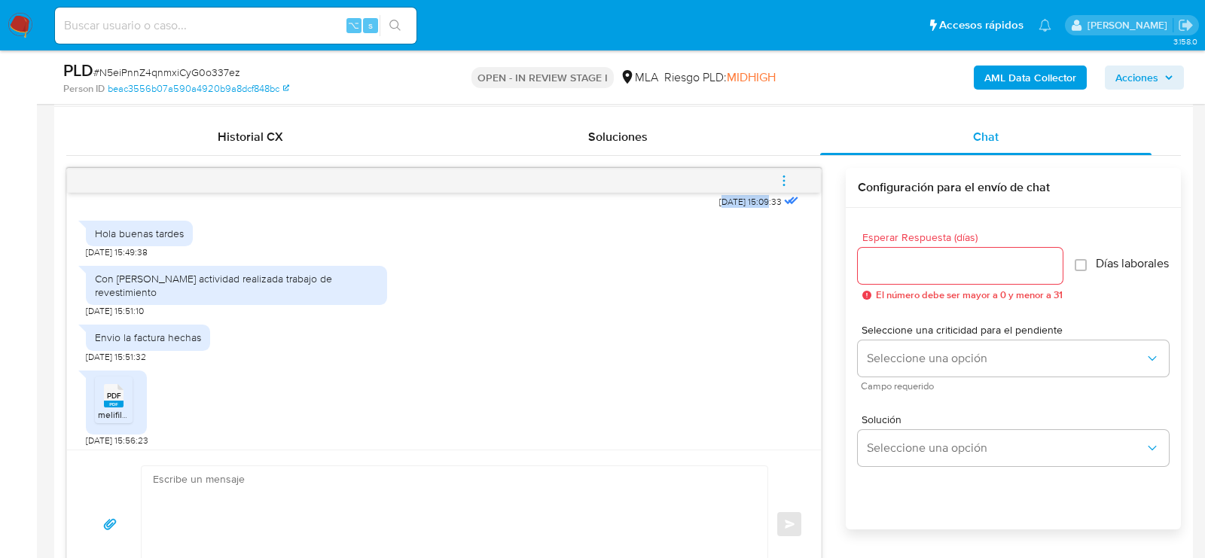
drag, startPoint x: 751, startPoint y: 281, endPoint x: 703, endPoint y: 283, distance: 47.5
click at [719, 208] on span "[DATE] 15:09:33" at bounding box center [750, 202] width 62 height 12
drag, startPoint x: 130, startPoint y: 328, endPoint x: 82, endPoint y: 328, distance: 47.4
click at [82, 328] on div "[DATE] 17:40:56 Hola buenas tardes hay algun número atencion al.cliente para po…" at bounding box center [444, 321] width 754 height 257
copy span "[DATE]"
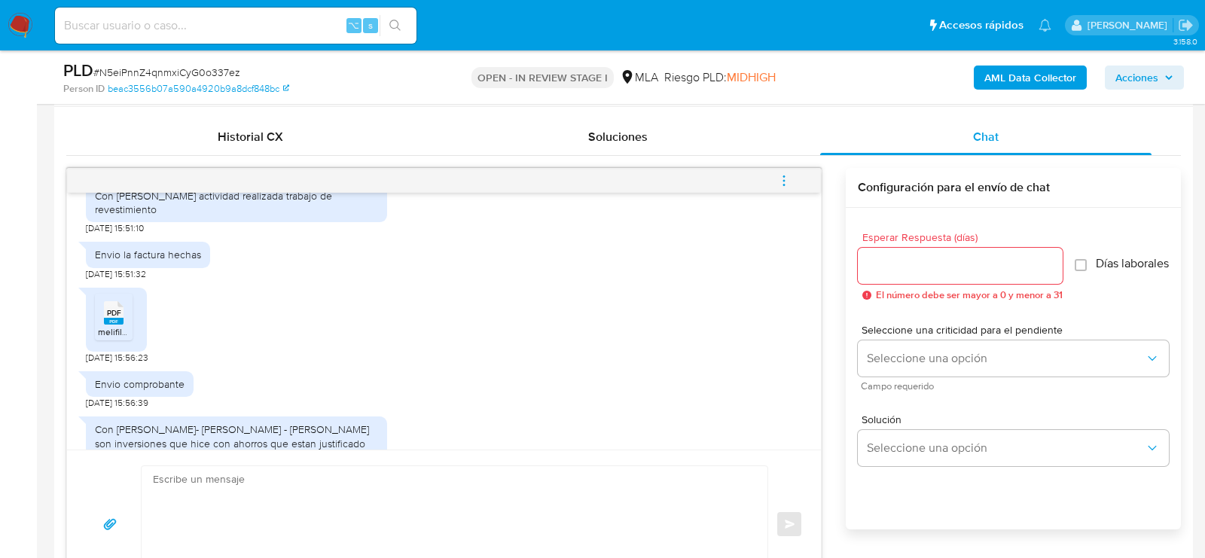
scroll to position [1763, 0]
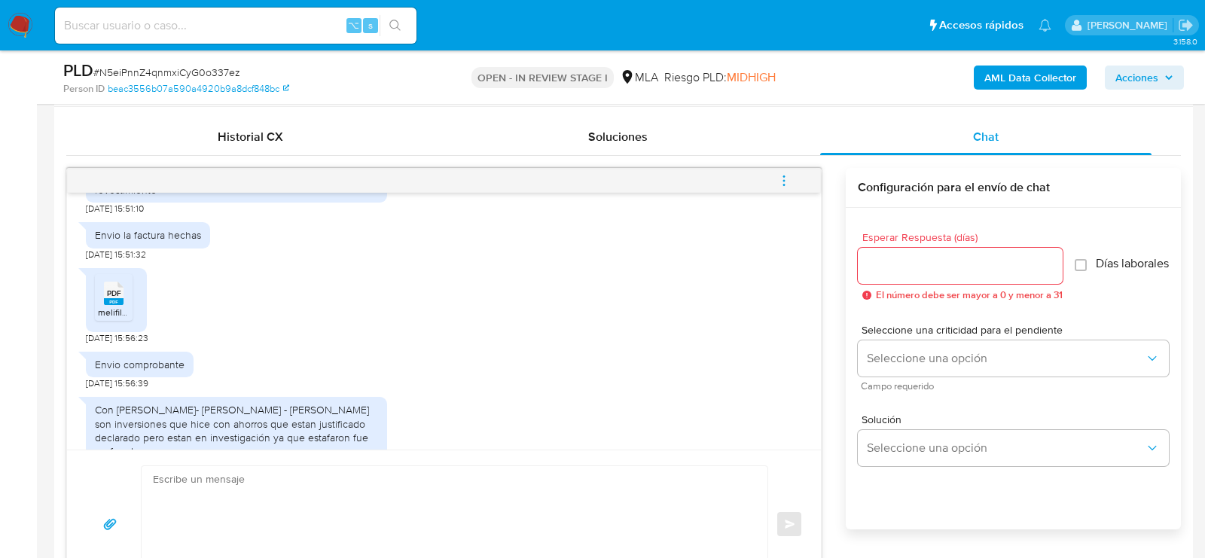
drag, startPoint x: 115, startPoint y: 258, endPoint x: 218, endPoint y: 268, distance: 102.9
click at [218, 197] on div "Con [PERSON_NAME] actividad realizada trabajo de revestimiento" at bounding box center [236, 182] width 283 height 27
copy div "[PERSON_NAME] actividad realizada trabajo de revestimiento"
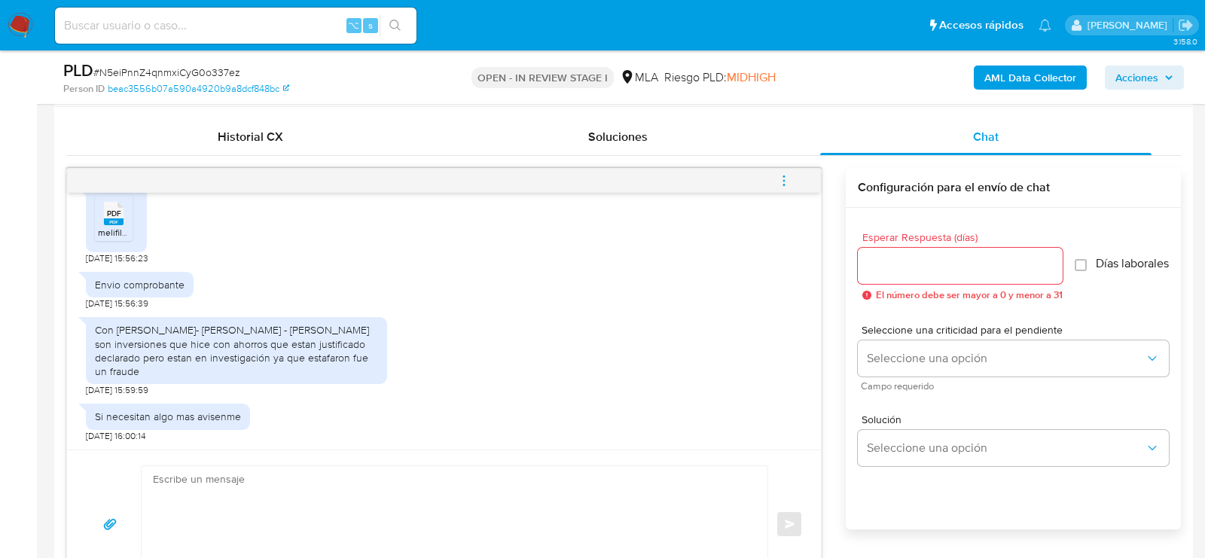
scroll to position [1909, 0]
drag, startPoint x: 117, startPoint y: 343, endPoint x: 342, endPoint y: 357, distance: 224.8
click at [342, 357] on div "Con [PERSON_NAME]- [PERSON_NAME] - [PERSON_NAME] son inversiones que hice con a…" at bounding box center [236, 350] width 283 height 55
copy div "[PERSON_NAME]- [PERSON_NAME] - [PERSON_NAME] son inversiones que hice con ahorr…"
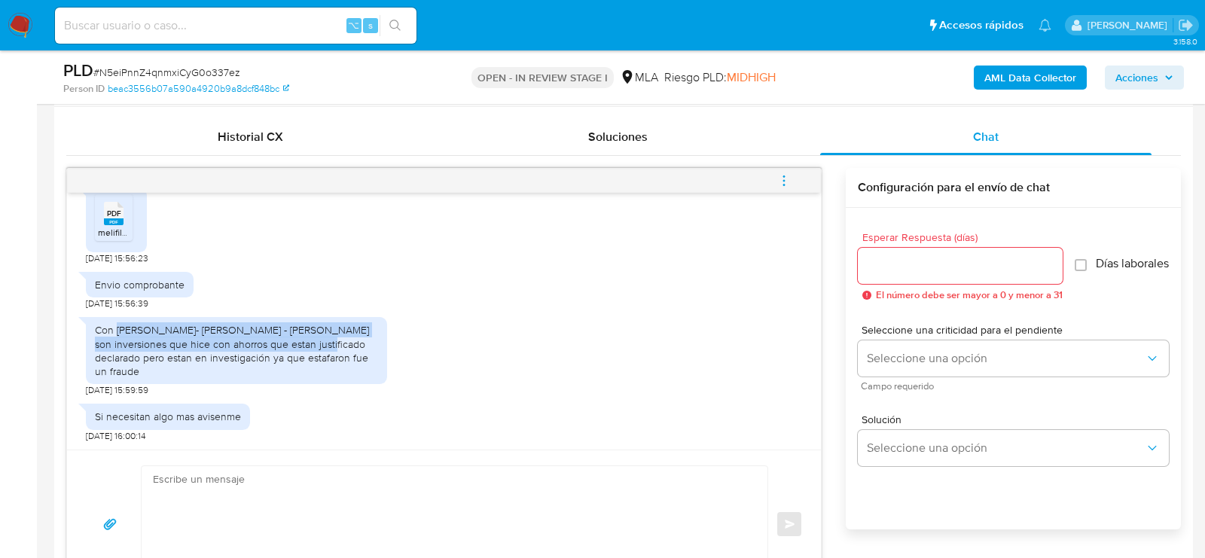
click at [429, 517] on textarea at bounding box center [451, 524] width 596 height 116
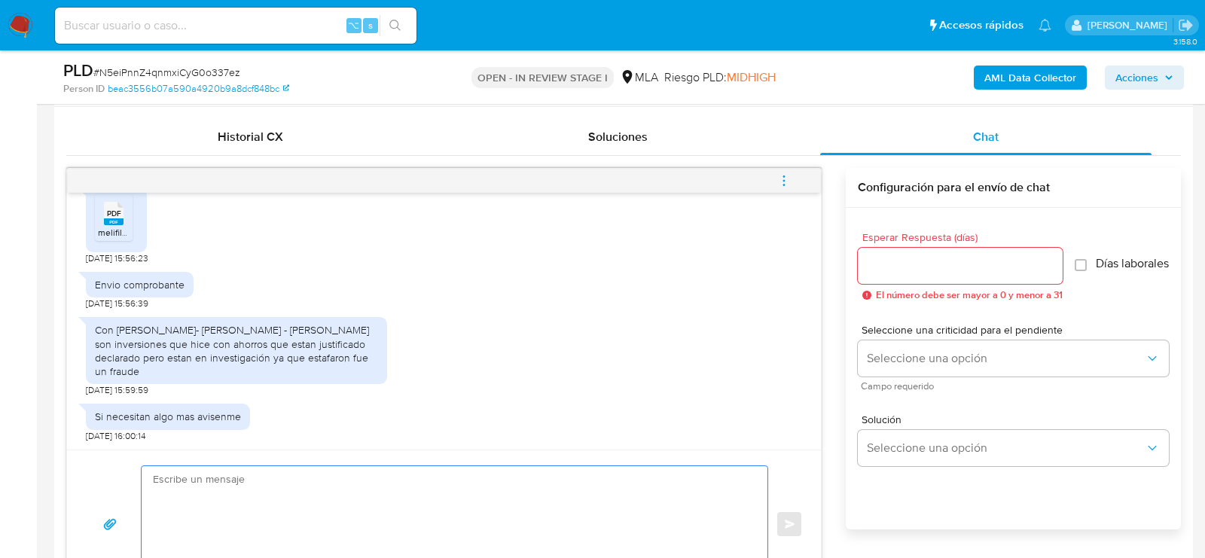
paste textarea "Hola, ¡Muchas gracias por tu respuesta! Confirmamos la recepción de la document…"
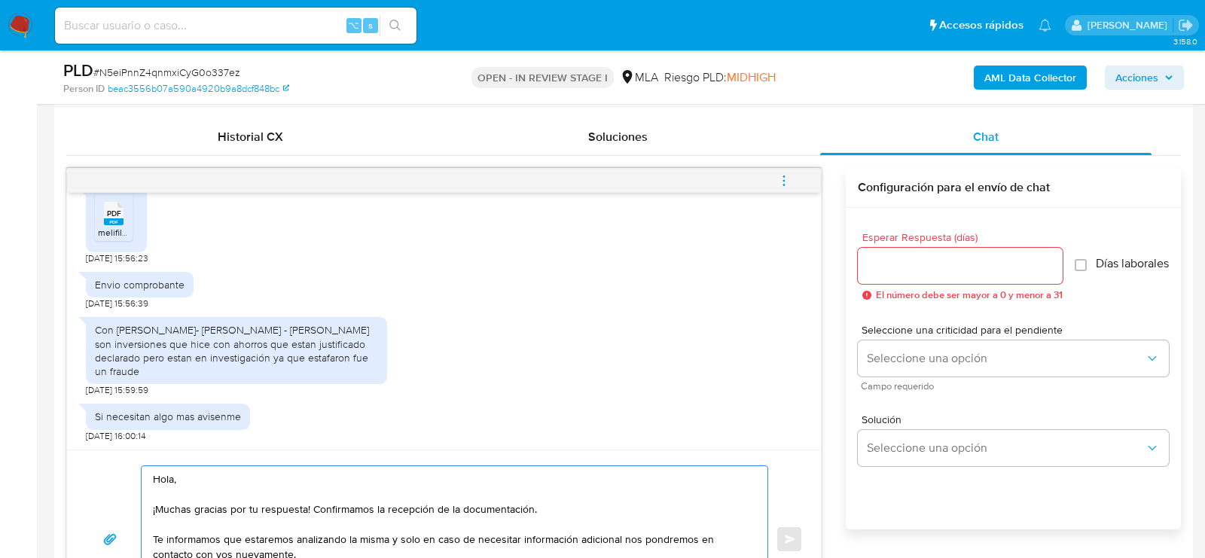
scroll to position [767, 0]
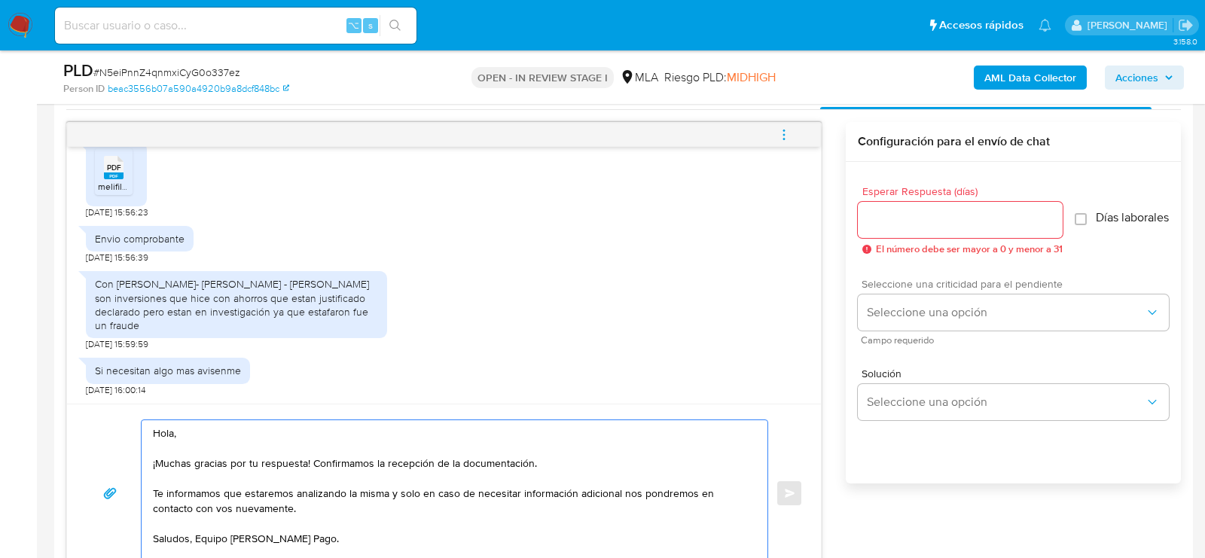
type textarea "Hola, ¡Muchas gracias por tu respuesta! Confirmamos la recepción de la document…"
click at [929, 289] on span "Seleccione una criticidad para el pendiente" at bounding box center [1016, 284] width 311 height 11
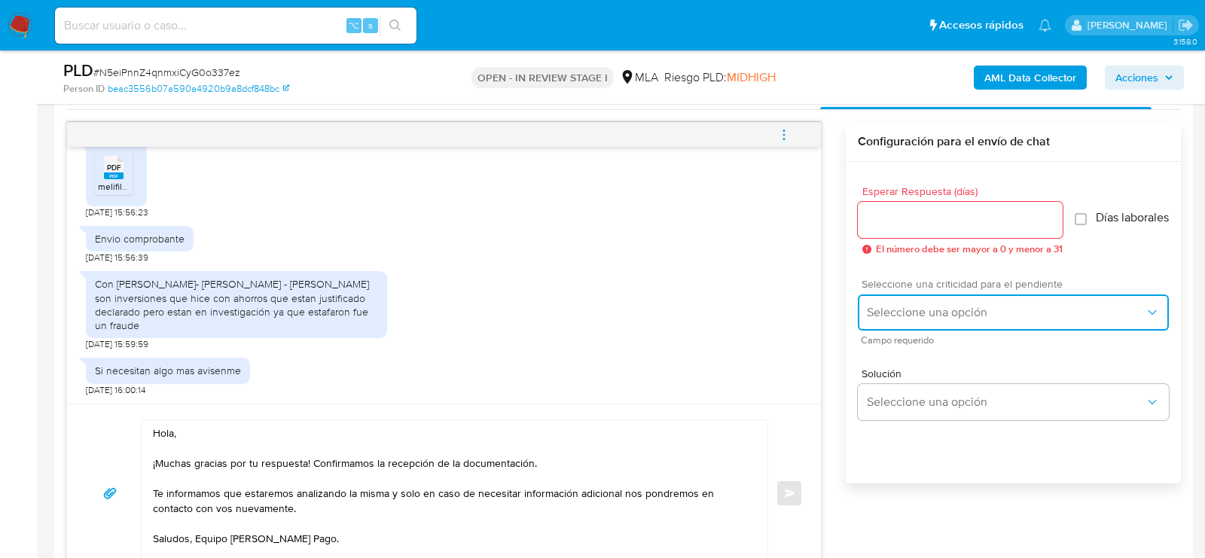
click at [929, 312] on span "Seleccione una opción" at bounding box center [1006, 312] width 278 height 15
click at [926, 349] on div "HIGH" at bounding box center [1010, 344] width 287 height 30
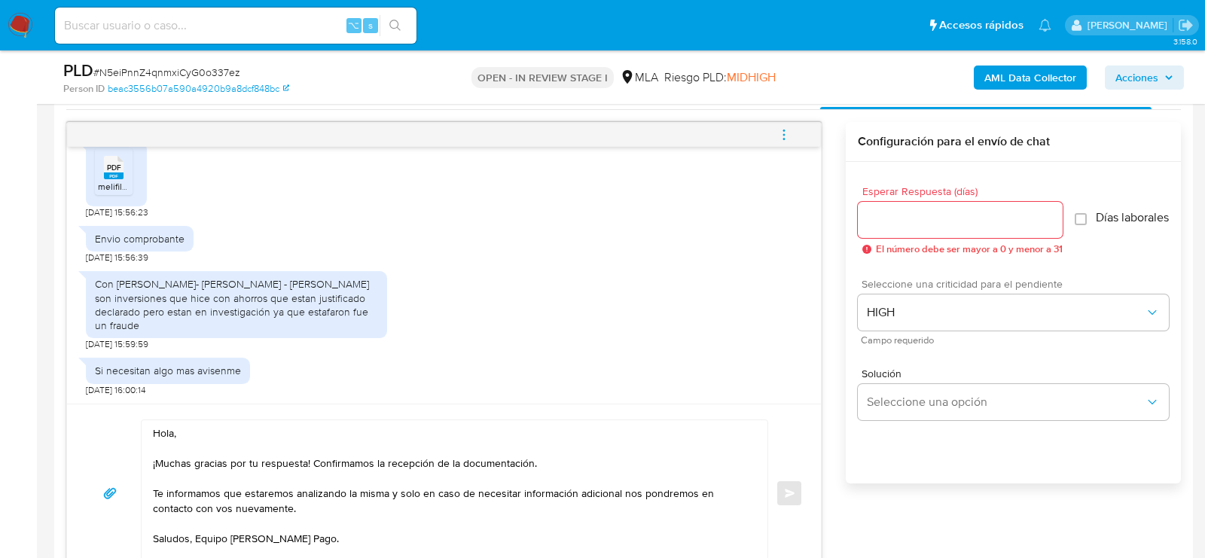
click at [903, 206] on div at bounding box center [960, 220] width 205 height 36
click at [903, 210] on input "Esperar Respuesta (días)" at bounding box center [960, 220] width 205 height 20
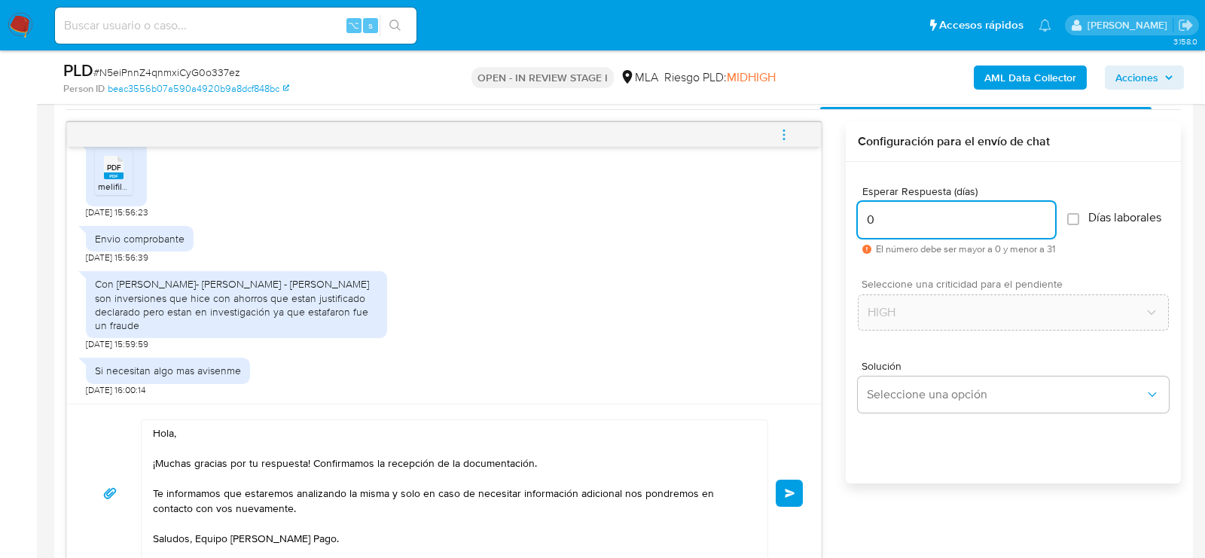
type input "0"
click at [217, 67] on span "# N5eiPnnZ4qnmxiCyG0o337ez" at bounding box center [166, 72] width 147 height 15
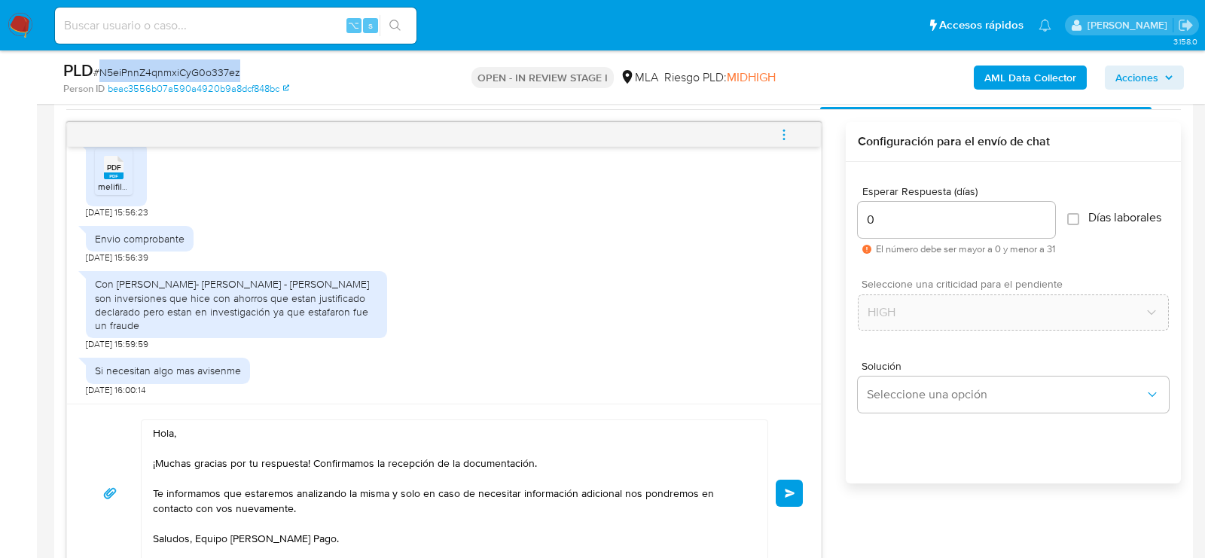
click at [217, 67] on span "# N5eiPnnZ4qnmxiCyG0o337ez" at bounding box center [166, 72] width 147 height 15
copy span "N5eiPnnZ4qnmxiCyG0o337ez"
click at [783, 485] on button "Enviar" at bounding box center [789, 493] width 27 height 27
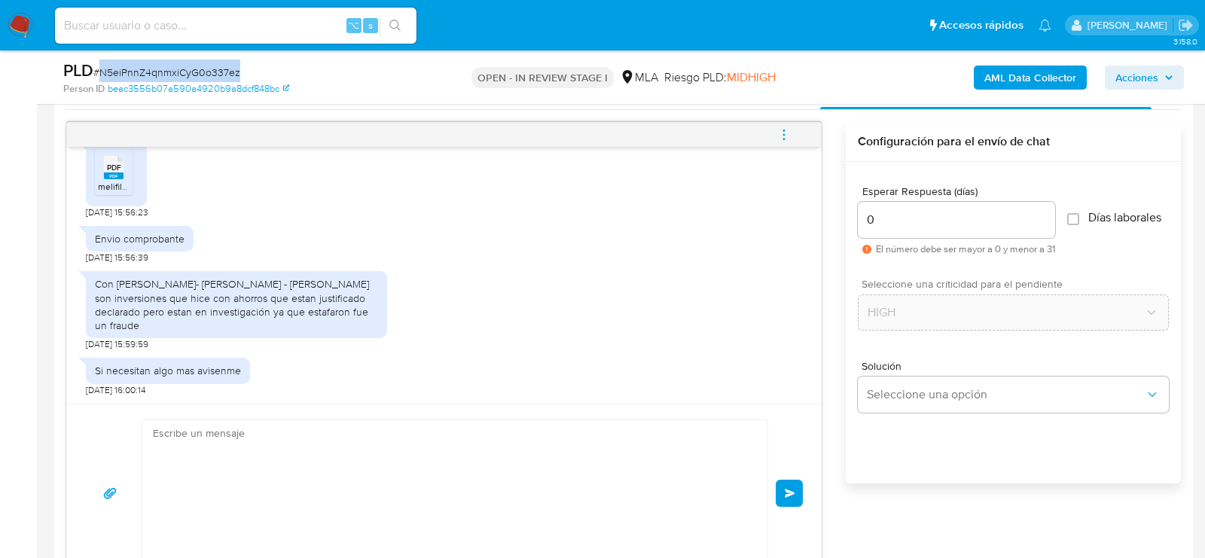
scroll to position [2120, 0]
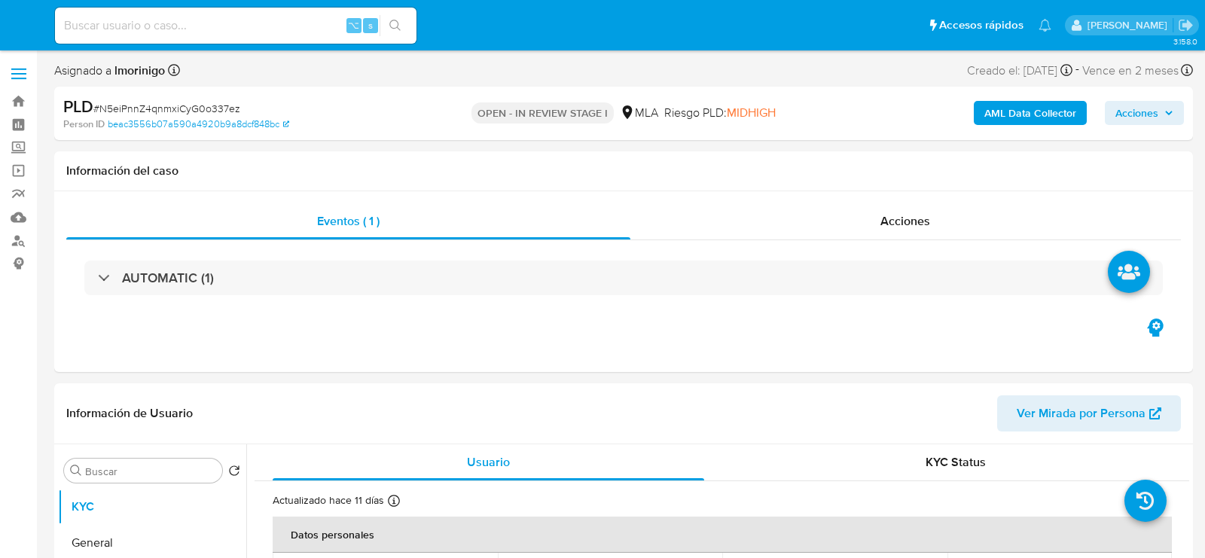
select select "10"
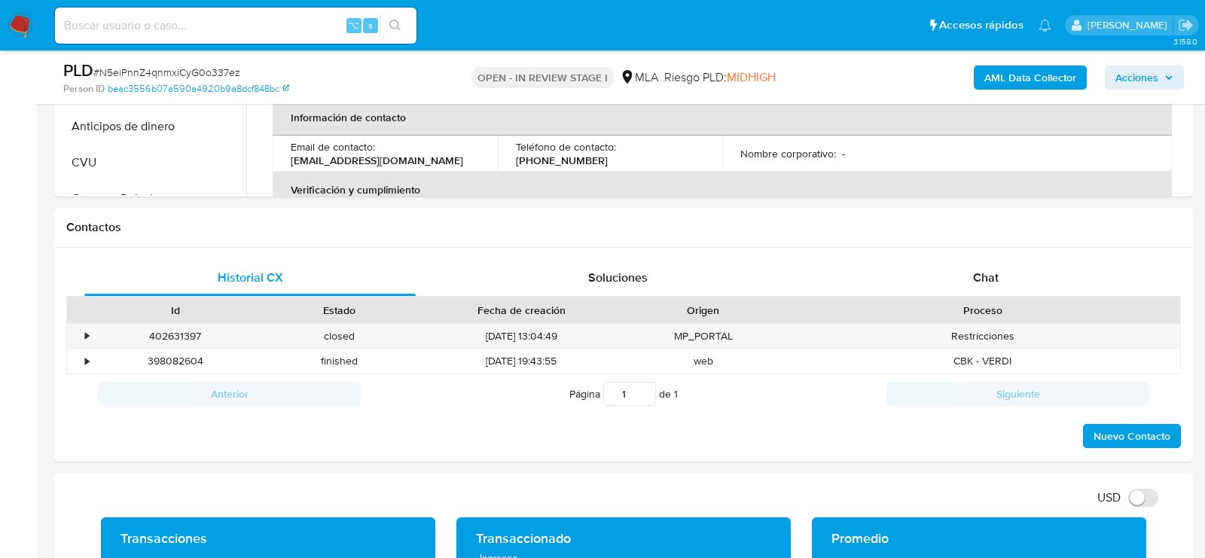
scroll to position [653, 0]
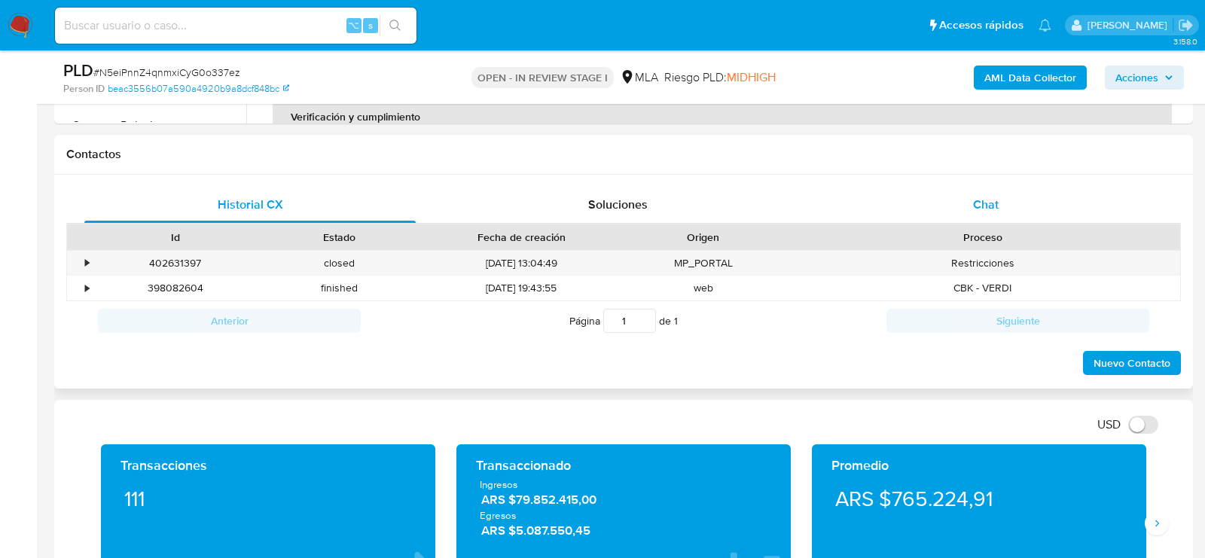
click at [1055, 208] on div "Chat" at bounding box center [985, 205] width 331 height 36
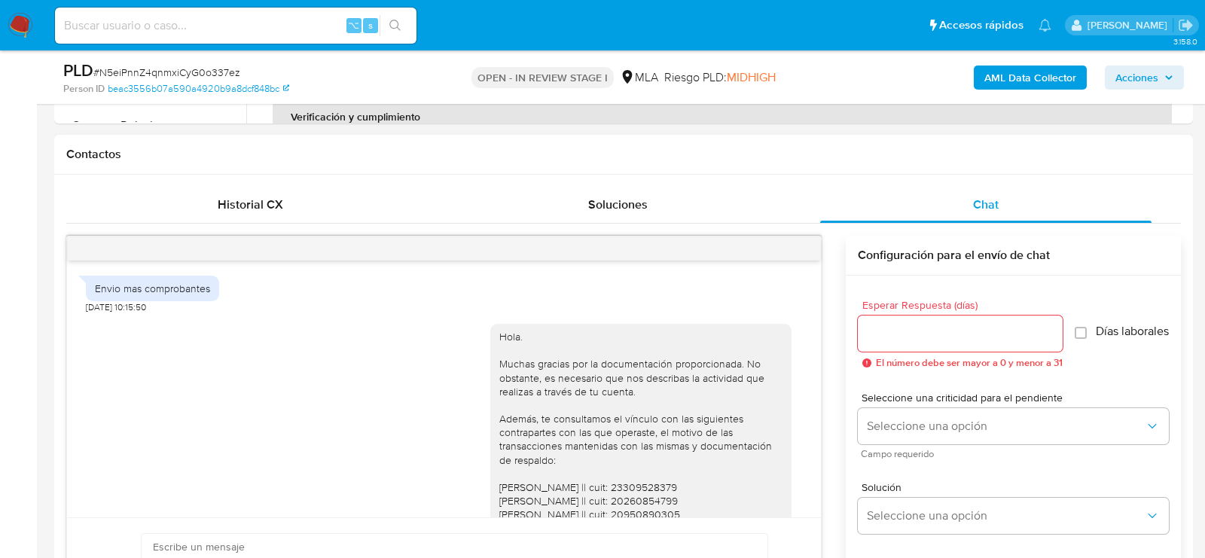
scroll to position [877, 0]
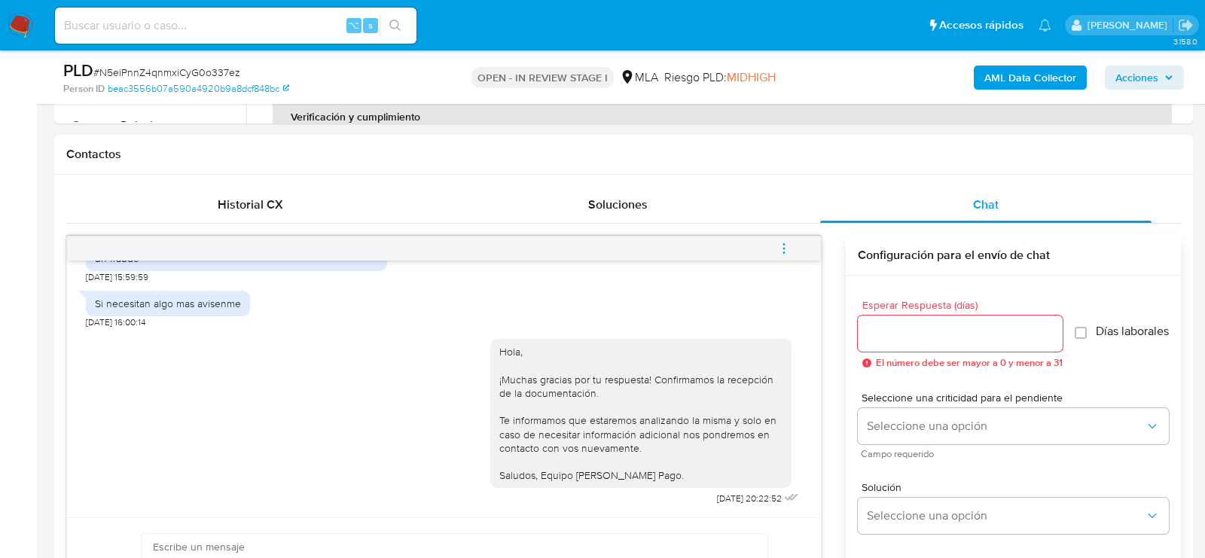
click at [788, 245] on icon "menu-action" at bounding box center [784, 249] width 14 height 14
click at [713, 212] on li "Cerrar conversación" at bounding box center [682, 217] width 154 height 27
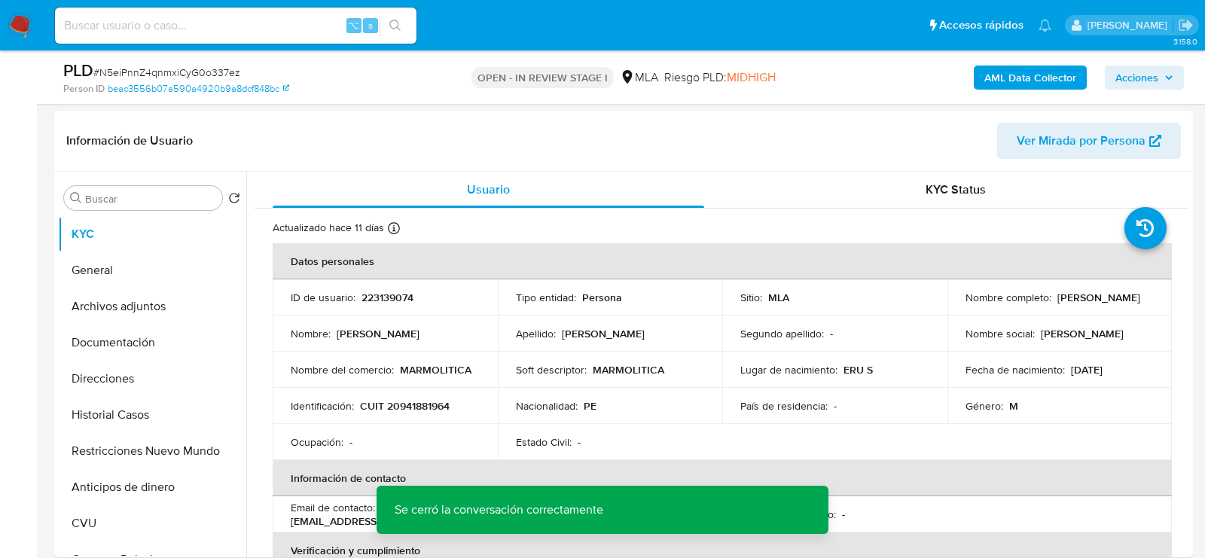
scroll to position [230, 0]
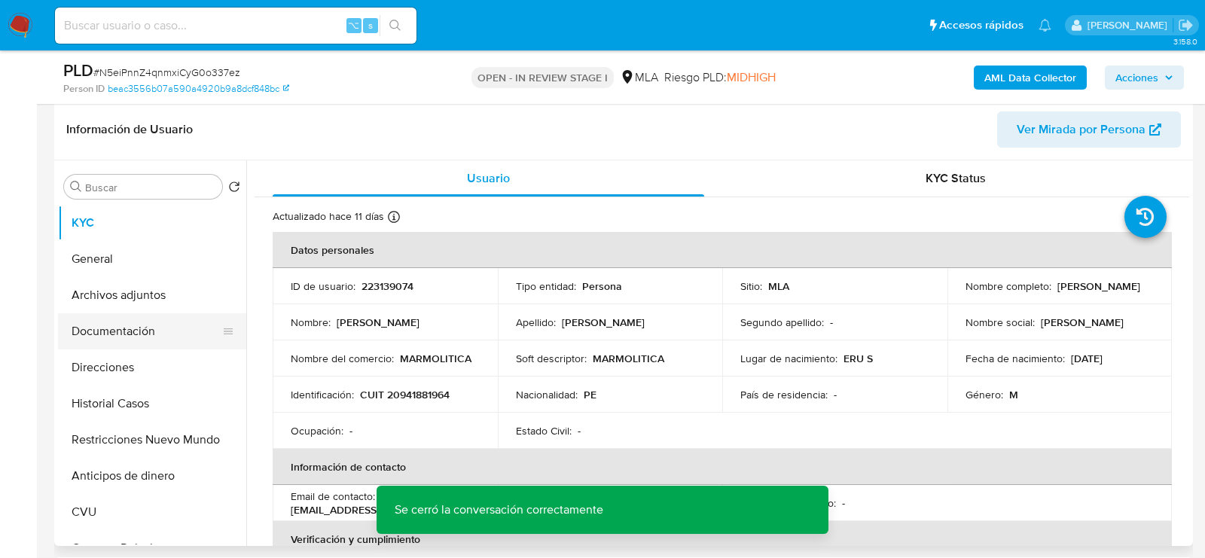
click at [92, 317] on button "Documentación" at bounding box center [146, 331] width 176 height 36
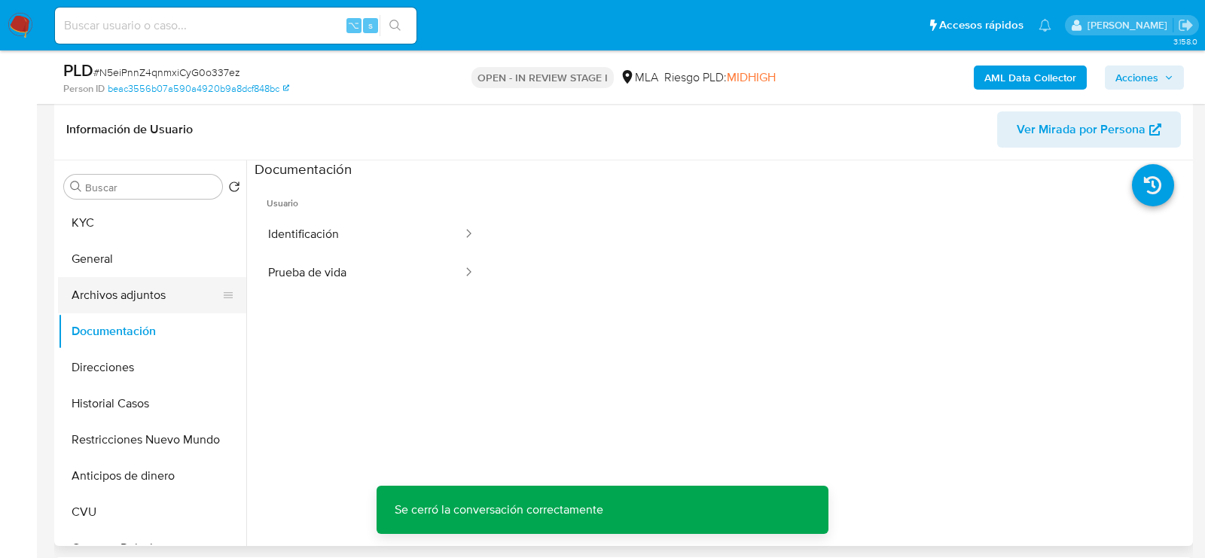
click at [111, 293] on button "Archivos adjuntos" at bounding box center [146, 295] width 176 height 36
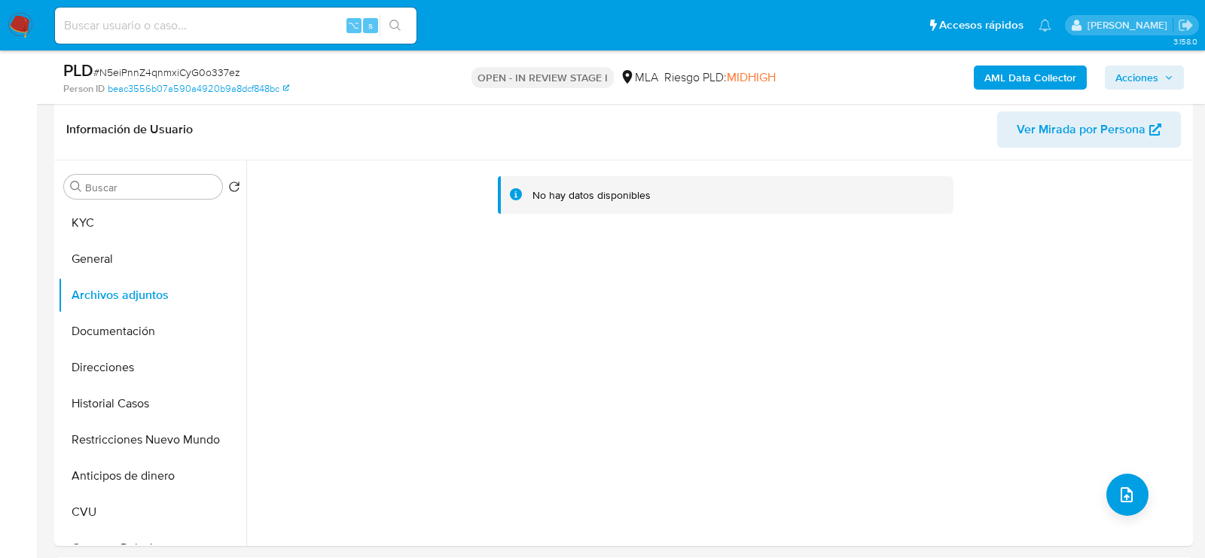
click at [1007, 78] on b "AML Data Collector" at bounding box center [1030, 78] width 92 height 24
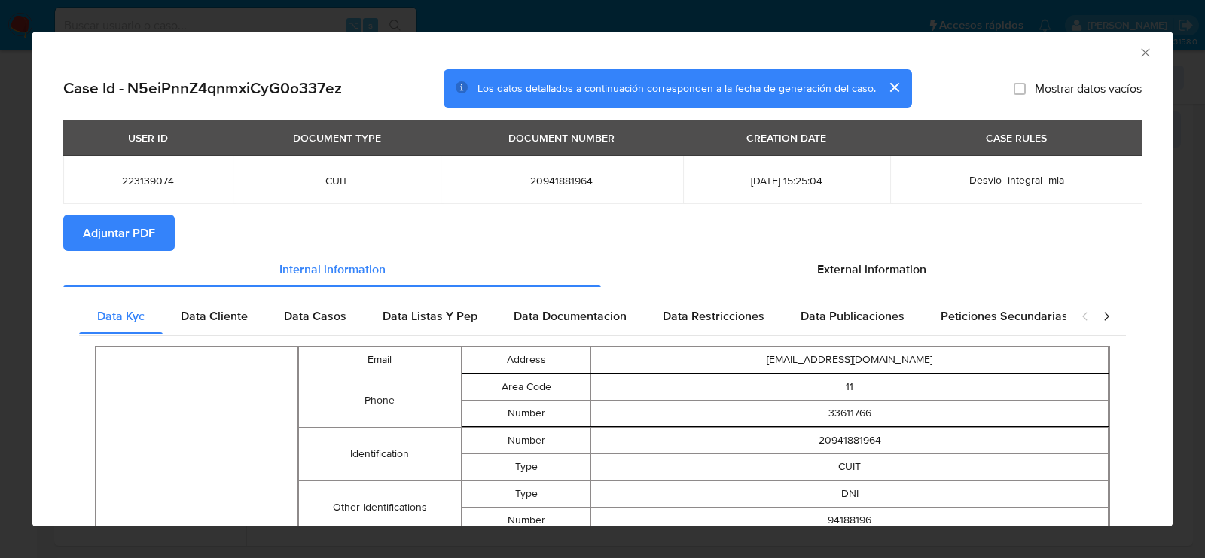
click at [132, 221] on span "Adjuntar PDF" at bounding box center [119, 232] width 72 height 33
click at [1146, 49] on icon "Cerrar ventana" at bounding box center [1145, 52] width 15 height 15
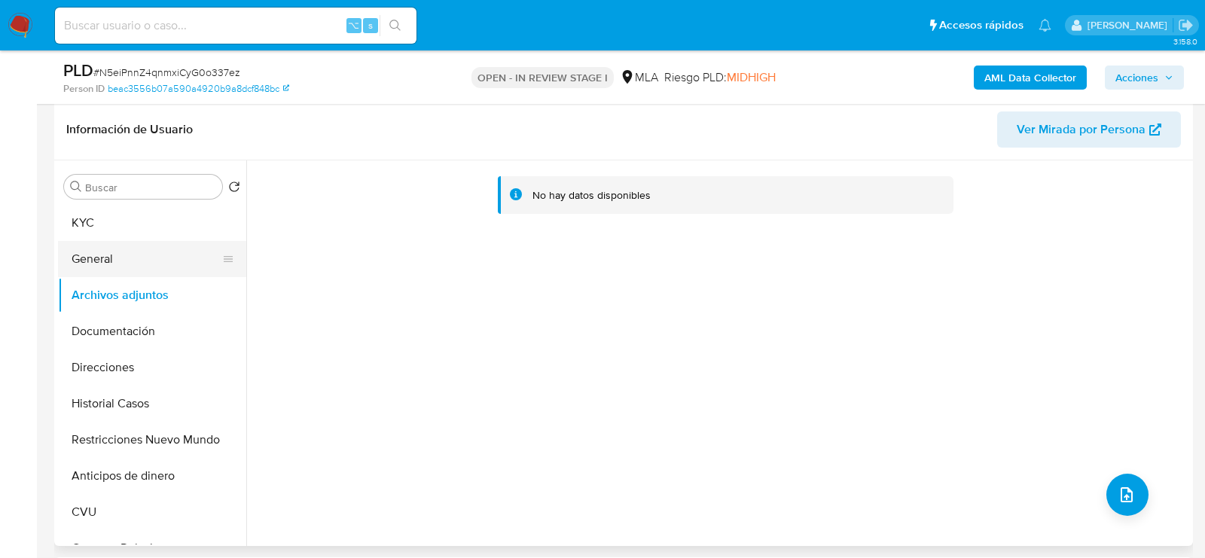
click at [136, 265] on button "General" at bounding box center [146, 259] width 176 height 36
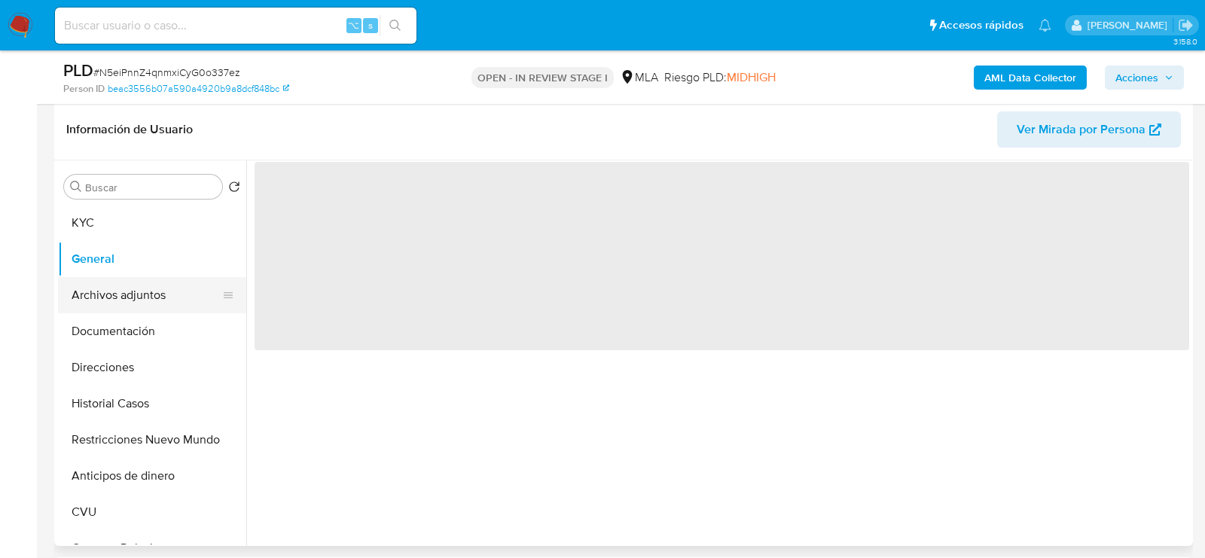
click at [136, 288] on button "Archivos adjuntos" at bounding box center [146, 295] width 176 height 36
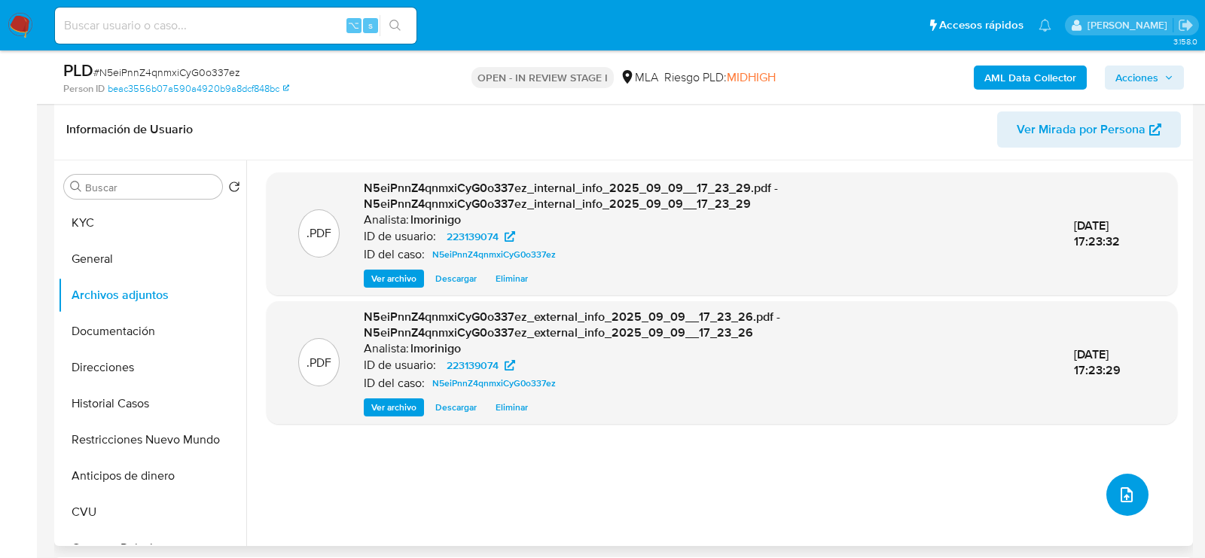
click at [1123, 490] on icon "upload-file" at bounding box center [1126, 495] width 18 height 18
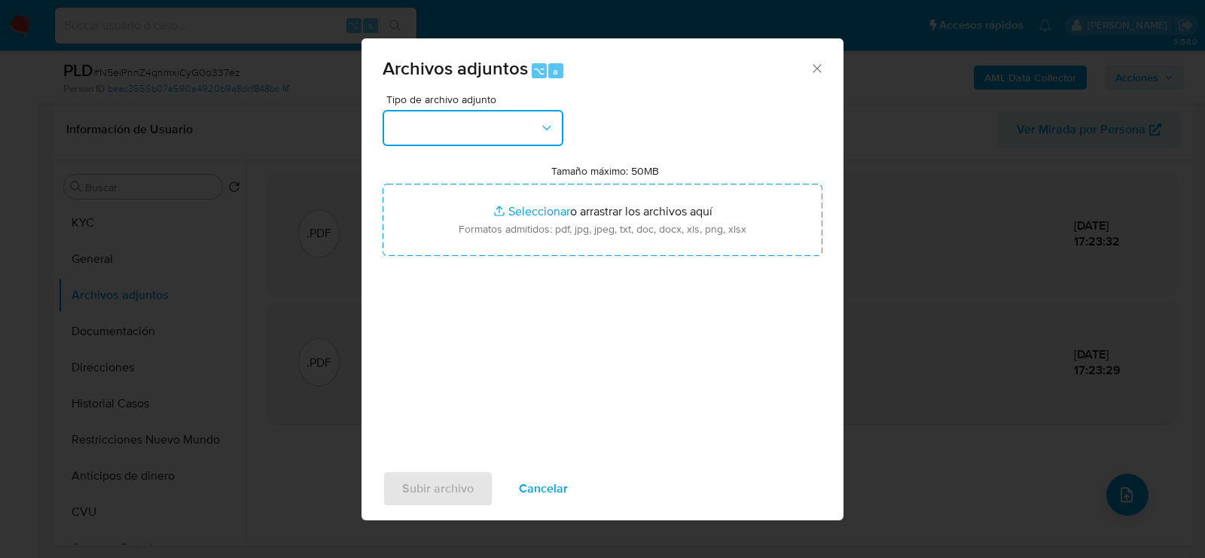
click at [516, 134] on button "button" at bounding box center [473, 128] width 181 height 36
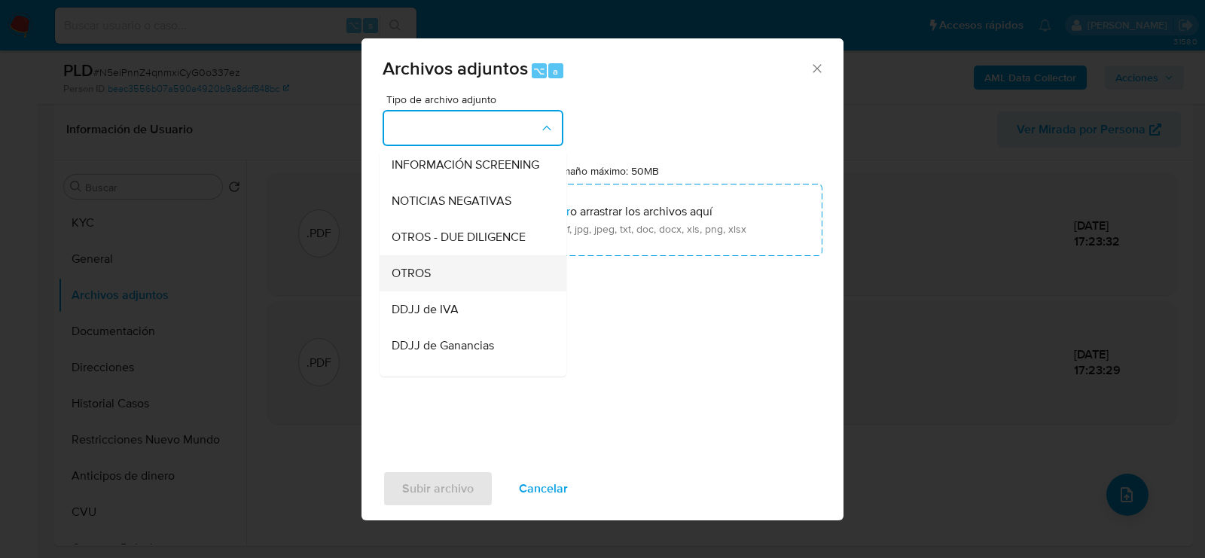
scroll to position [187, 0]
click at [481, 273] on div "OTROS" at bounding box center [469, 271] width 154 height 36
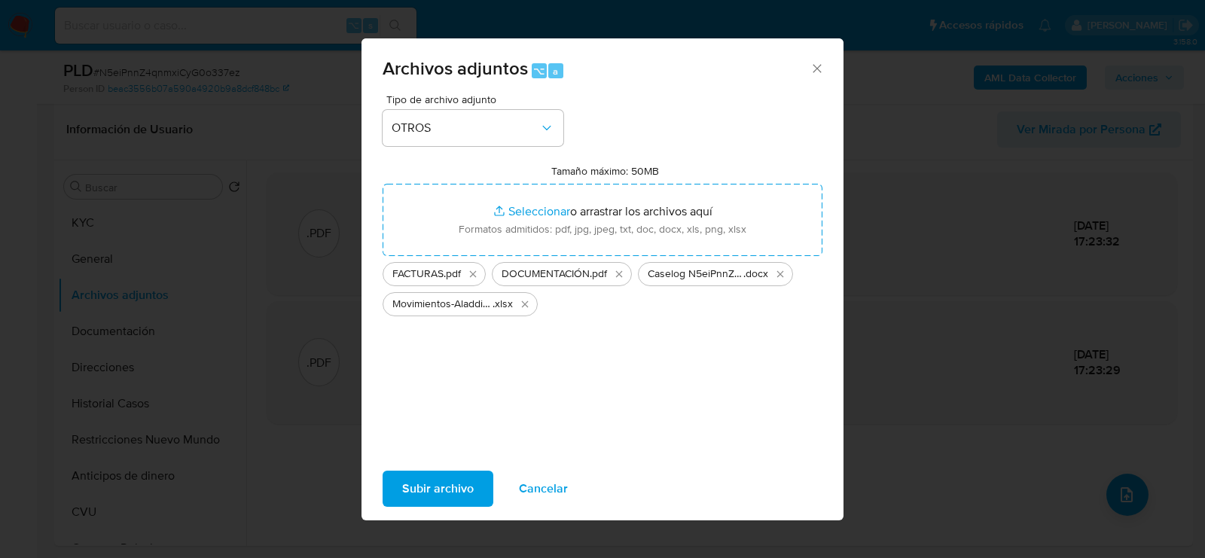
click at [447, 483] on span "Subir archivo" at bounding box center [438, 488] width 72 height 33
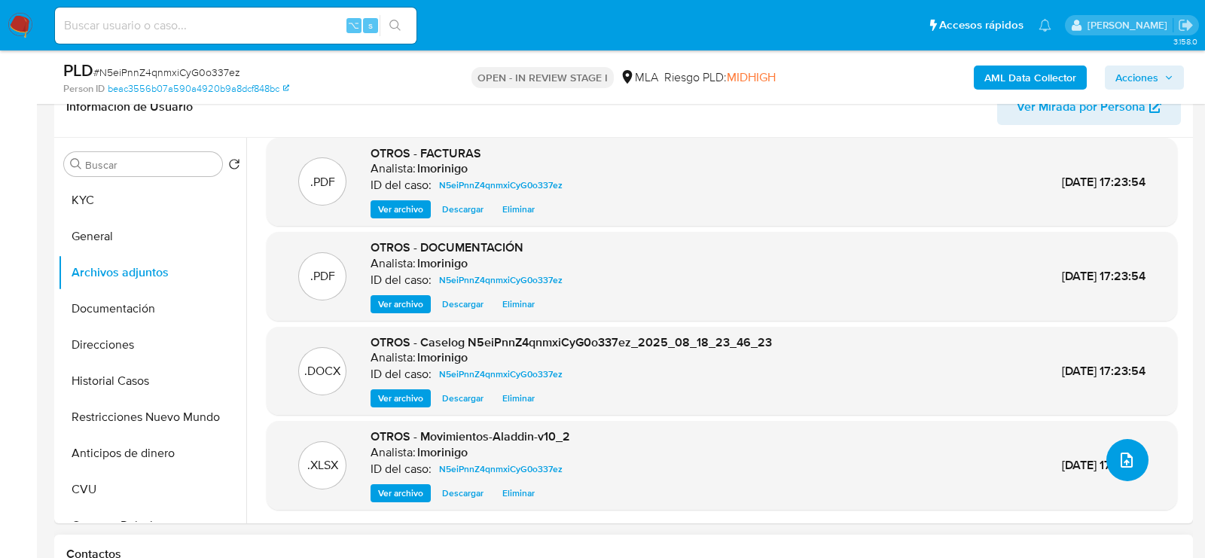
scroll to position [251, 0]
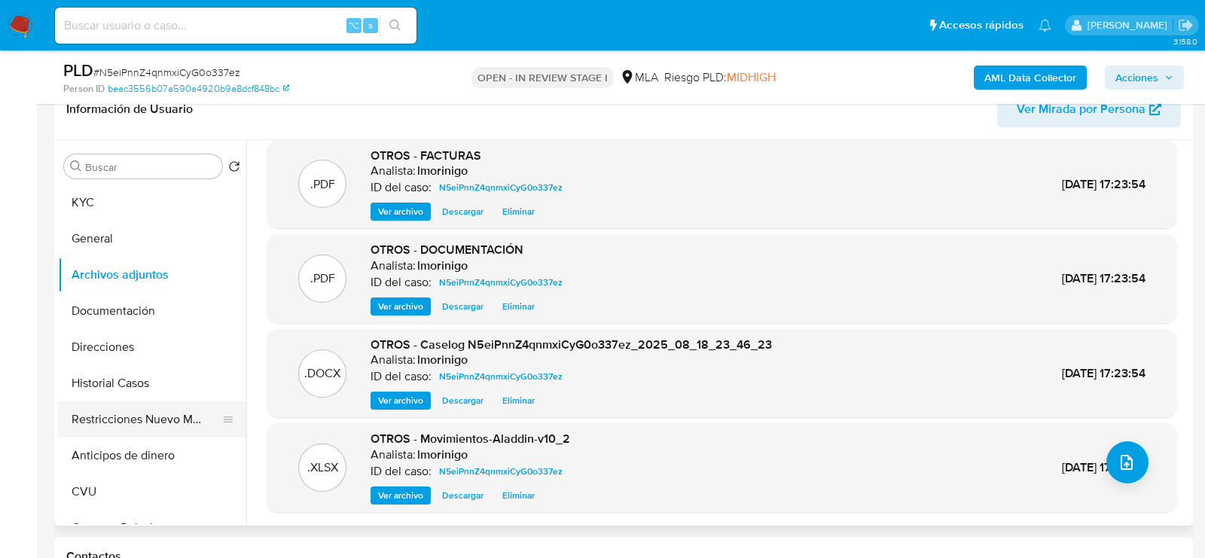
click at [93, 413] on button "Restricciones Nuevo Mundo" at bounding box center [146, 419] width 176 height 36
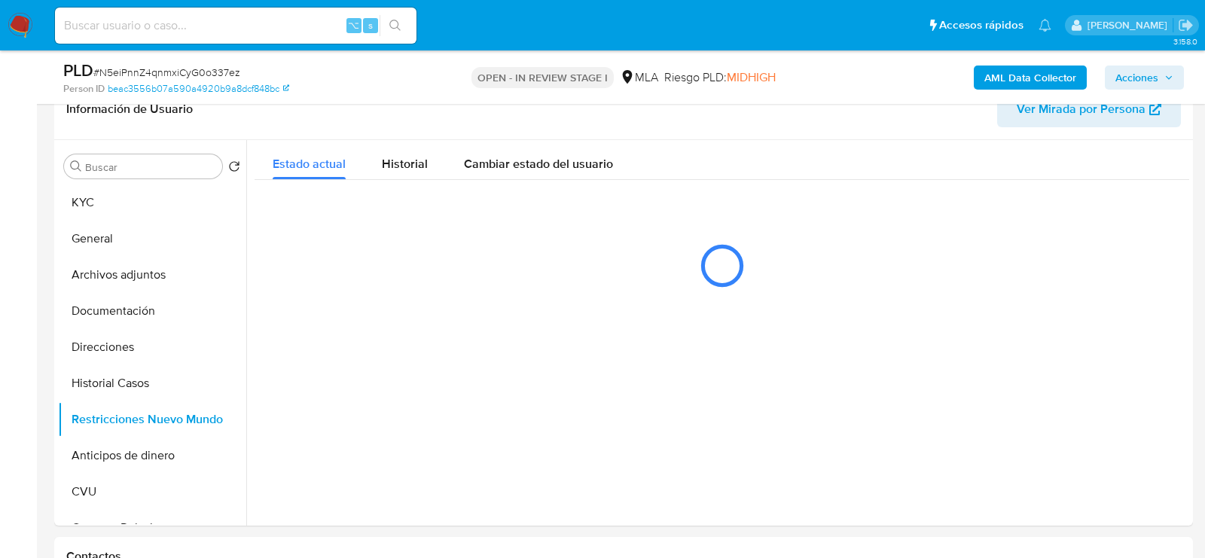
click at [1174, 74] on button "Acciones" at bounding box center [1144, 78] width 79 height 24
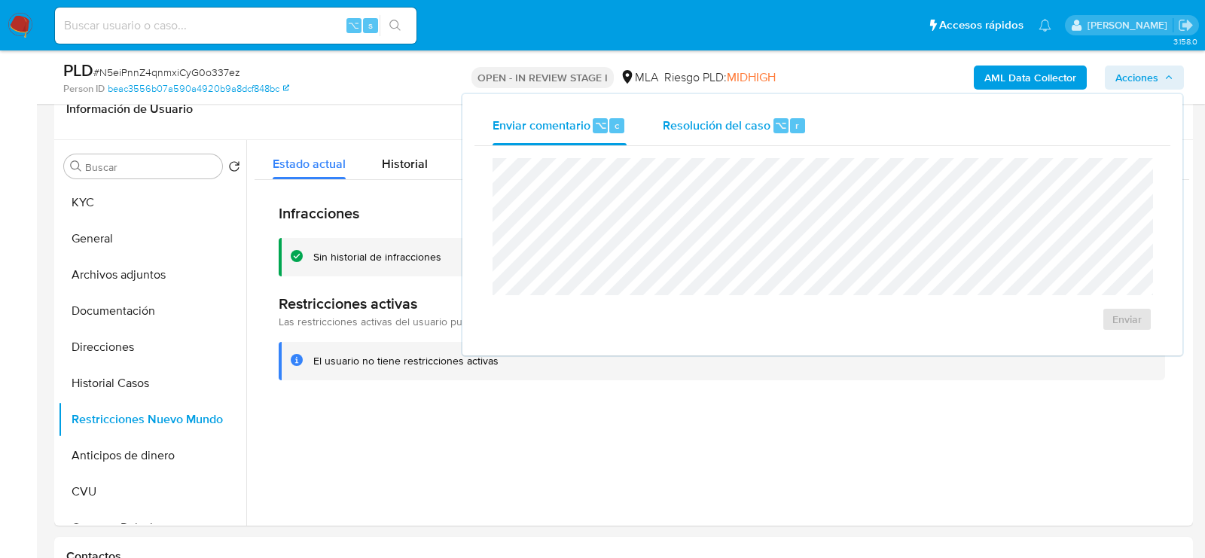
click at [795, 131] on span "r" at bounding box center [797, 125] width 4 height 14
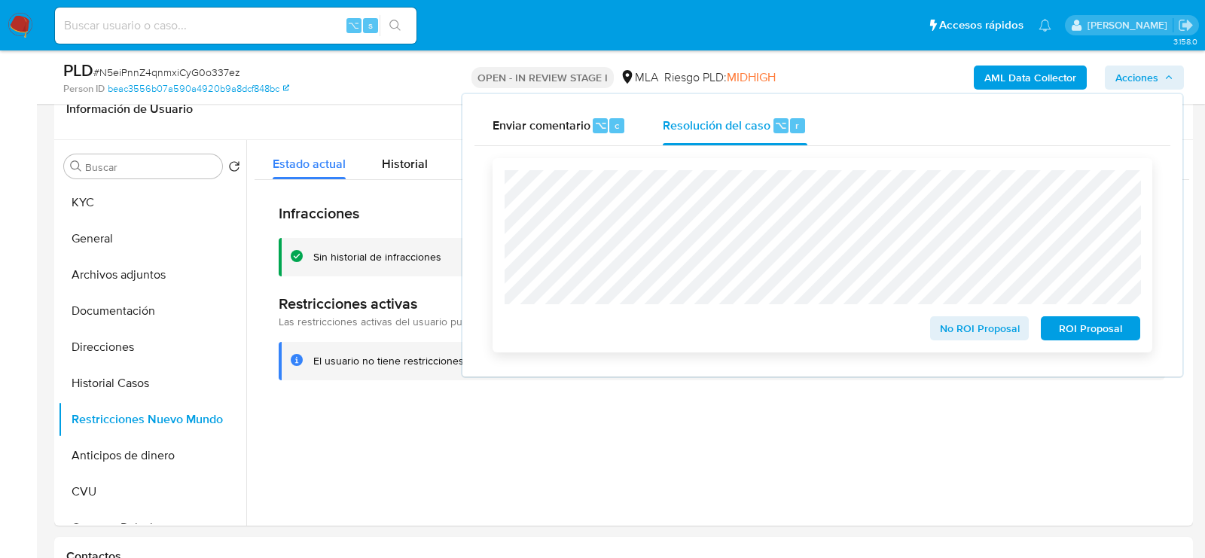
drag, startPoint x: 959, startPoint y: 330, endPoint x: 800, endPoint y: 325, distance: 158.2
click at [800, 325] on div "No ROI Proposal ROI Proposal" at bounding box center [821, 325] width 635 height 30
click at [123, 273] on button "Archivos adjuntos" at bounding box center [146, 275] width 176 height 36
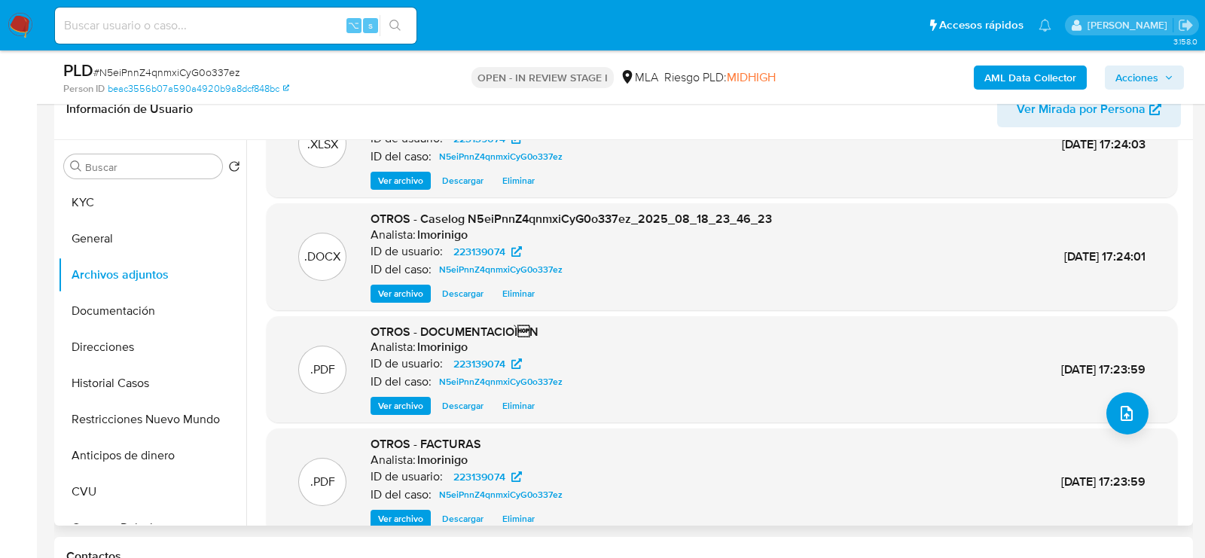
scroll to position [126, 0]
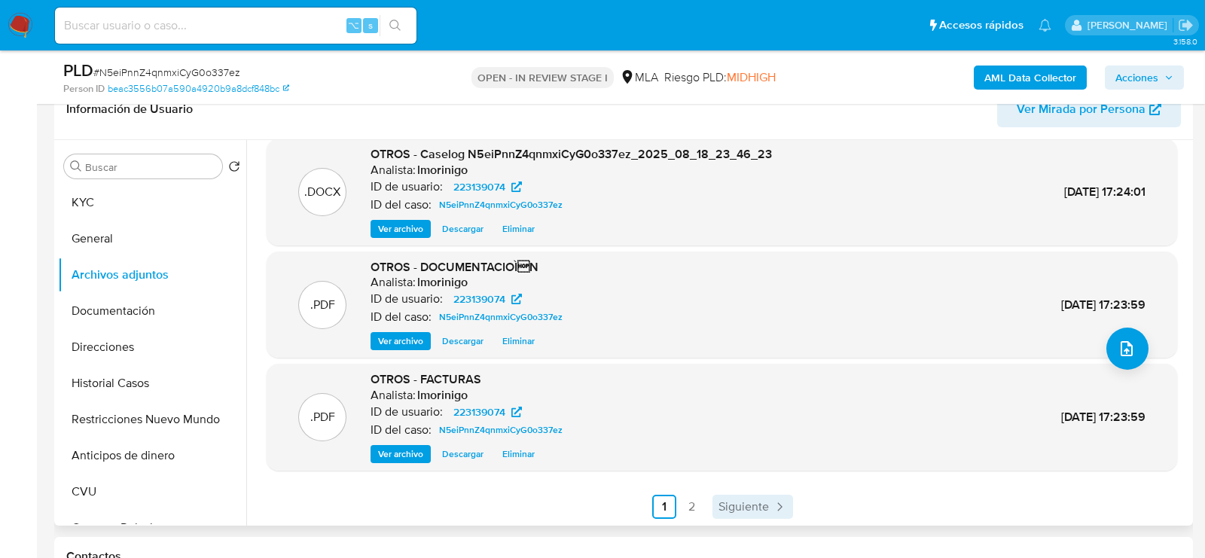
click at [740, 501] on span "Siguiente" at bounding box center [743, 507] width 50 height 12
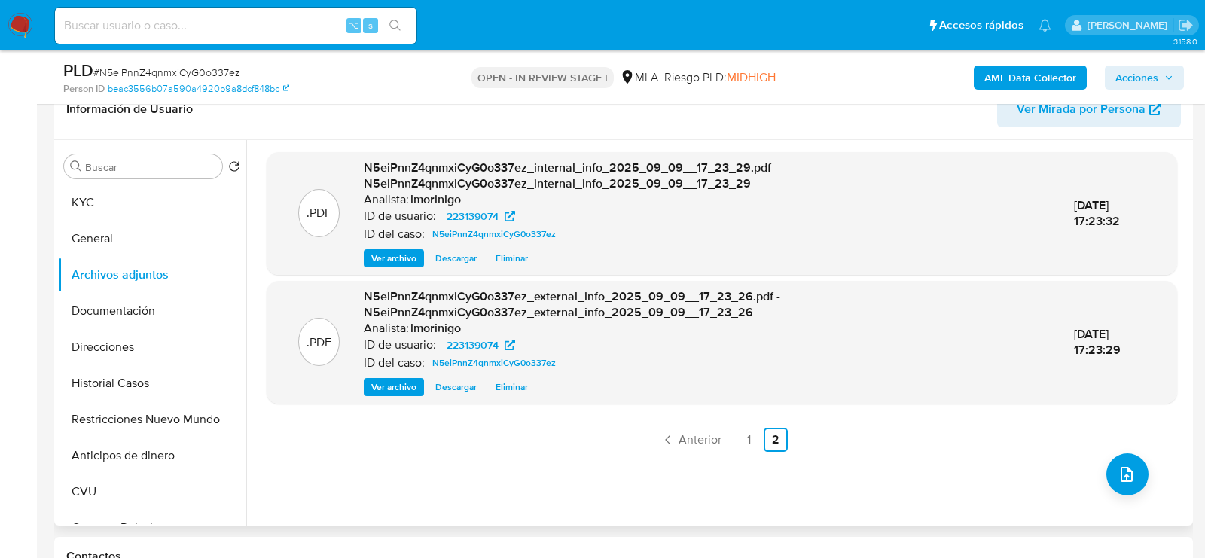
click at [1129, 75] on span "Acciones" at bounding box center [1136, 78] width 43 height 24
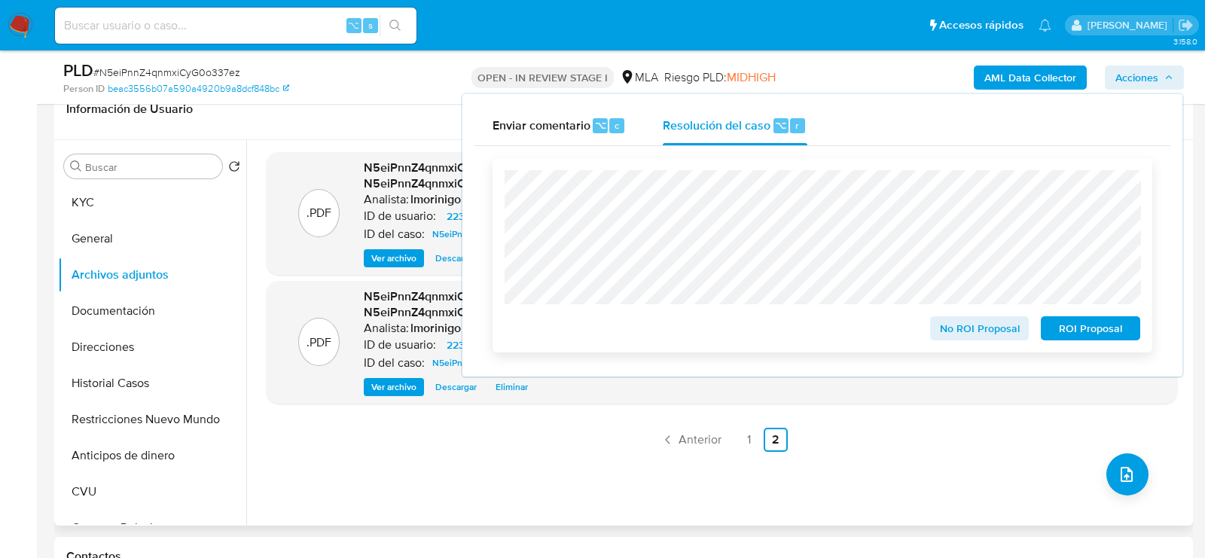
click at [980, 319] on span "No ROI Proposal" at bounding box center [979, 328] width 78 height 21
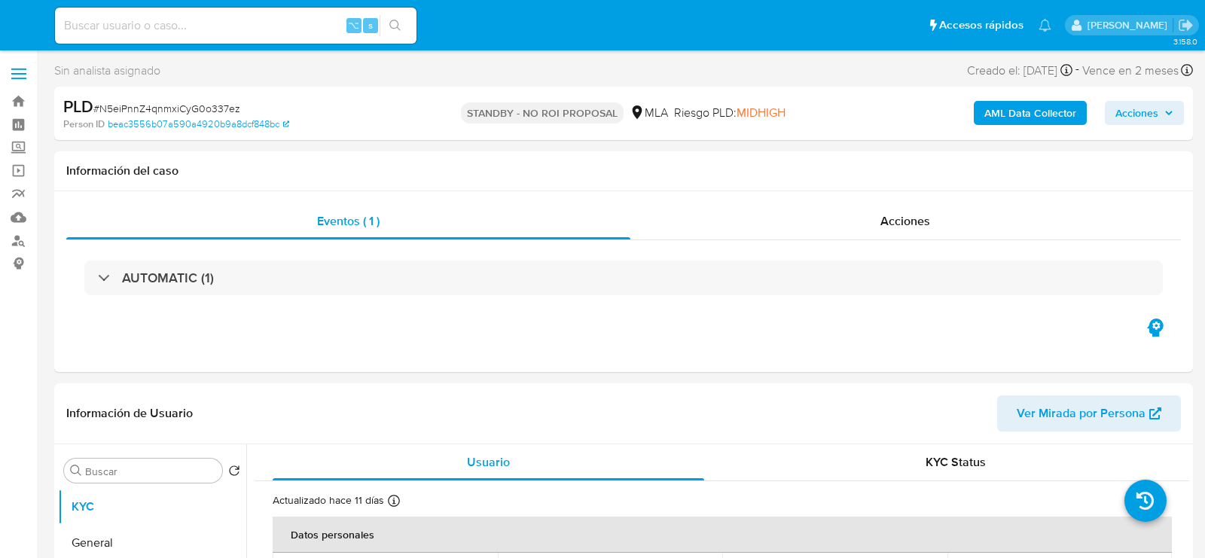
select select "10"
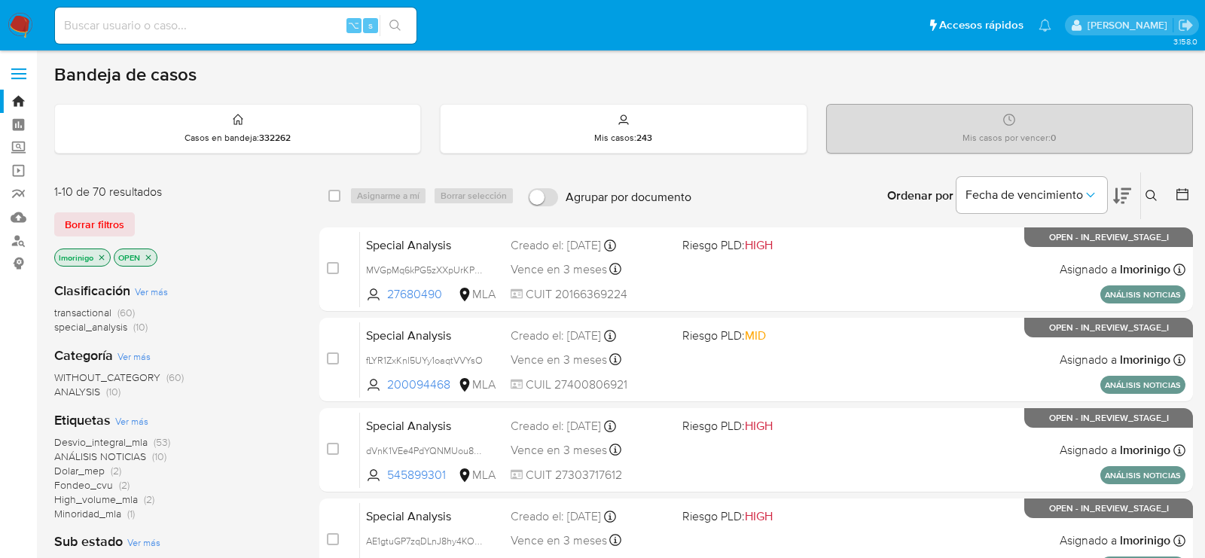
click at [196, 20] on input at bounding box center [235, 26] width 361 height 20
paste input "SHs1TM0IBHPSP1Ei8xgtQ9kV"
type input "SHs1TM0IBHPSP1Ei8xgtQ9kV"
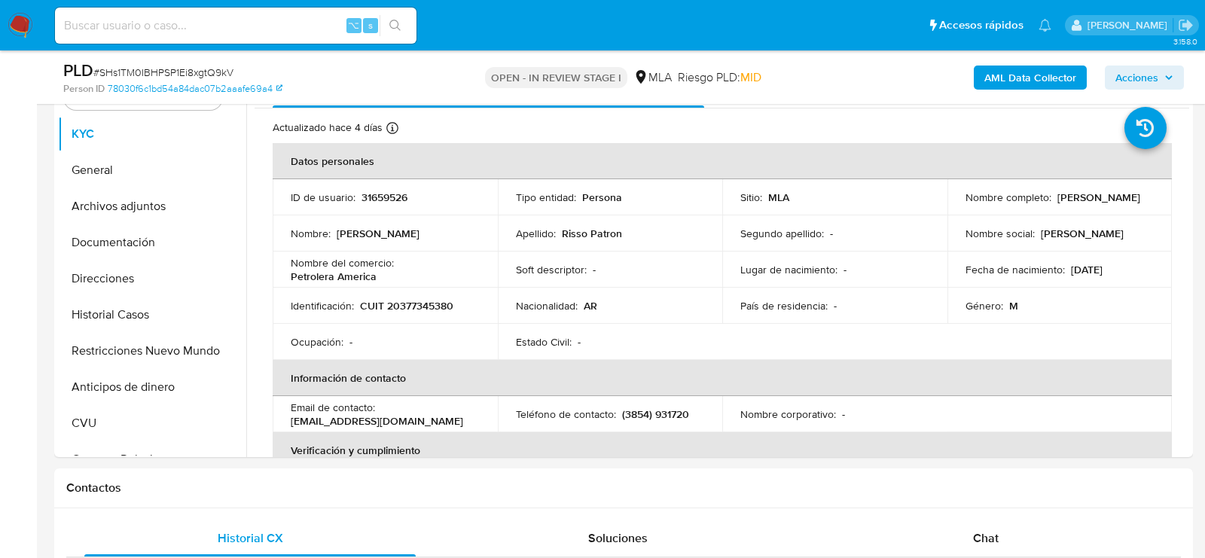
scroll to position [322, 0]
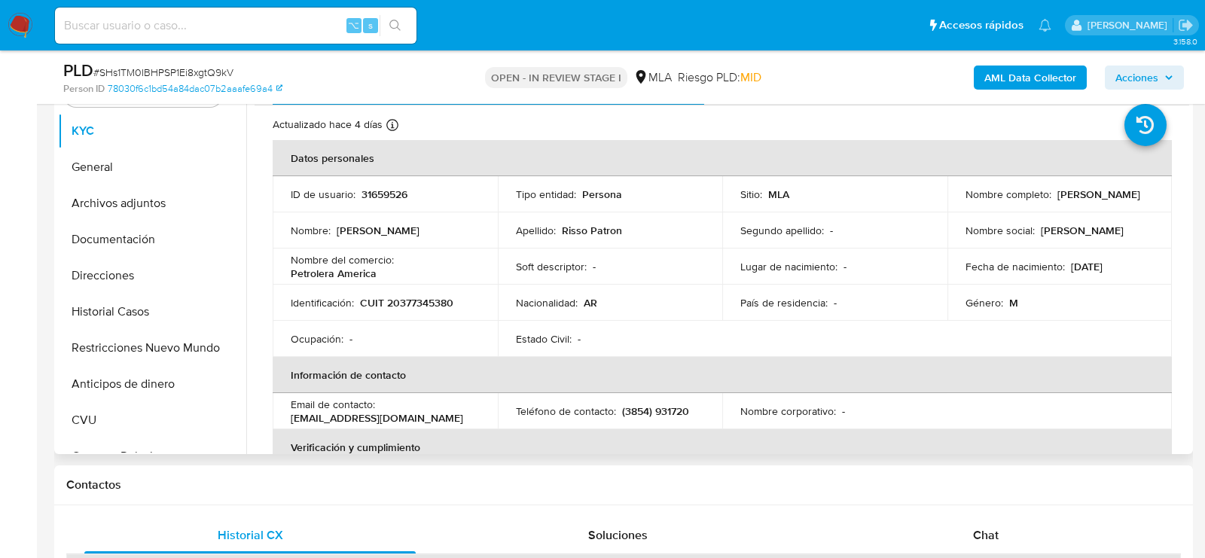
select select "10"
click at [389, 187] on p "31659526" at bounding box center [384, 194] width 46 height 14
copy p "31659526"
click at [142, 203] on button "Archivos adjuntos" at bounding box center [146, 203] width 176 height 36
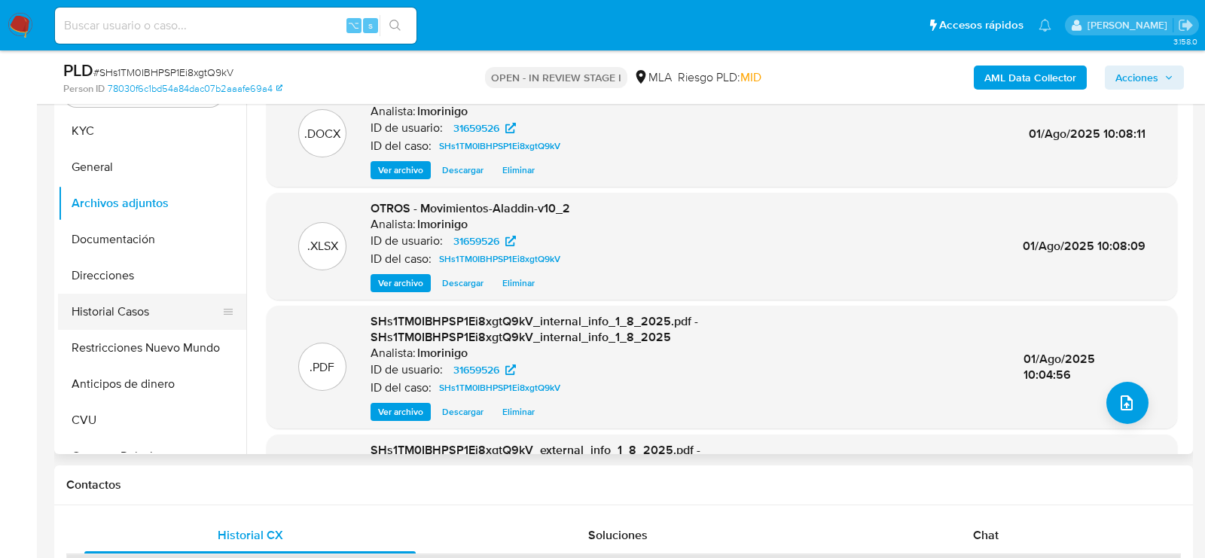
click at [125, 306] on button "Historial Casos" at bounding box center [146, 312] width 176 height 36
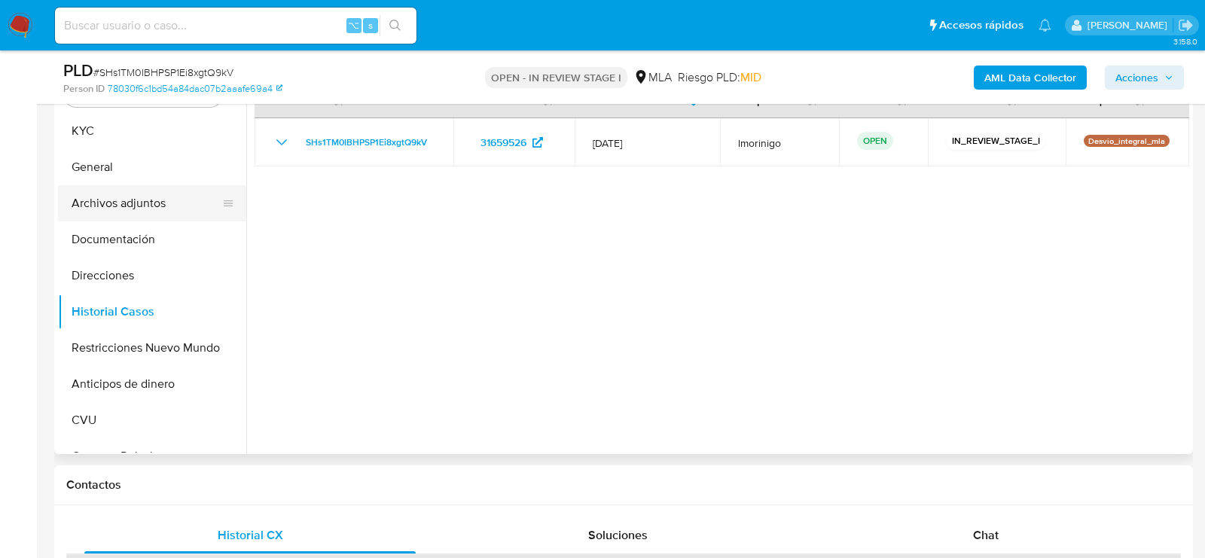
click at [125, 201] on button "Archivos adjuntos" at bounding box center [146, 203] width 176 height 36
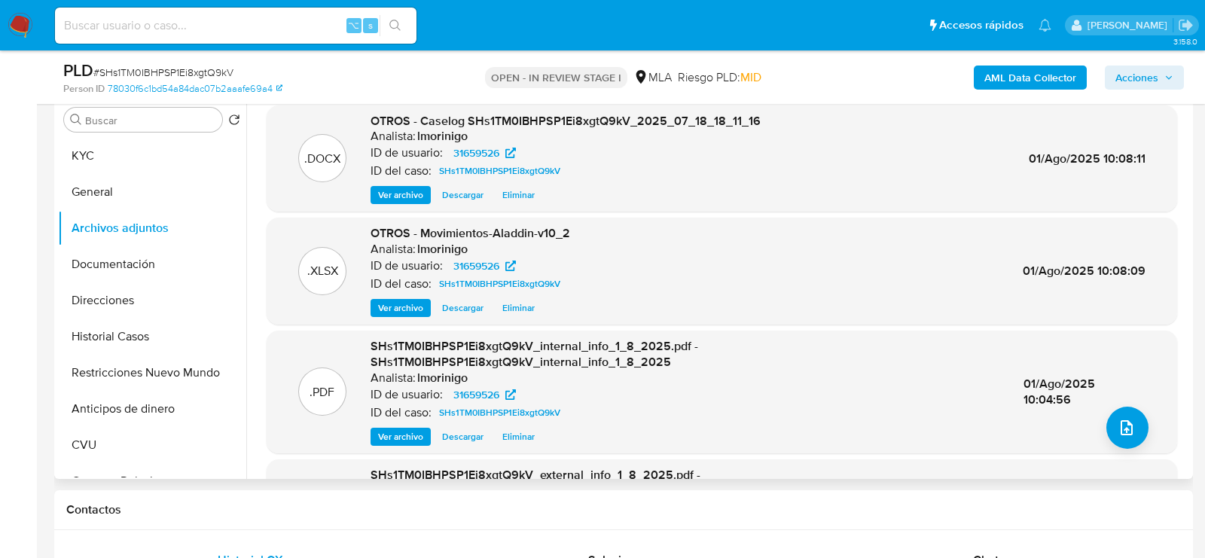
scroll to position [296, 0]
click at [518, 193] on span "Eliminar" at bounding box center [518, 196] width 32 height 15
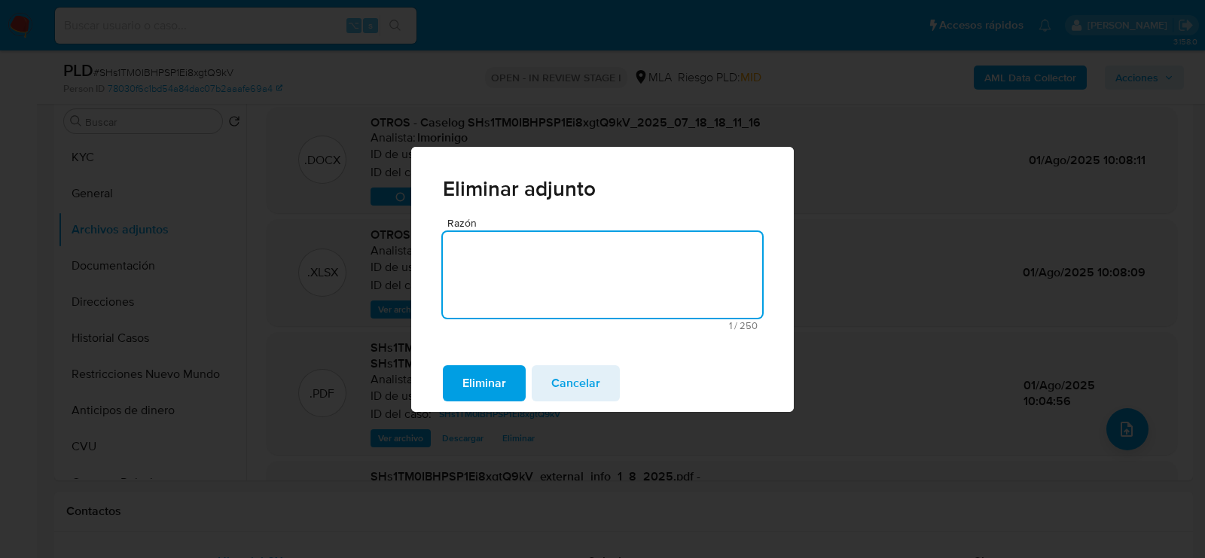
click at [487, 384] on span "Eliminar" at bounding box center [484, 383] width 44 height 33
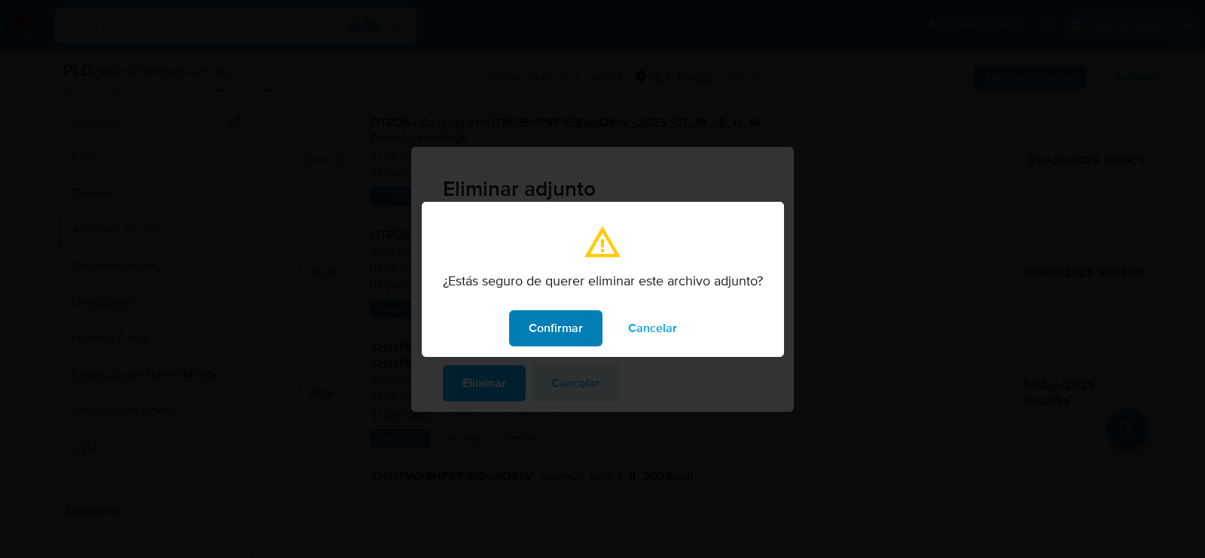
click at [562, 341] on span "Confirmar" at bounding box center [556, 328] width 54 height 33
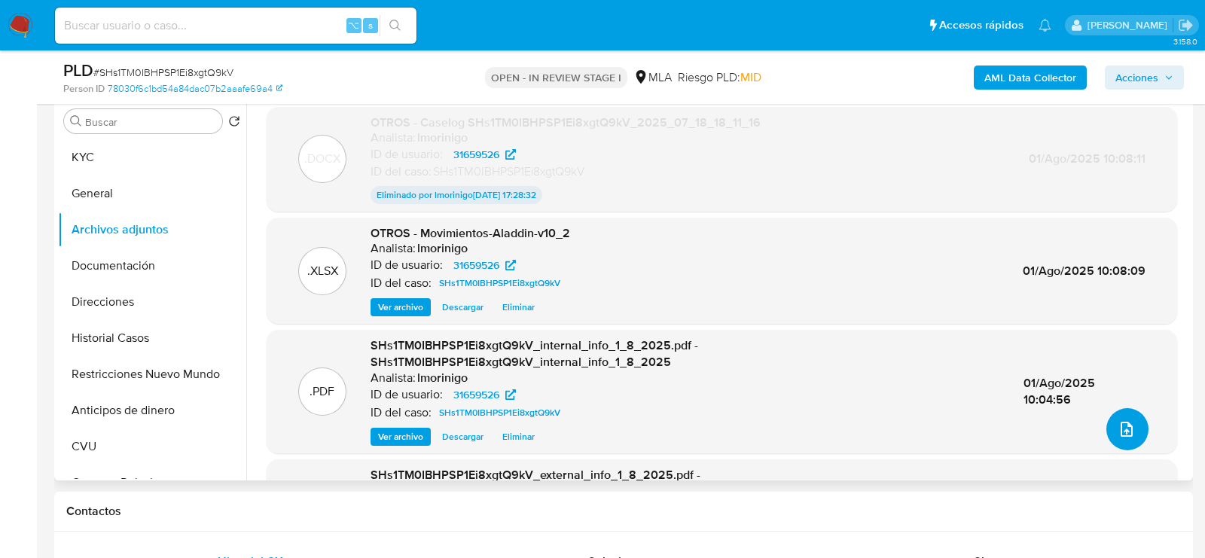
click at [1126, 414] on button "upload-file" at bounding box center [1127, 429] width 42 height 42
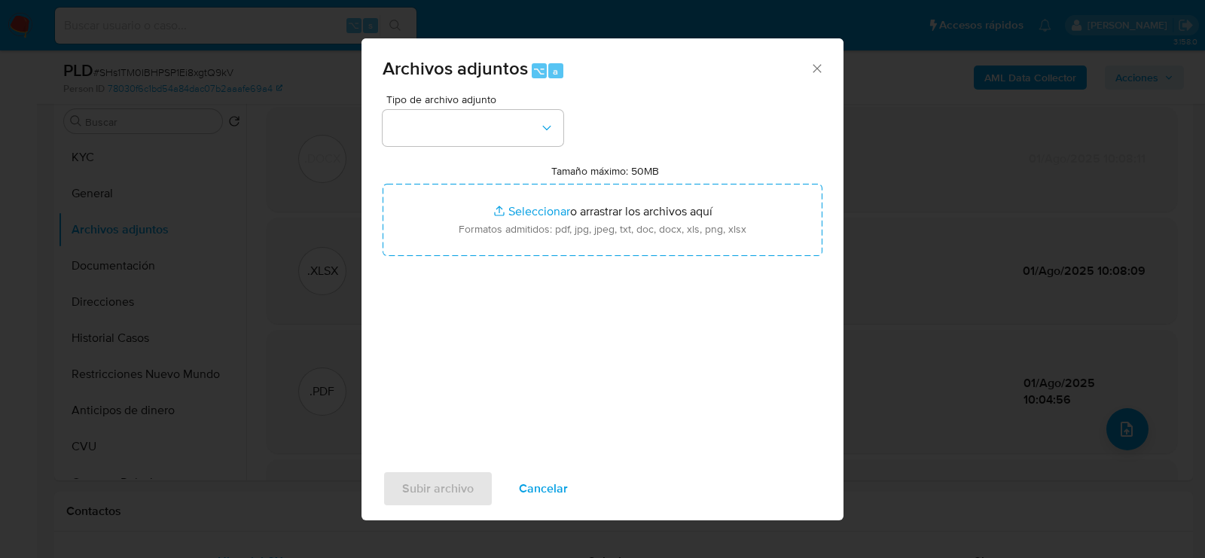
click at [514, 103] on span "Tipo de archivo adjunto" at bounding box center [476, 99] width 181 height 11
click at [514, 120] on button "button" at bounding box center [473, 128] width 181 height 36
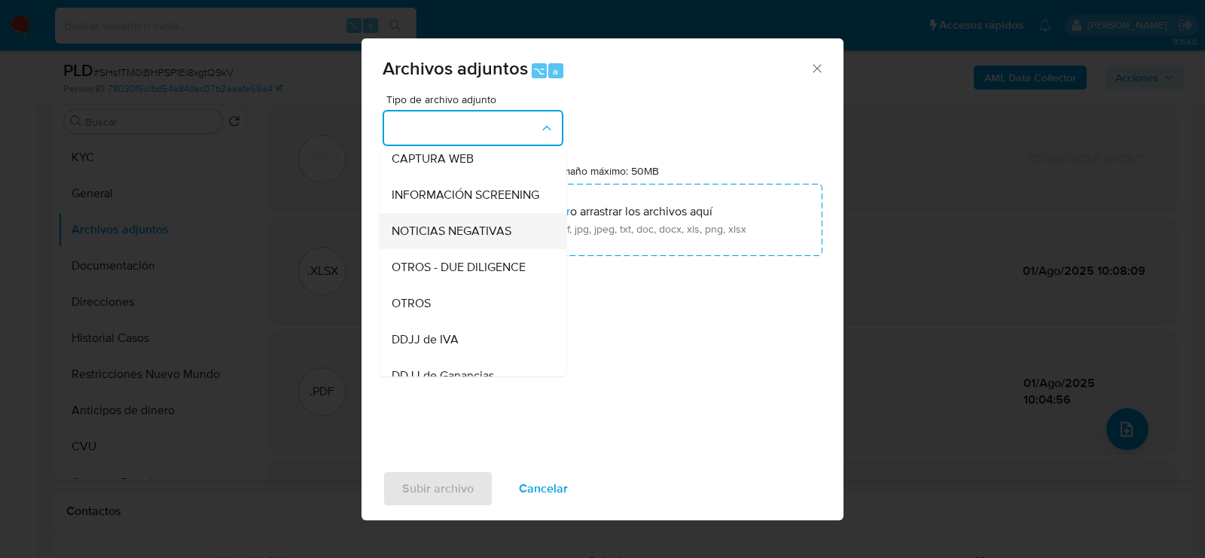
scroll to position [205, 0]
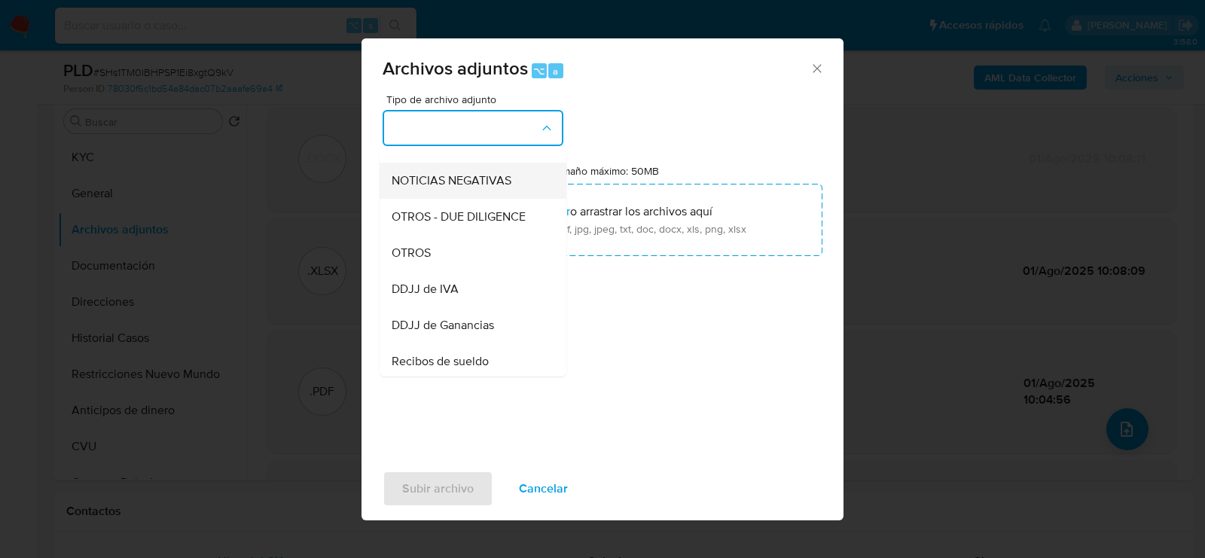
click at [473, 239] on div "OTROS" at bounding box center [469, 253] width 154 height 36
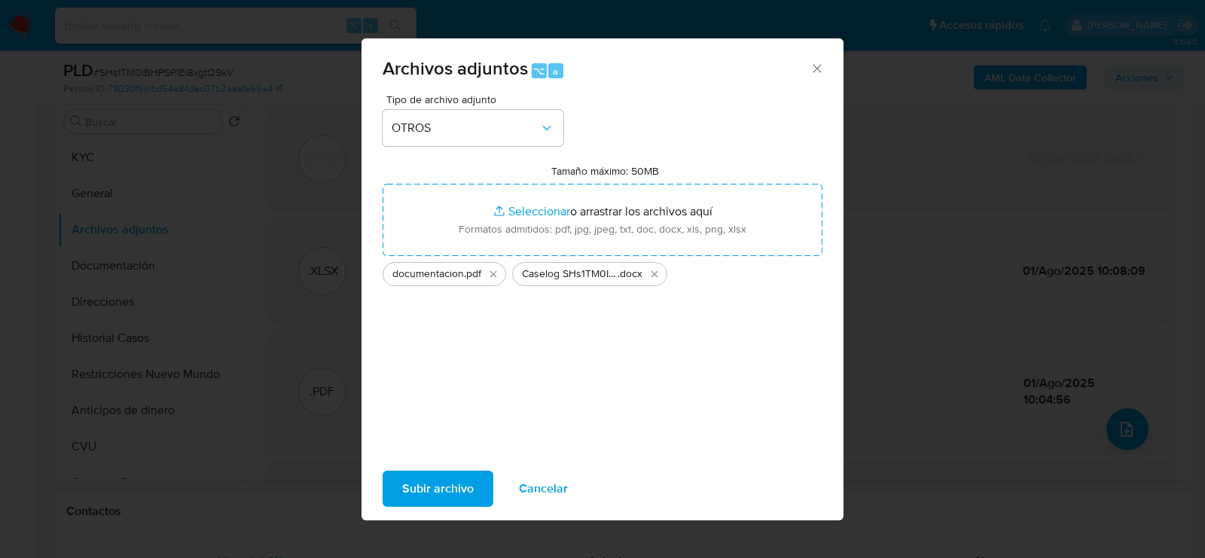
click at [468, 482] on span "Subir archivo" at bounding box center [438, 488] width 72 height 33
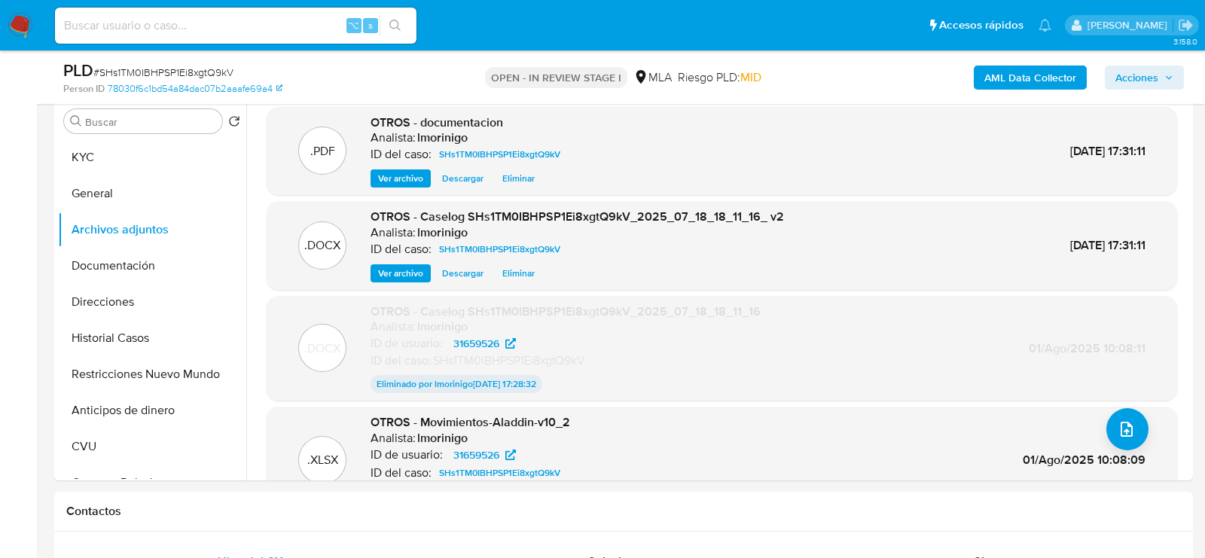
click at [1132, 83] on span "Acciones" at bounding box center [1136, 78] width 43 height 24
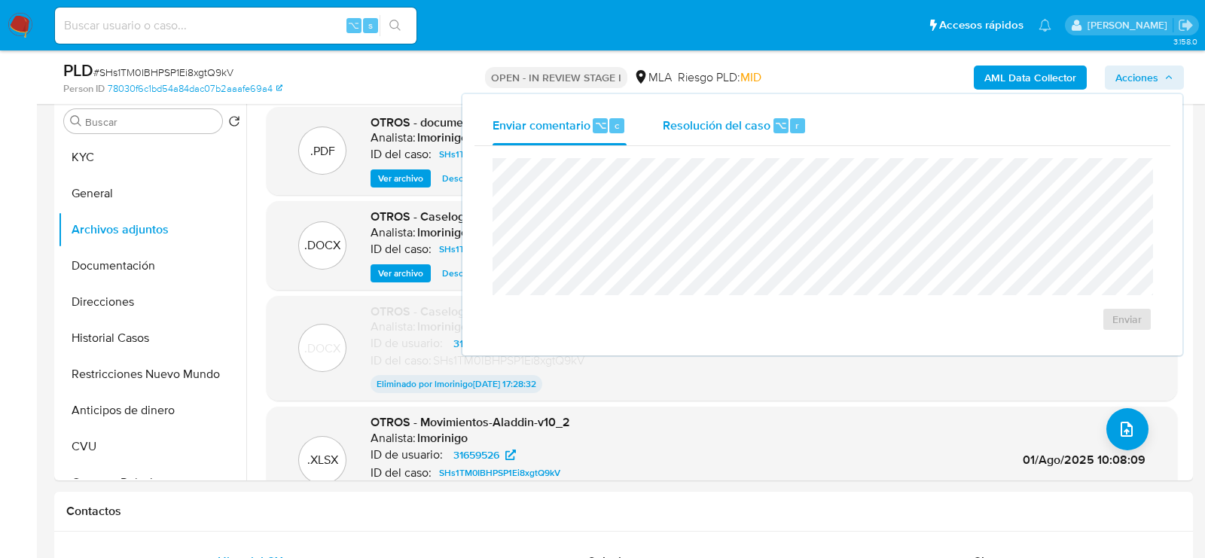
click at [732, 127] on span "Resolución del caso" at bounding box center [717, 124] width 108 height 17
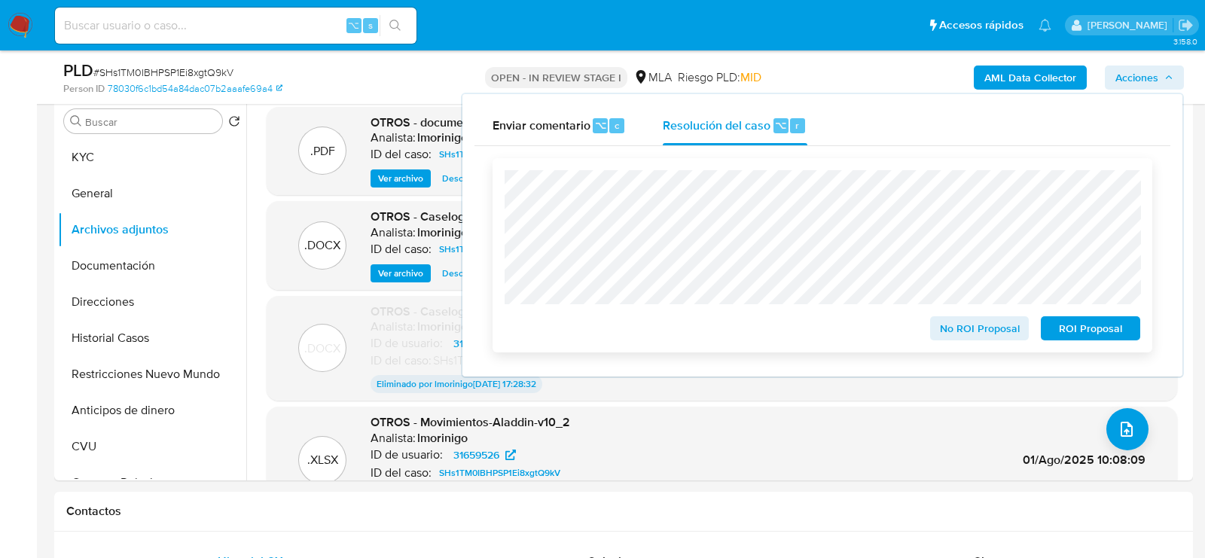
click at [974, 333] on span "No ROI Proposal" at bounding box center [979, 328] width 78 height 21
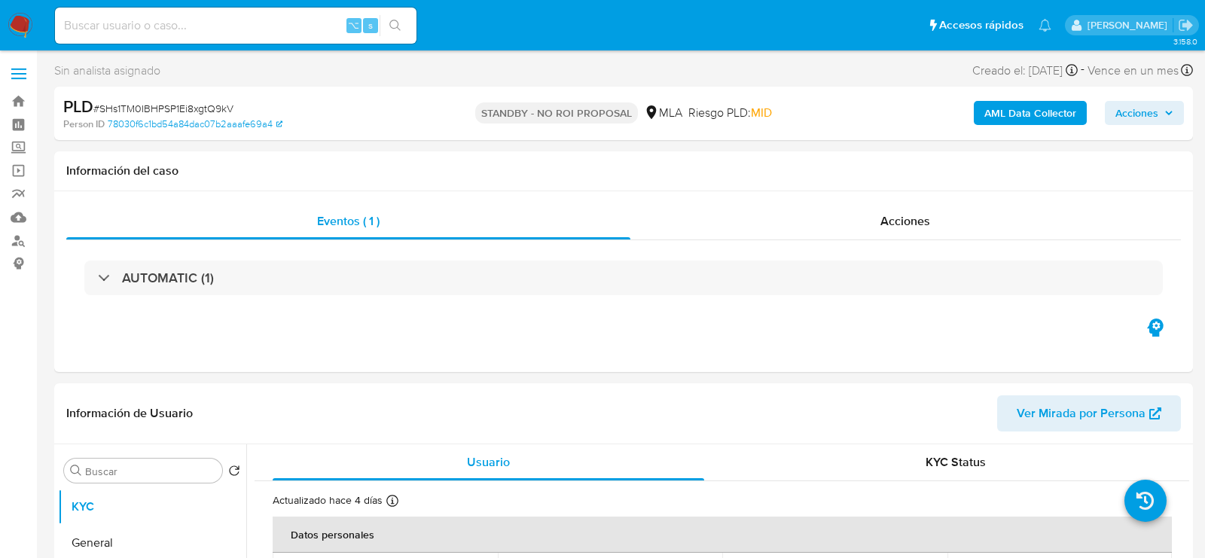
select select "10"
